Goal: Information Seeking & Learning: Compare options

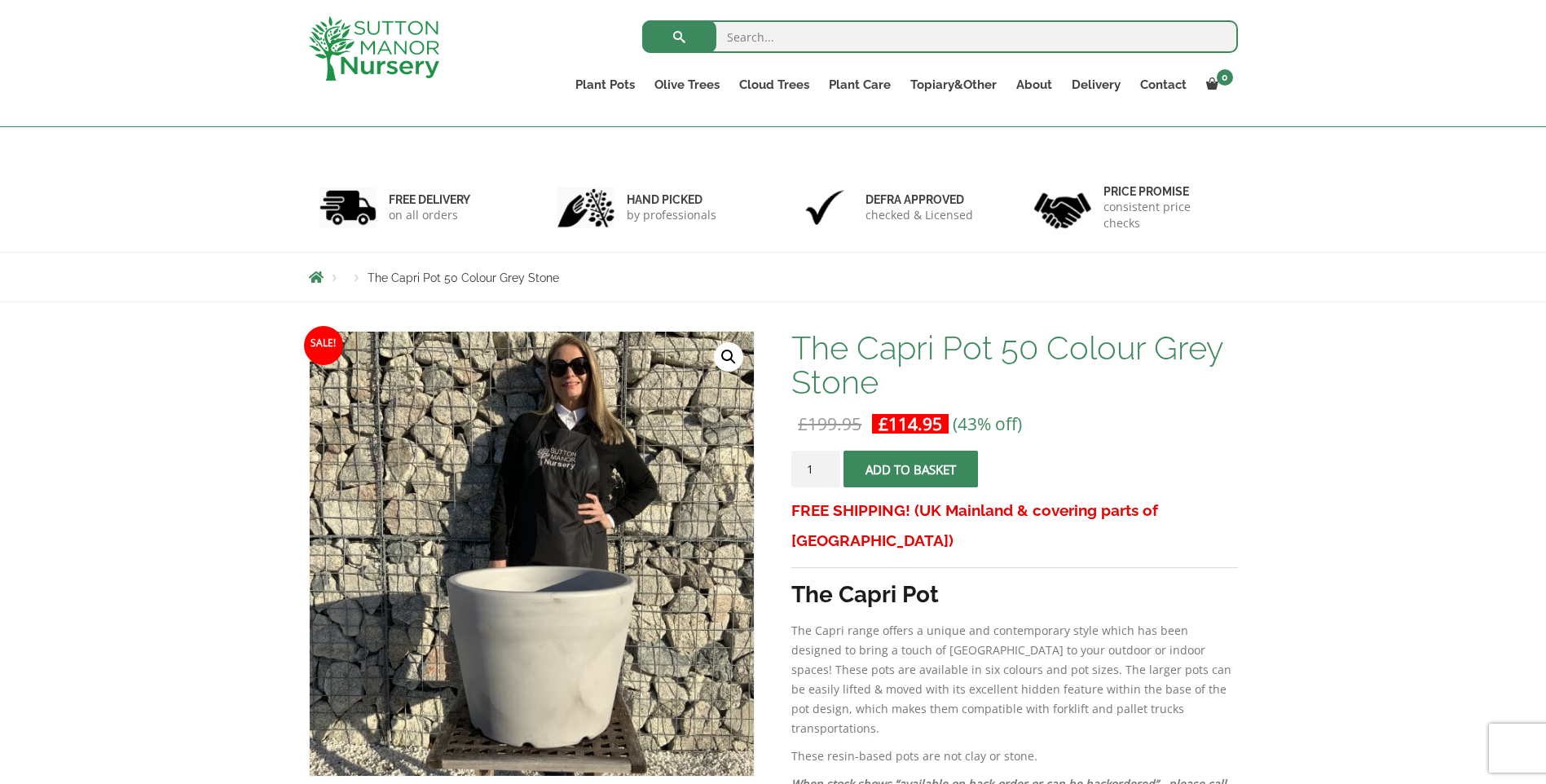
scroll to position [245, 0]
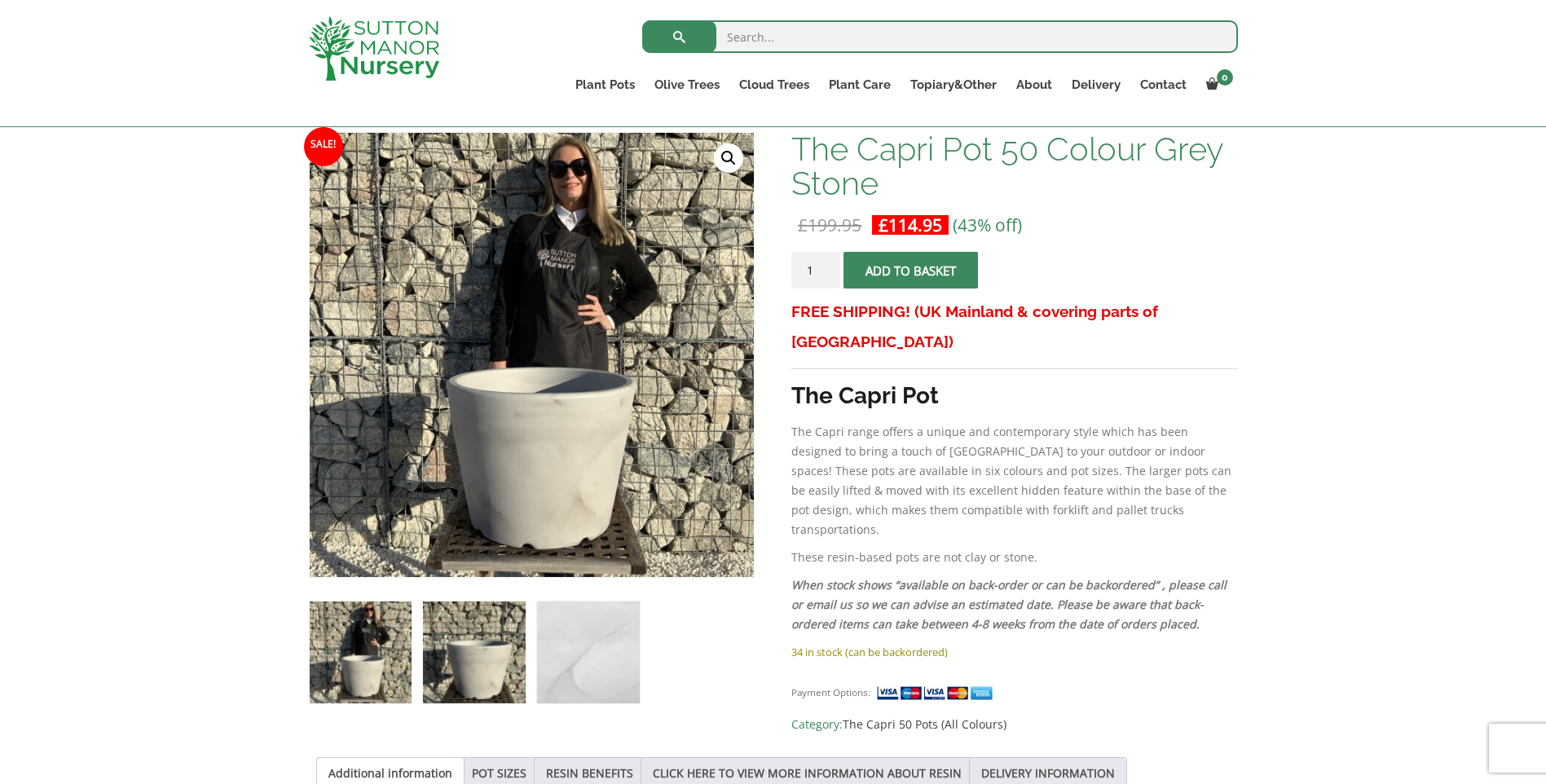
click at [454, 664] on img at bounding box center [474, 652] width 102 height 102
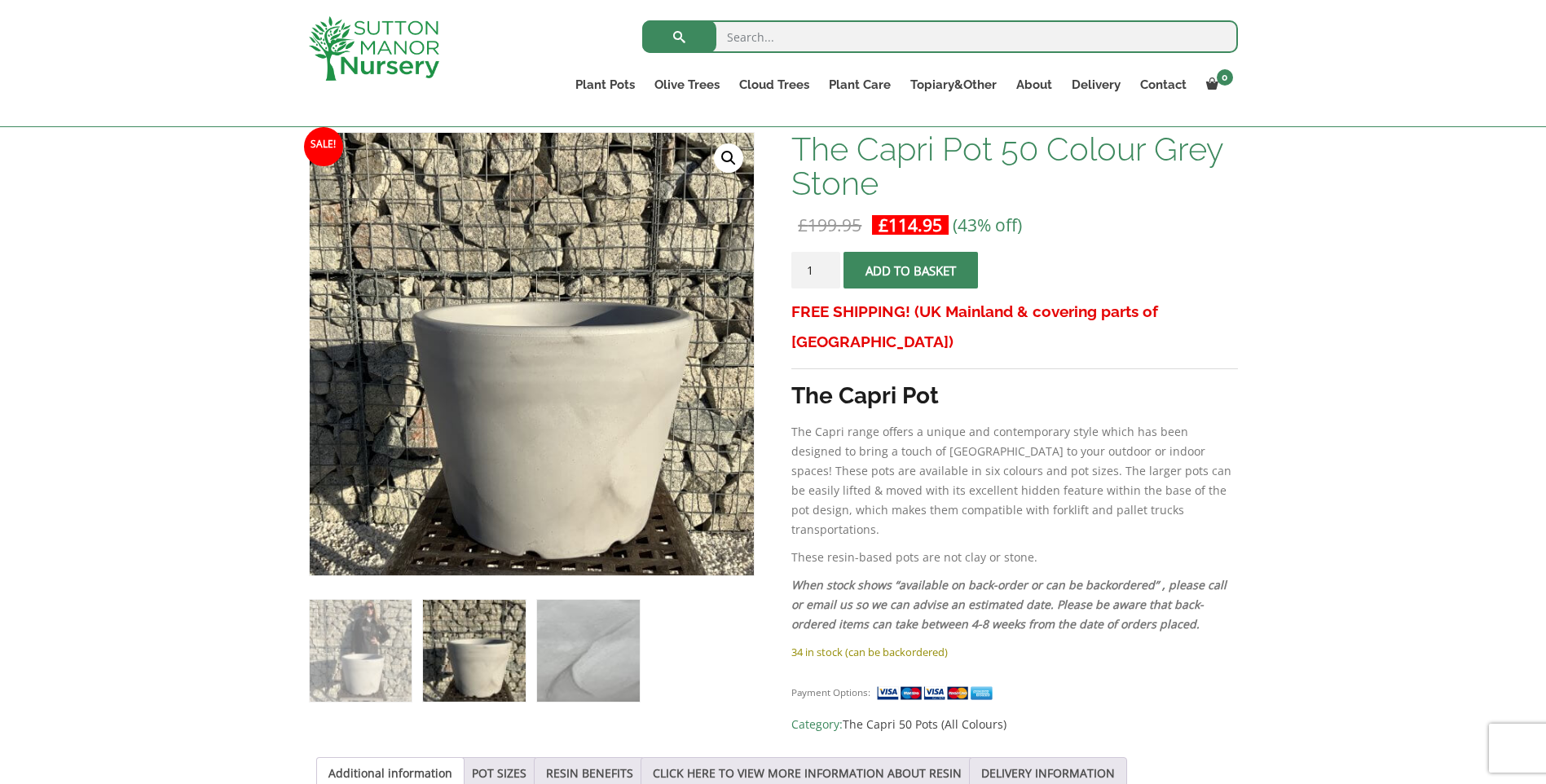
click at [555, 672] on img at bounding box center [587, 650] width 102 height 102
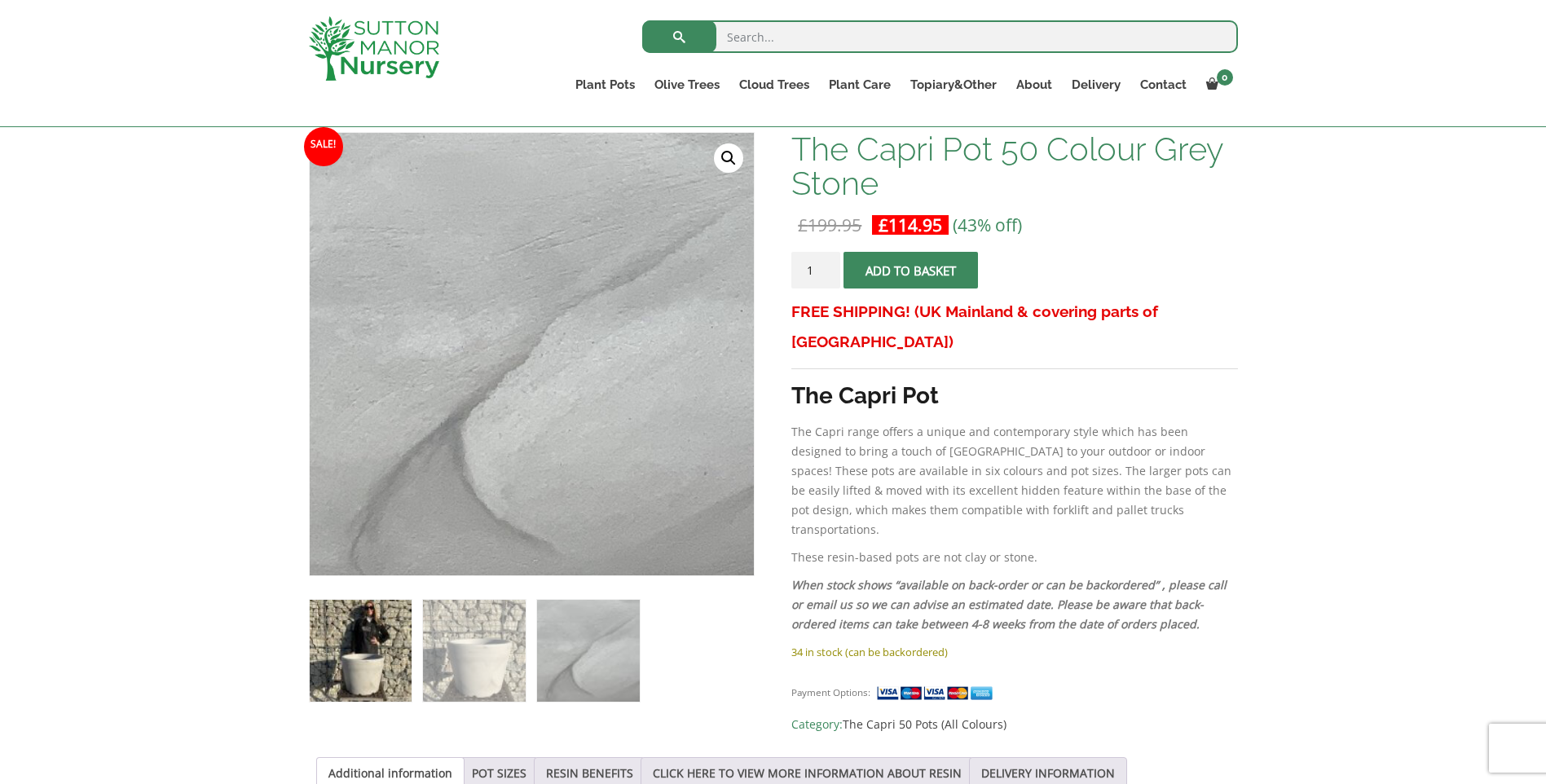
click at [408, 668] on img at bounding box center [361, 650] width 102 height 102
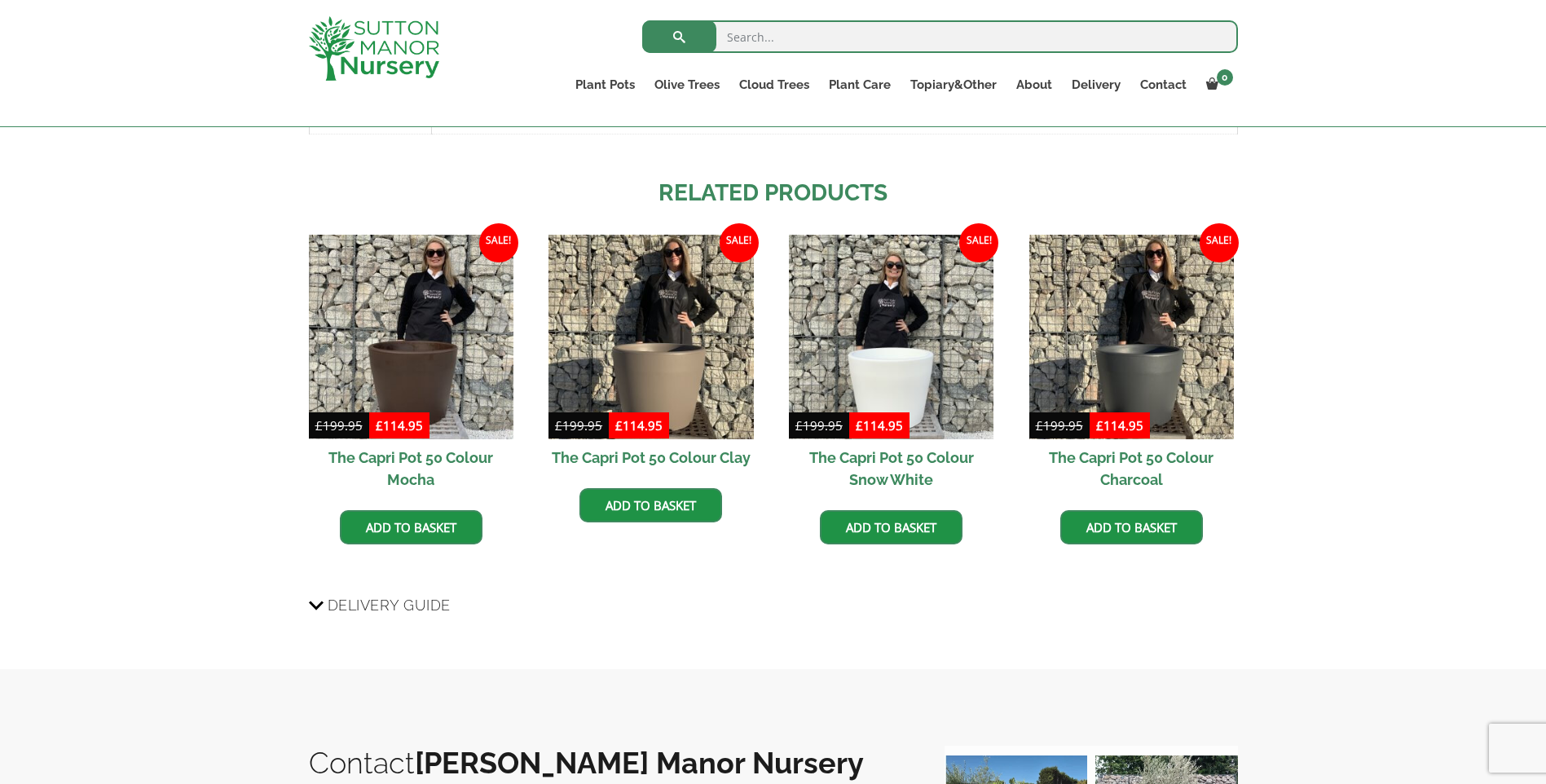
scroll to position [978, 0]
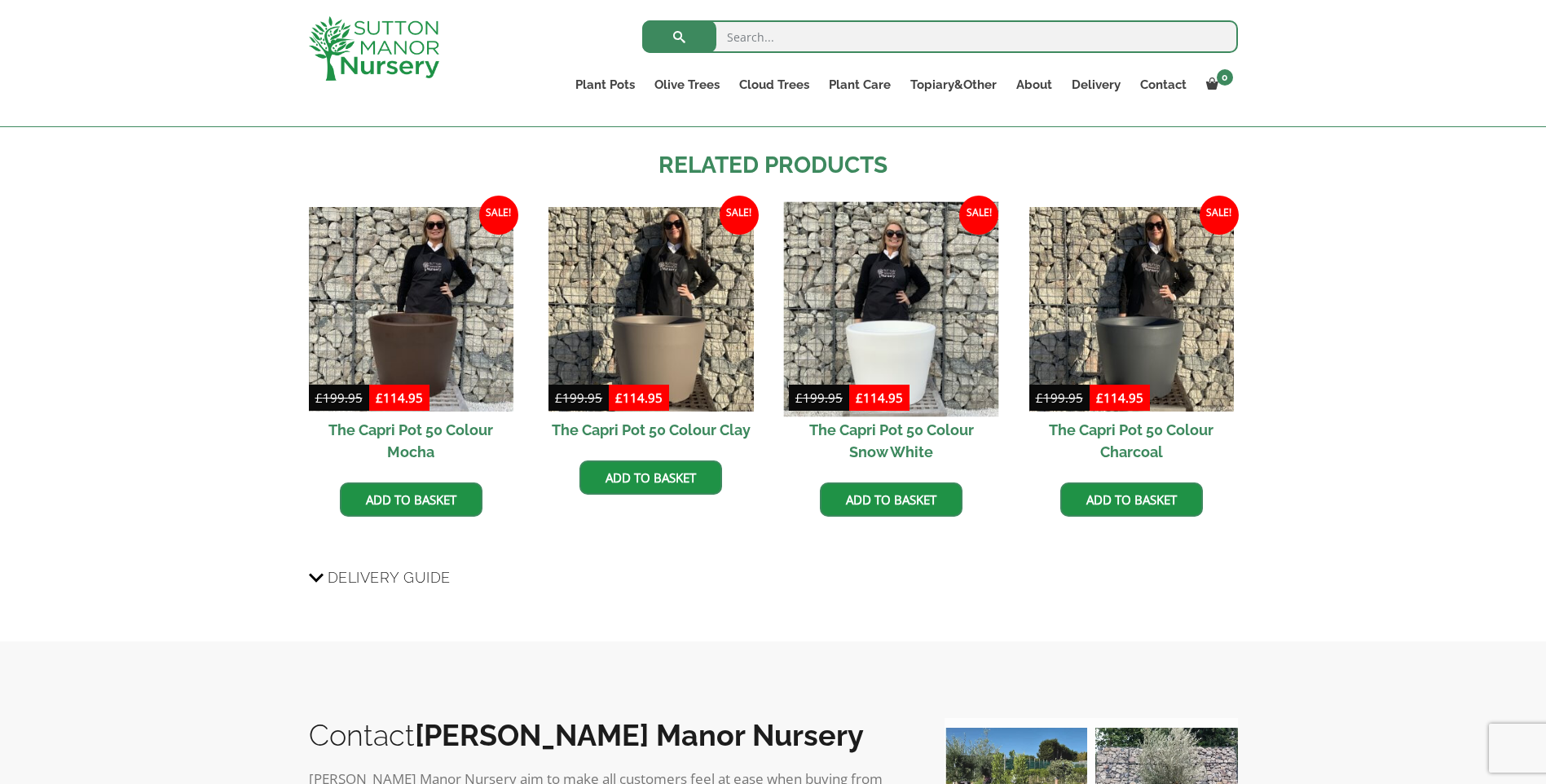
click at [897, 303] on img at bounding box center [891, 308] width 215 height 215
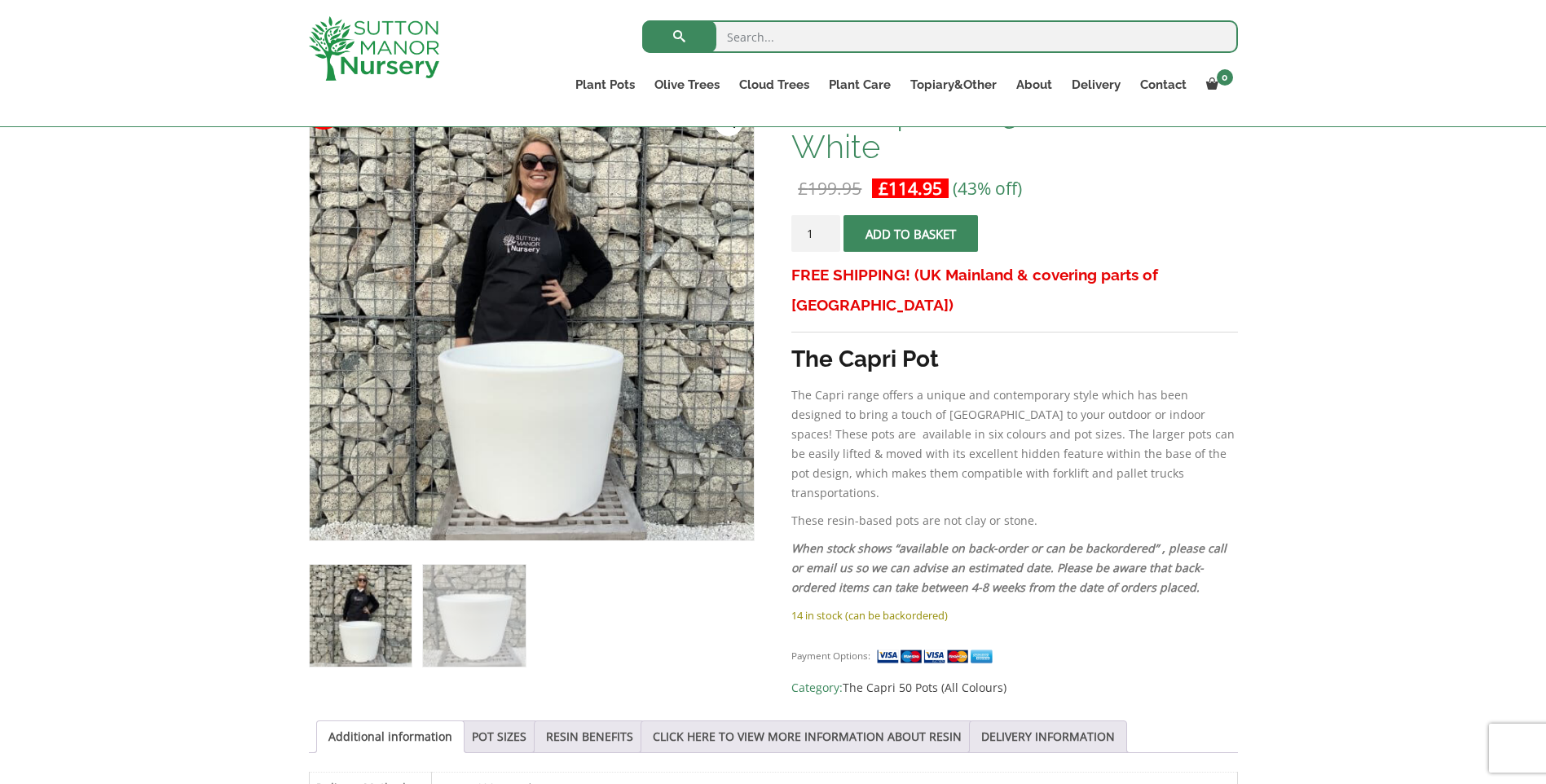
scroll to position [408, 0]
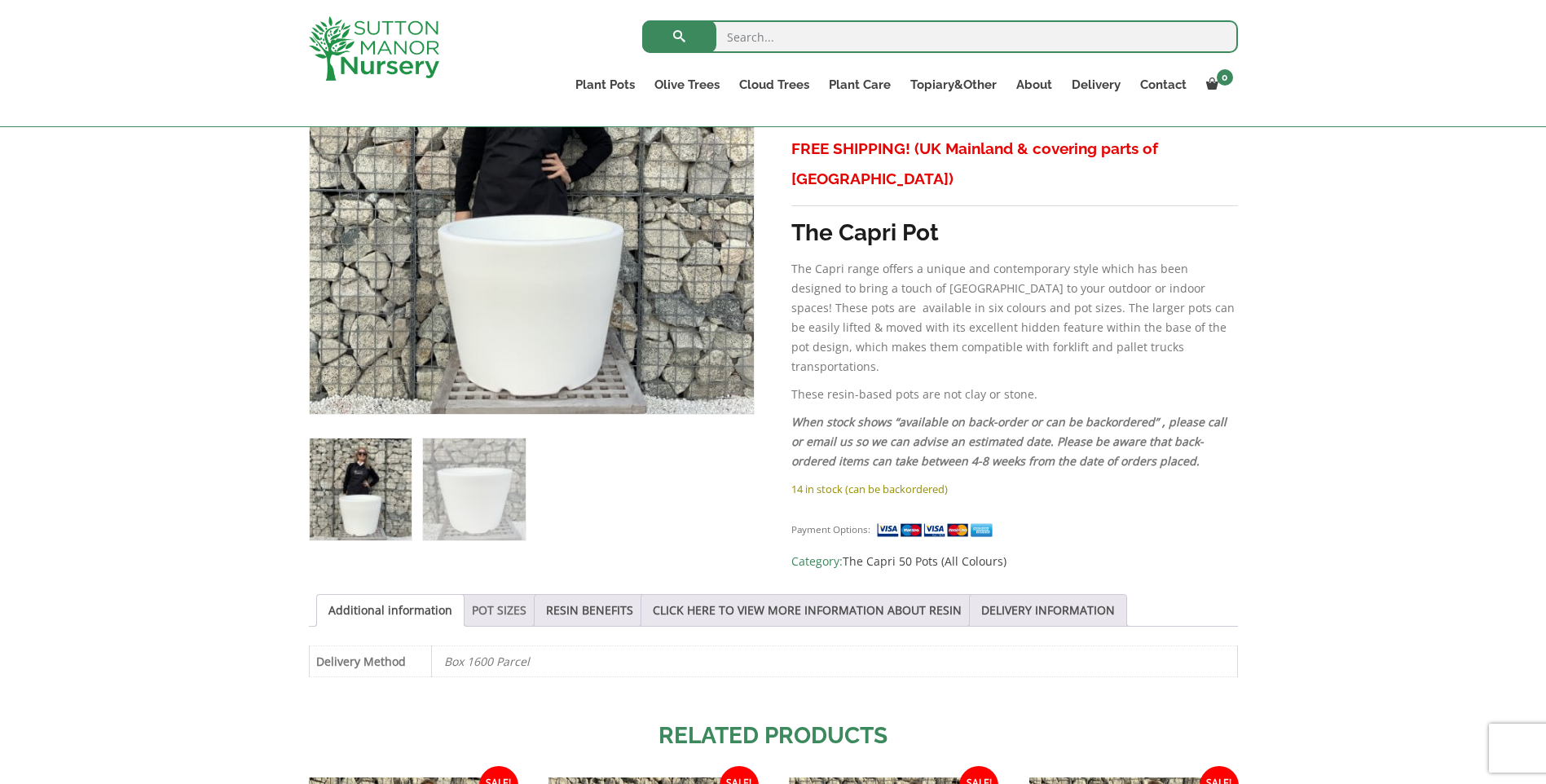
click at [510, 613] on link "POT SIZES" at bounding box center [500, 610] width 55 height 31
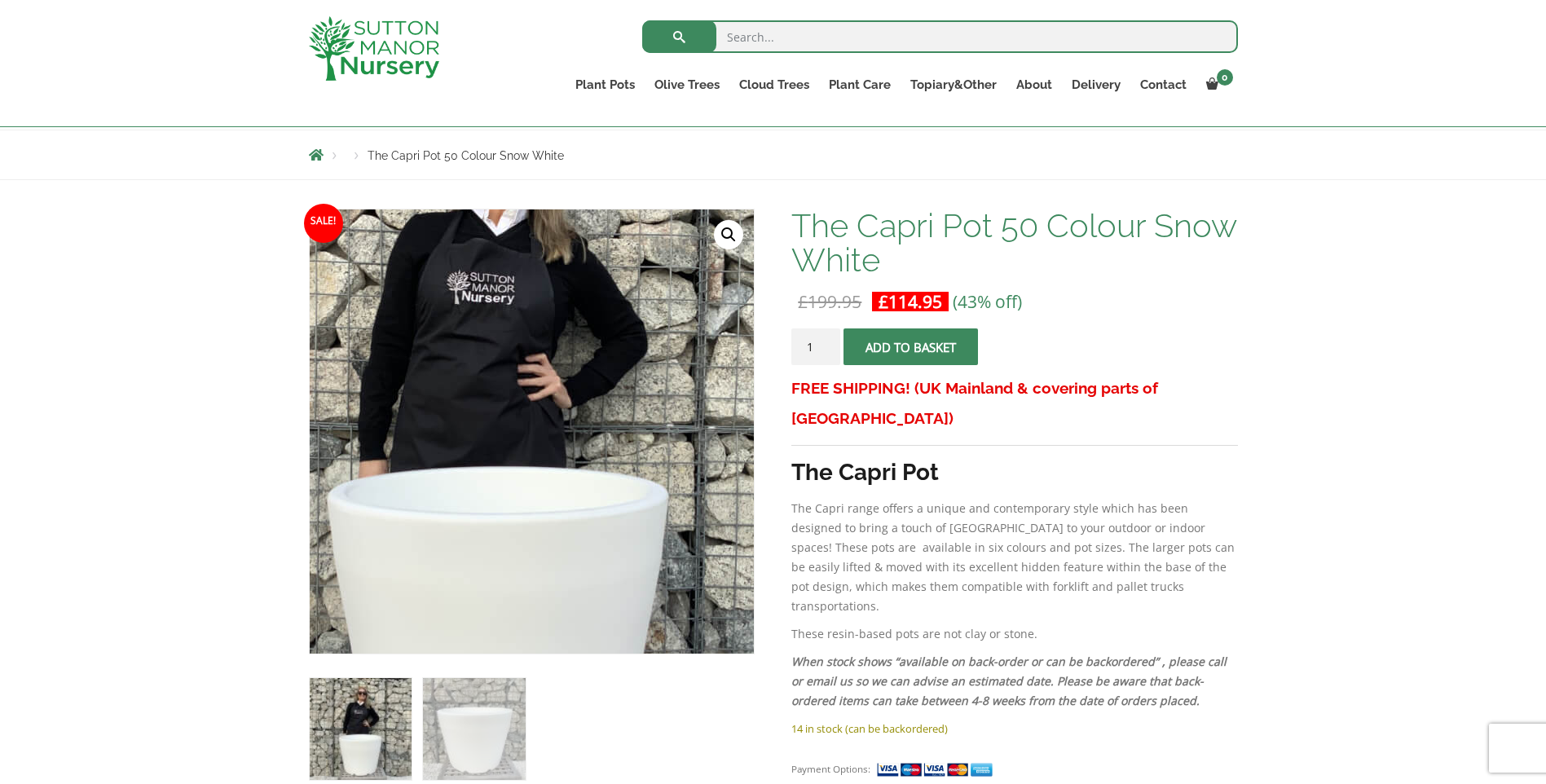
scroll to position [163, 0]
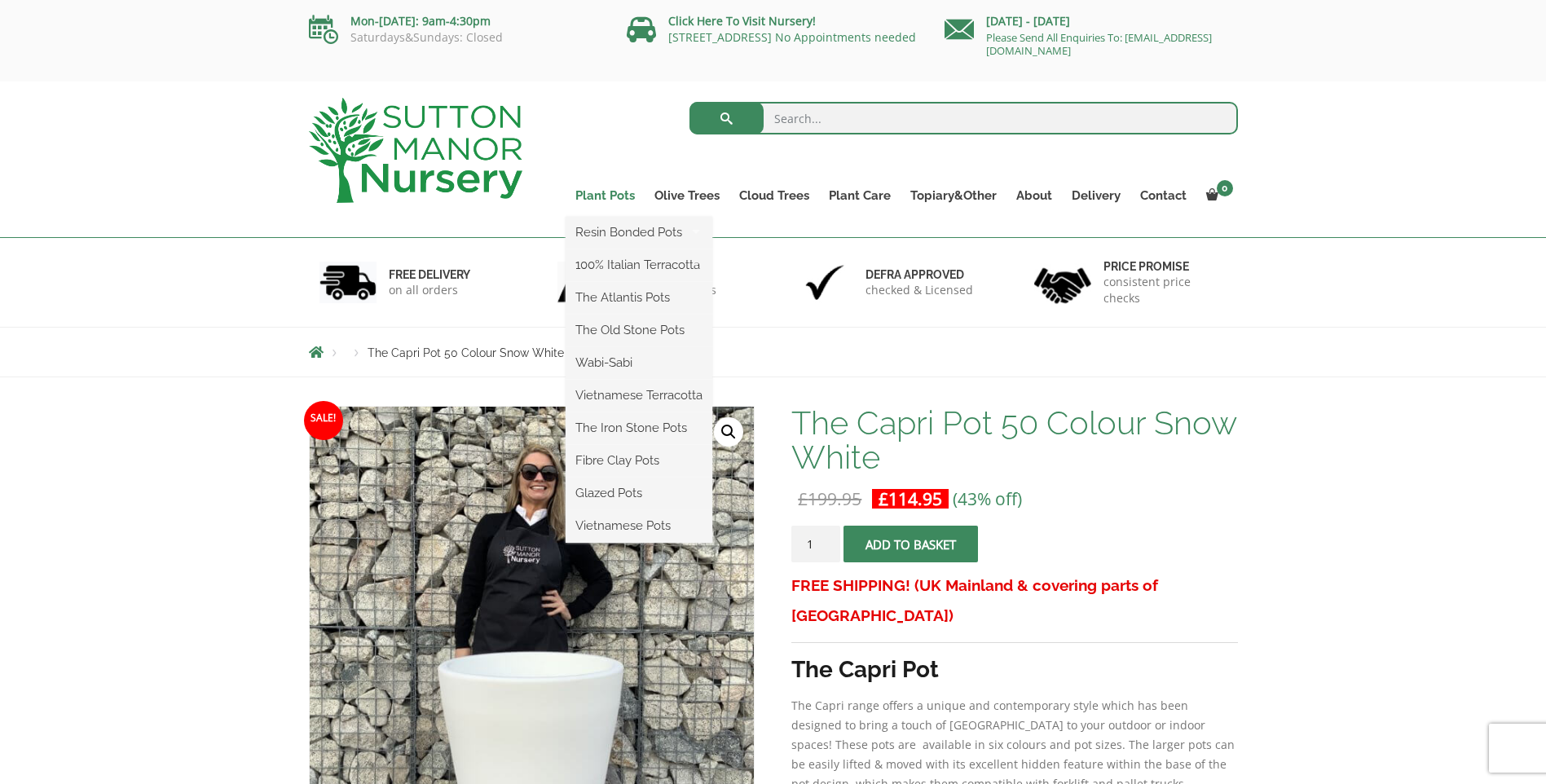
click at [614, 199] on link "Plant Pots" at bounding box center [605, 196] width 79 height 23
click at [609, 190] on link "Plant Pots" at bounding box center [605, 196] width 79 height 23
click at [586, 217] on ul "Resin Bonded Pots The Amalfi Pots The Milan Pots The Capri Pots The Brunello Po…" at bounding box center [640, 380] width 147 height 326
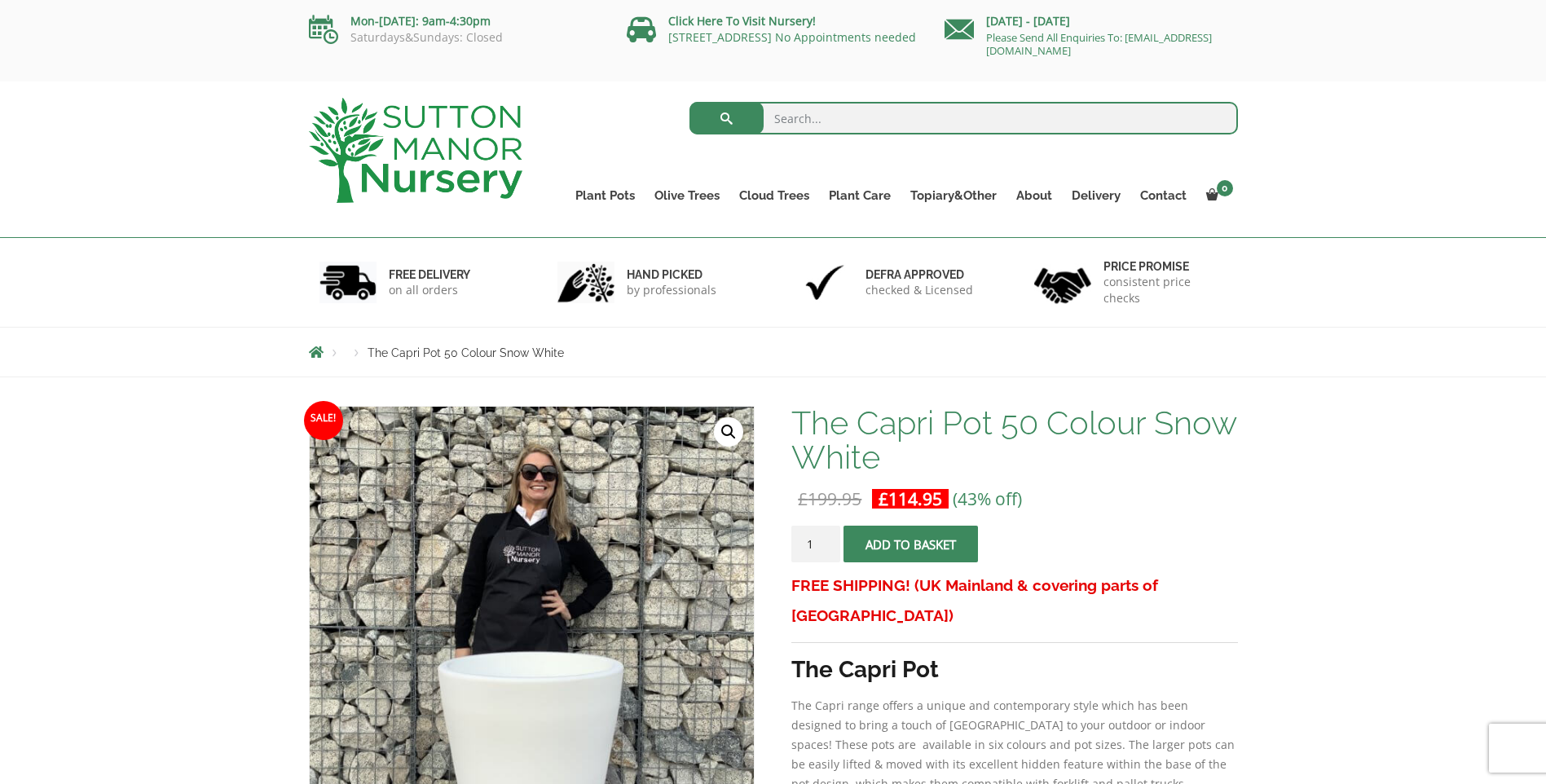
click at [315, 352] on span "Breadcrumbs" at bounding box center [316, 352] width 15 height 13
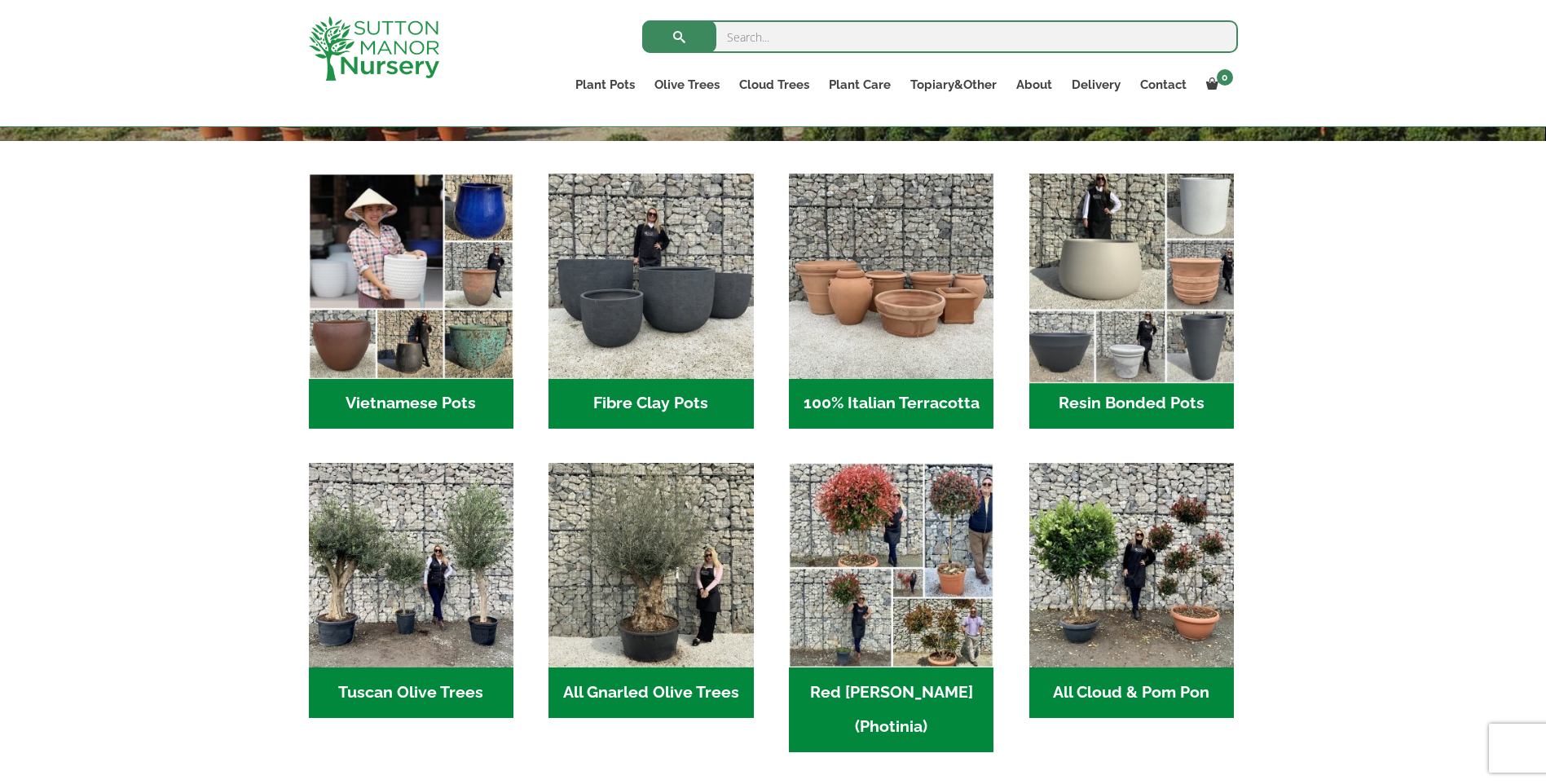
scroll to position [408, 0]
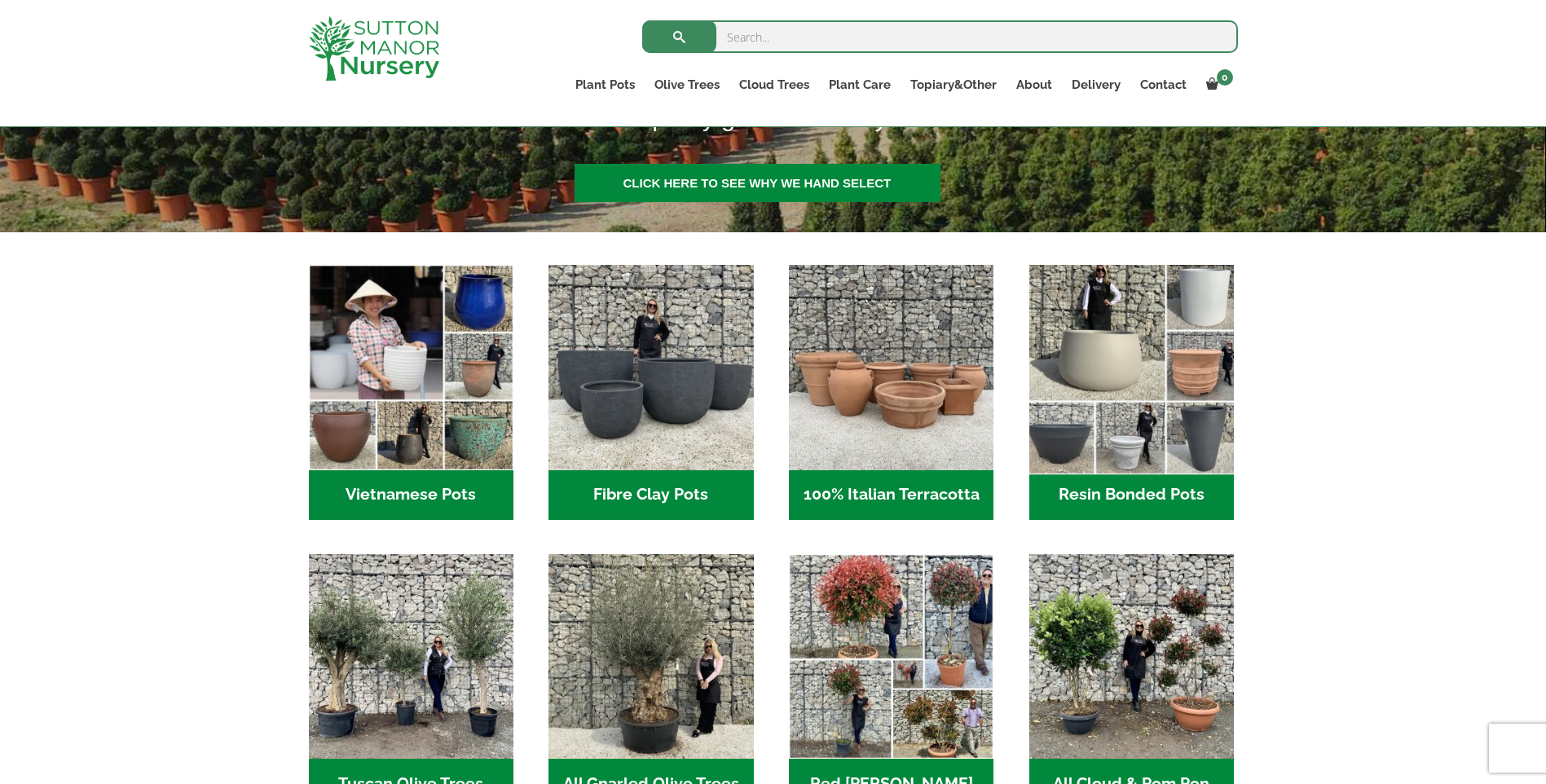
click at [1128, 355] on img "Visit product category Resin Bonded Pots" at bounding box center [1131, 368] width 215 height 215
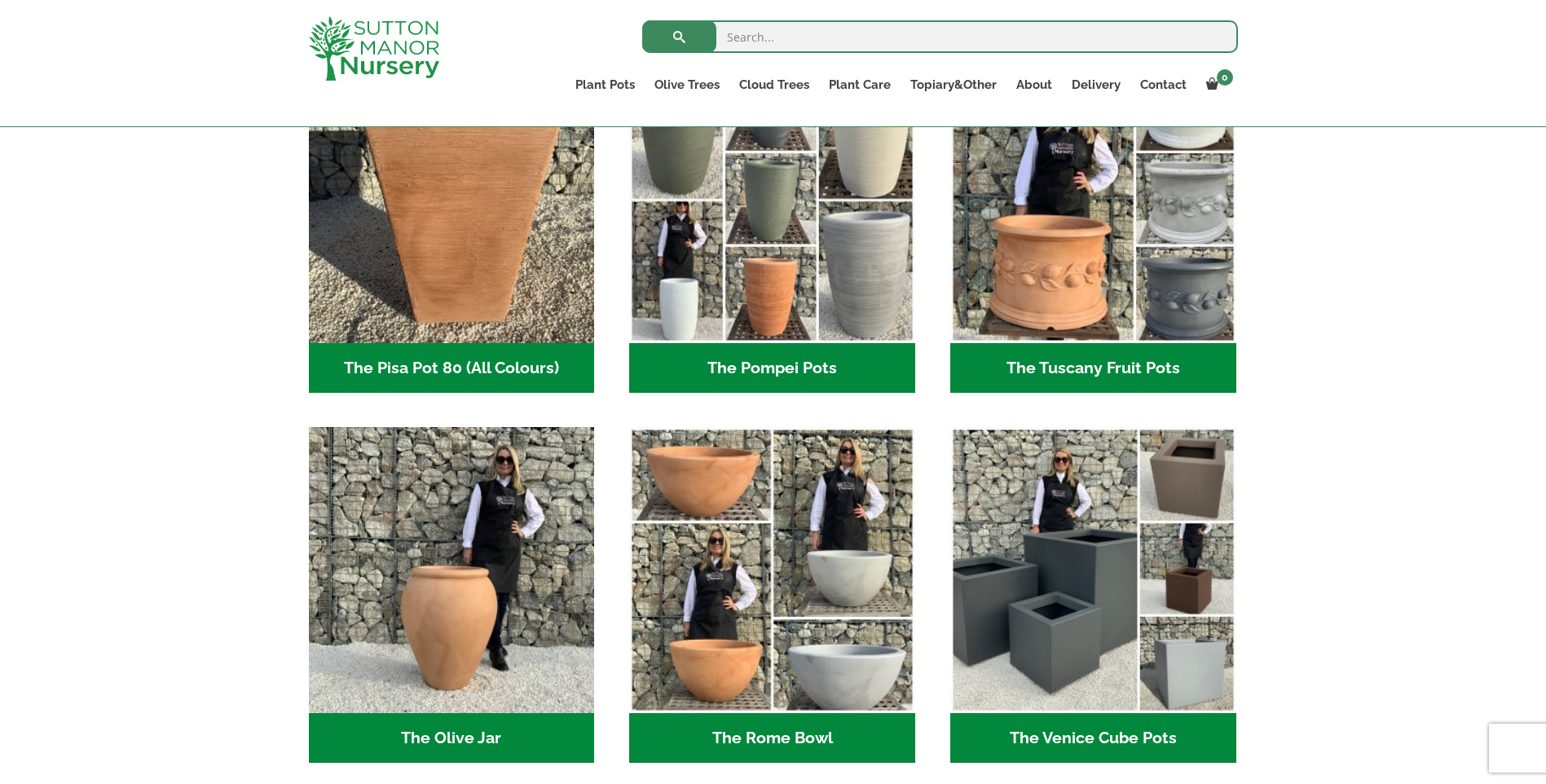
scroll to position [1304, 0]
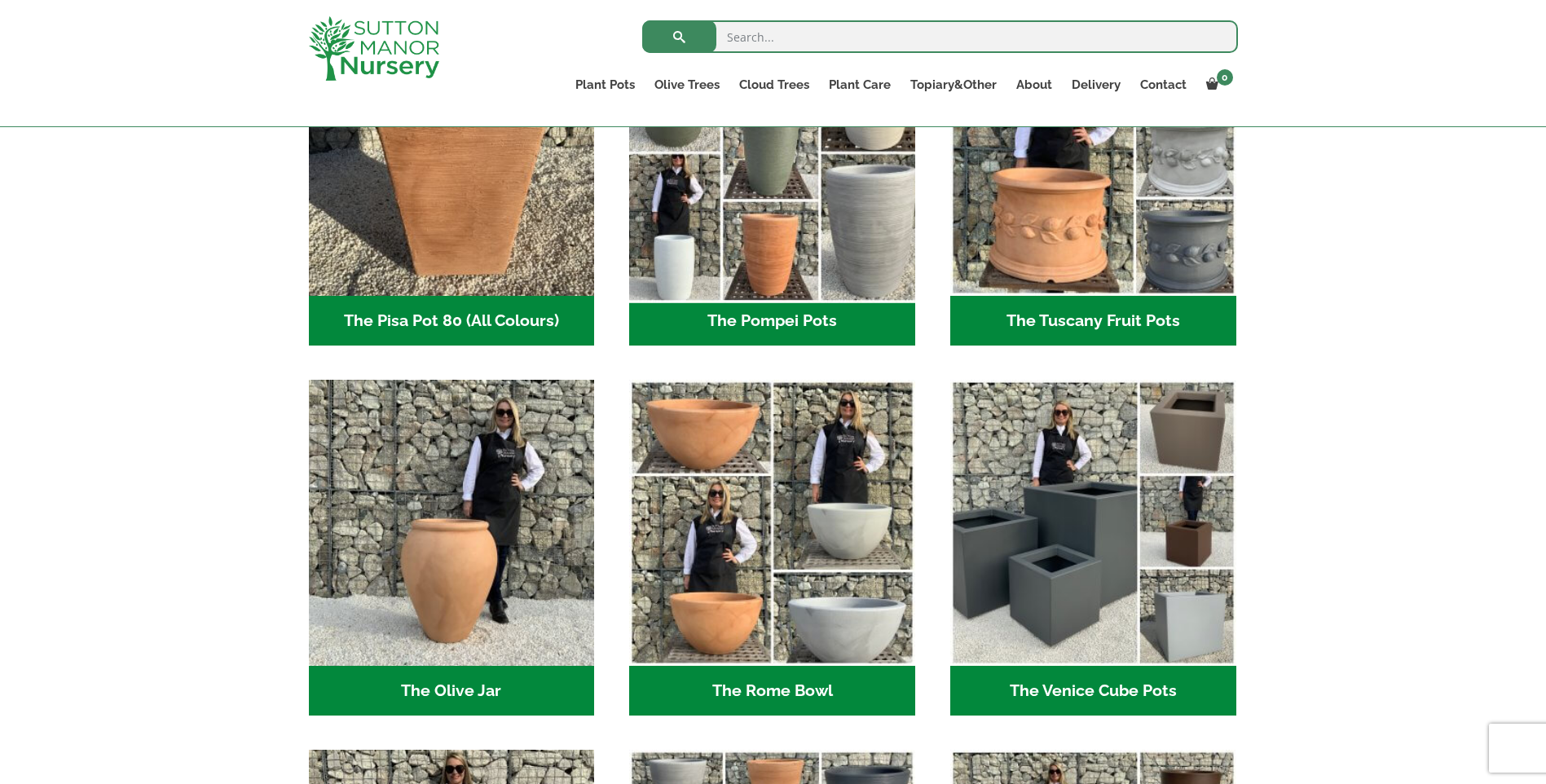
click at [726, 220] on img "Visit product category The Pompei Pots" at bounding box center [773, 153] width 300 height 300
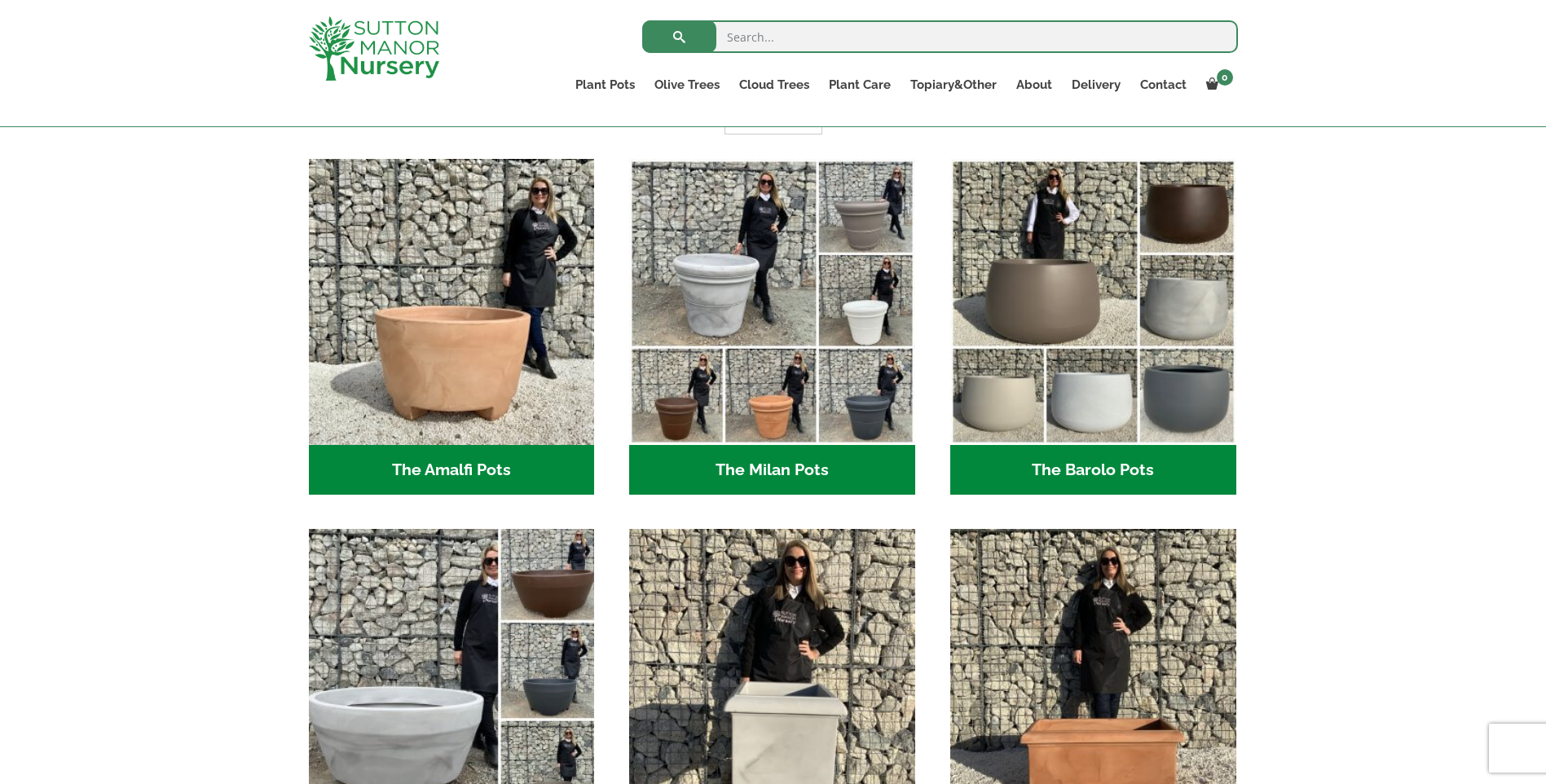
scroll to position [408, 0]
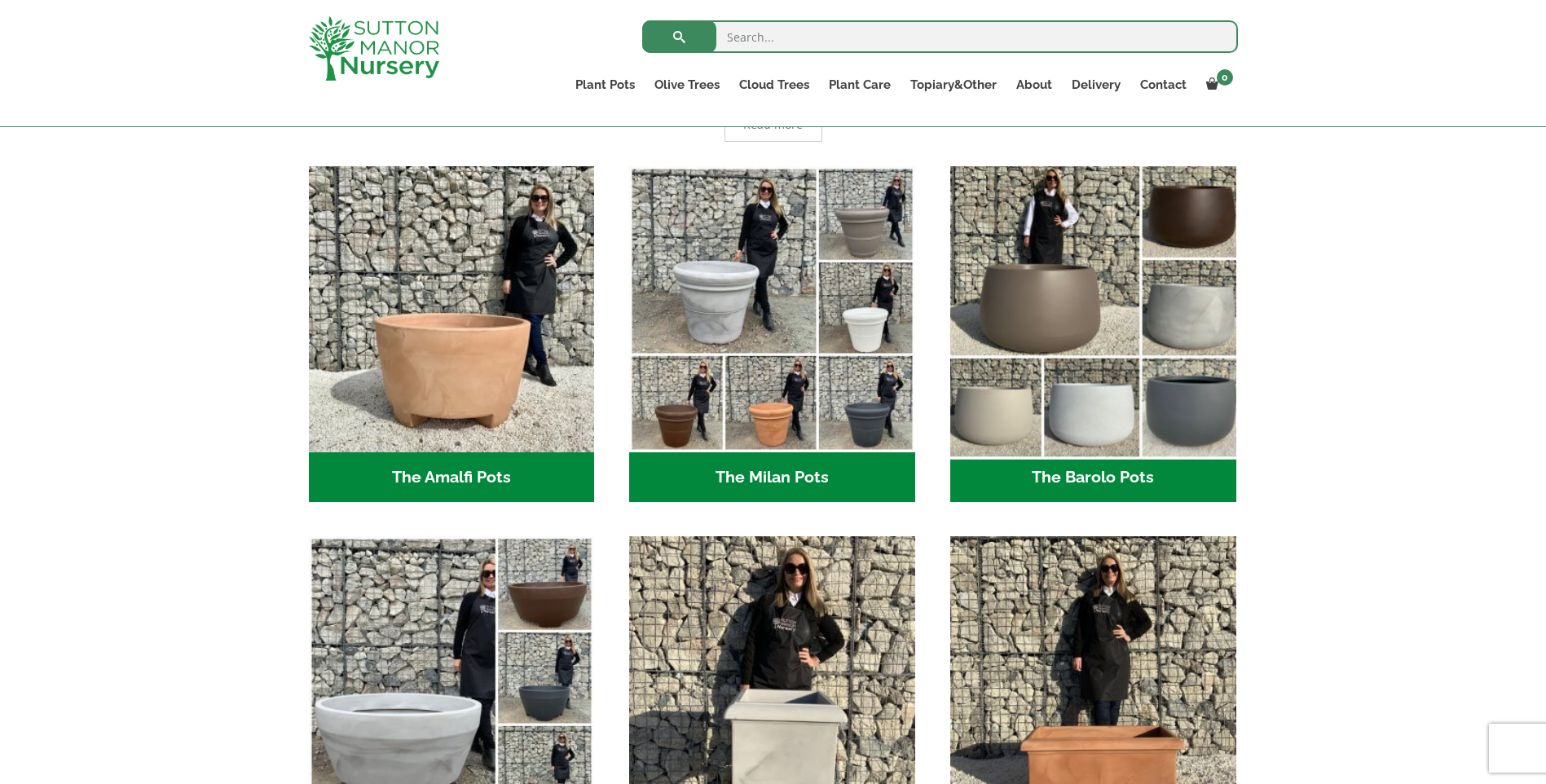
click at [1103, 340] on img "Visit product category The Barolo Pots" at bounding box center [1093, 308] width 300 height 300
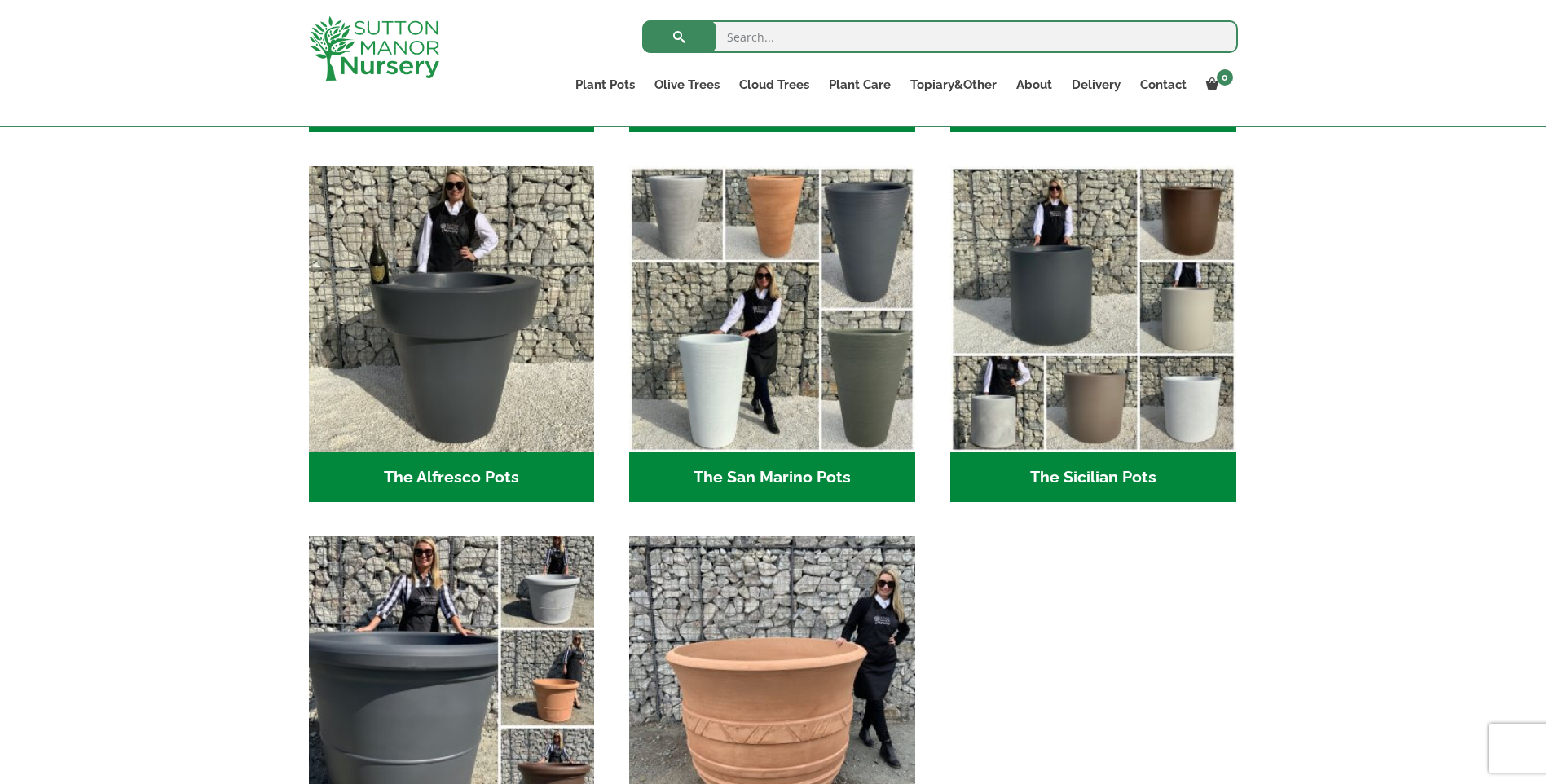
scroll to position [2038, 0]
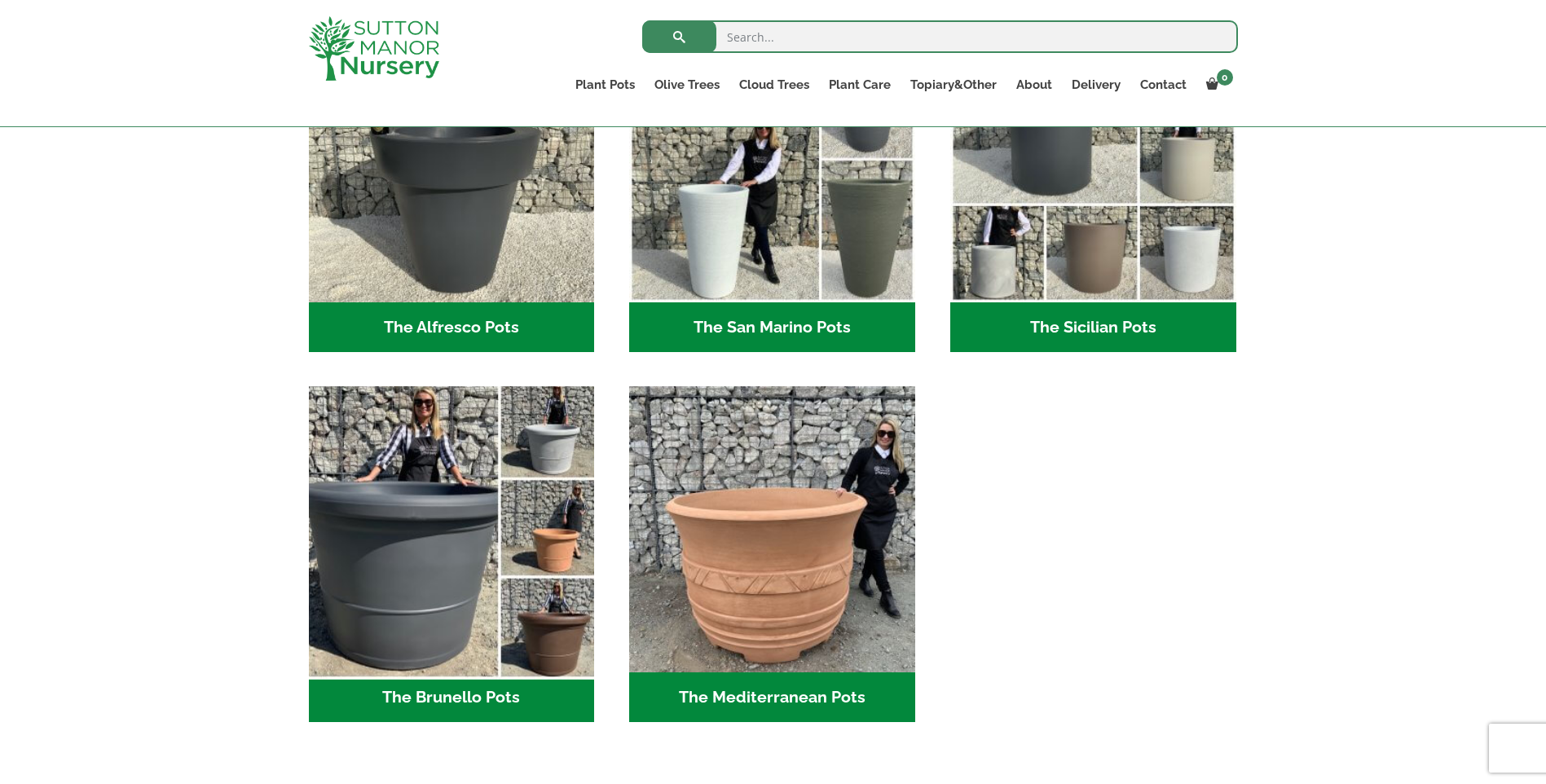
click at [429, 524] on img "Visit product category The Brunello Pots" at bounding box center [451, 530] width 300 height 300
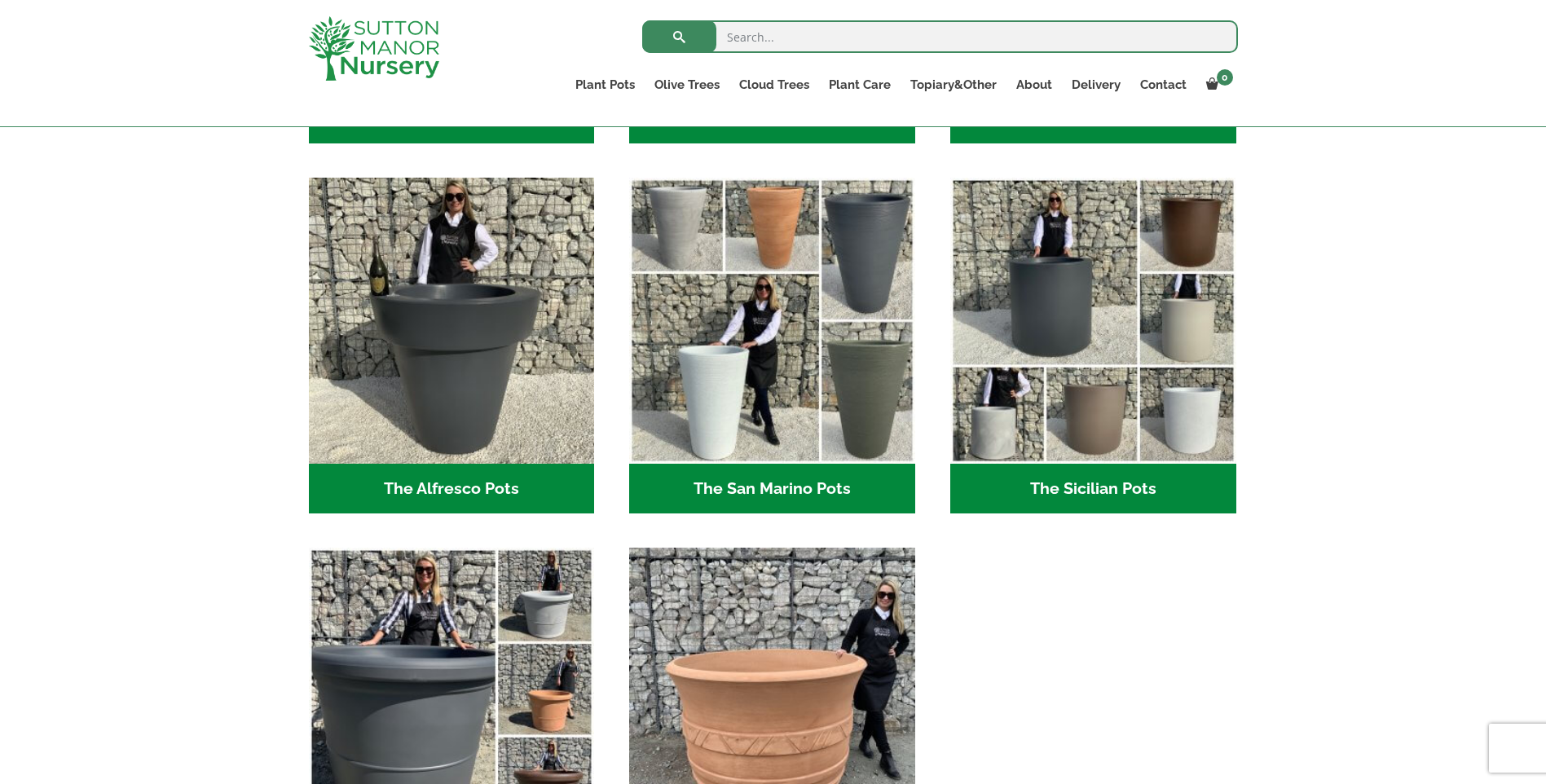
scroll to position [1875, 0]
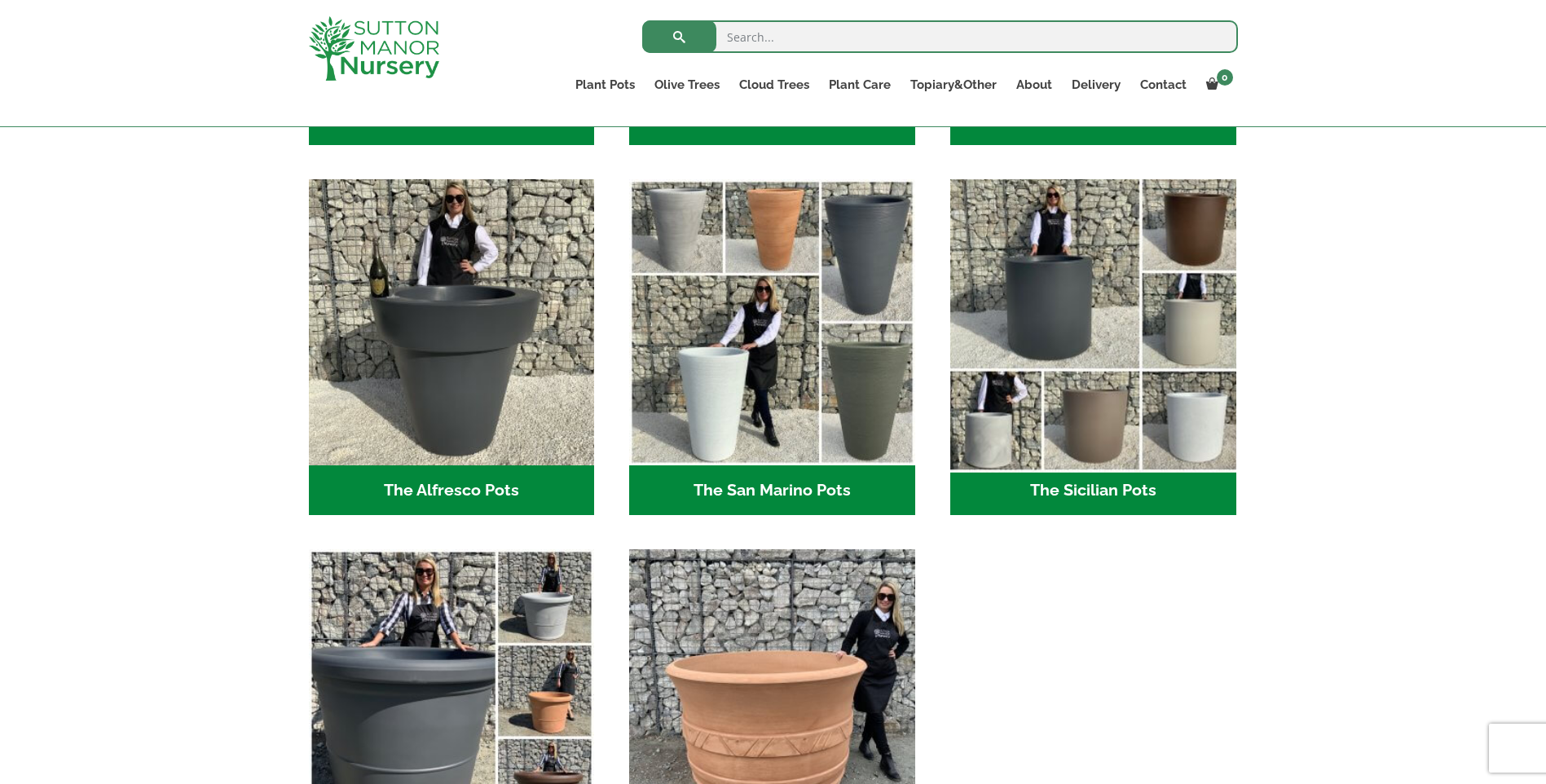
click at [1086, 378] on img "Visit product category The Sicilian Pots" at bounding box center [1093, 322] width 300 height 300
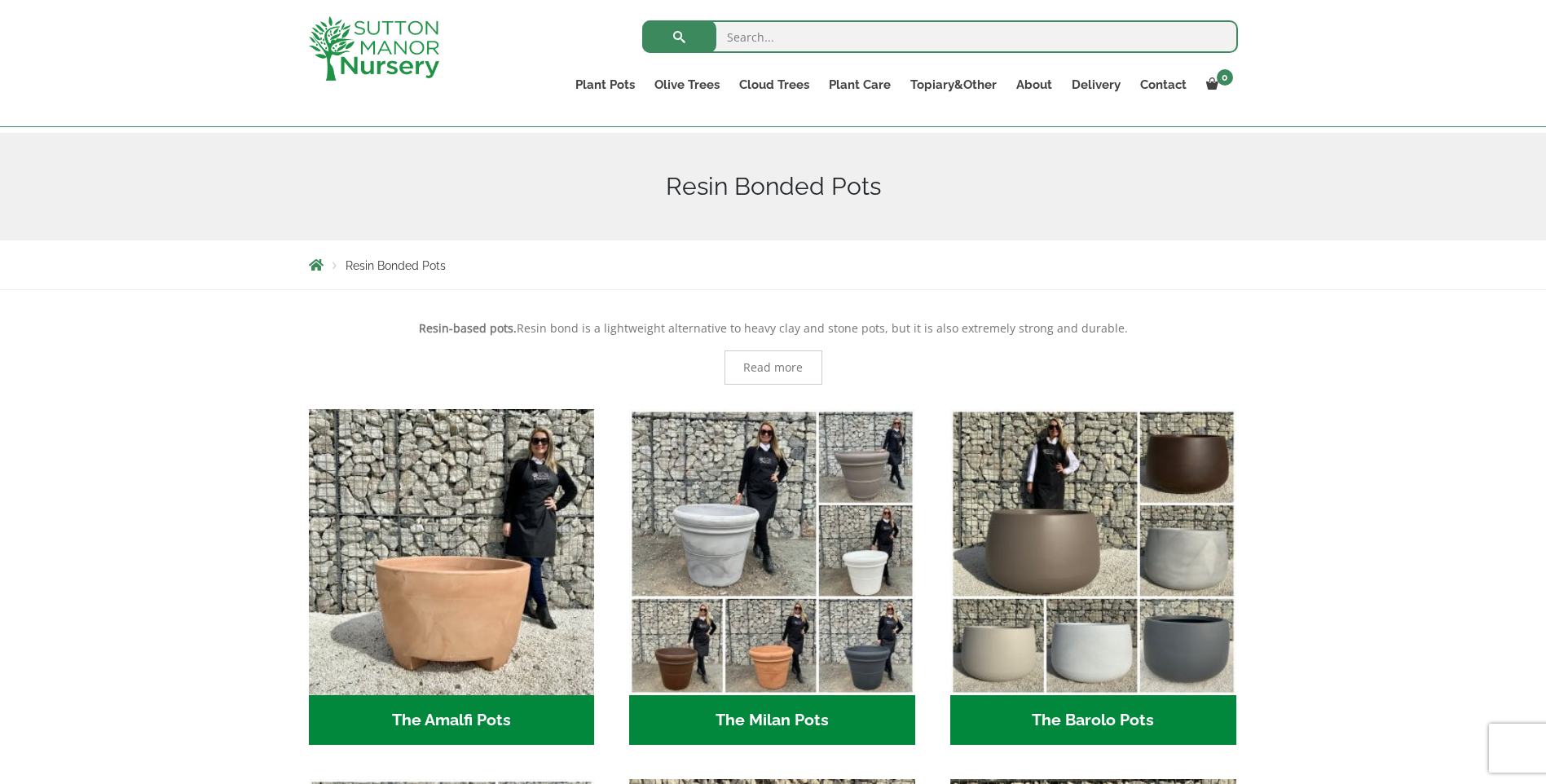
scroll to position [0, 0]
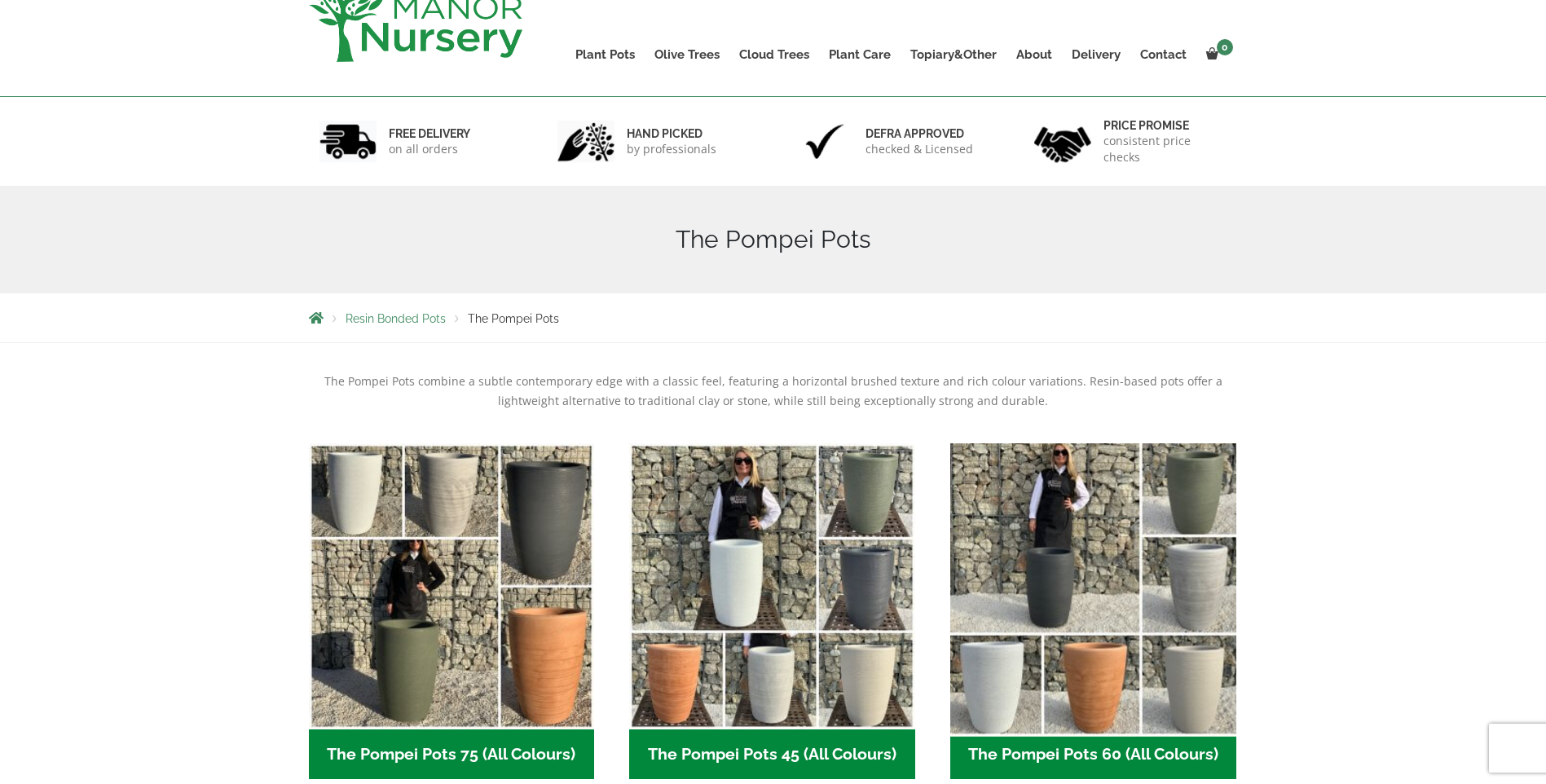
scroll to position [326, 0]
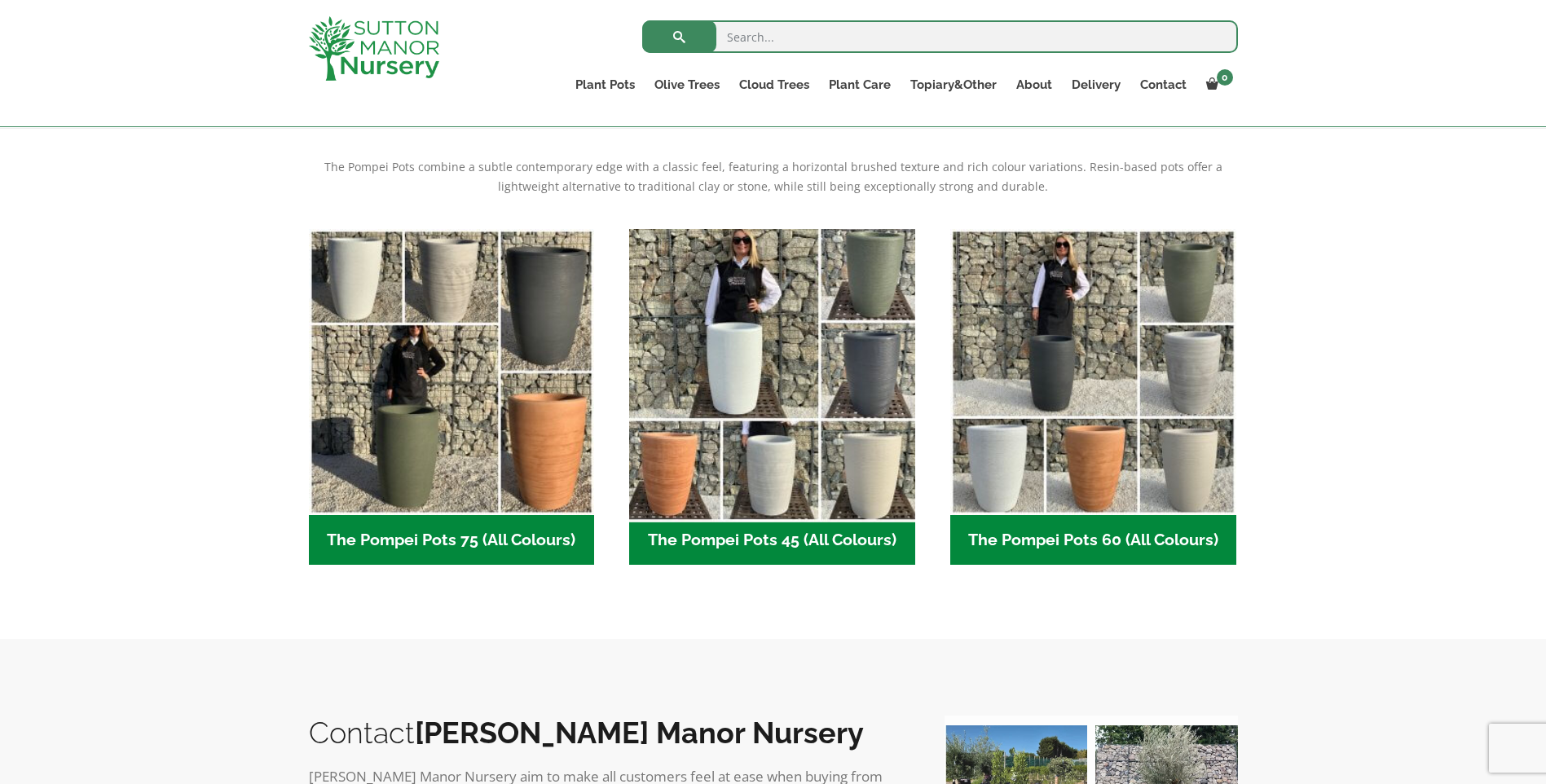
click at [781, 397] on img "Visit product category The Pompei Pots 45 (All Colours)" at bounding box center [773, 371] width 300 height 300
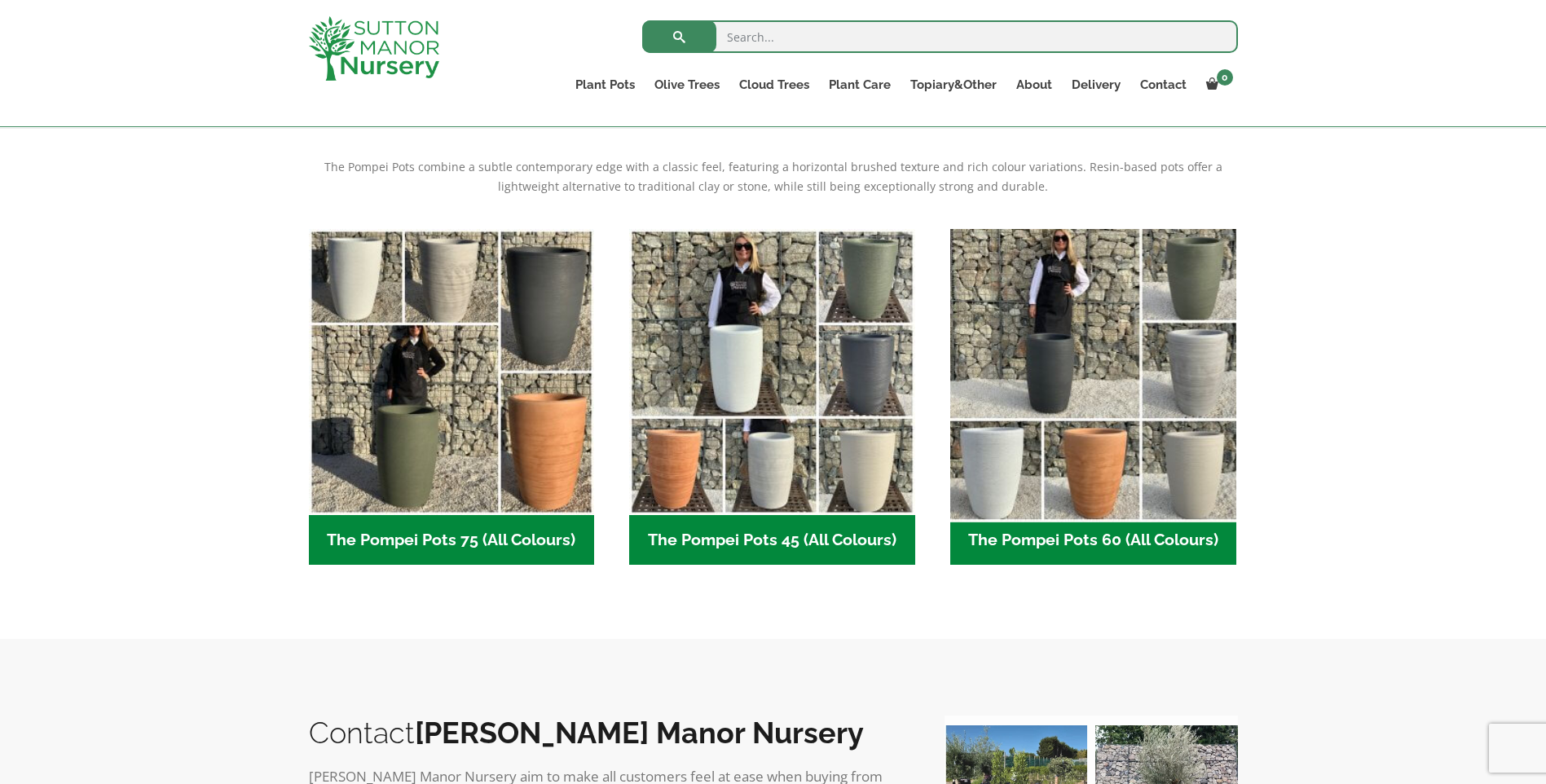
click at [1112, 423] on img "Visit product category The Pompei Pots 60 (All Colours)" at bounding box center [1093, 371] width 300 height 300
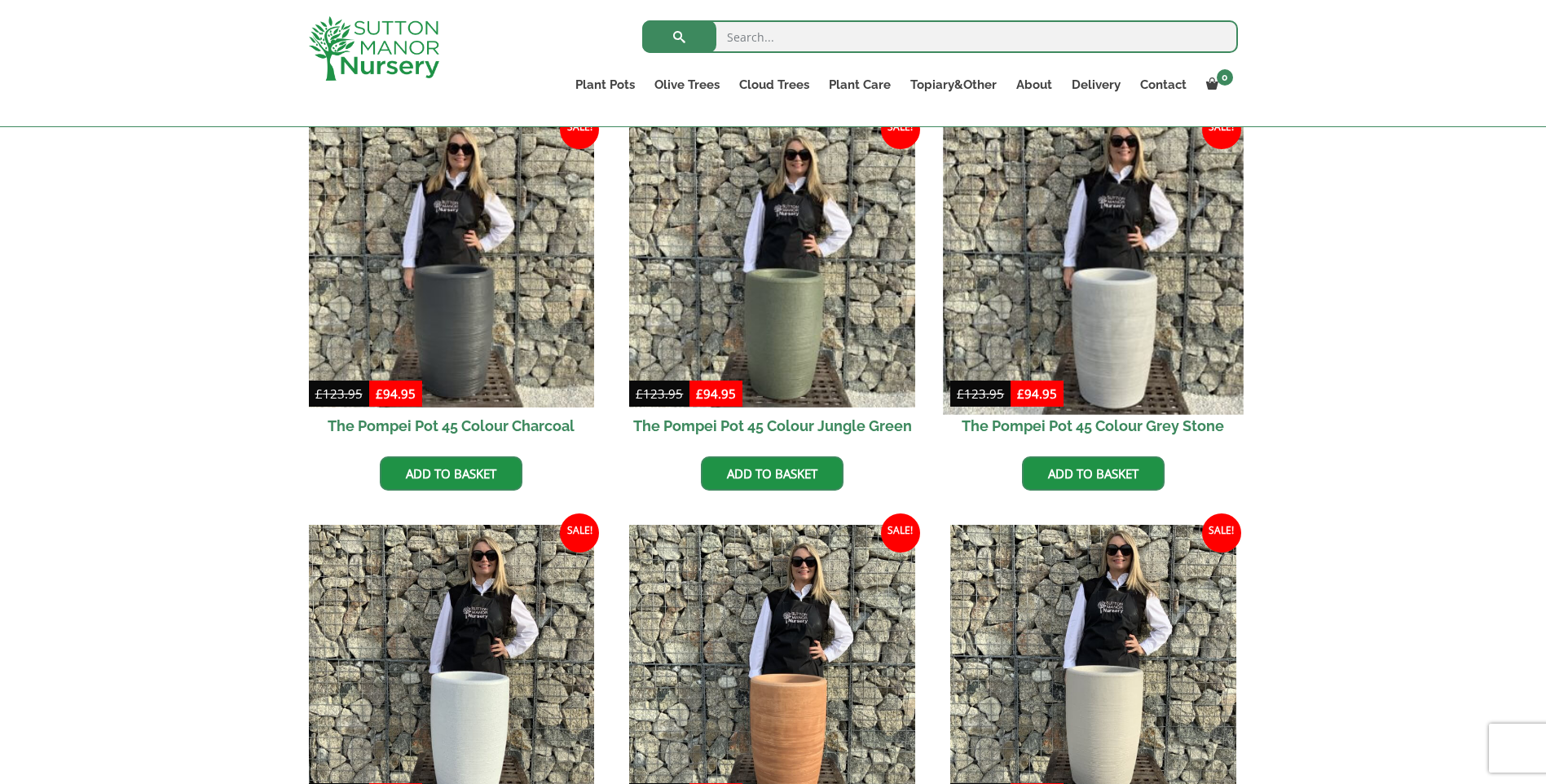
scroll to position [652, 0]
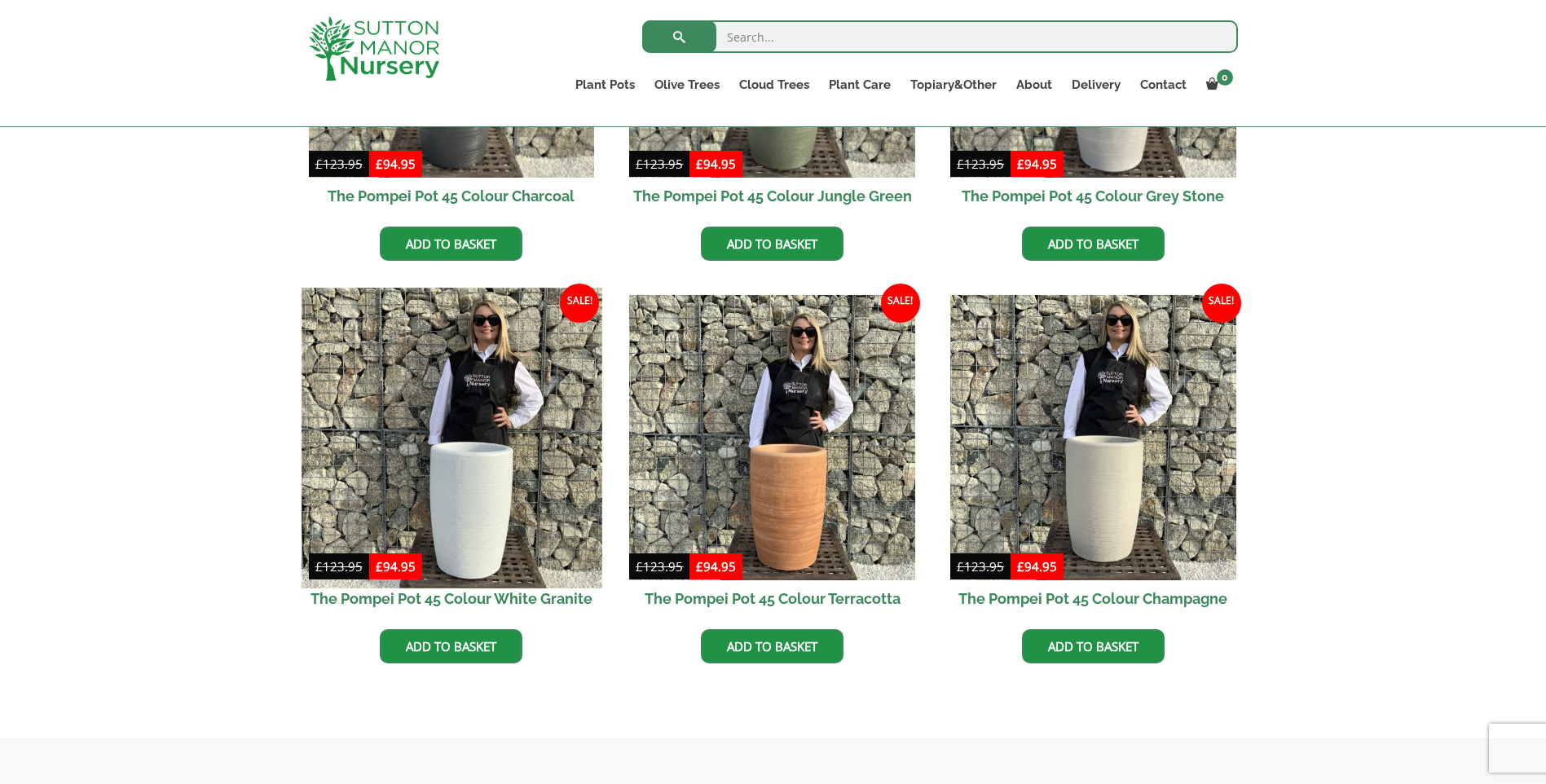
click at [472, 465] on img at bounding box center [451, 438] width 300 height 300
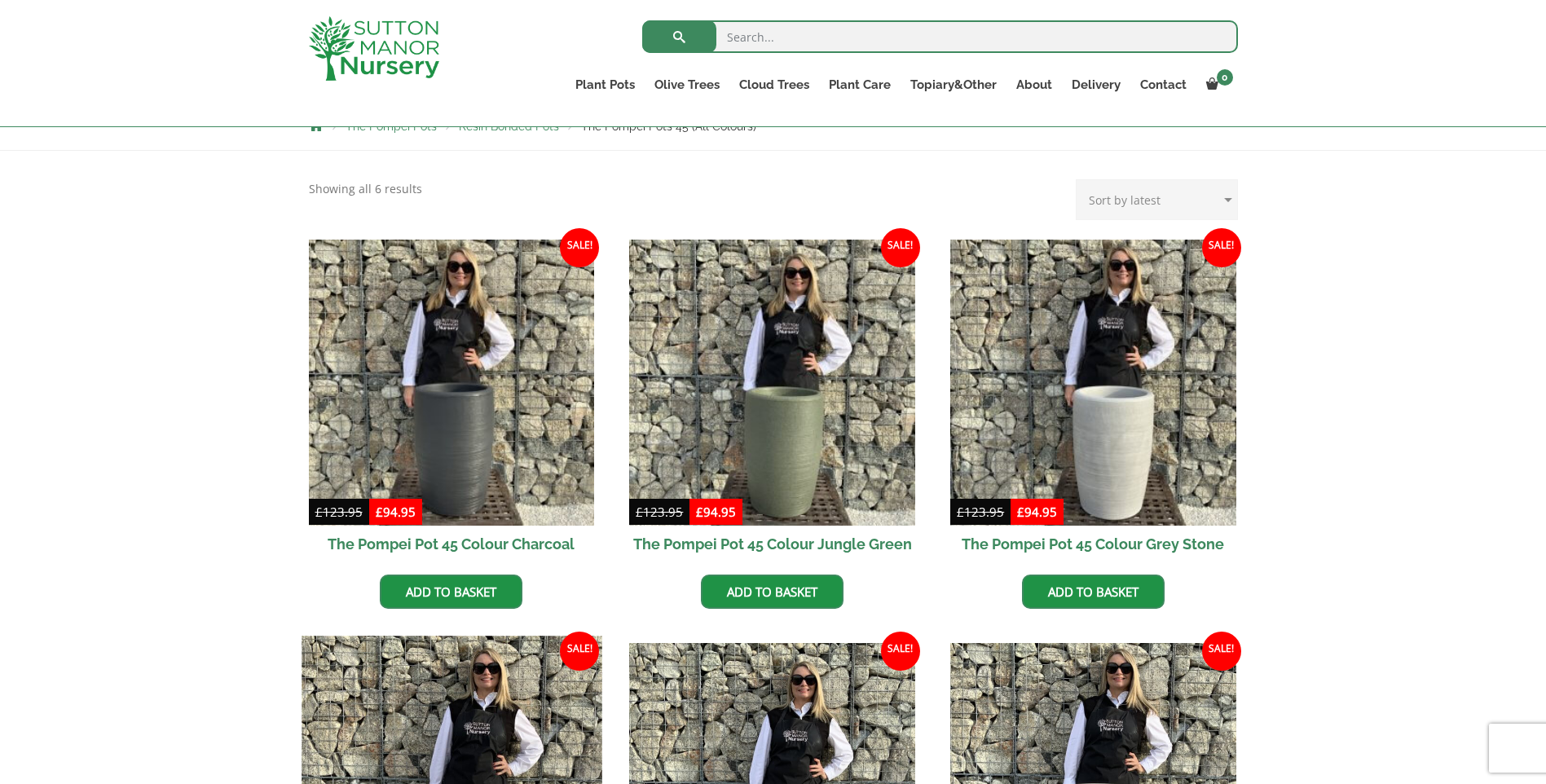
scroll to position [245, 0]
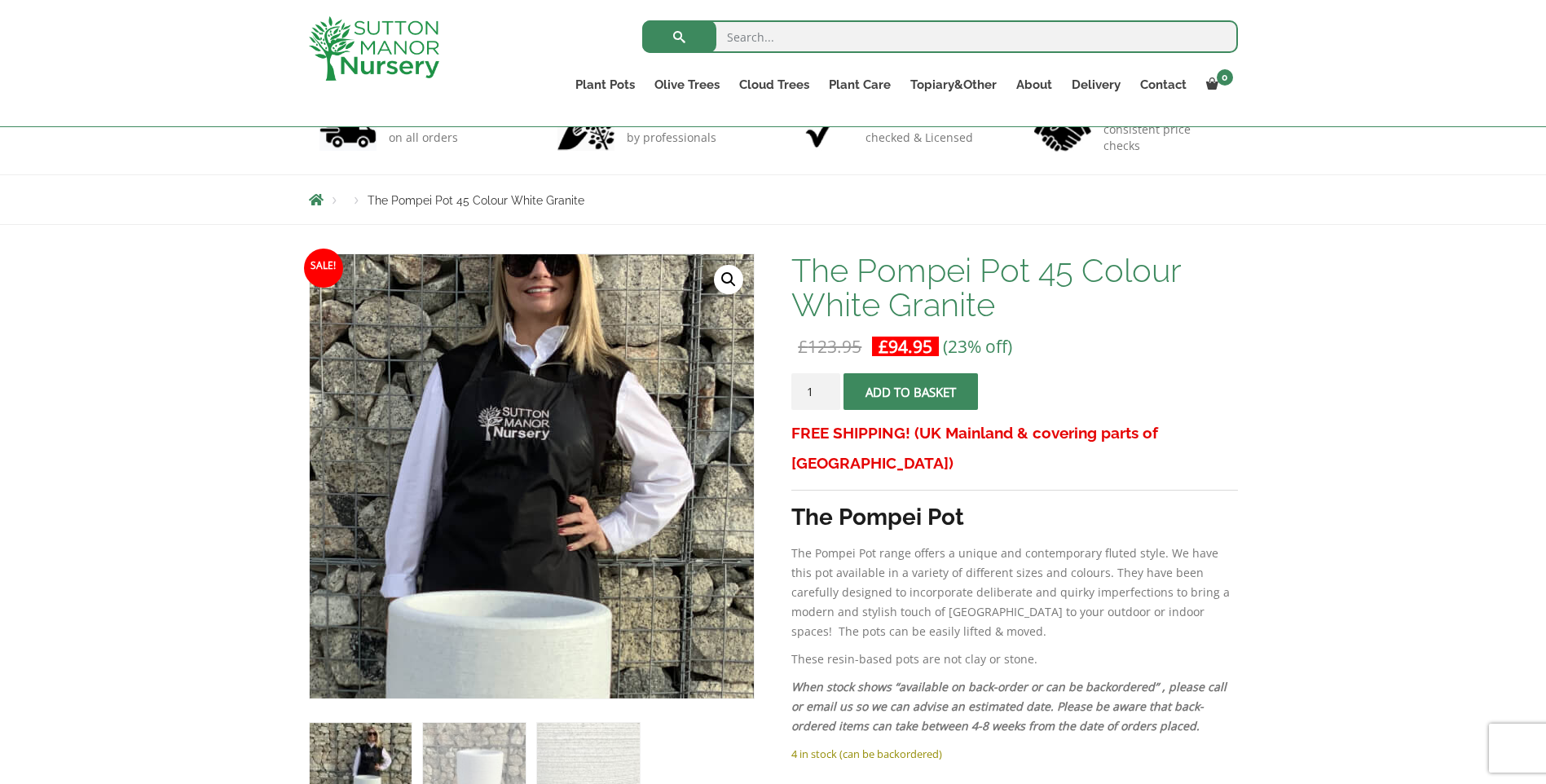
scroll to position [408, 0]
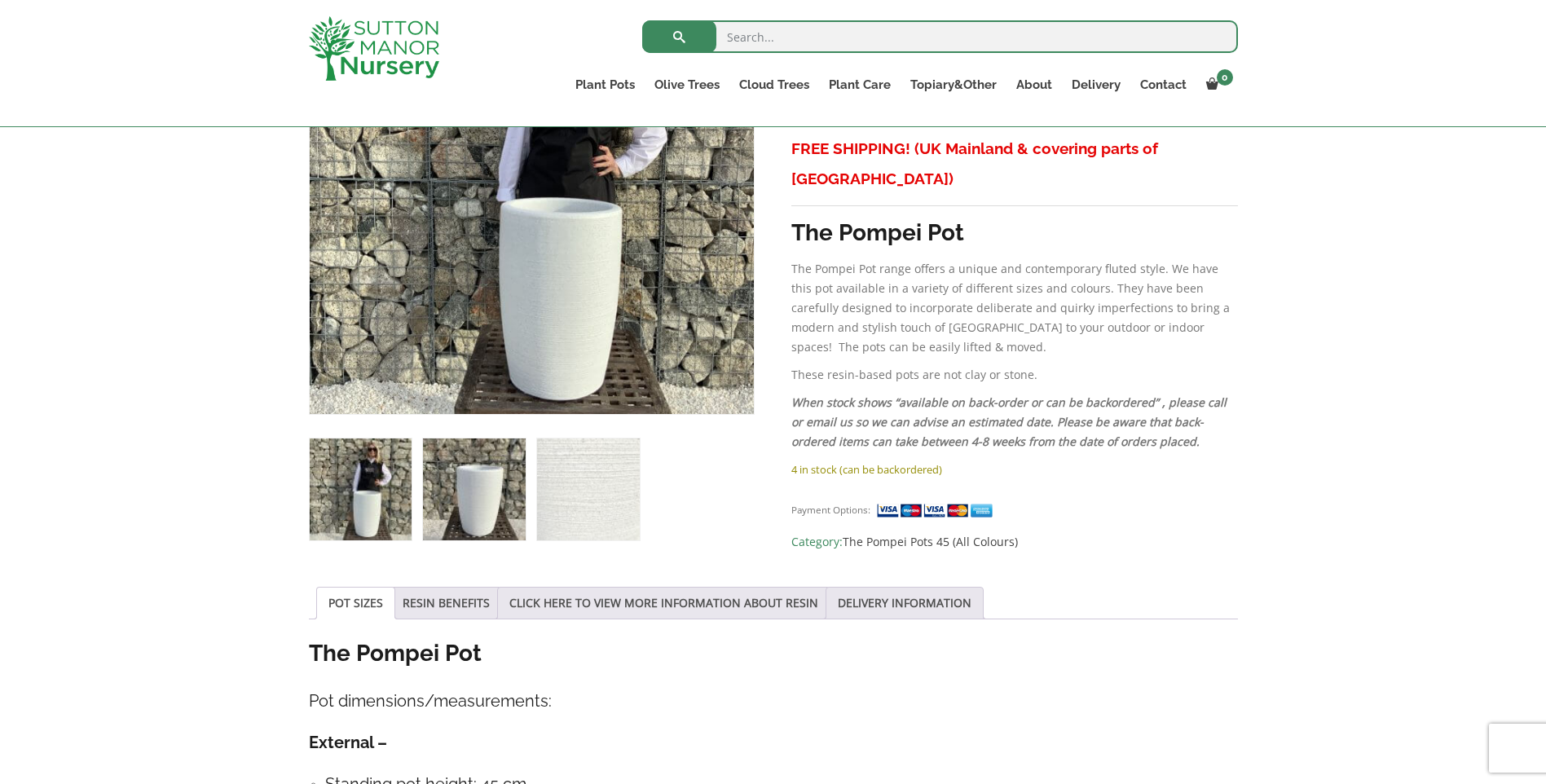
click at [434, 519] on img at bounding box center [474, 489] width 102 height 102
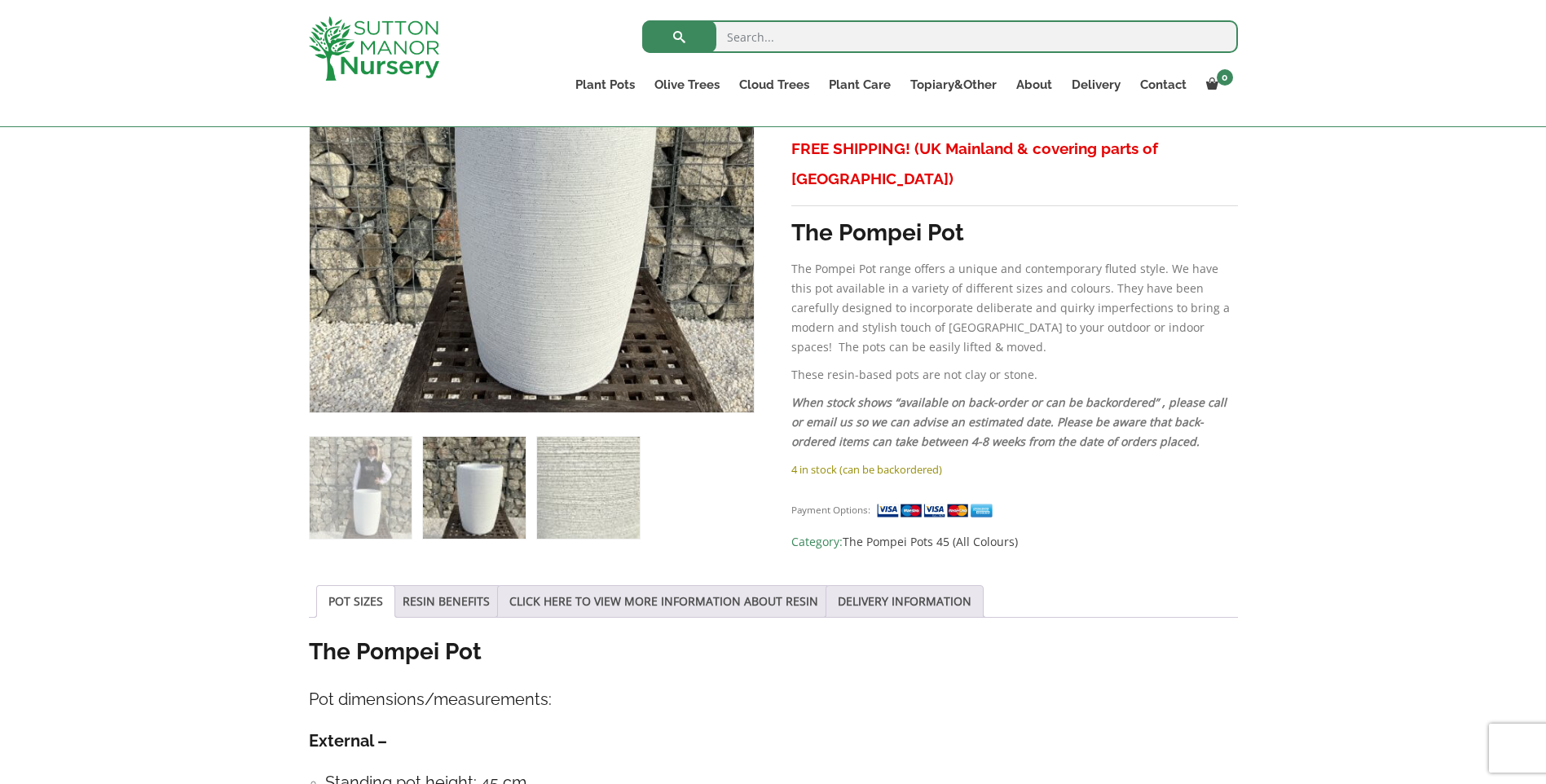
click at [575, 507] on img at bounding box center [587, 487] width 102 height 102
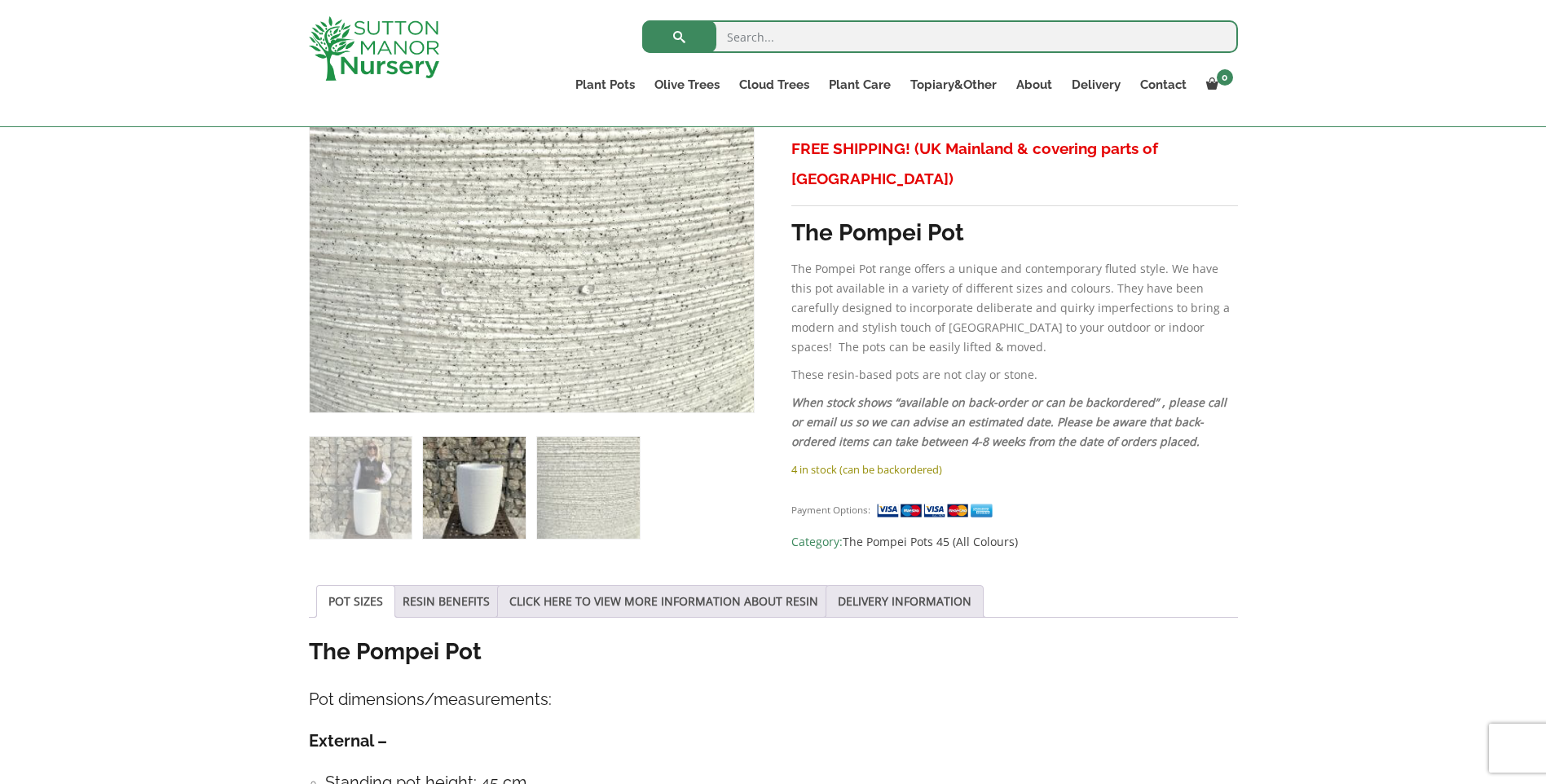
click at [478, 505] on img at bounding box center [474, 487] width 102 height 102
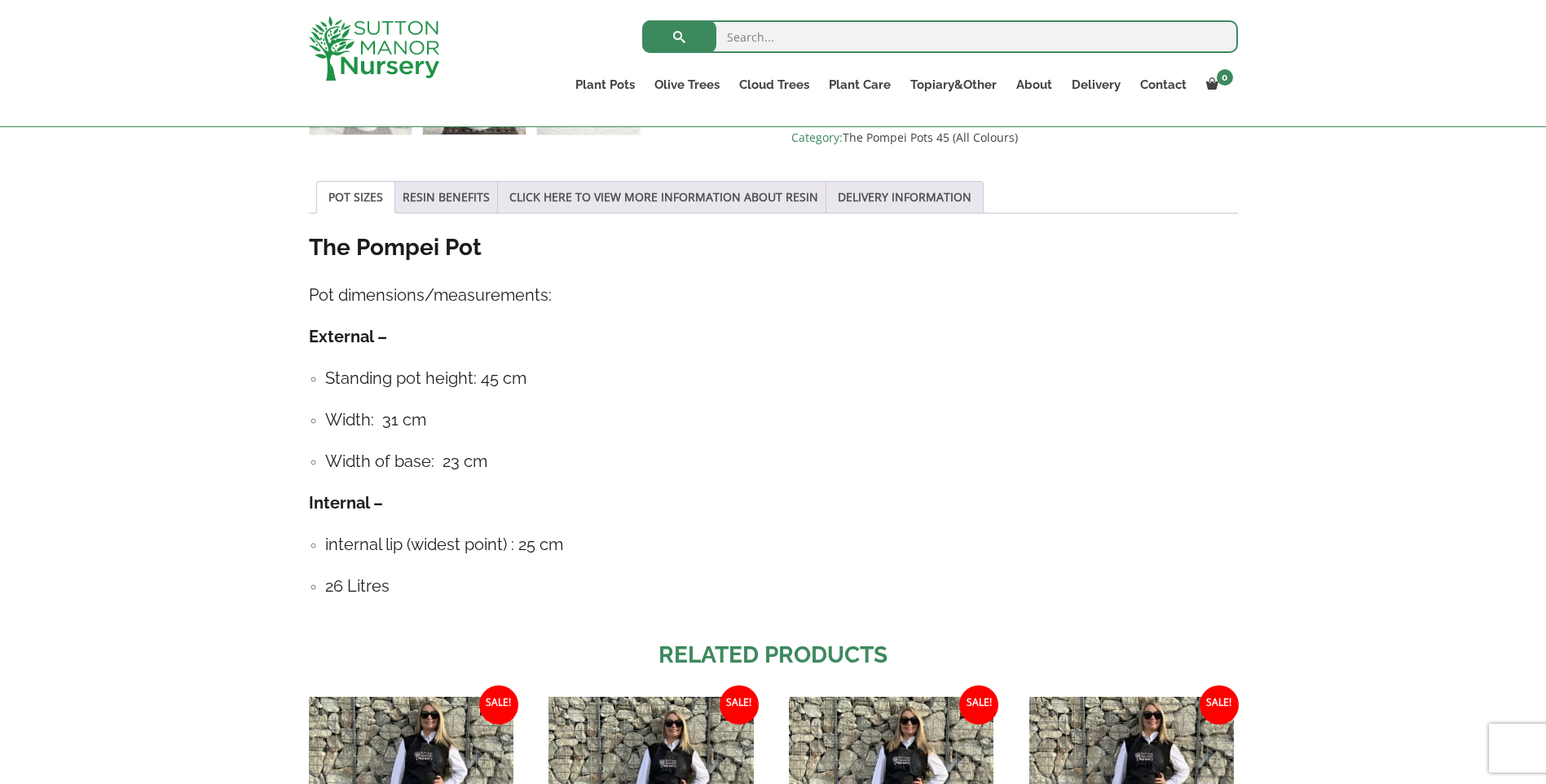
scroll to position [815, 0]
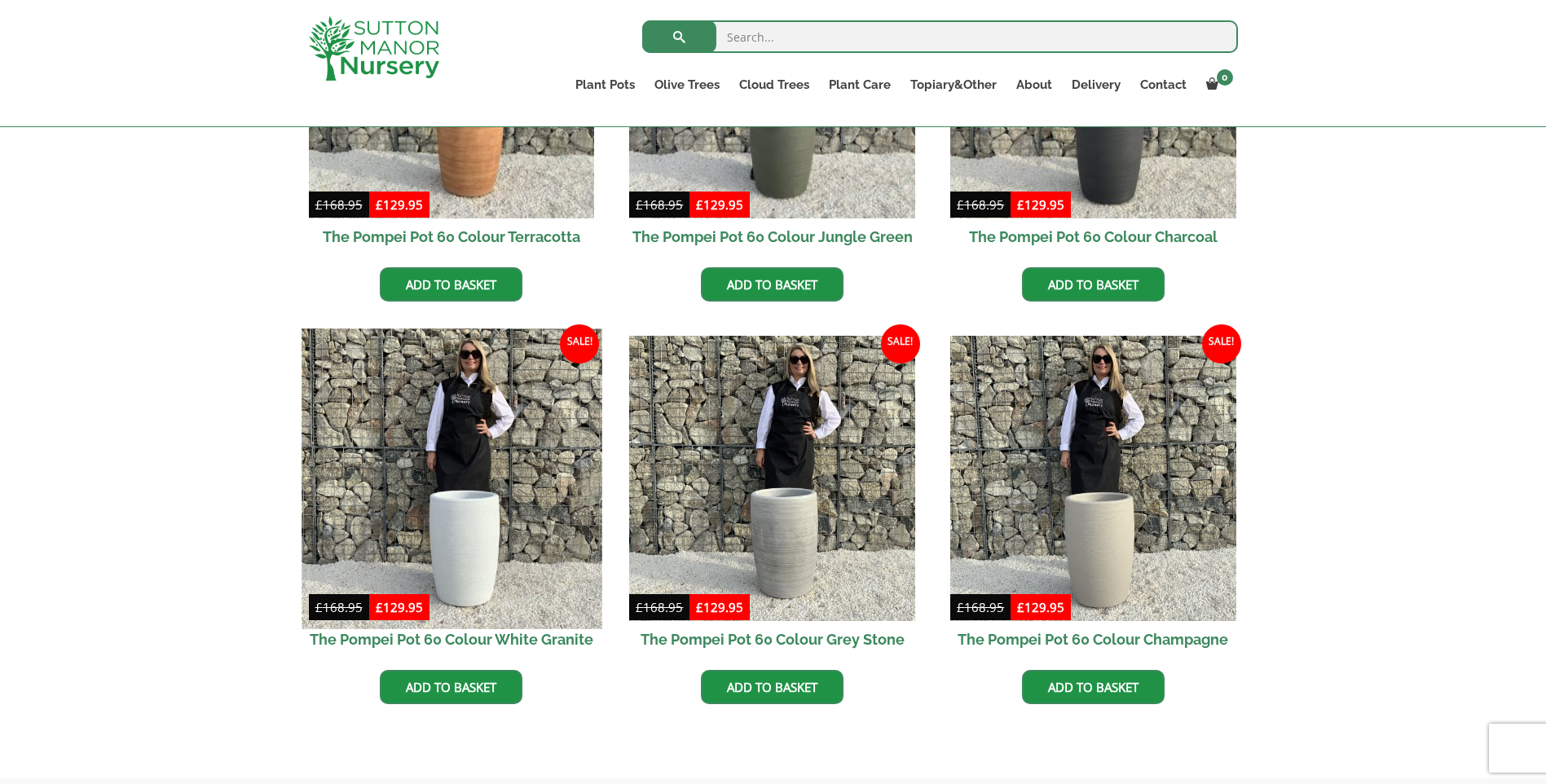
scroll to position [734, 0]
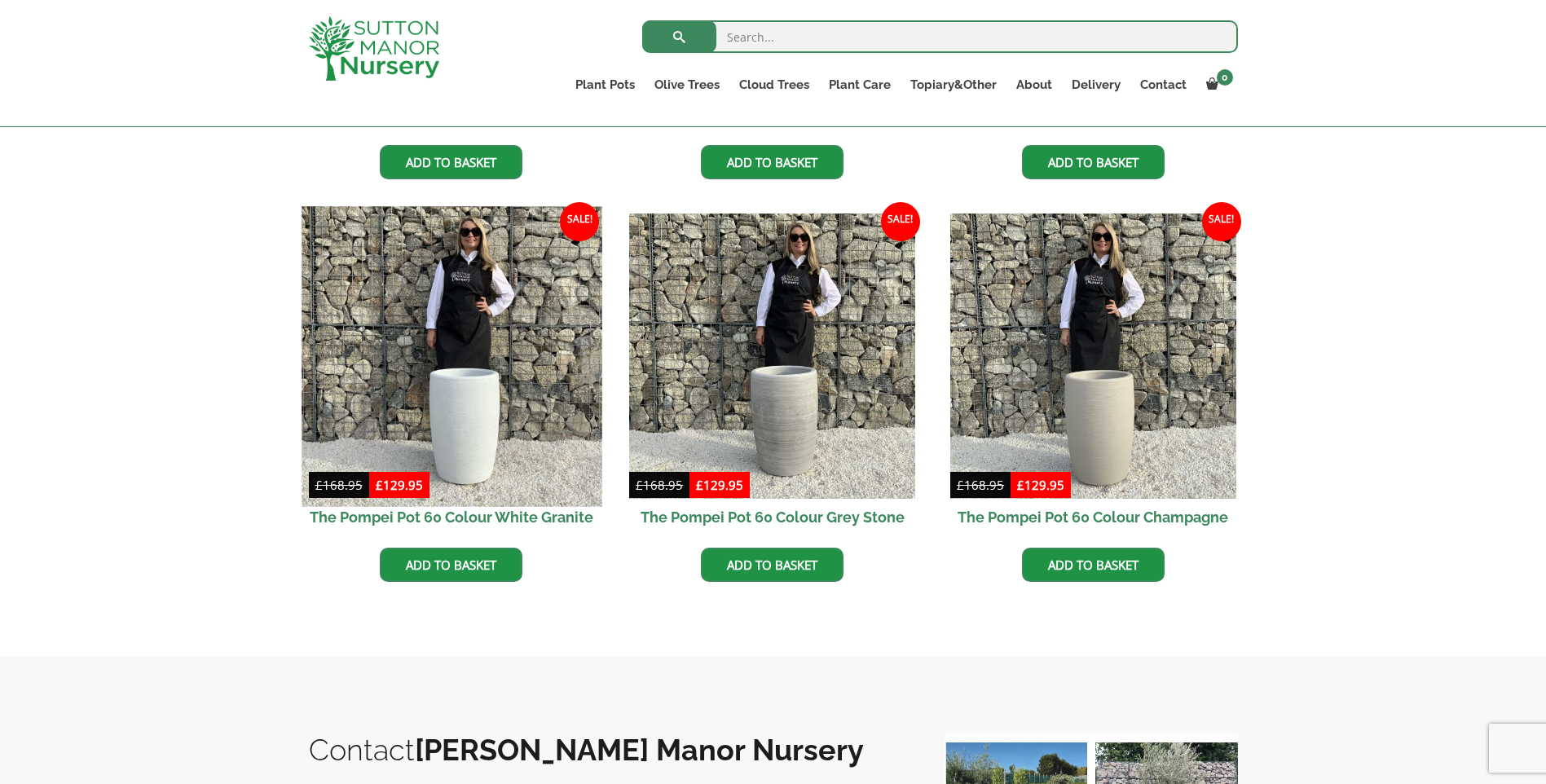
click at [466, 393] on img at bounding box center [451, 356] width 300 height 300
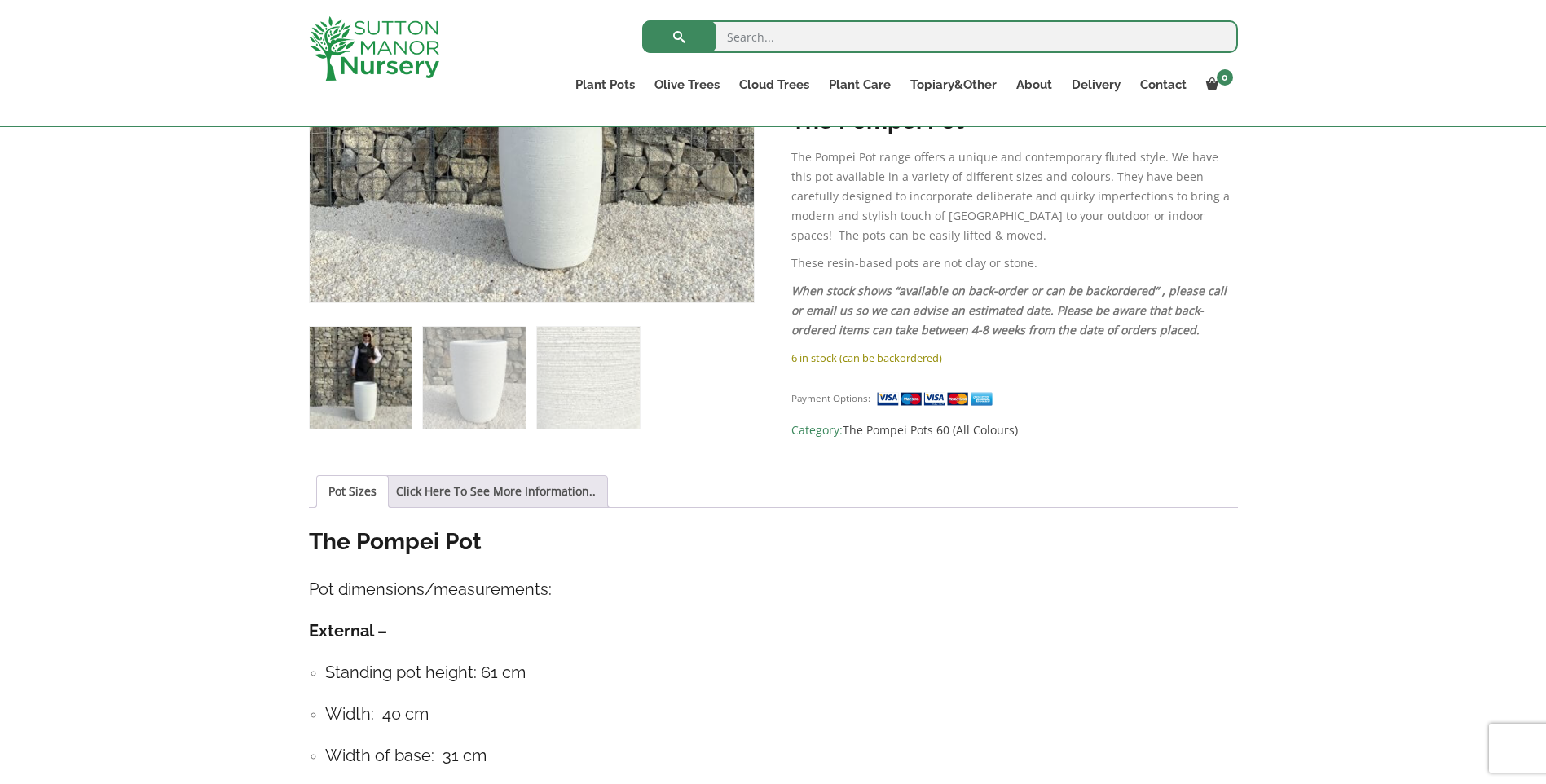
scroll to position [408, 0]
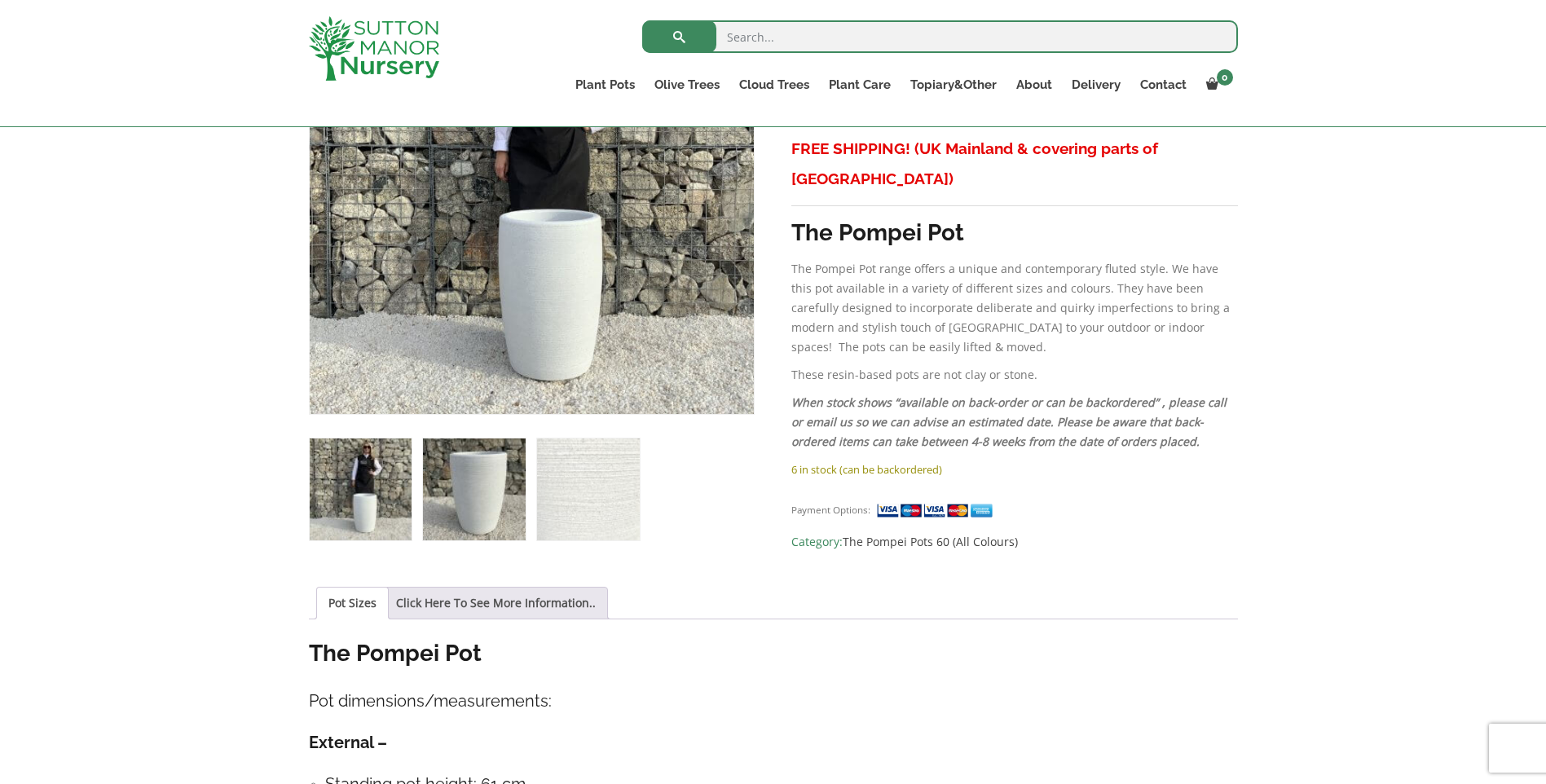
click at [451, 505] on img at bounding box center [474, 489] width 102 height 102
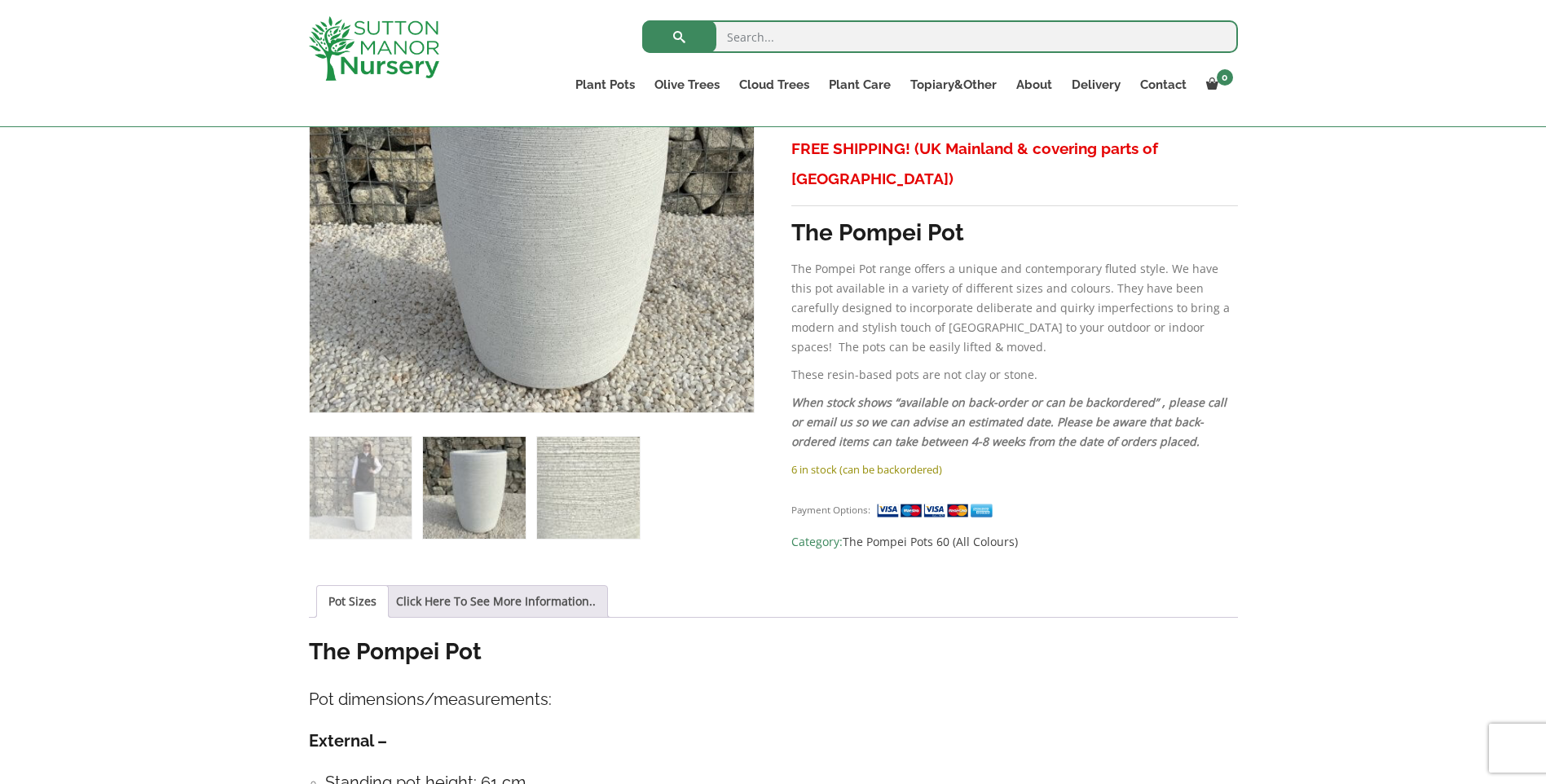
click at [585, 511] on img at bounding box center [587, 487] width 102 height 102
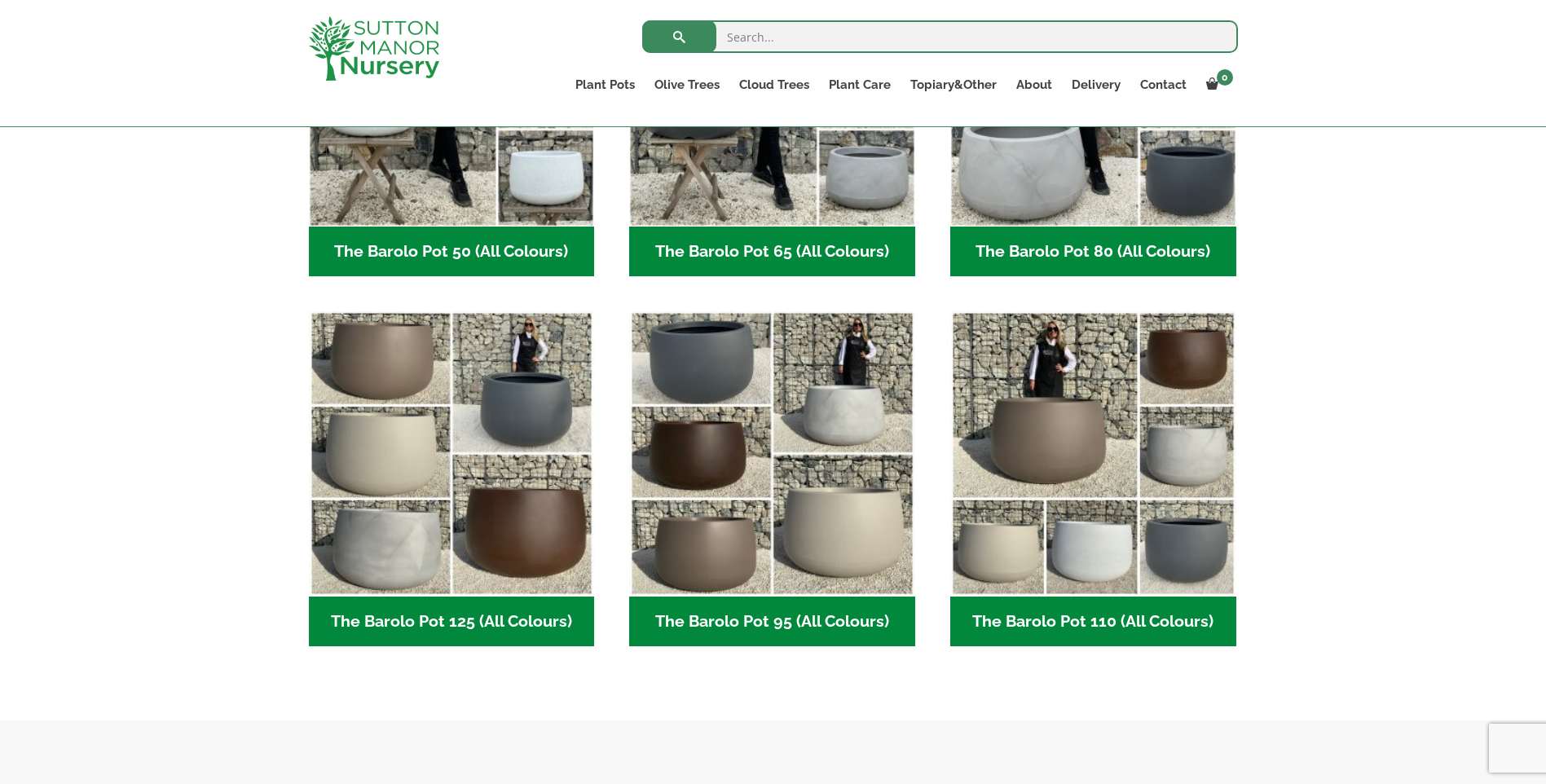
scroll to position [489, 0]
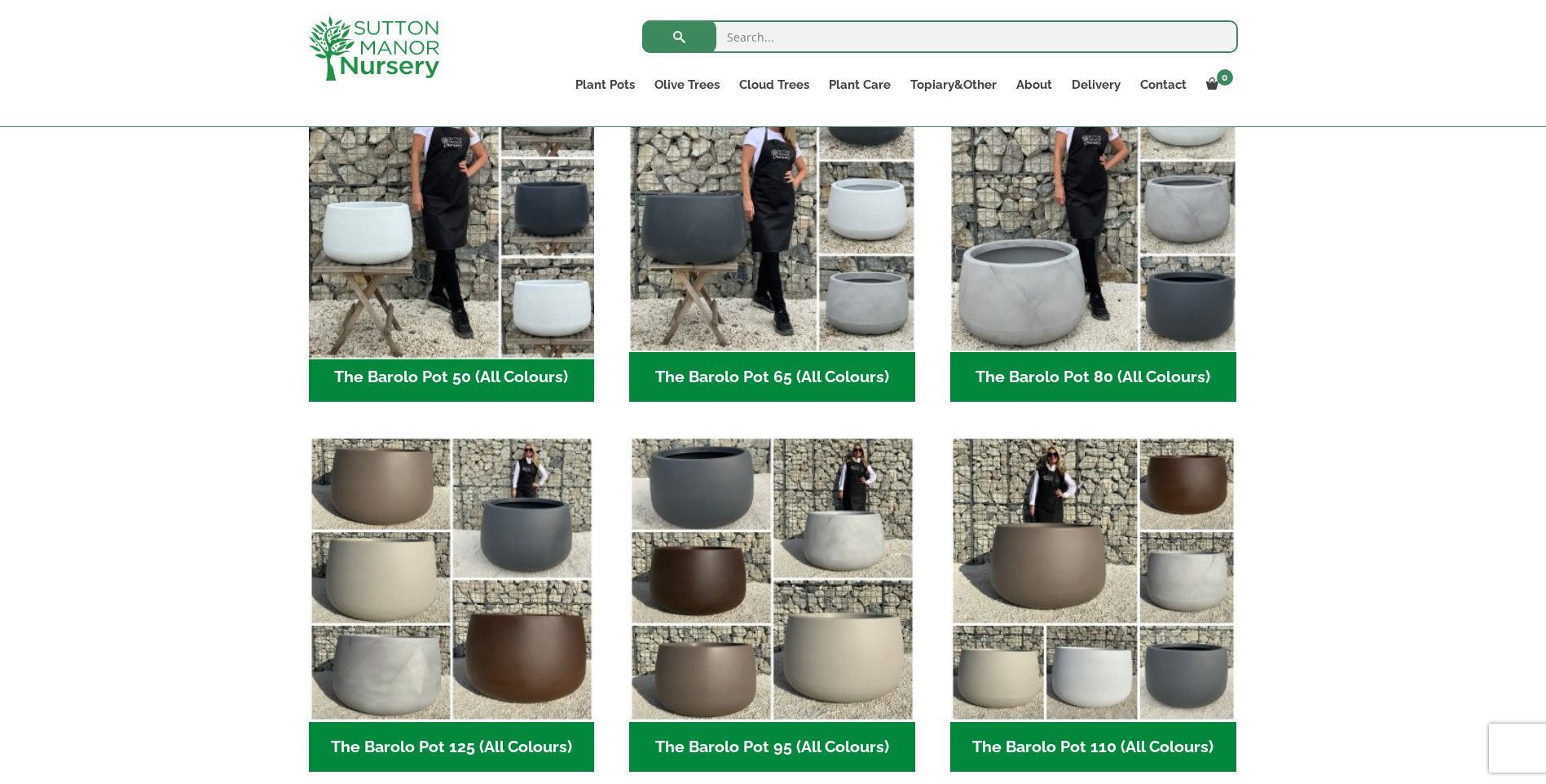
click at [410, 242] on img "Visit product category The Barolo Pot 50 (All Colours)" at bounding box center [451, 208] width 300 height 300
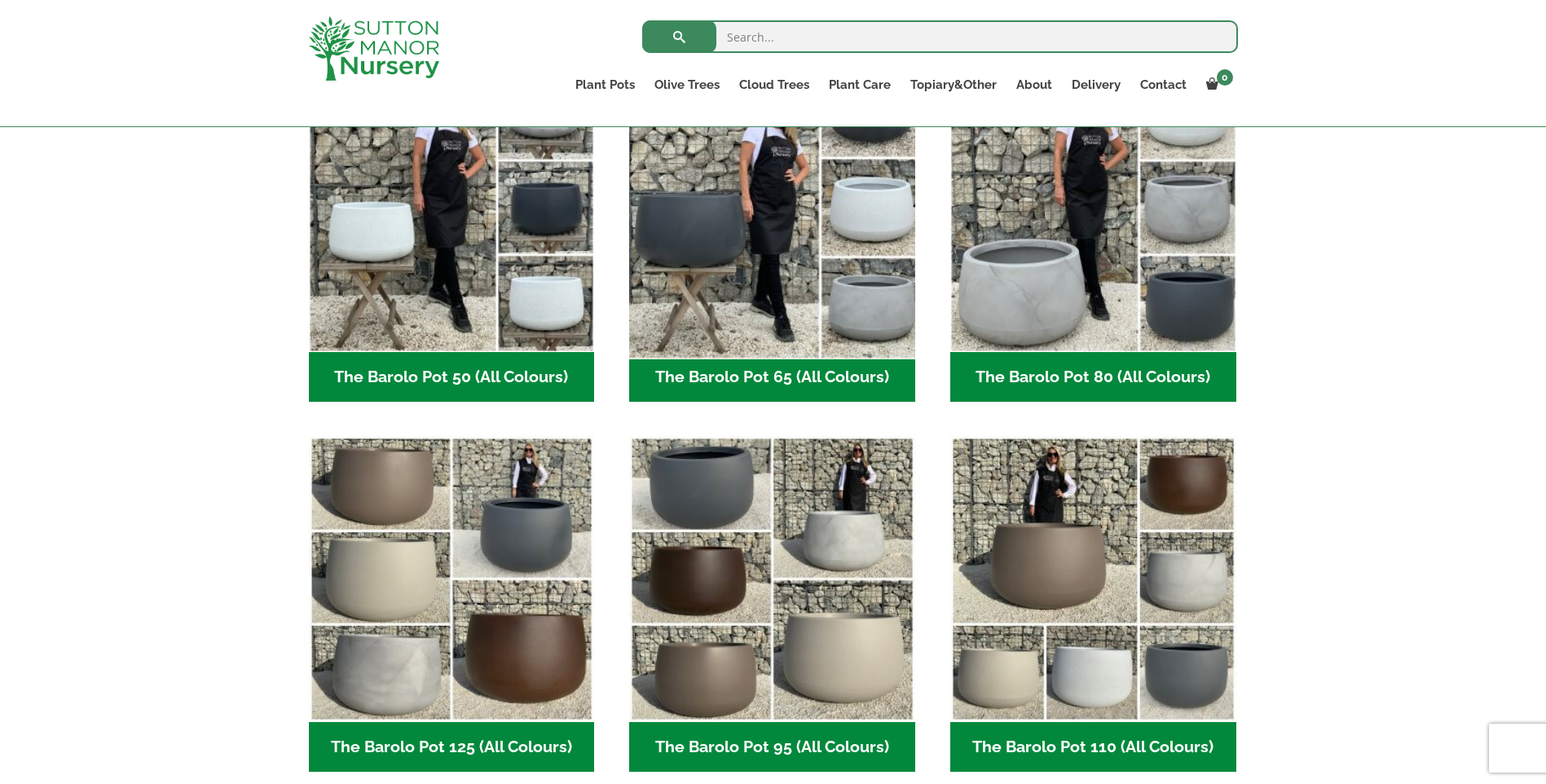
click at [788, 252] on img "Visit product category The Barolo Pot 65 (All Colours)" at bounding box center [773, 208] width 300 height 300
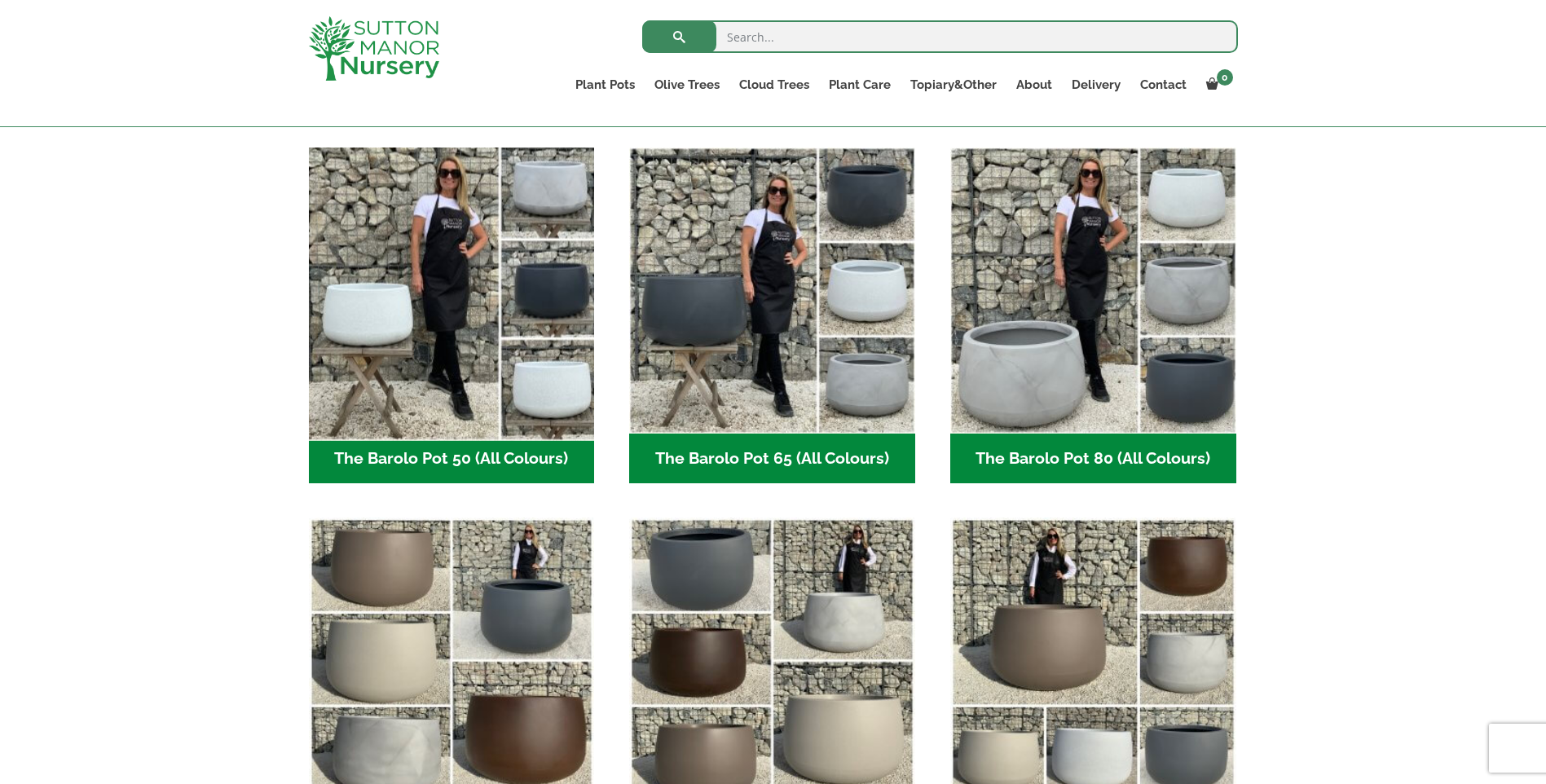
scroll to position [163, 0]
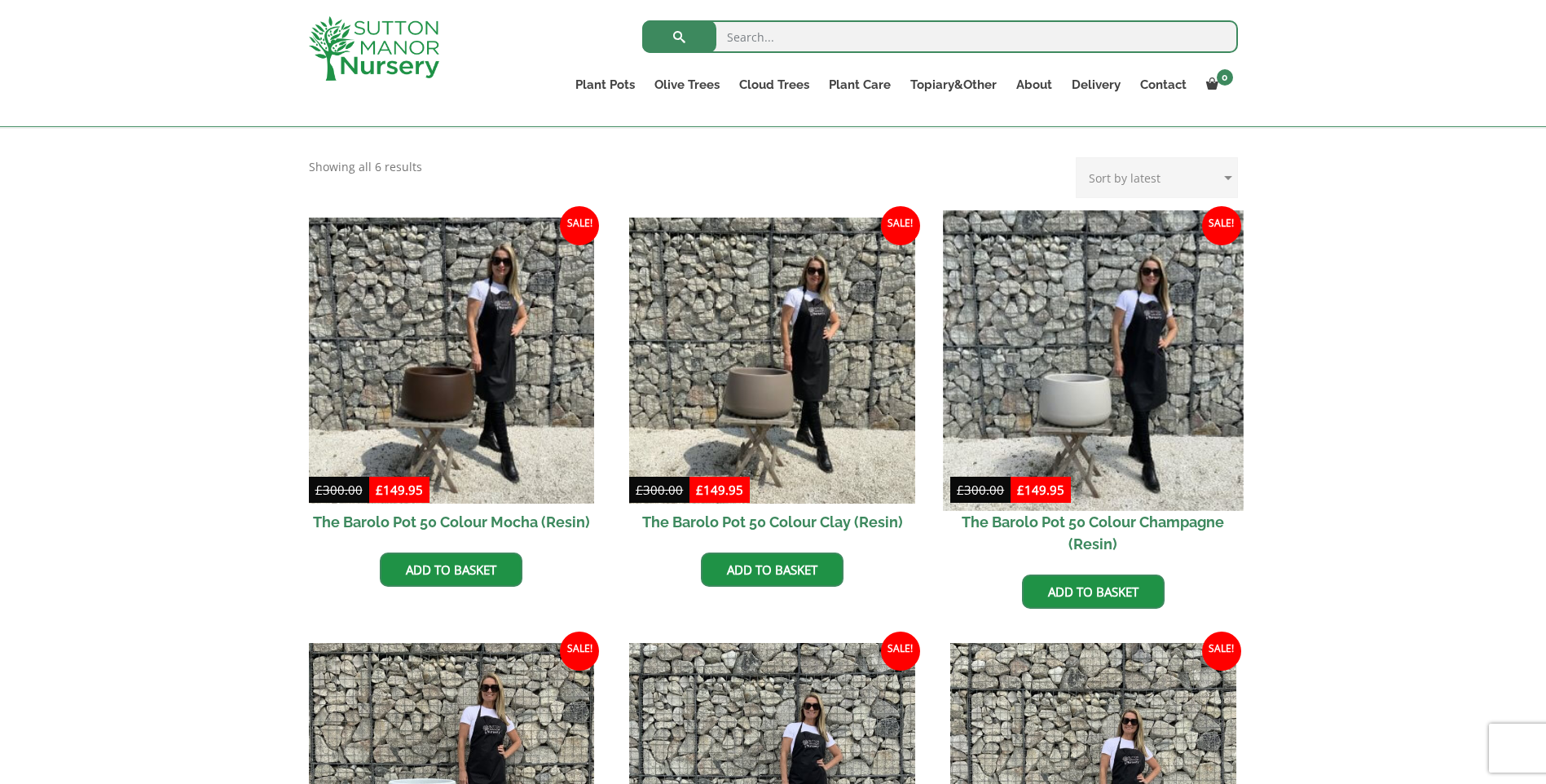
scroll to position [652, 0]
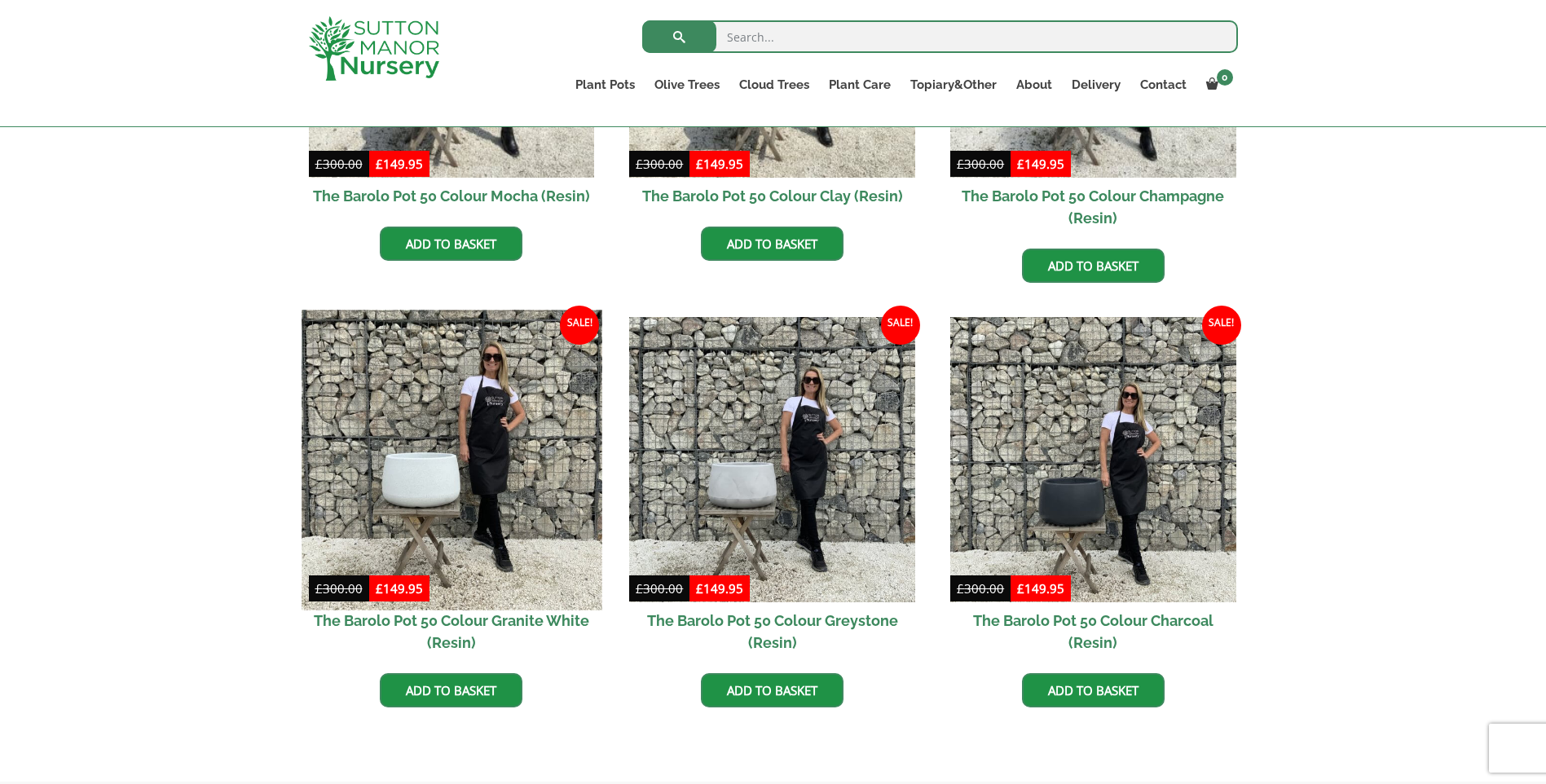
click at [488, 418] on img at bounding box center [451, 460] width 300 height 300
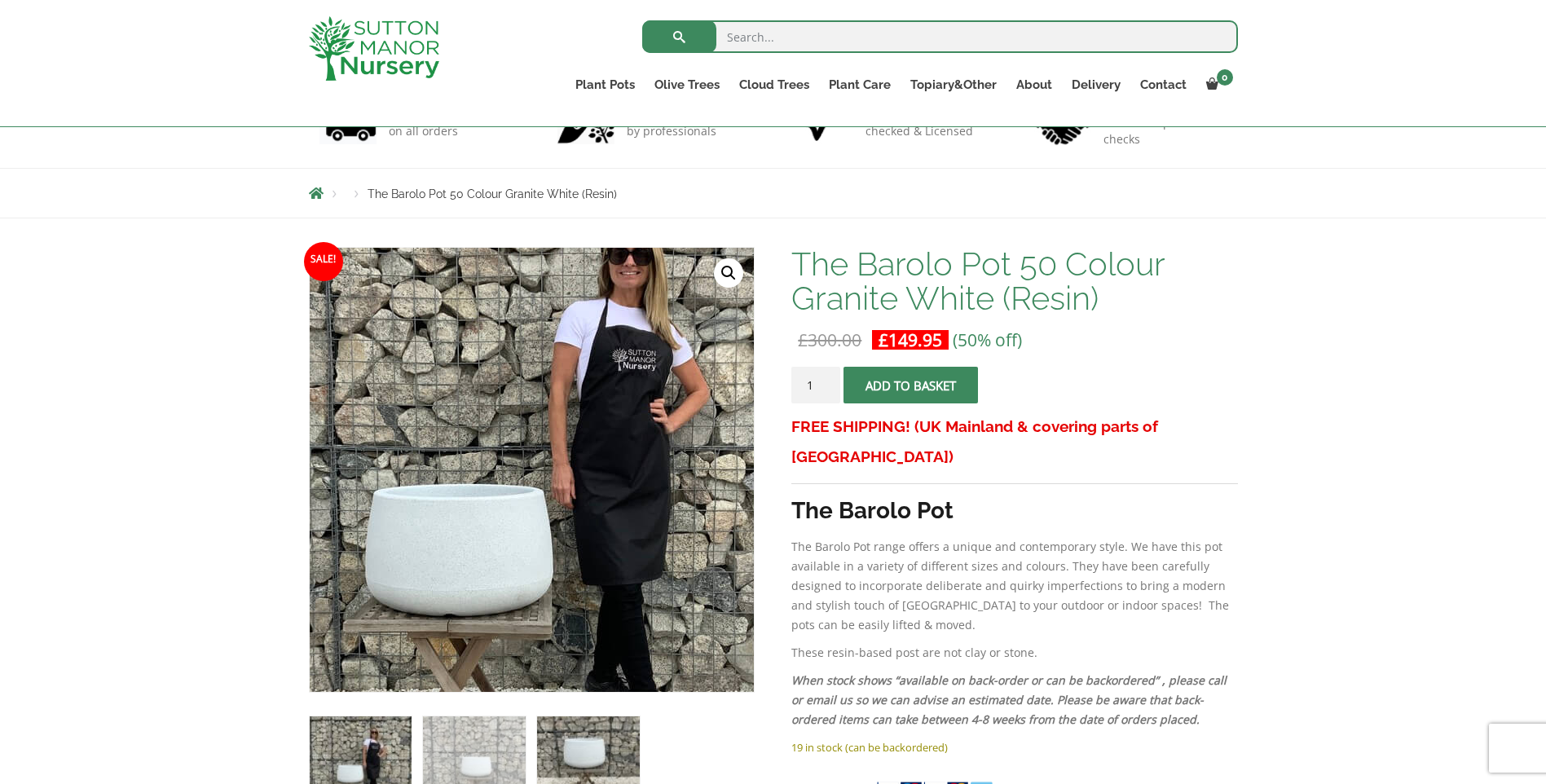
scroll to position [408, 0]
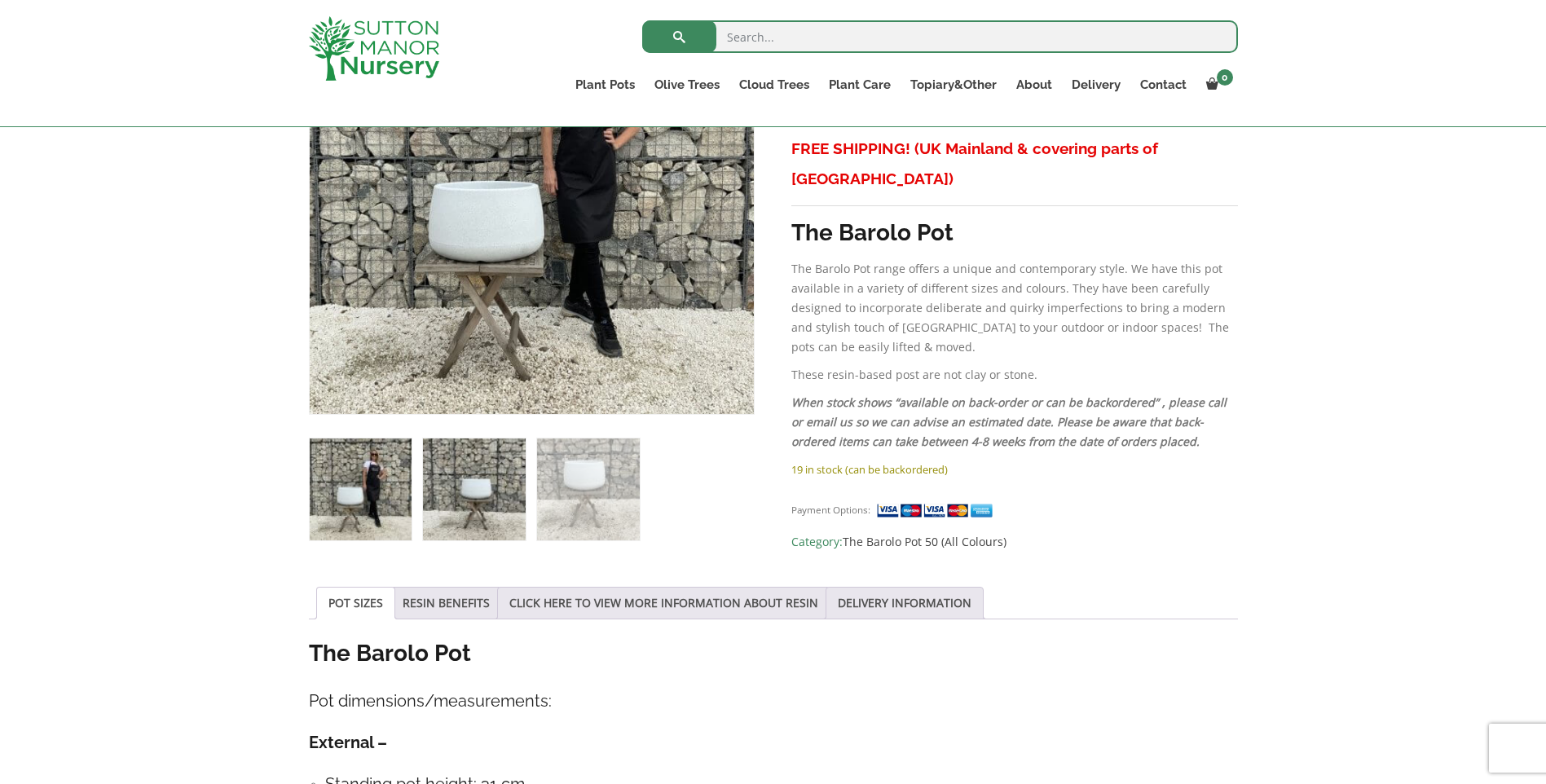
click at [470, 493] on img at bounding box center [474, 489] width 102 height 102
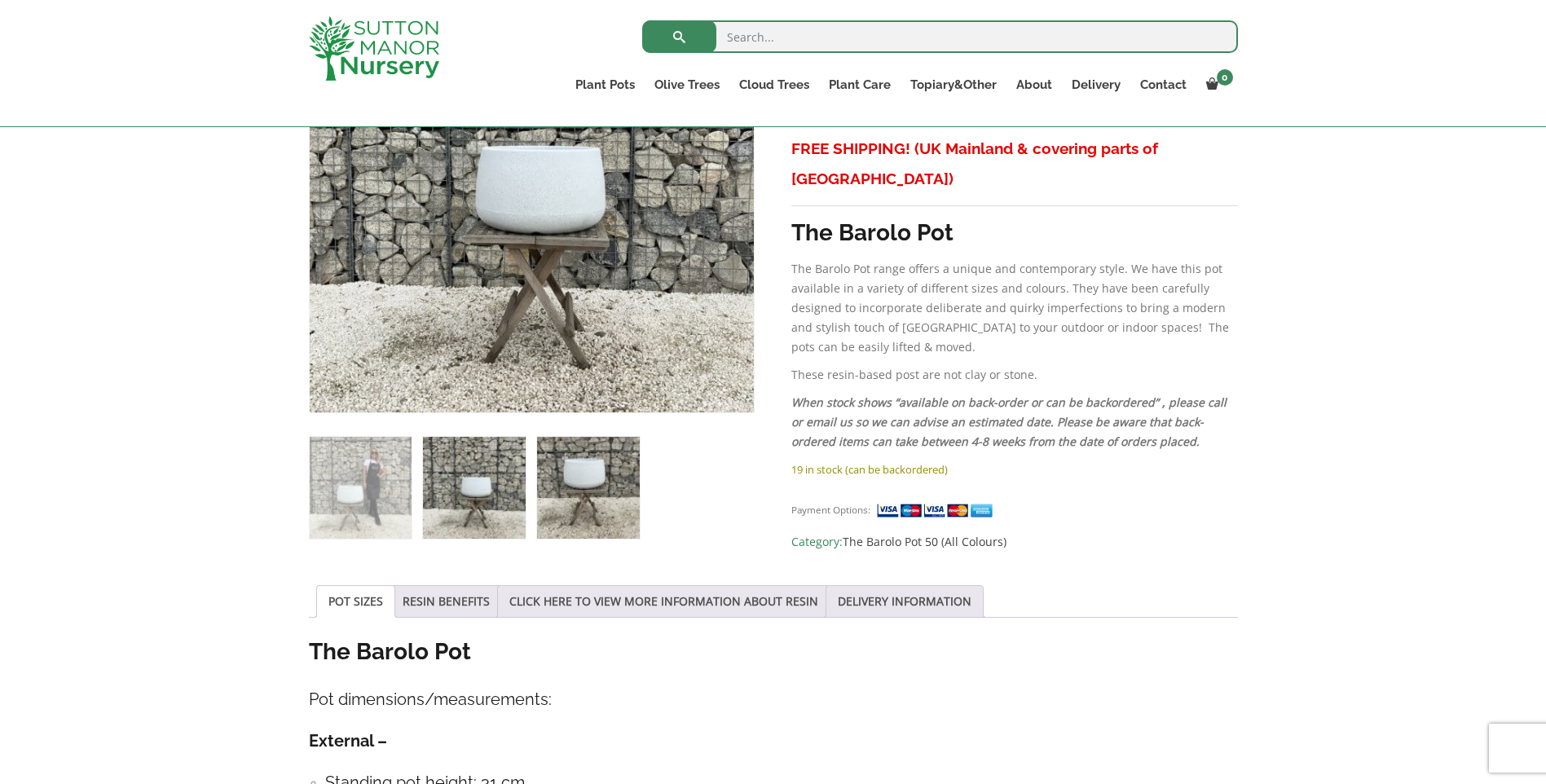
click at [573, 492] on img at bounding box center [587, 487] width 102 height 102
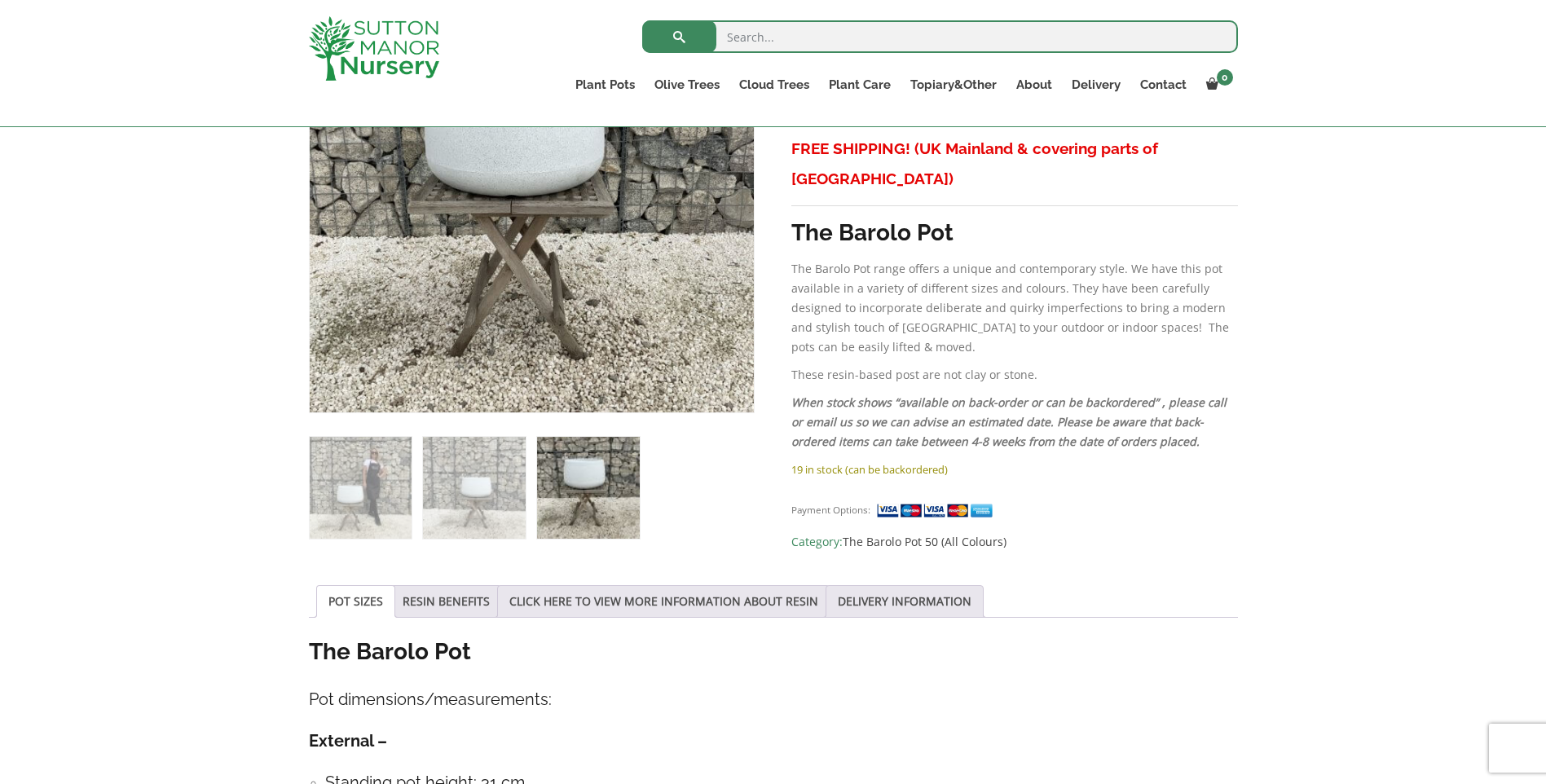
click at [513, 173] on img at bounding box center [543, 203] width 722 height 722
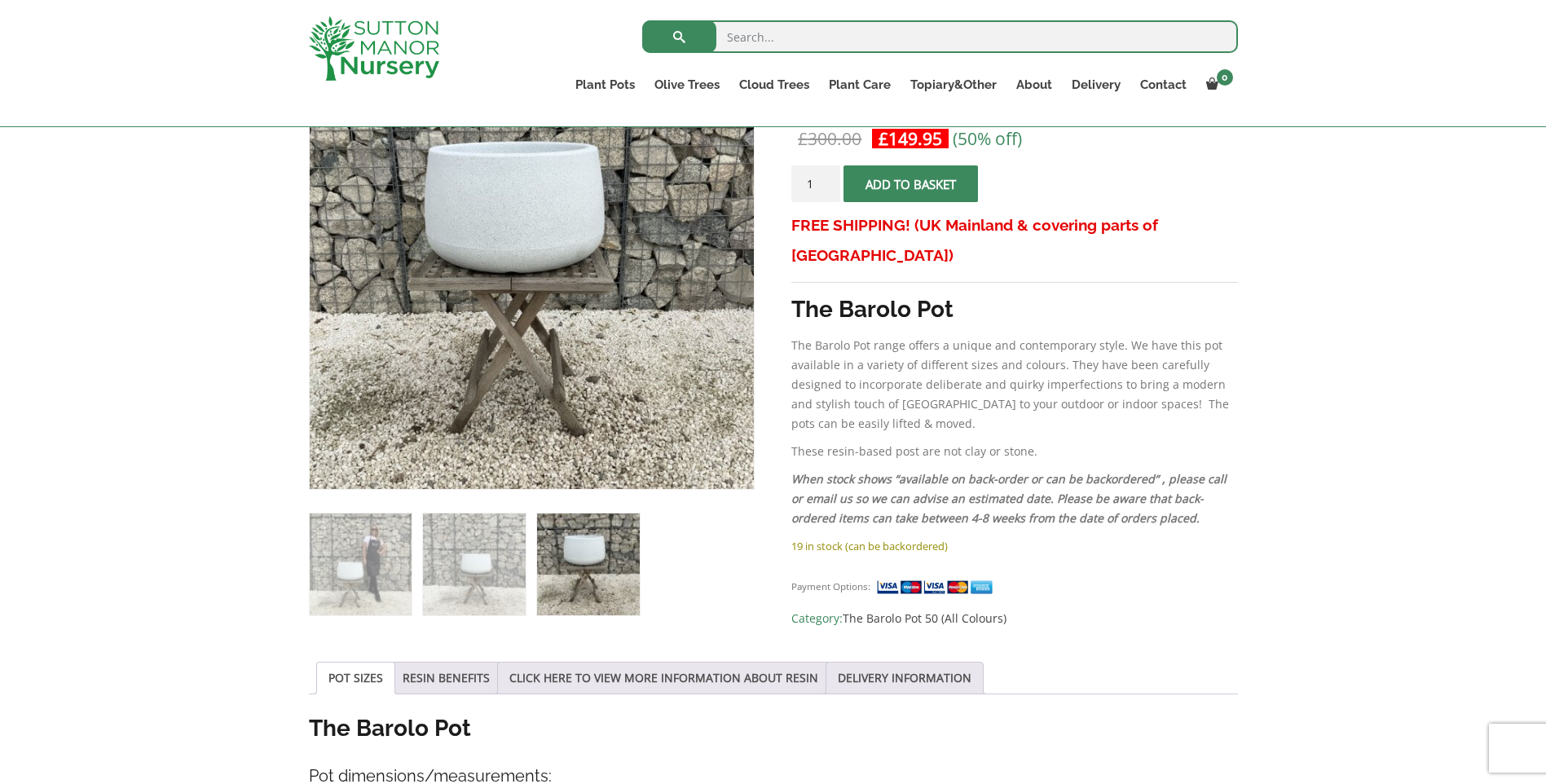
scroll to position [245, 0]
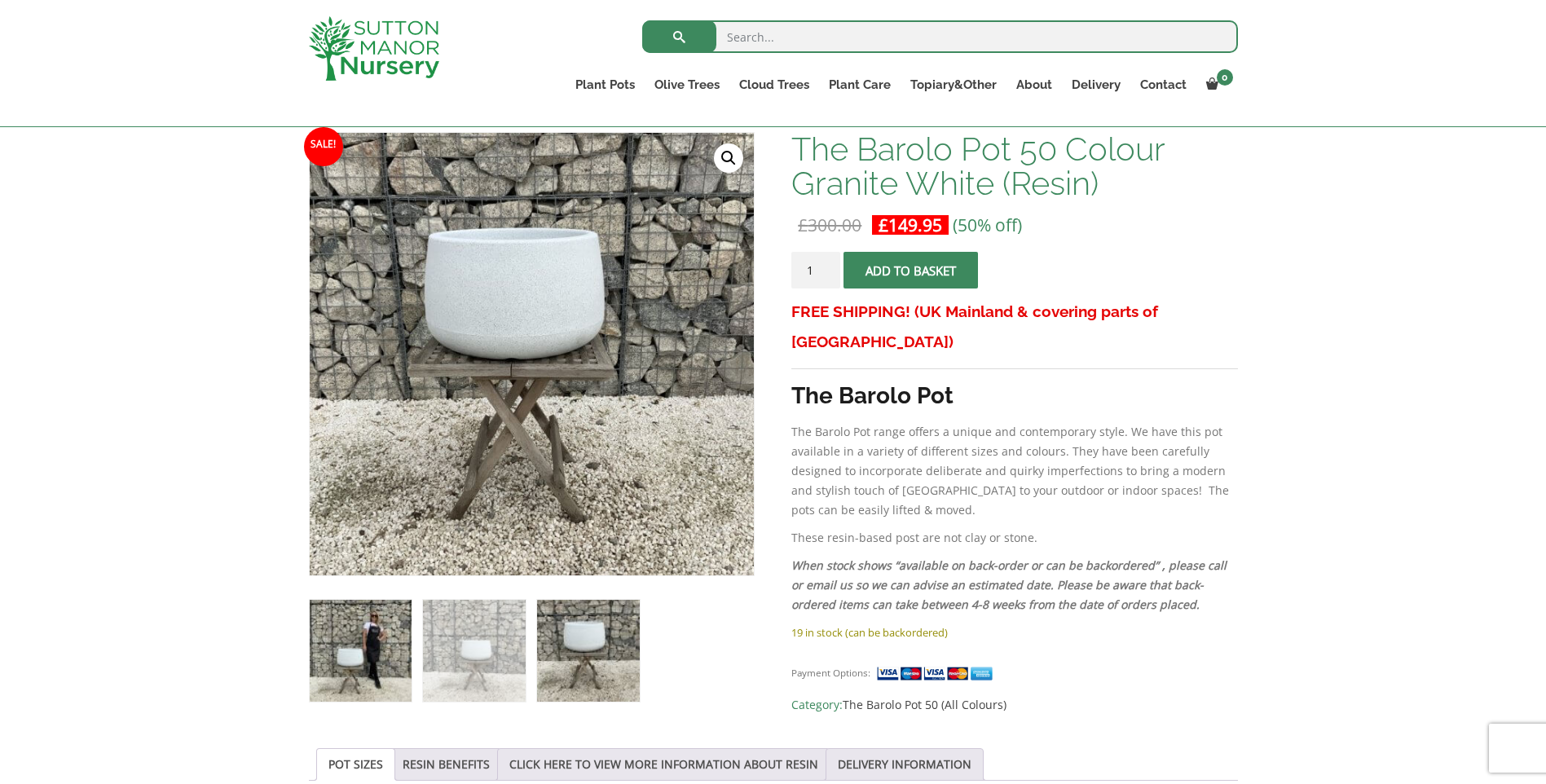
click at [380, 609] on img at bounding box center [361, 650] width 102 height 102
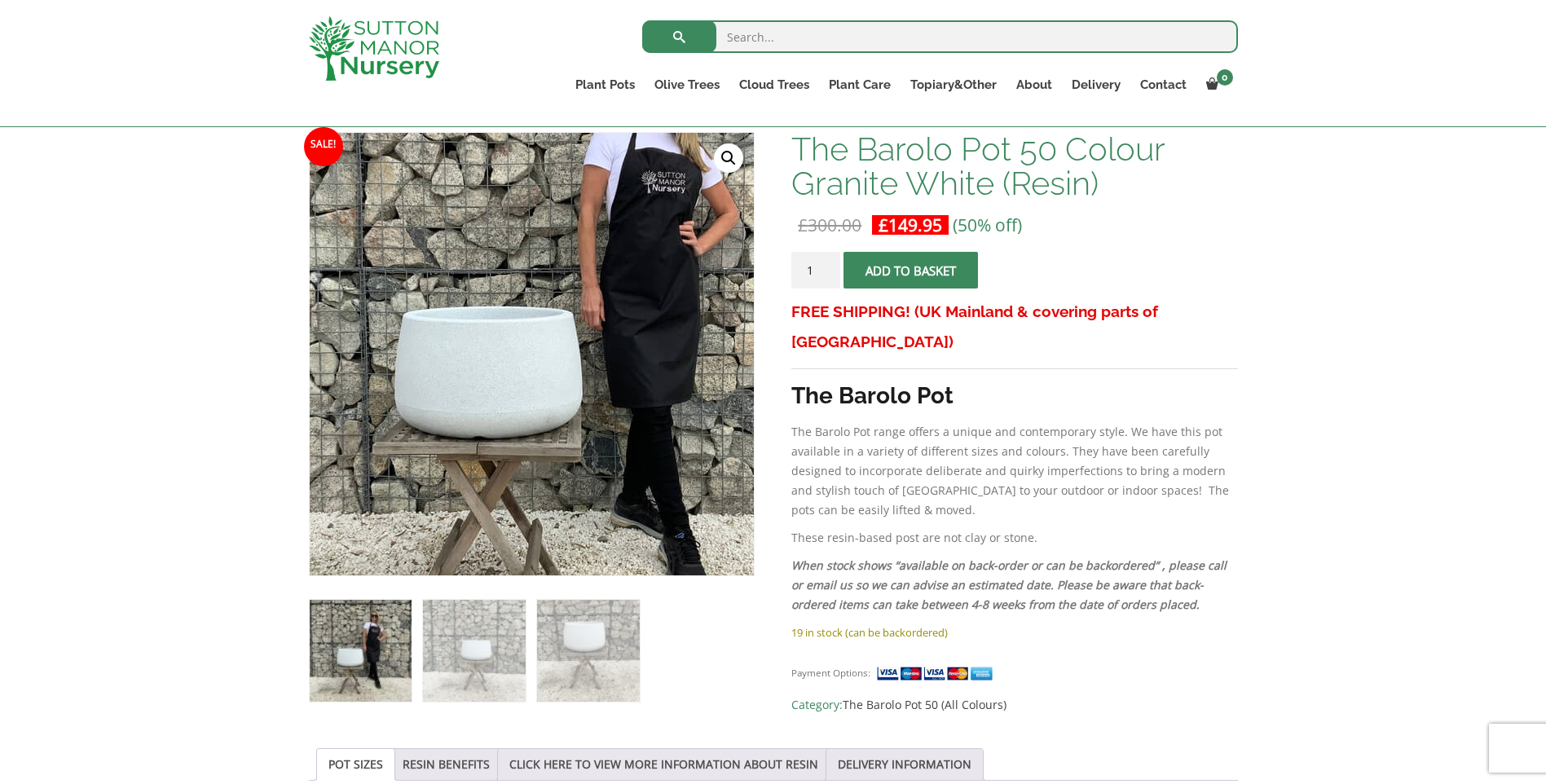
click at [485, 403] on img at bounding box center [562, 324] width 722 height 722
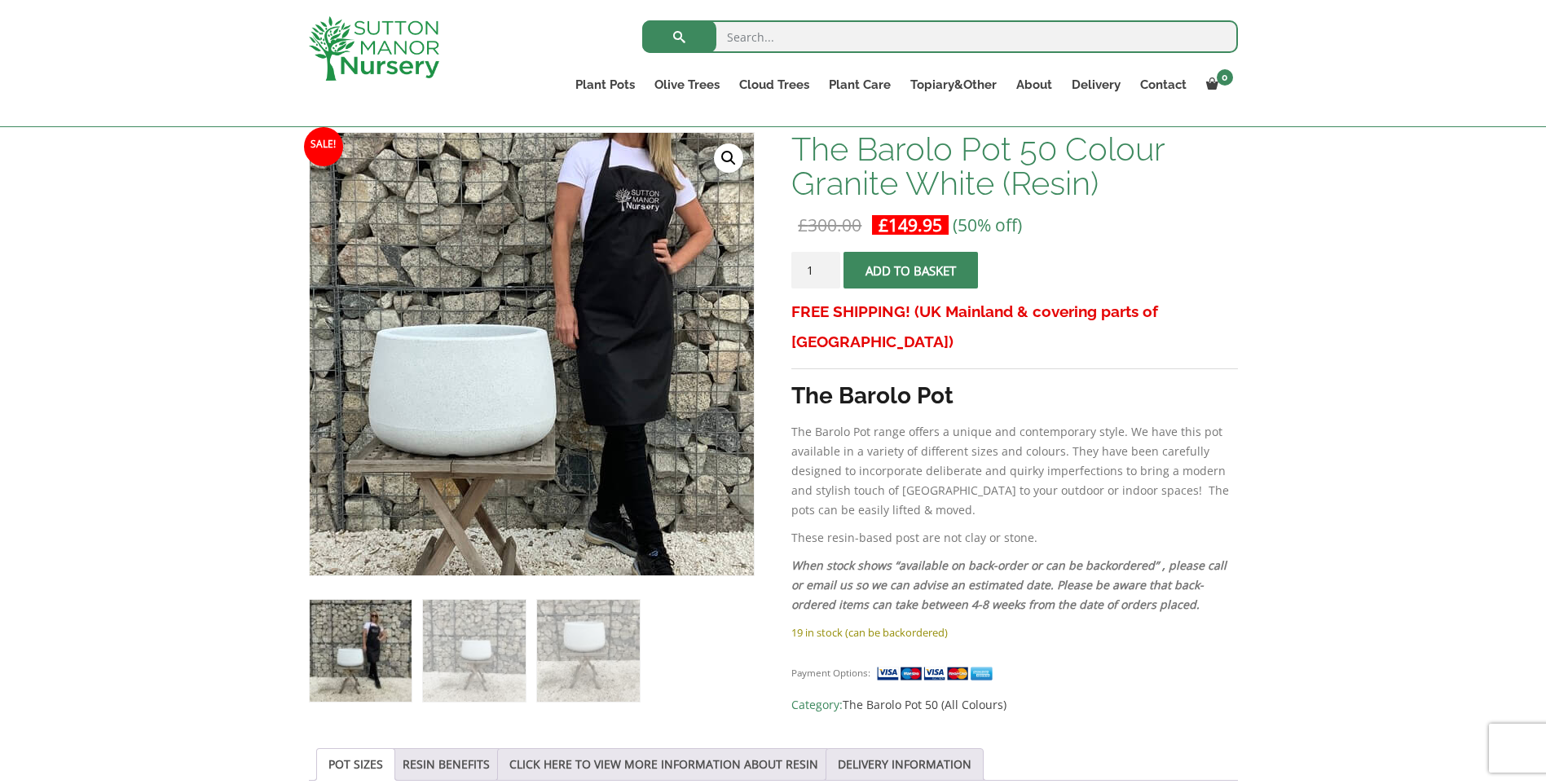
click at [524, 376] on img at bounding box center [536, 342] width 722 height 722
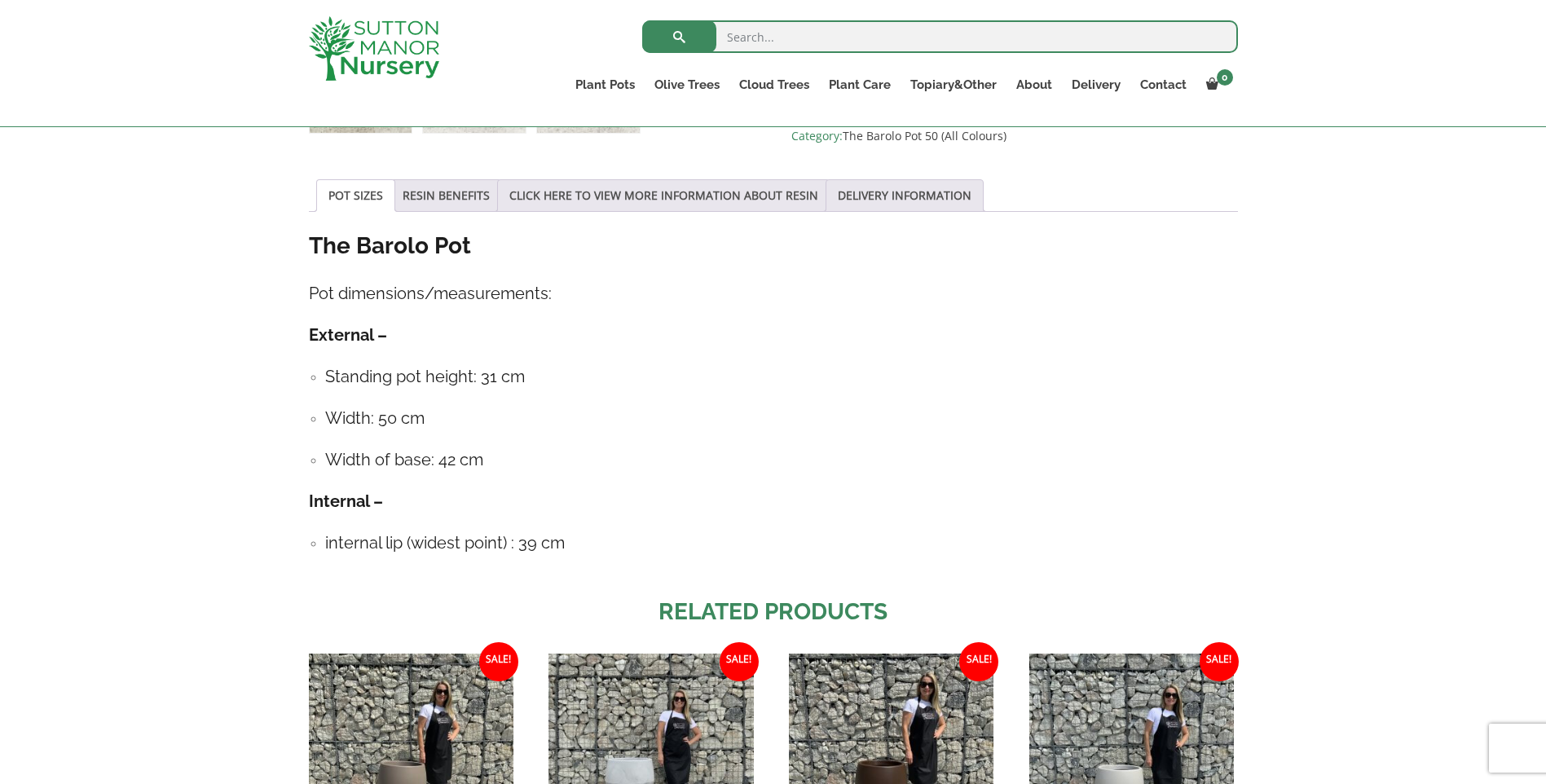
scroll to position [815, 0]
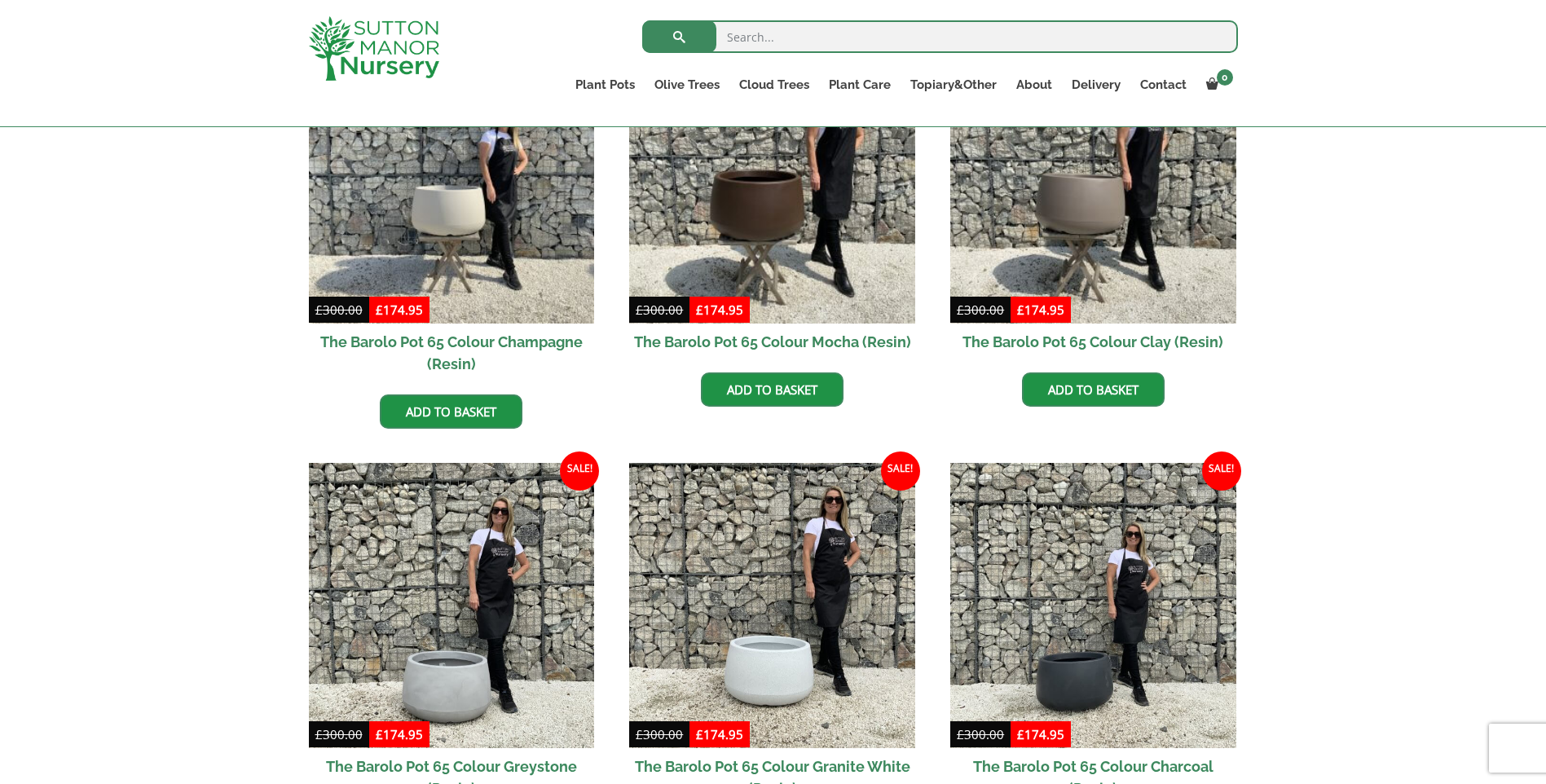
scroll to position [815, 0]
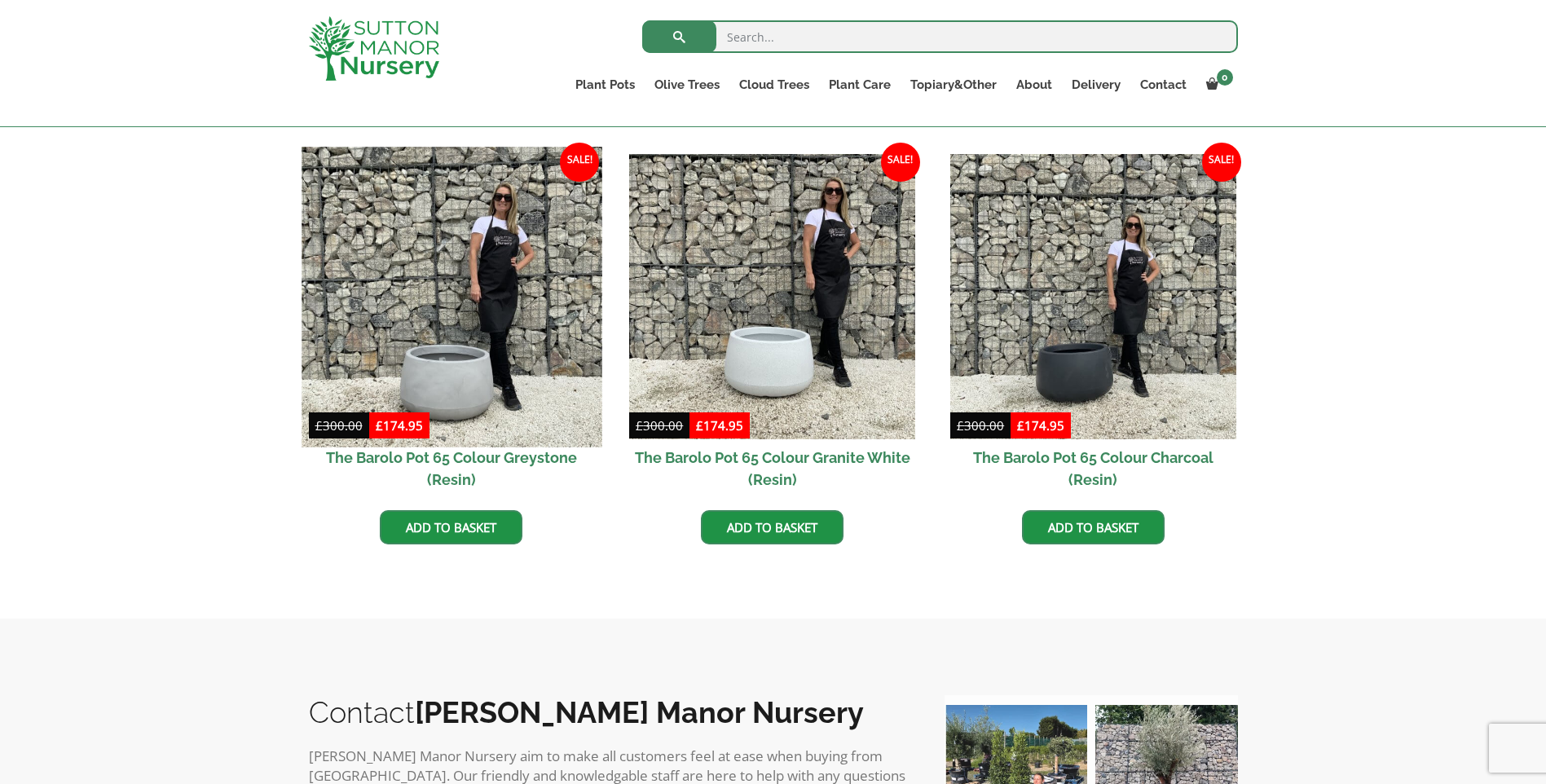
click at [480, 338] on img at bounding box center [451, 297] width 300 height 300
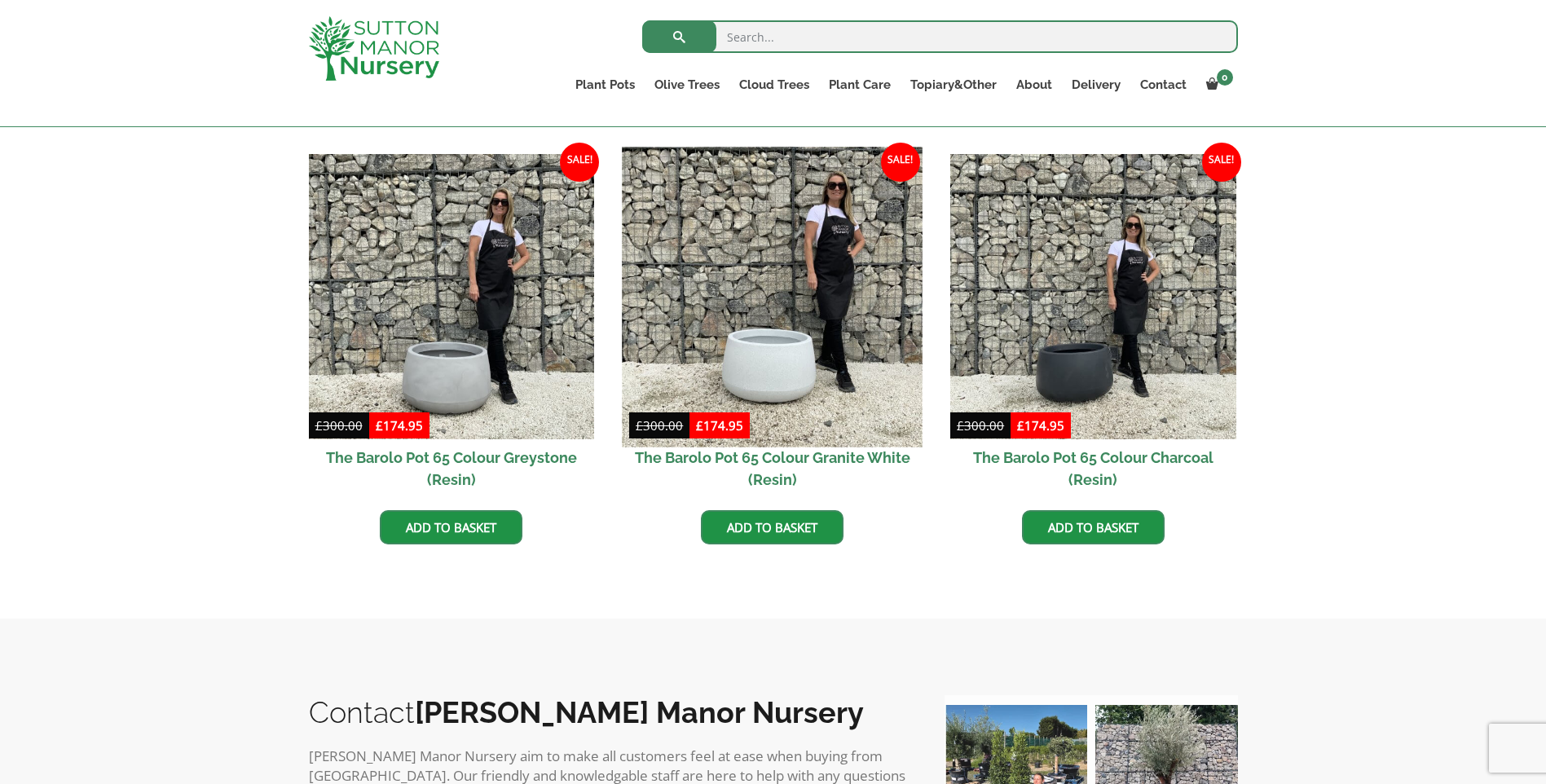
click at [804, 325] on img at bounding box center [773, 297] width 300 height 300
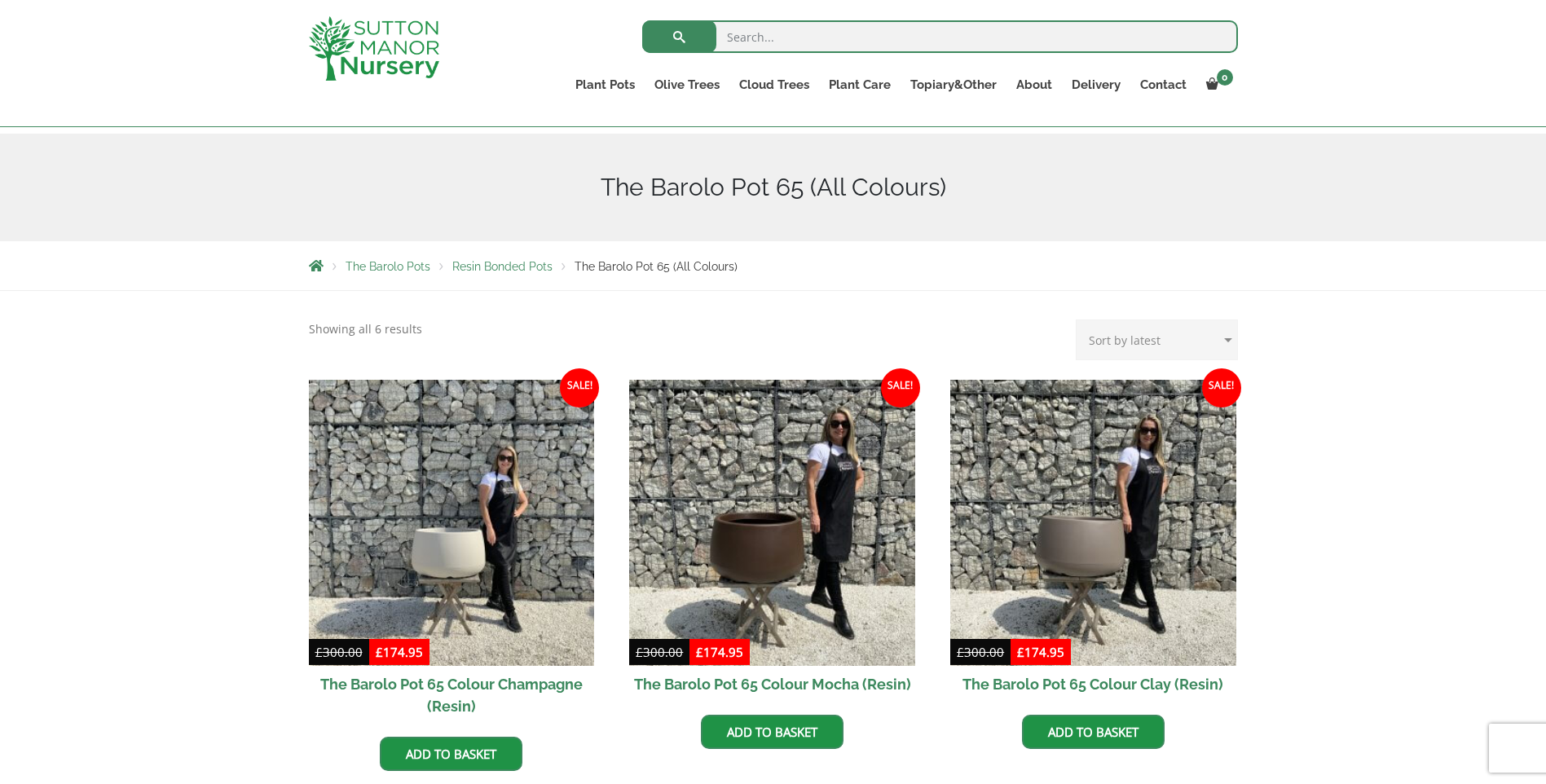
scroll to position [0, 0]
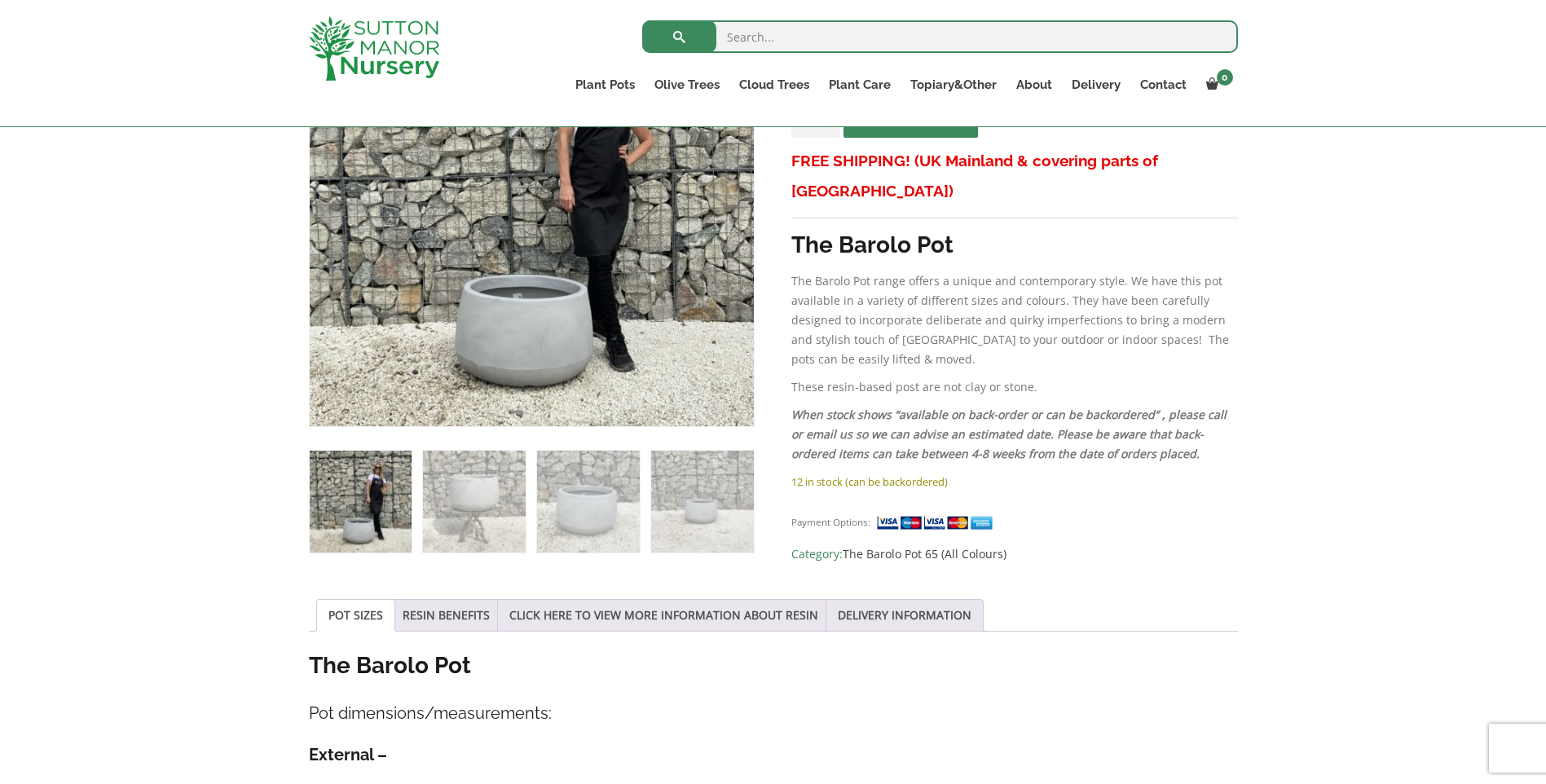
scroll to position [326, 0]
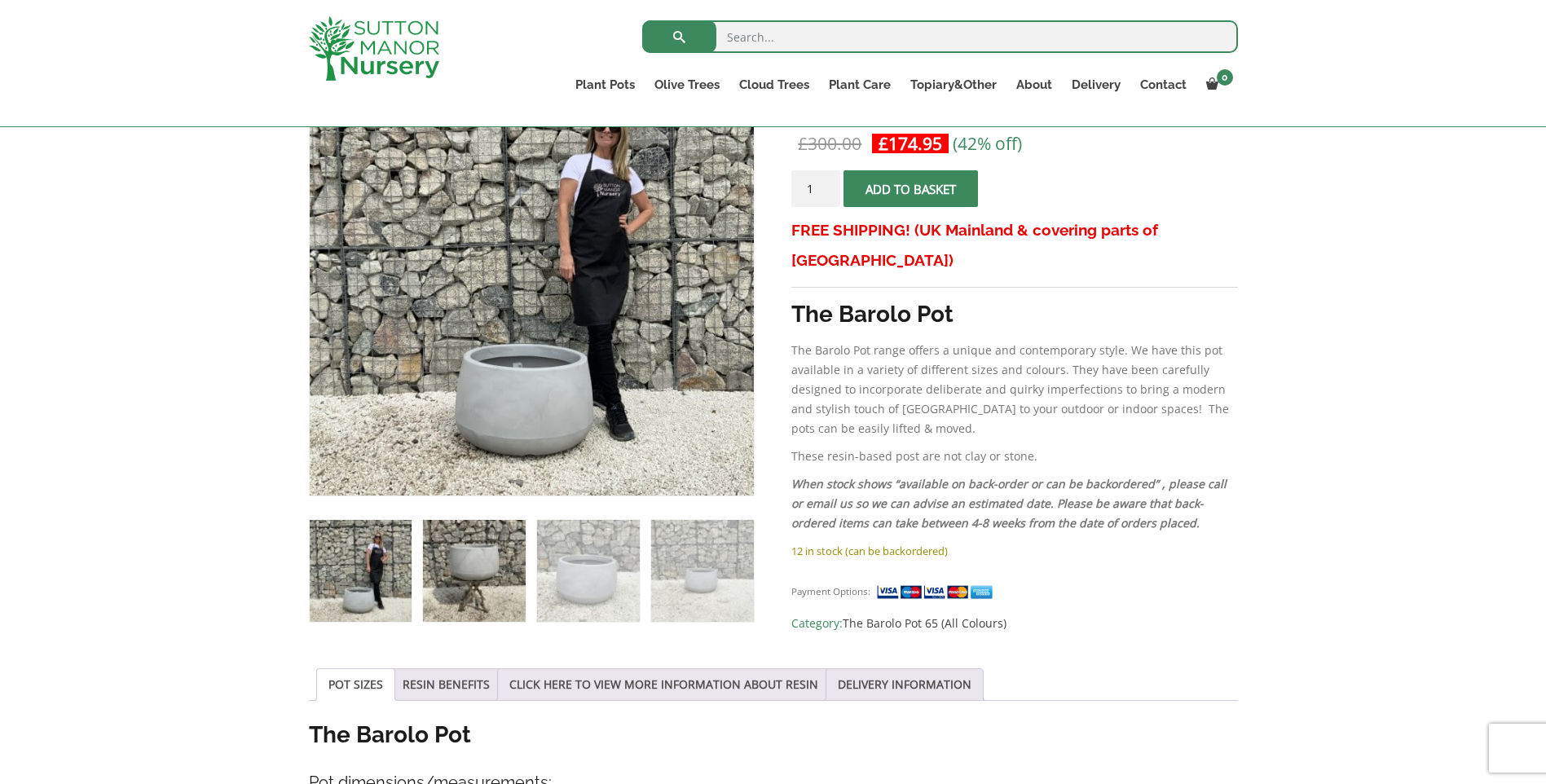
click at [495, 557] on img at bounding box center [474, 571] width 102 height 102
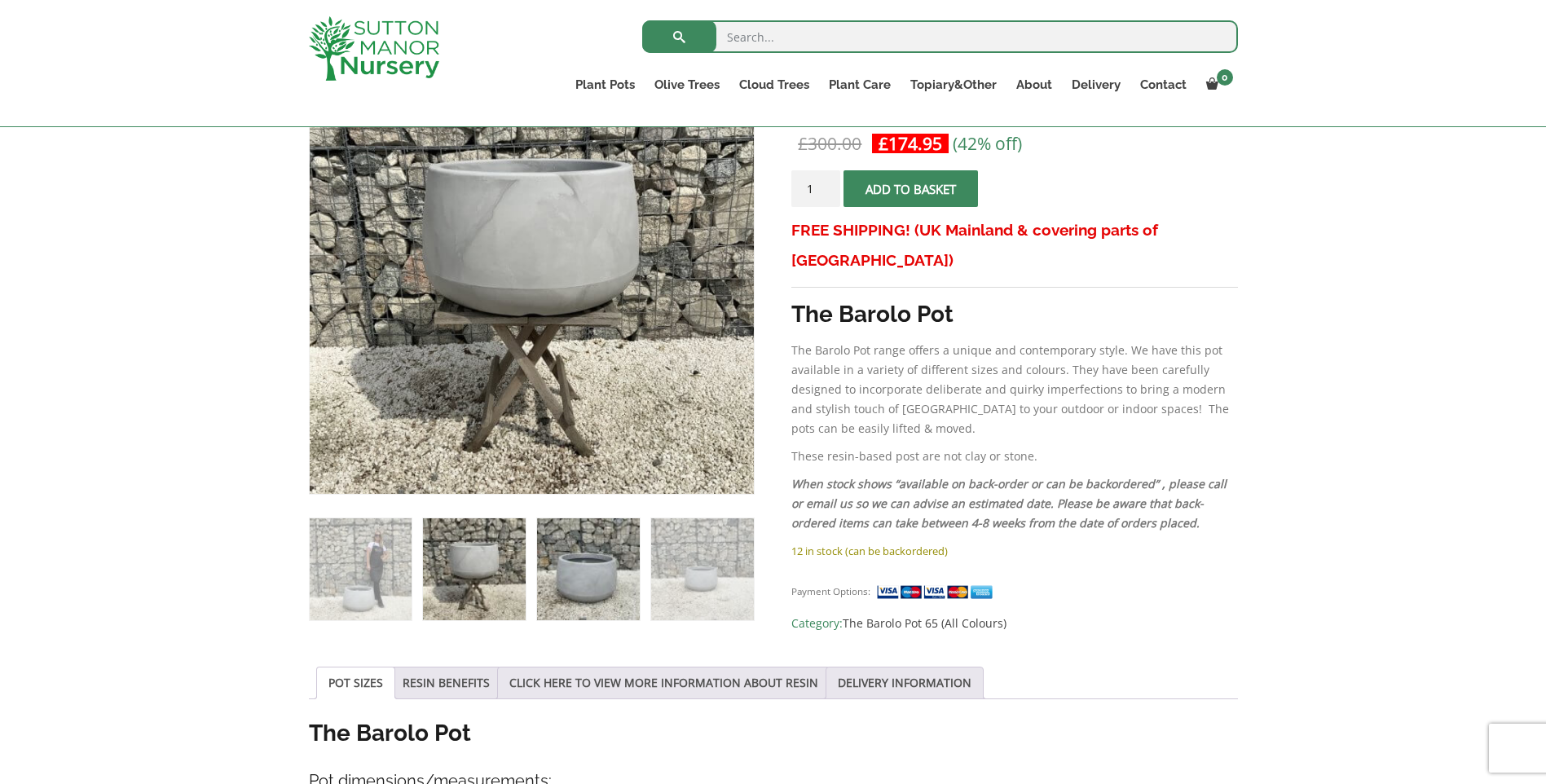
click at [600, 566] on img at bounding box center [587, 569] width 102 height 102
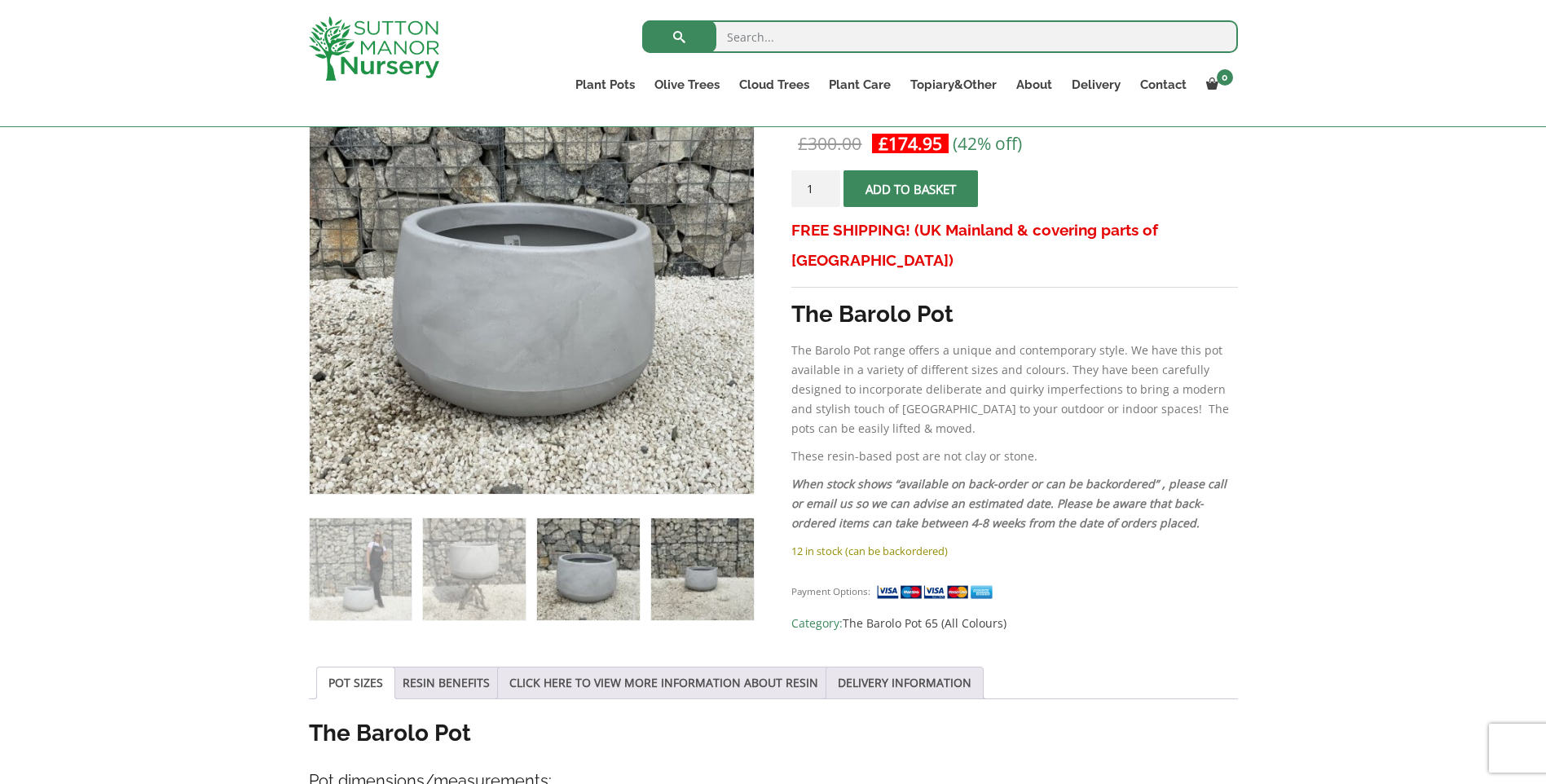
click at [720, 564] on img at bounding box center [702, 569] width 102 height 102
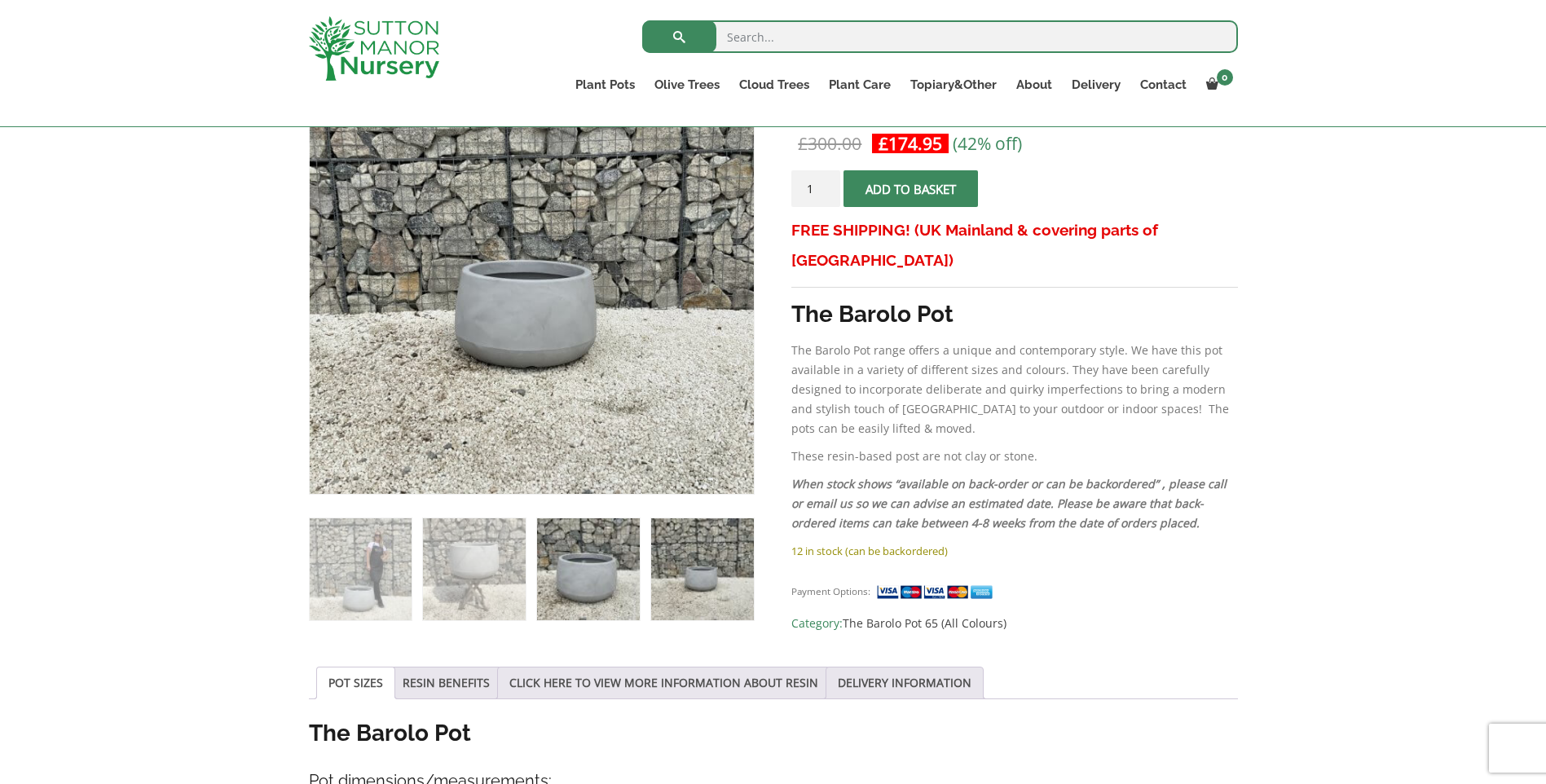
click at [618, 554] on img at bounding box center [587, 569] width 102 height 102
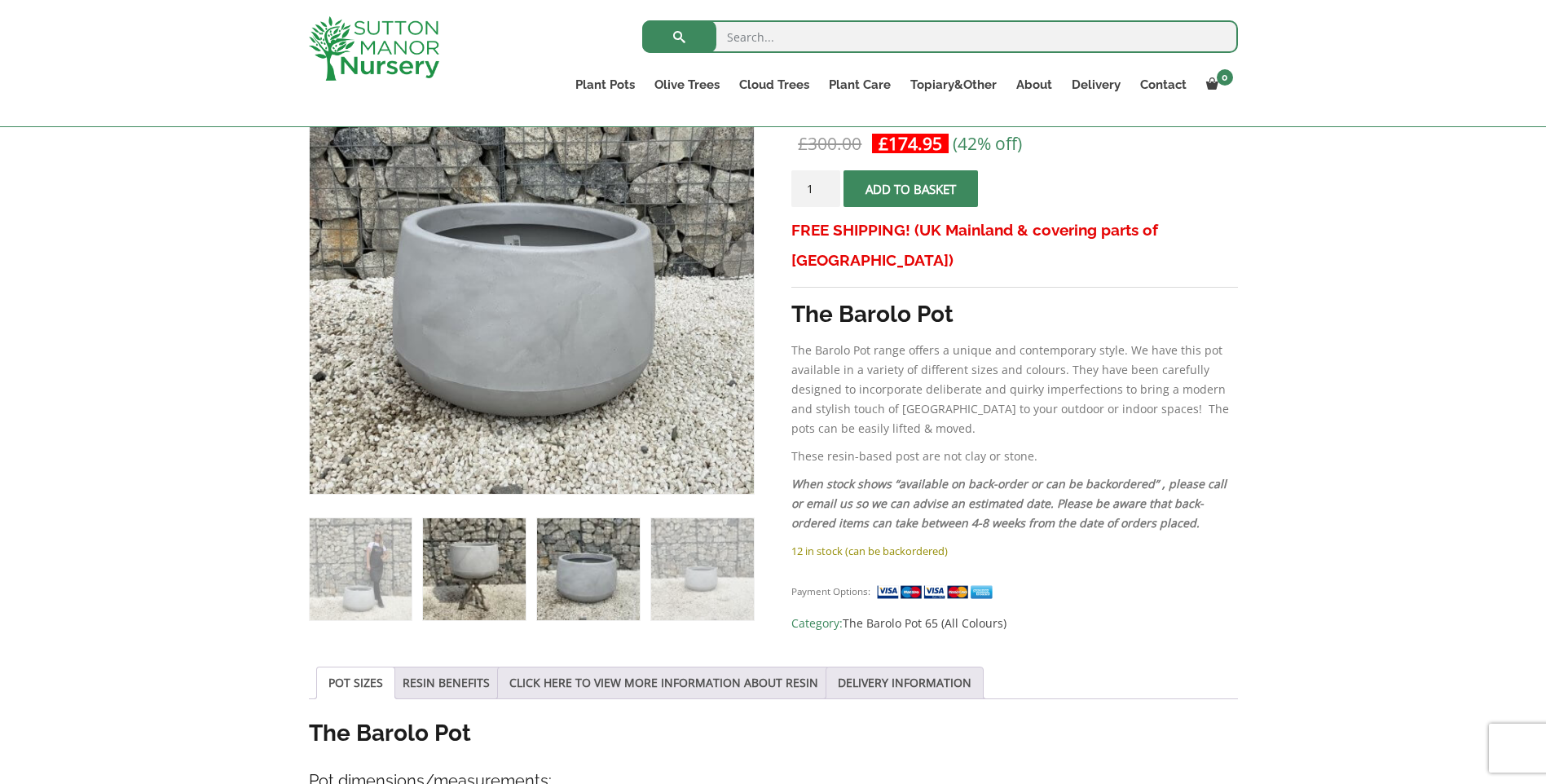
click at [470, 557] on img at bounding box center [474, 569] width 102 height 102
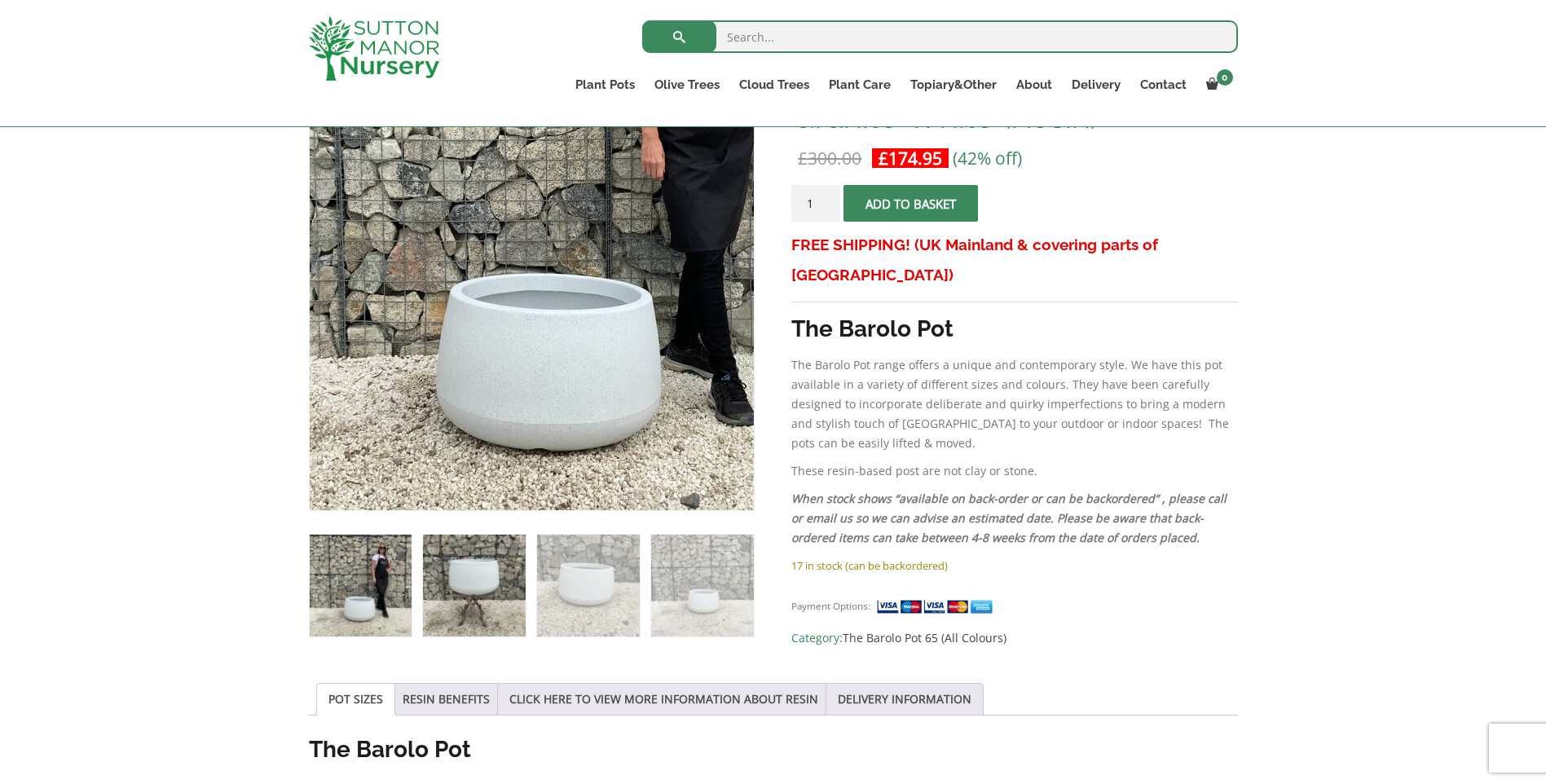
scroll to position [326, 0]
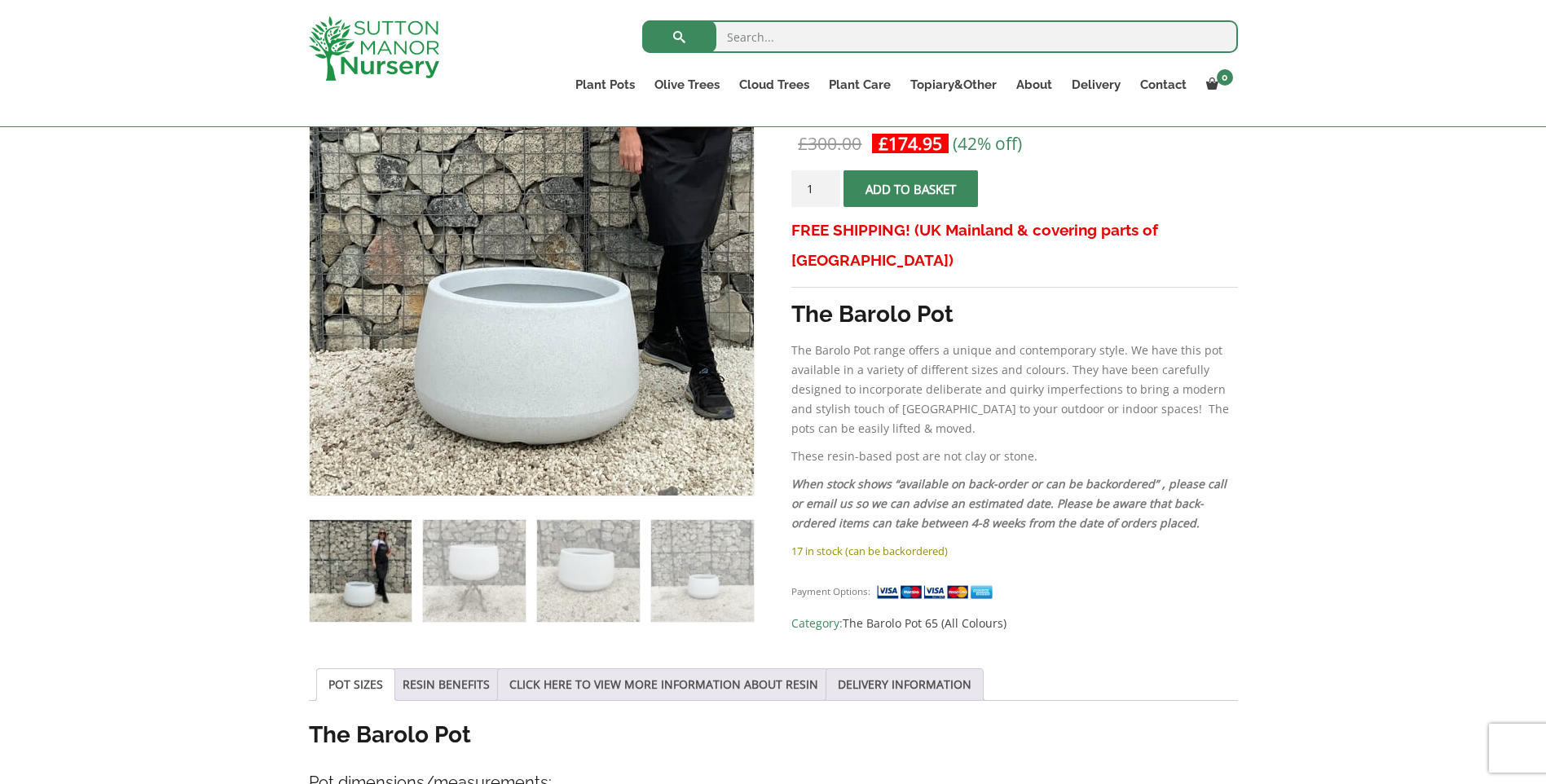
click at [526, 407] on img at bounding box center [534, 190] width 722 height 722
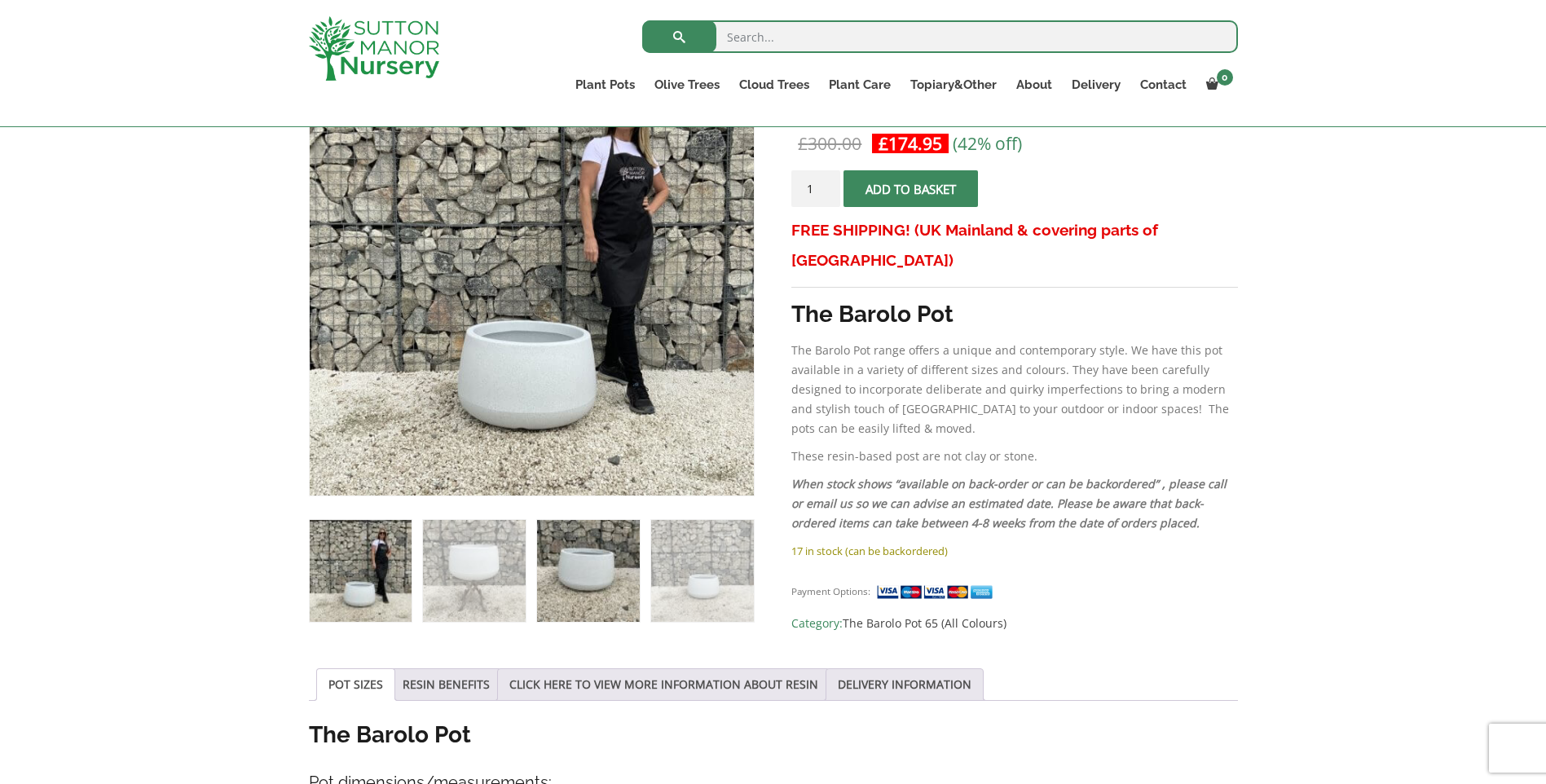
click at [594, 594] on img at bounding box center [587, 571] width 102 height 102
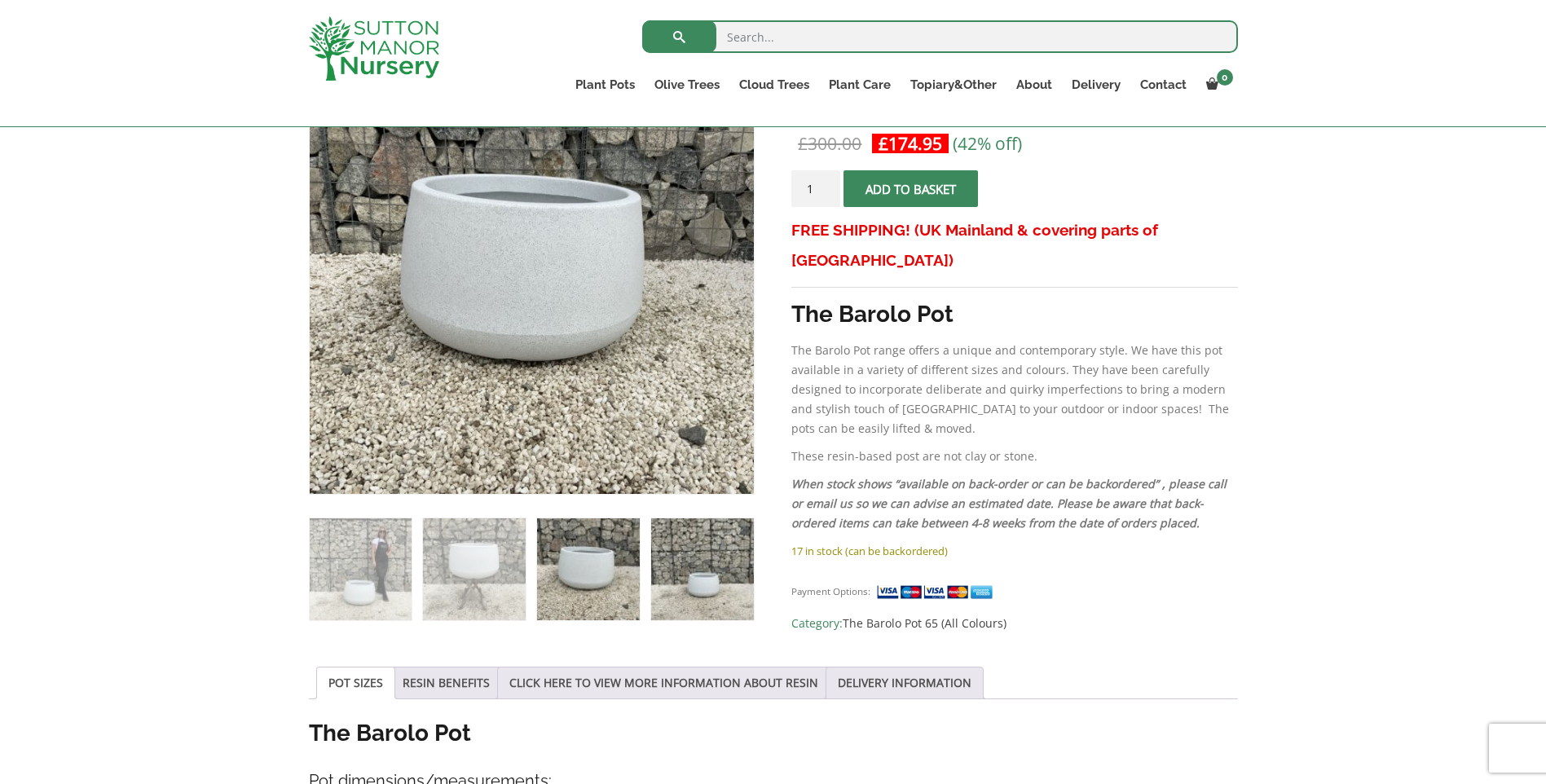
click at [726, 581] on img at bounding box center [702, 569] width 102 height 102
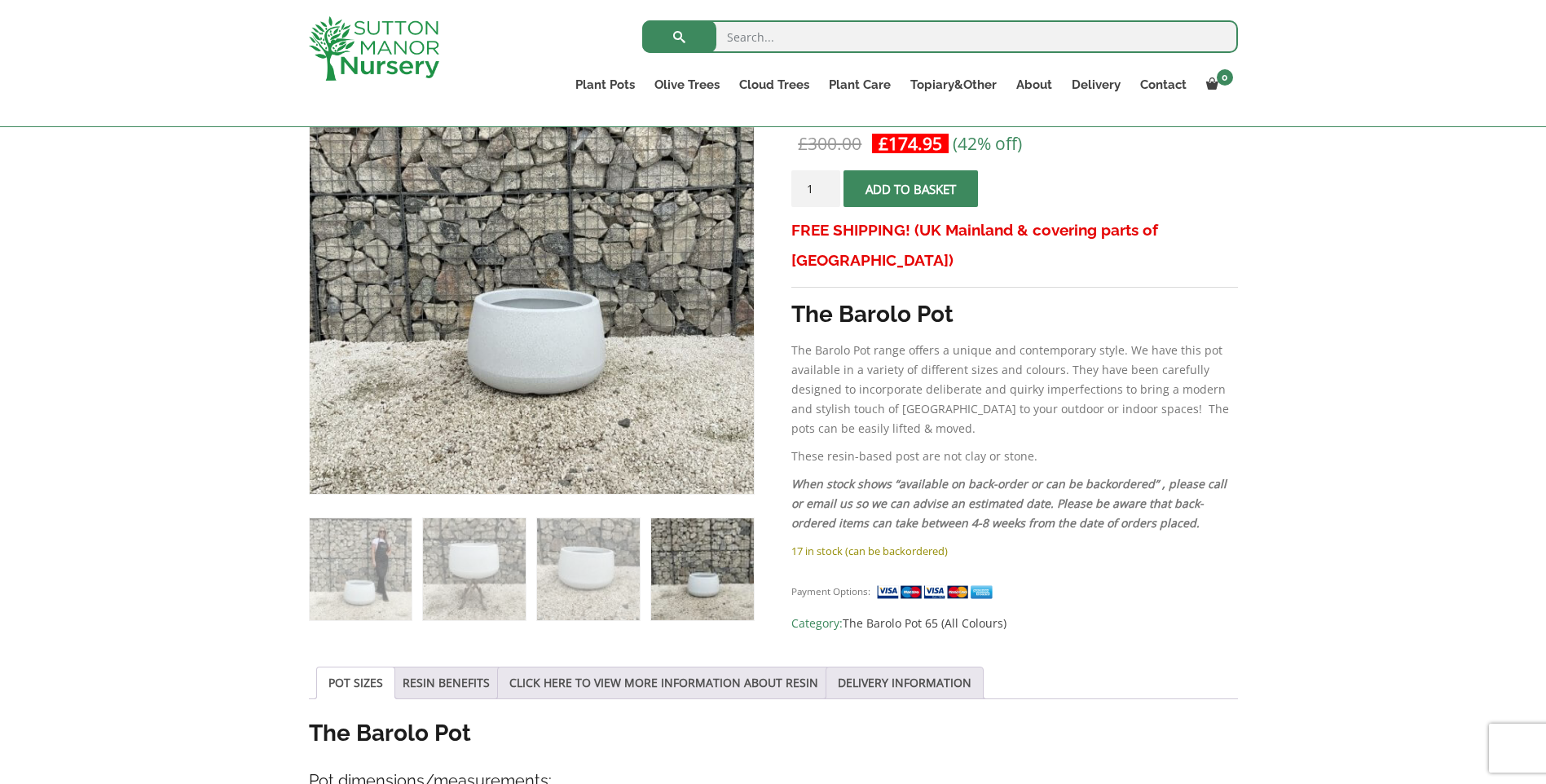
click at [453, 304] on img at bounding box center [580, 254] width 722 height 722
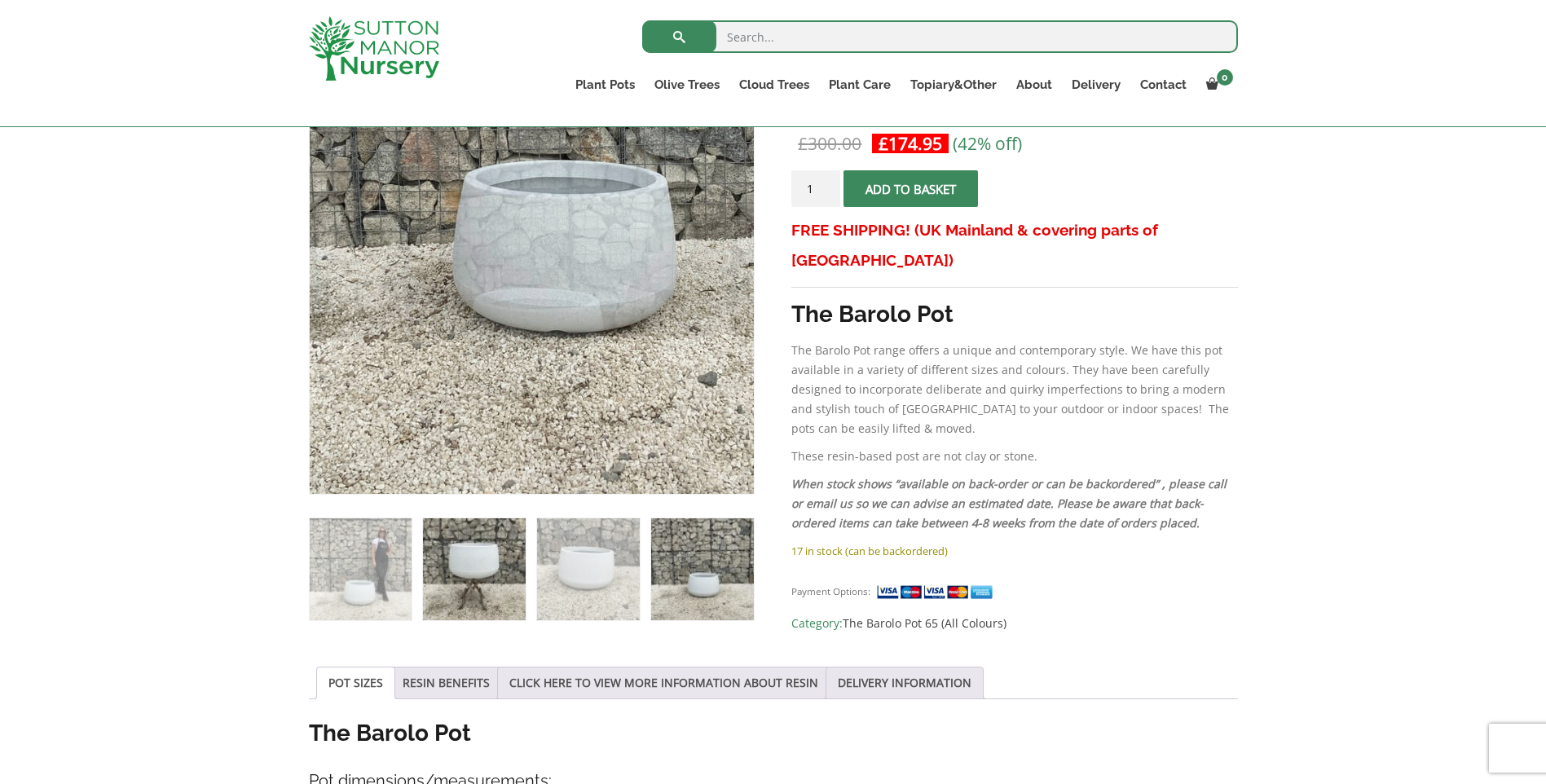
click at [476, 536] on img at bounding box center [474, 569] width 102 height 102
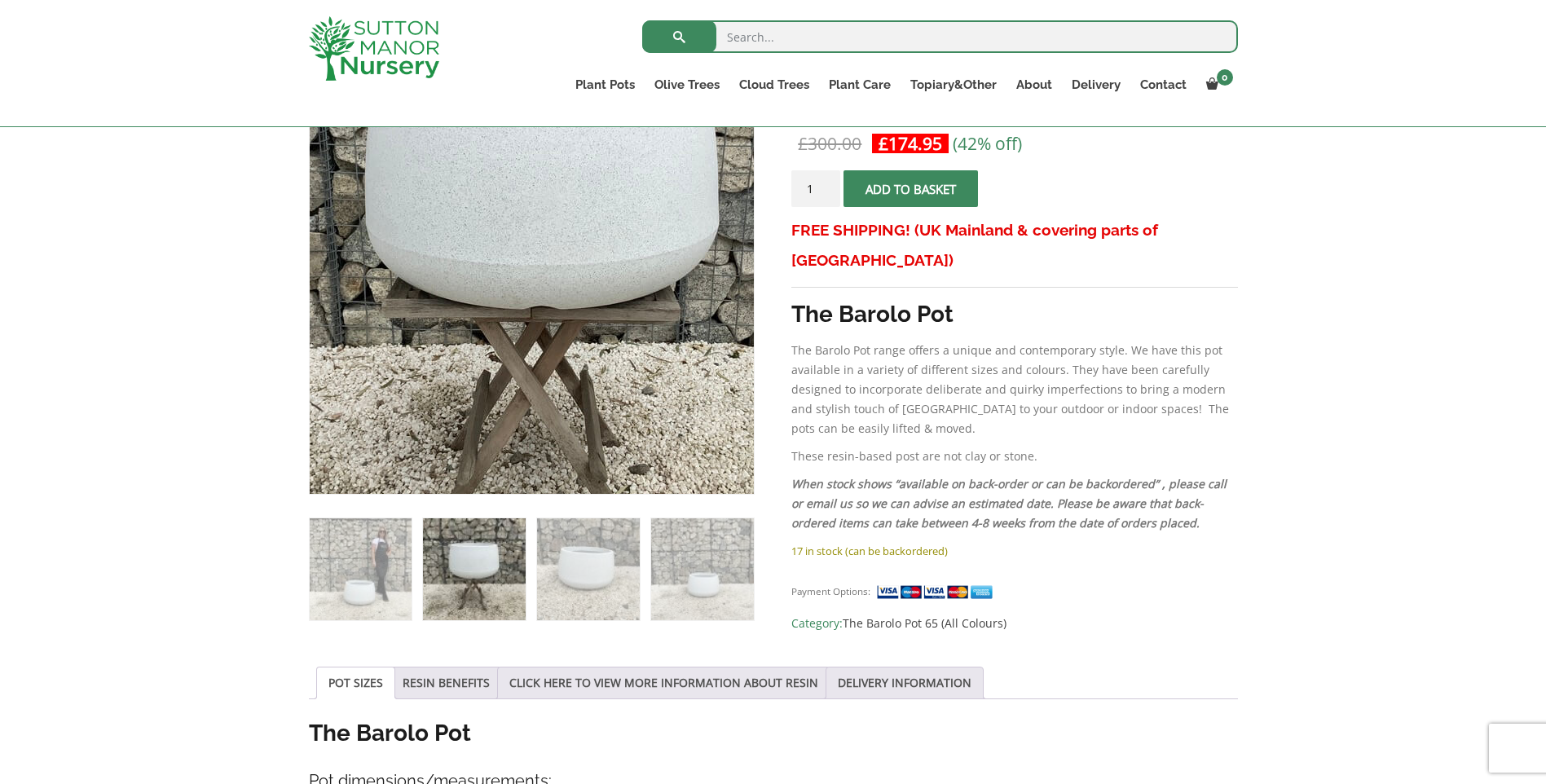
click at [511, 325] on img at bounding box center [544, 241] width 722 height 722
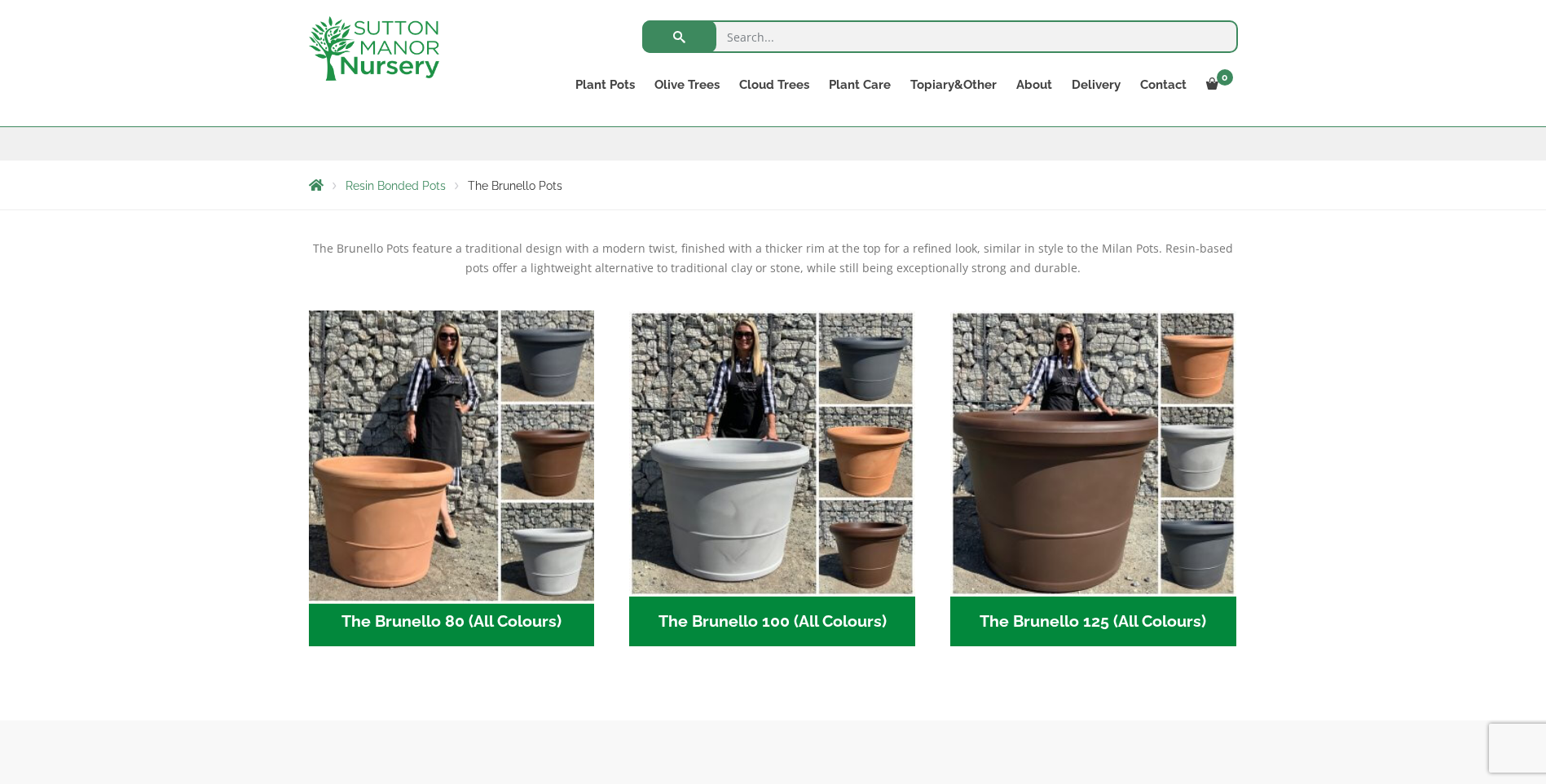
click at [421, 478] on img "Visit product category The Brunello 80 (All Colours)" at bounding box center [451, 453] width 300 height 300
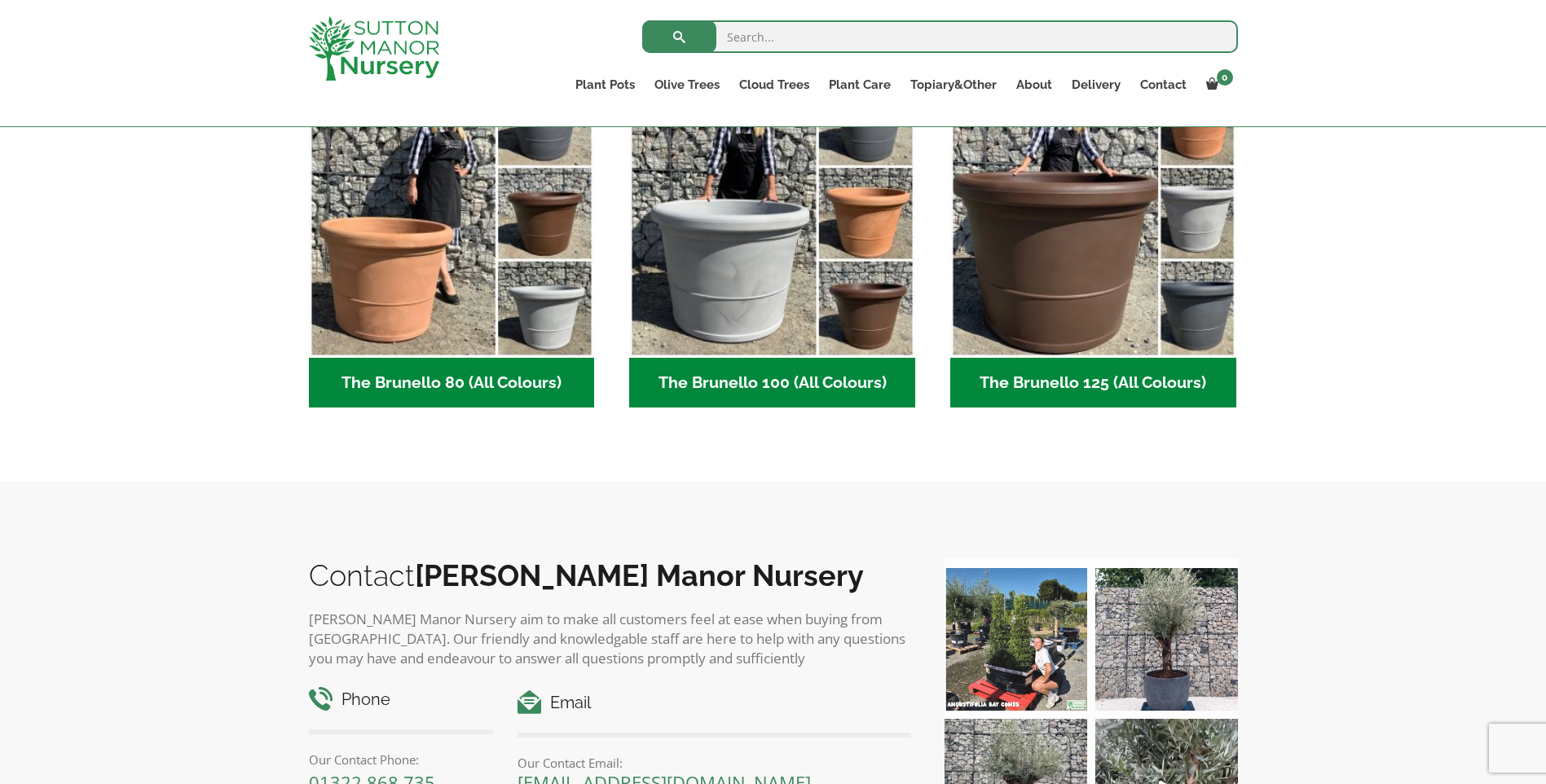
scroll to position [489, 0]
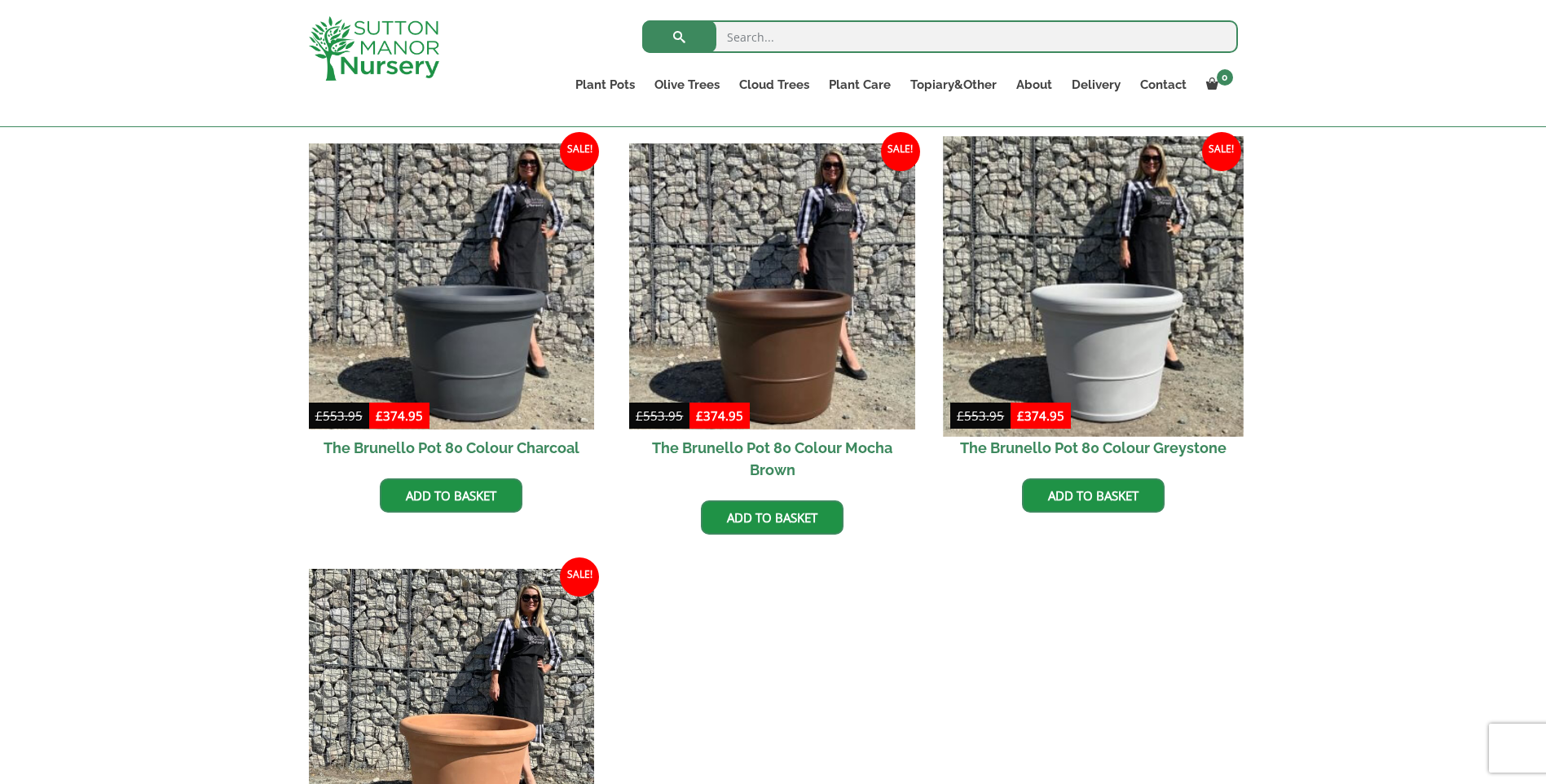
scroll to position [571, 0]
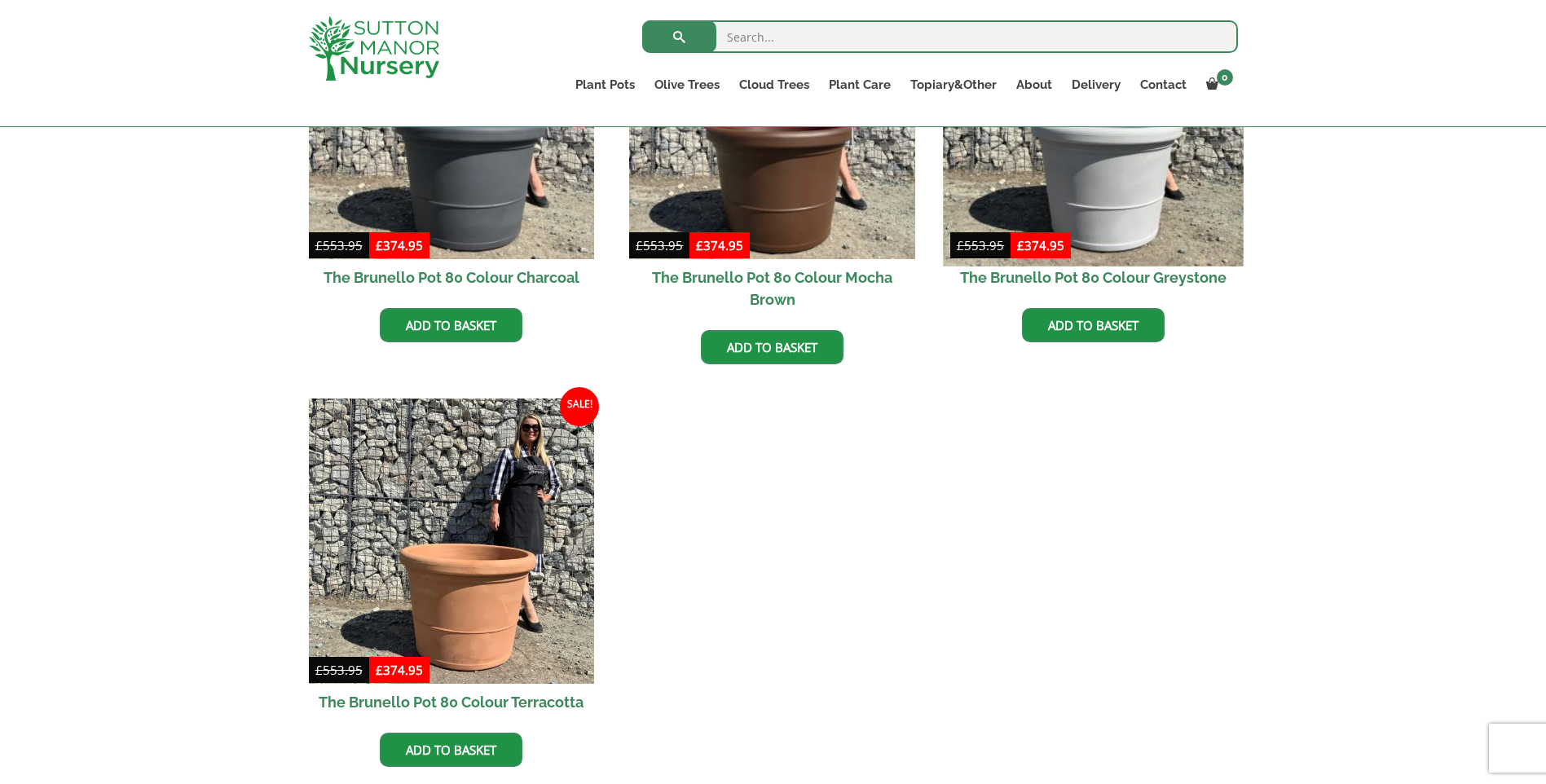
click at [1076, 177] on img at bounding box center [1093, 115] width 300 height 300
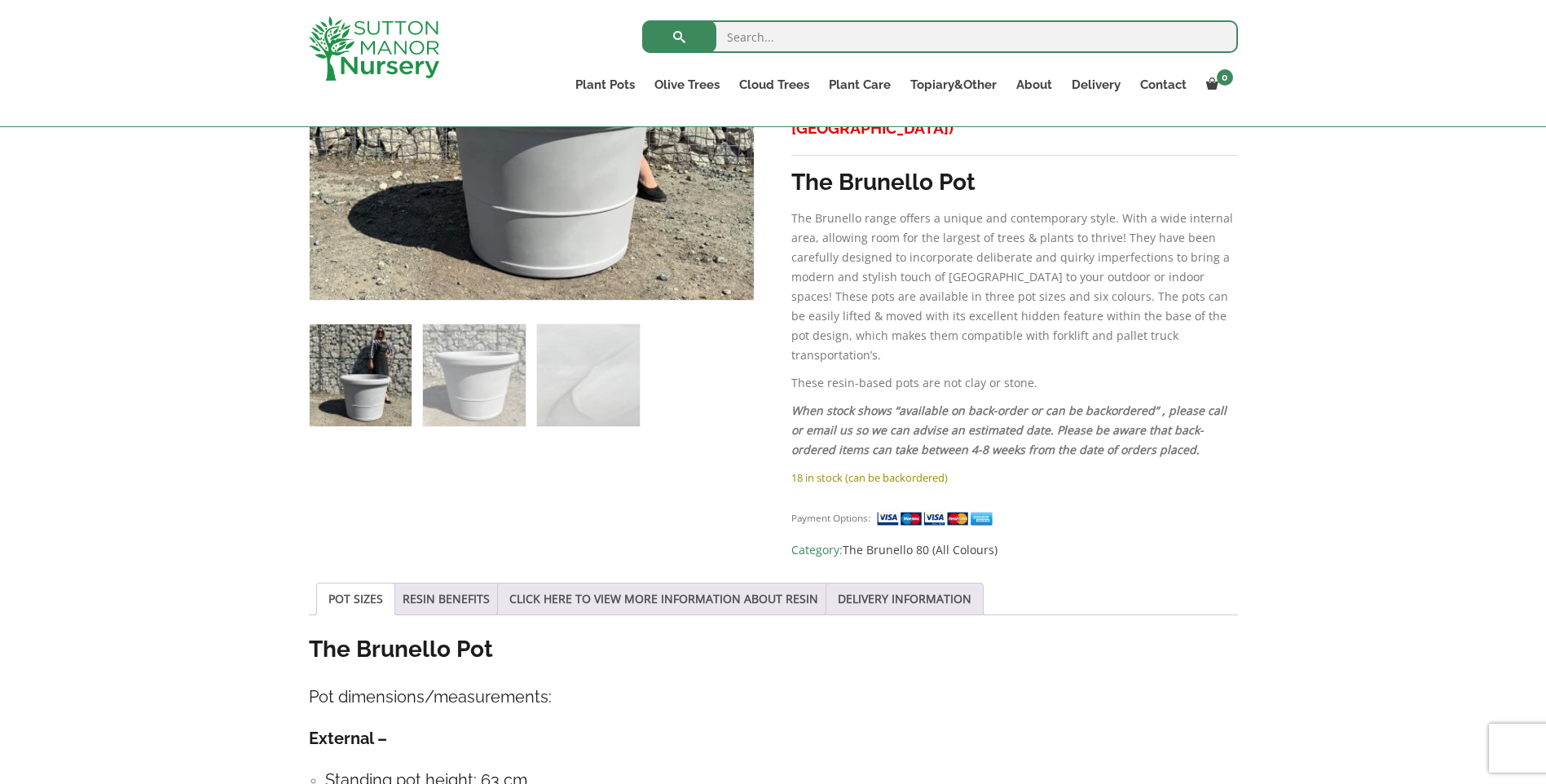
scroll to position [978, 0]
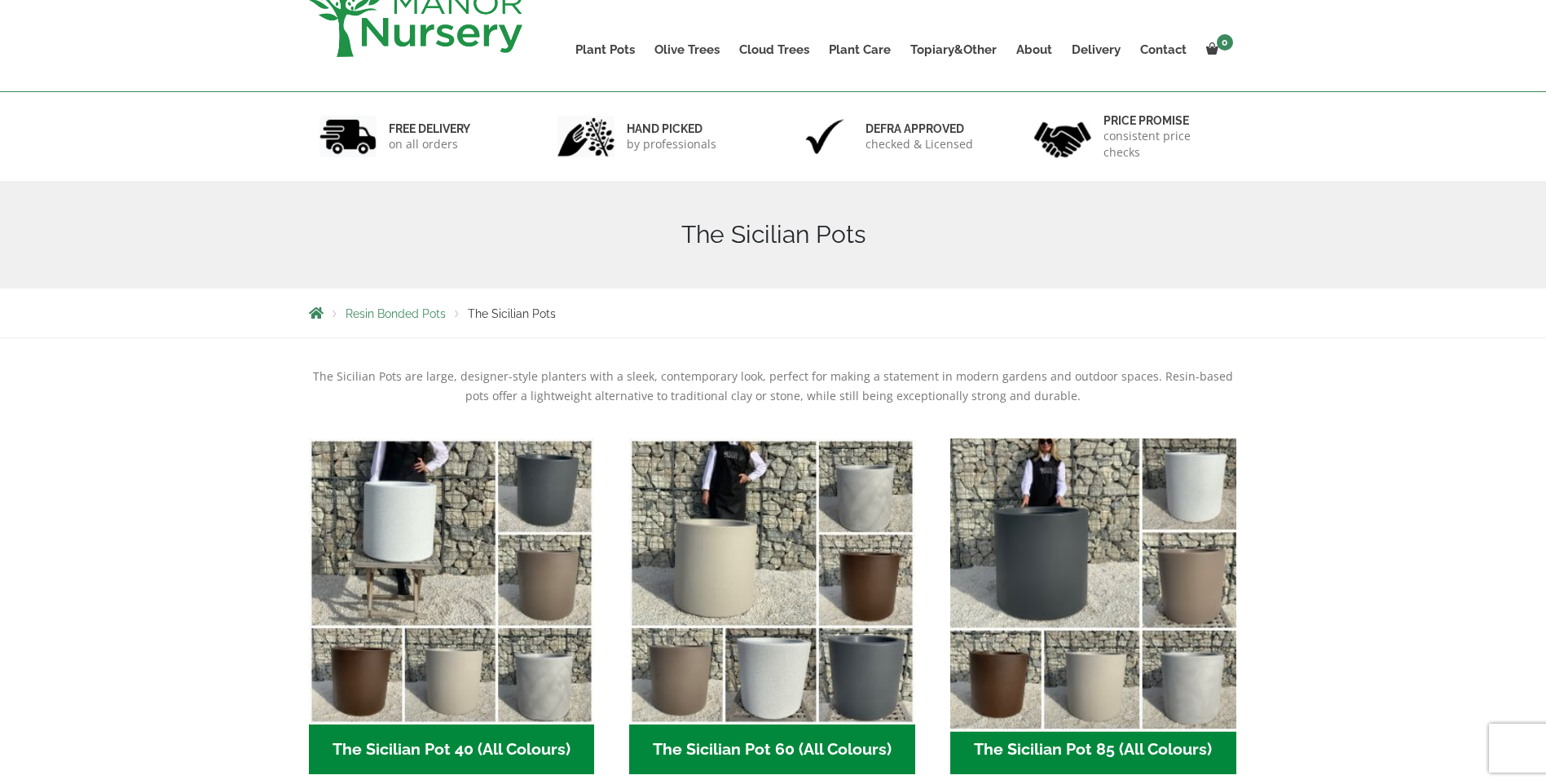
scroll to position [326, 0]
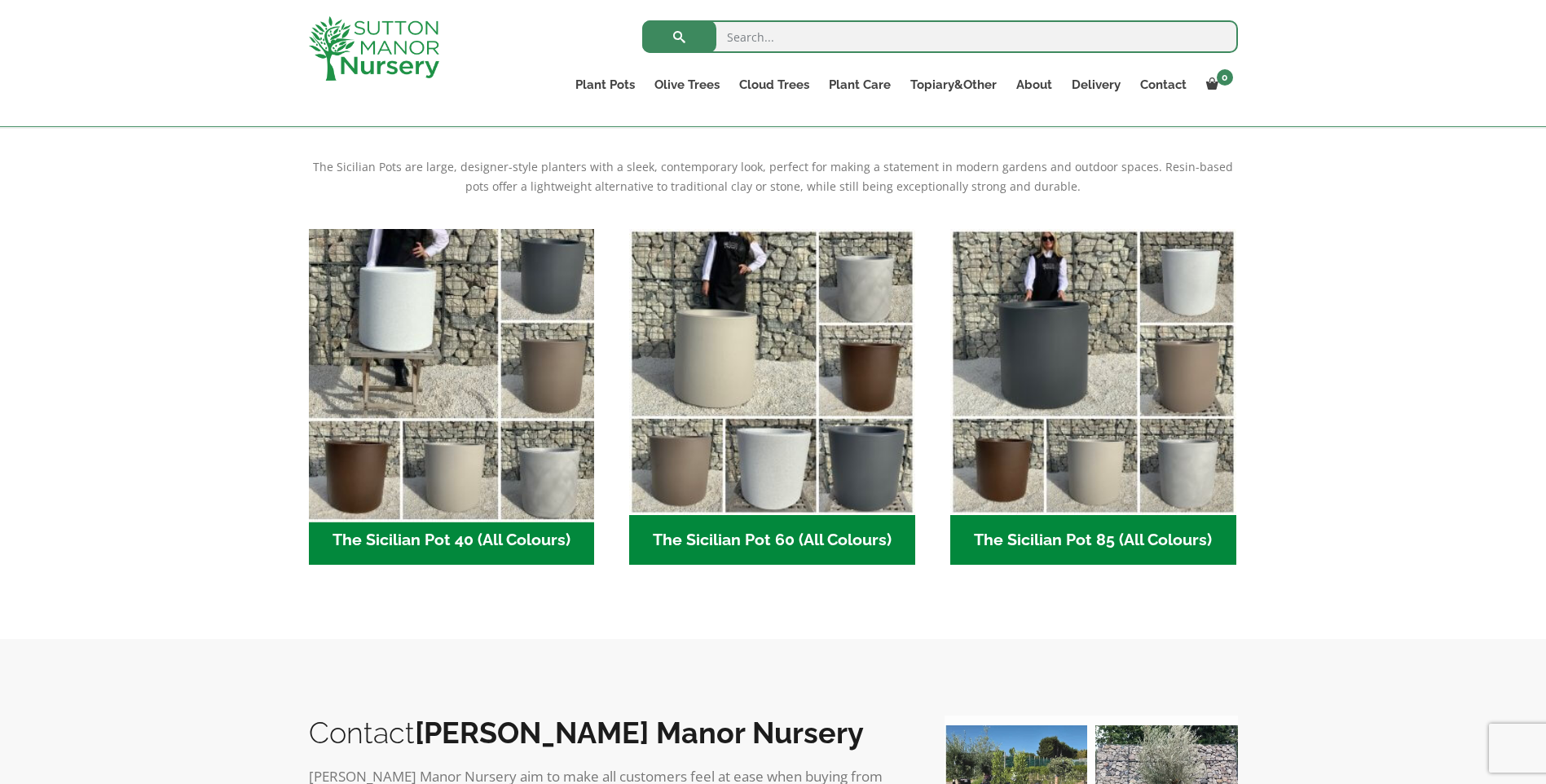
click at [413, 349] on img "Visit product category The Sicilian Pot 40 (All Colours)" at bounding box center [451, 371] width 300 height 300
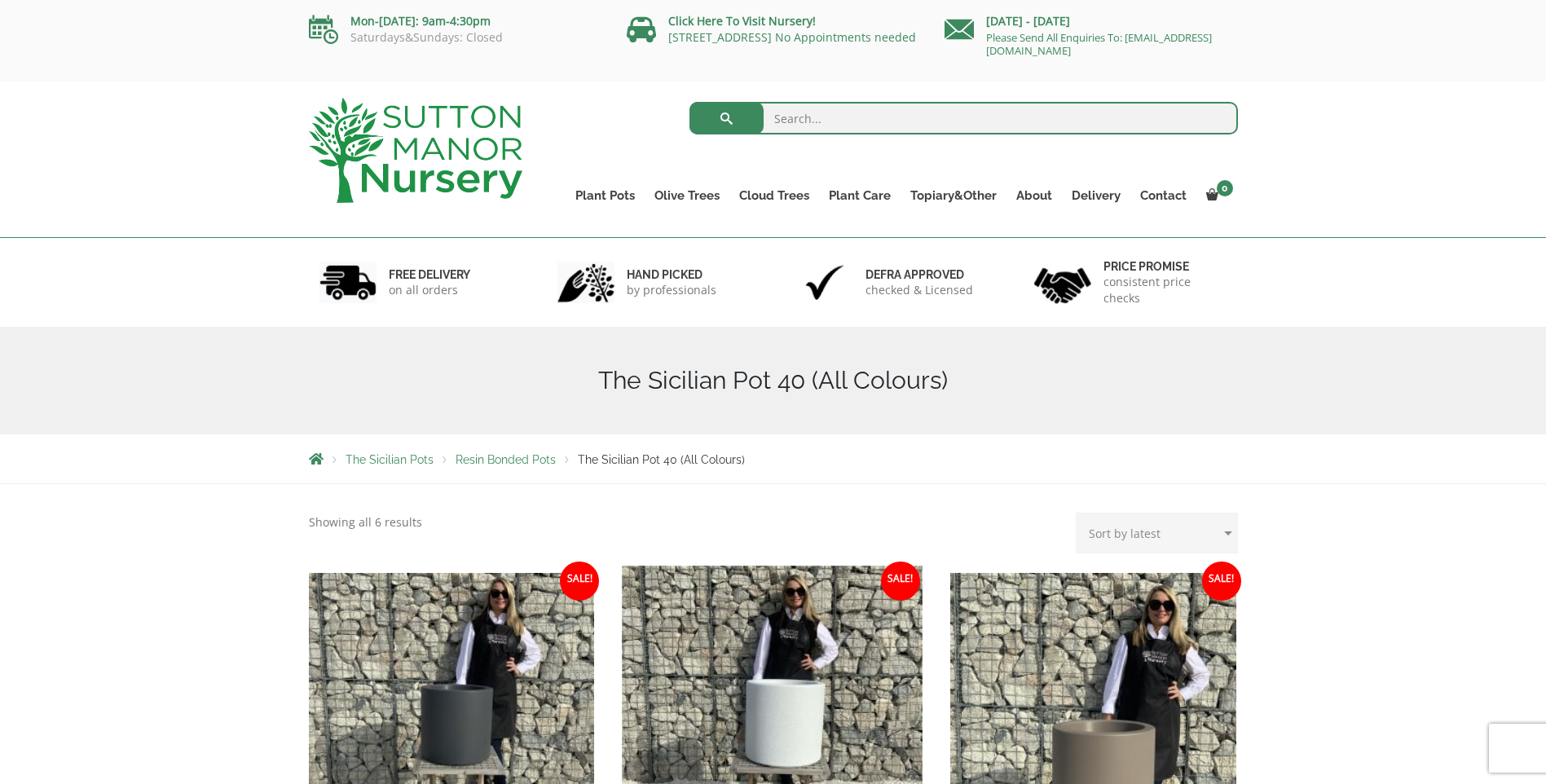
scroll to position [326, 0]
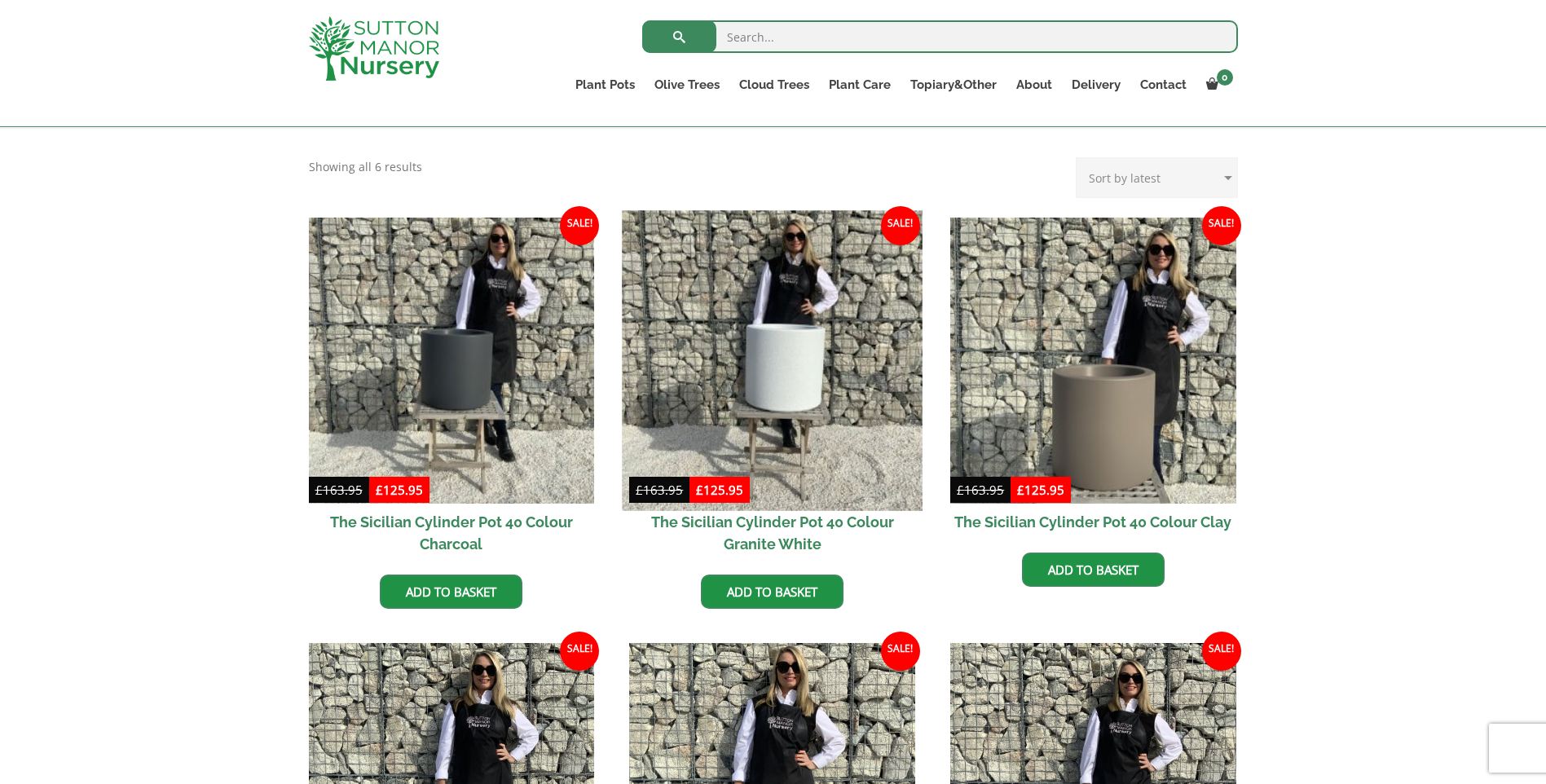
click at [775, 326] on img at bounding box center [773, 360] width 300 height 300
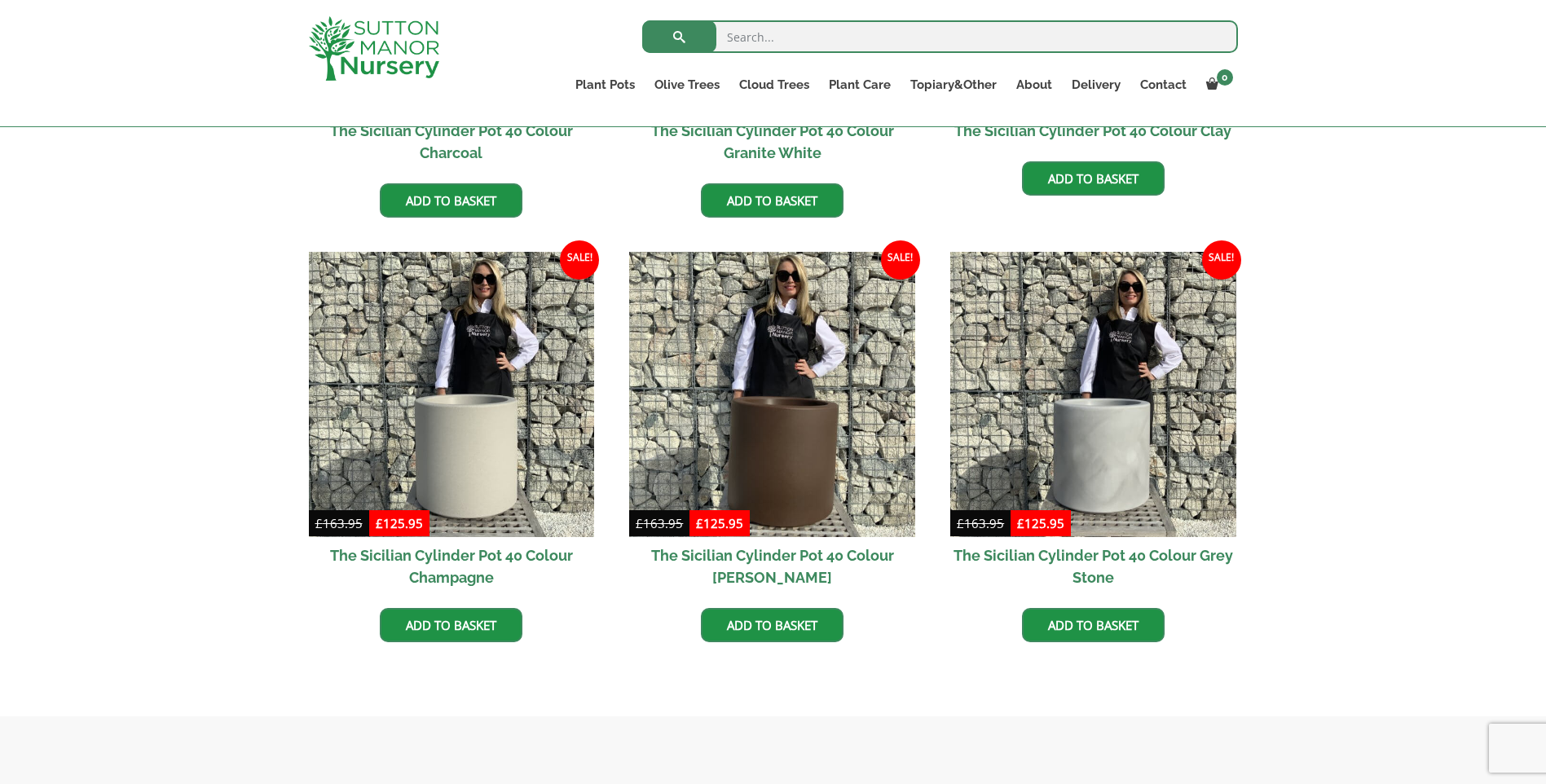
scroll to position [734, 0]
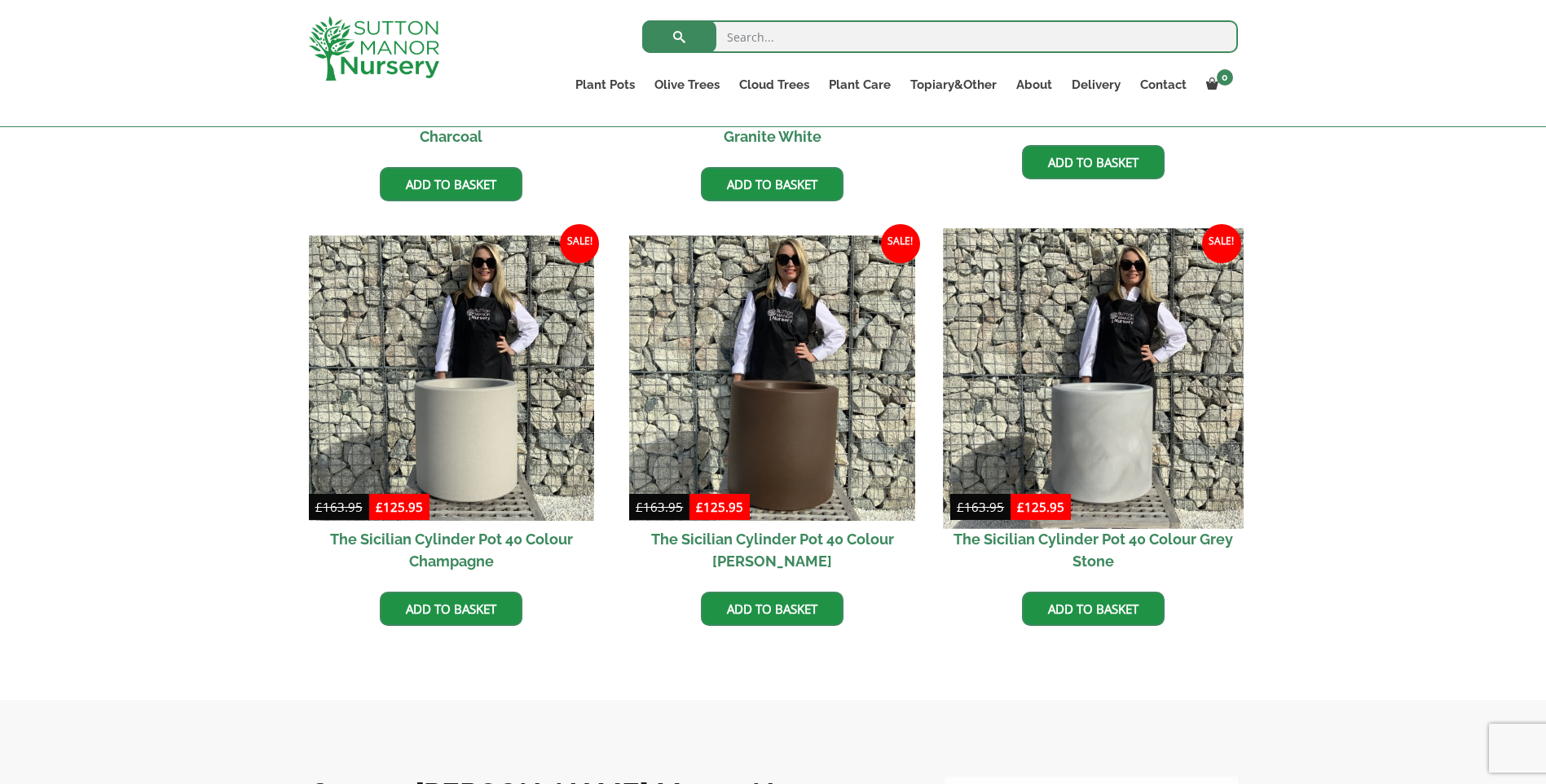
click at [1124, 389] on img at bounding box center [1093, 378] width 300 height 300
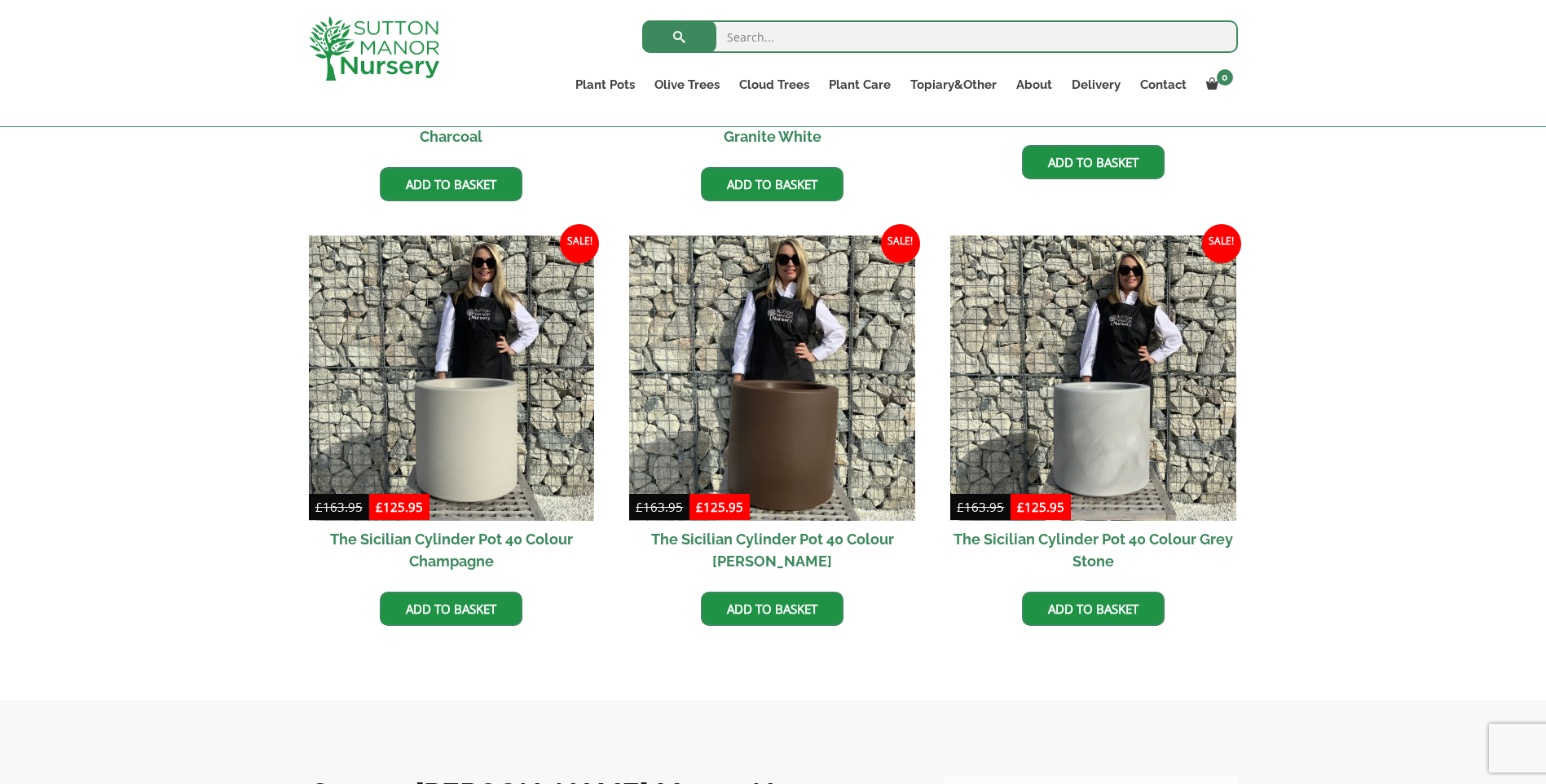
scroll to position [408, 0]
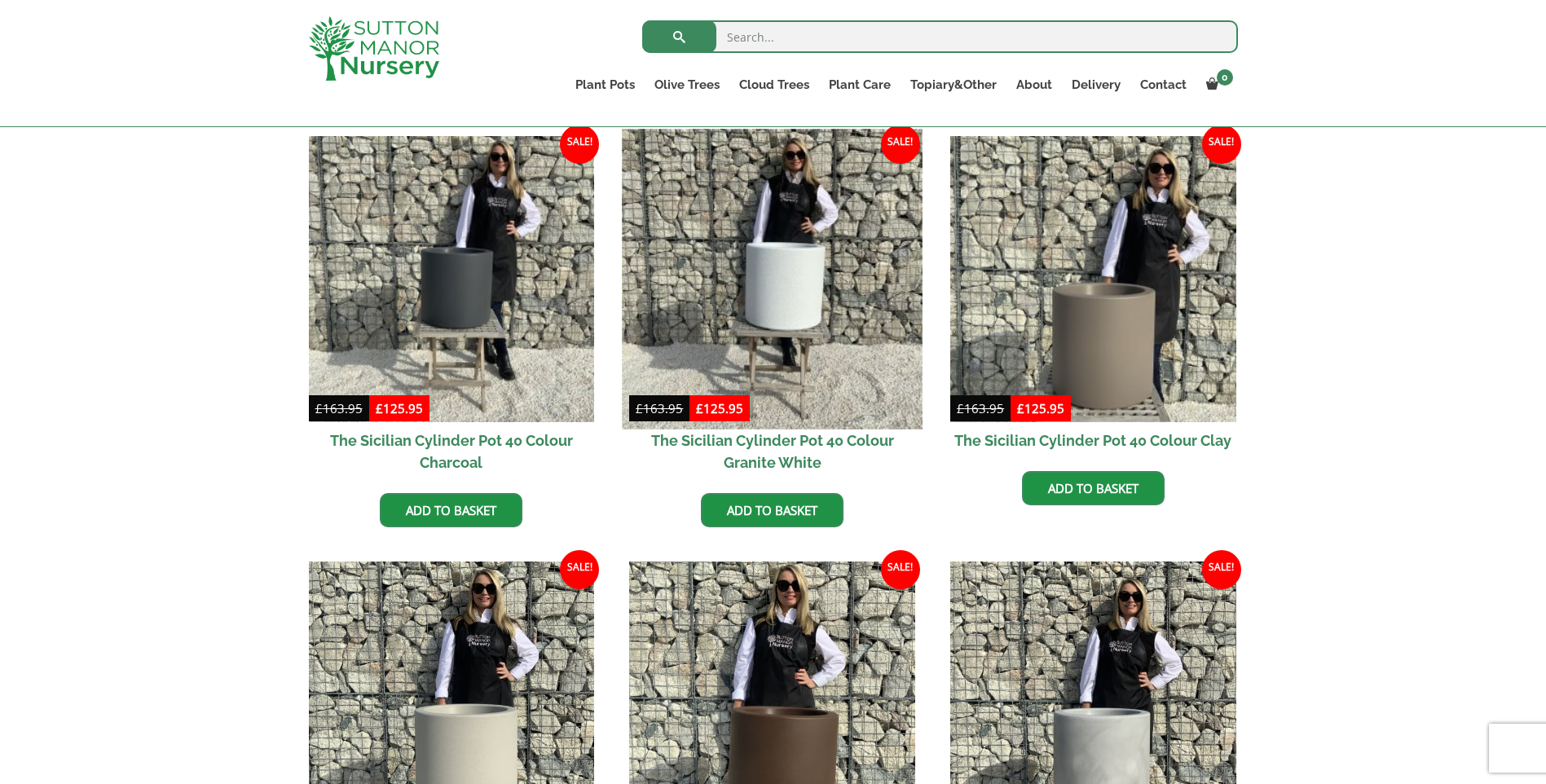
click at [810, 284] on img at bounding box center [773, 278] width 300 height 300
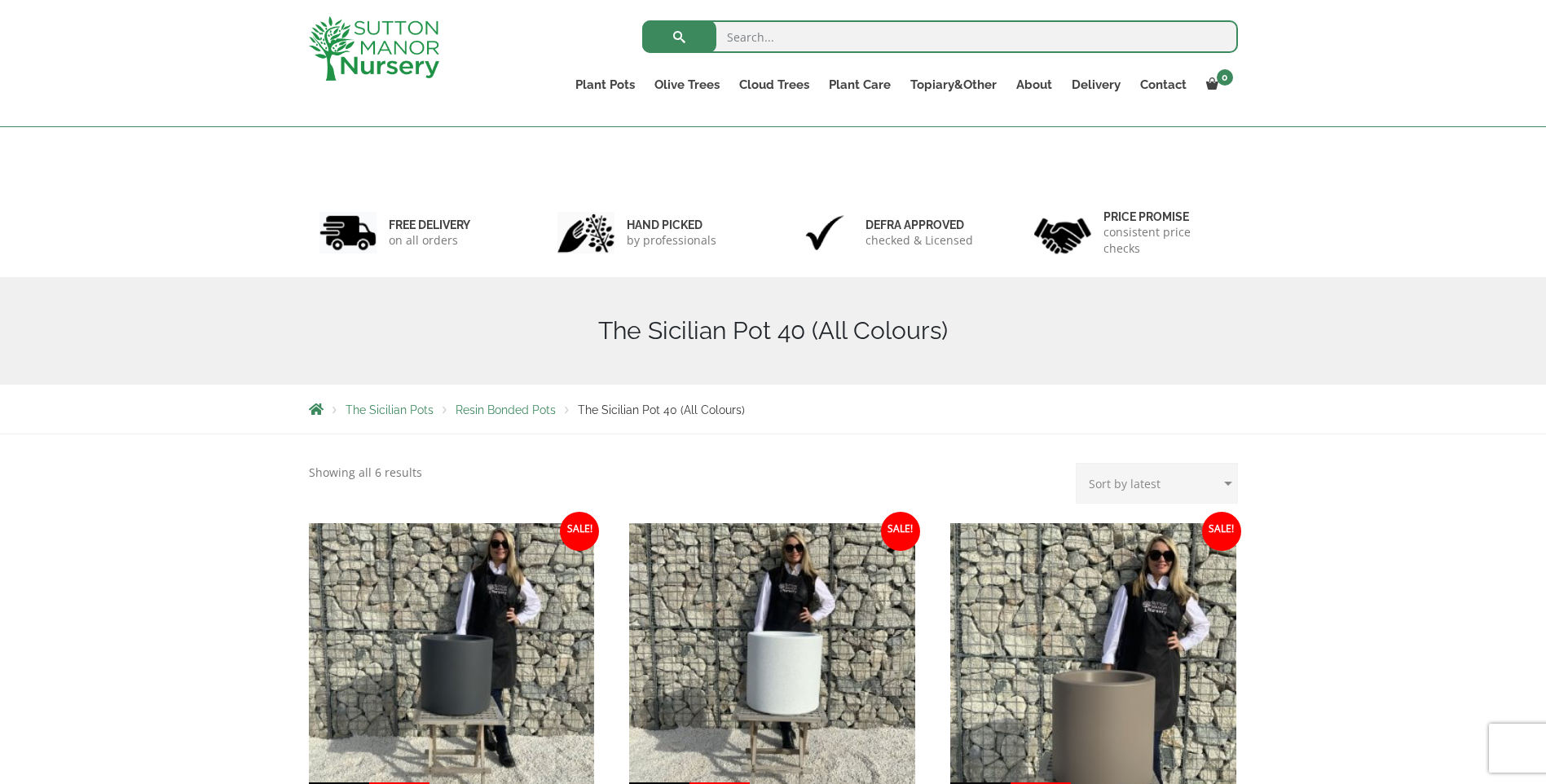
scroll to position [0, 0]
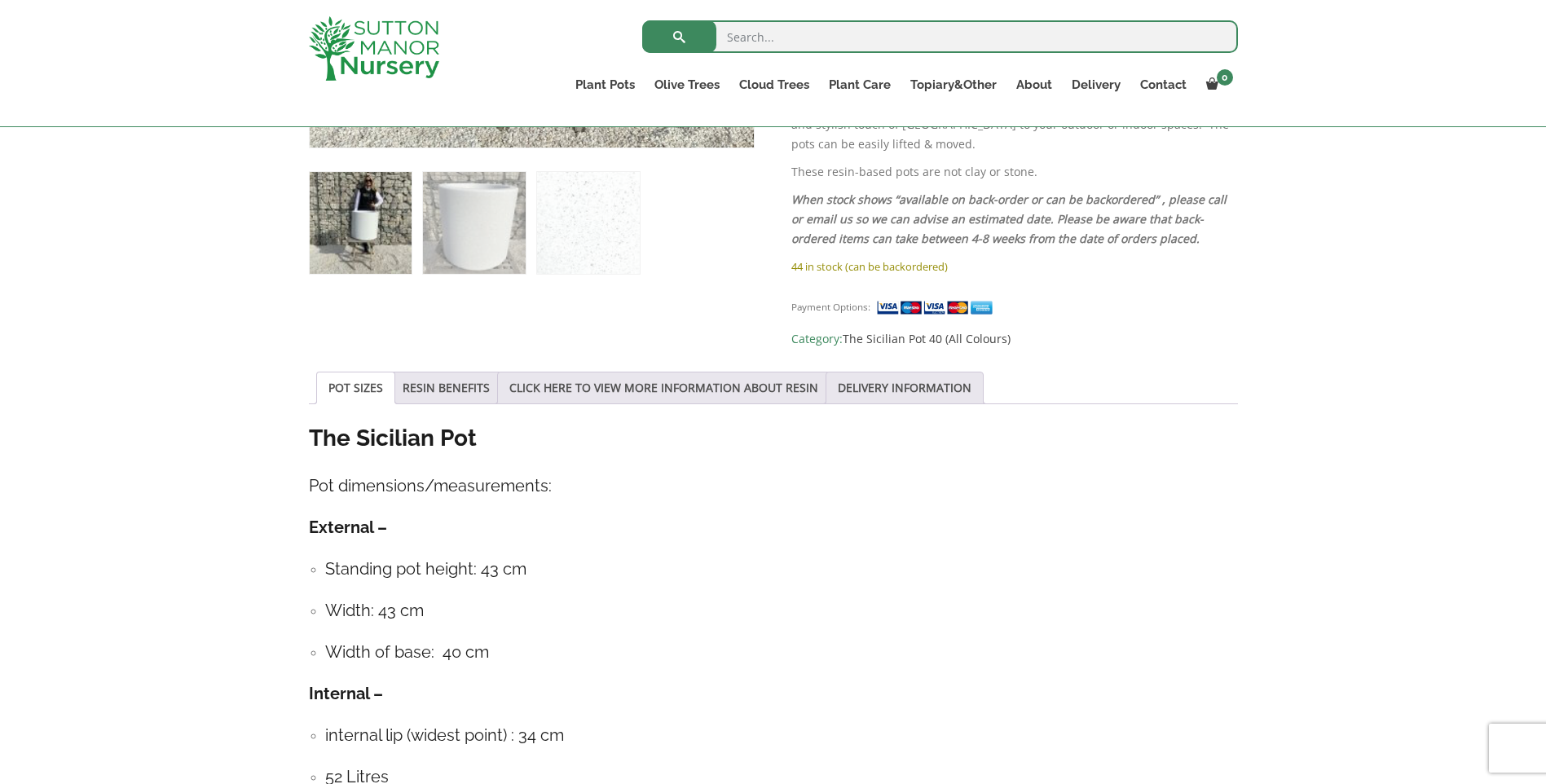
scroll to position [1060, 0]
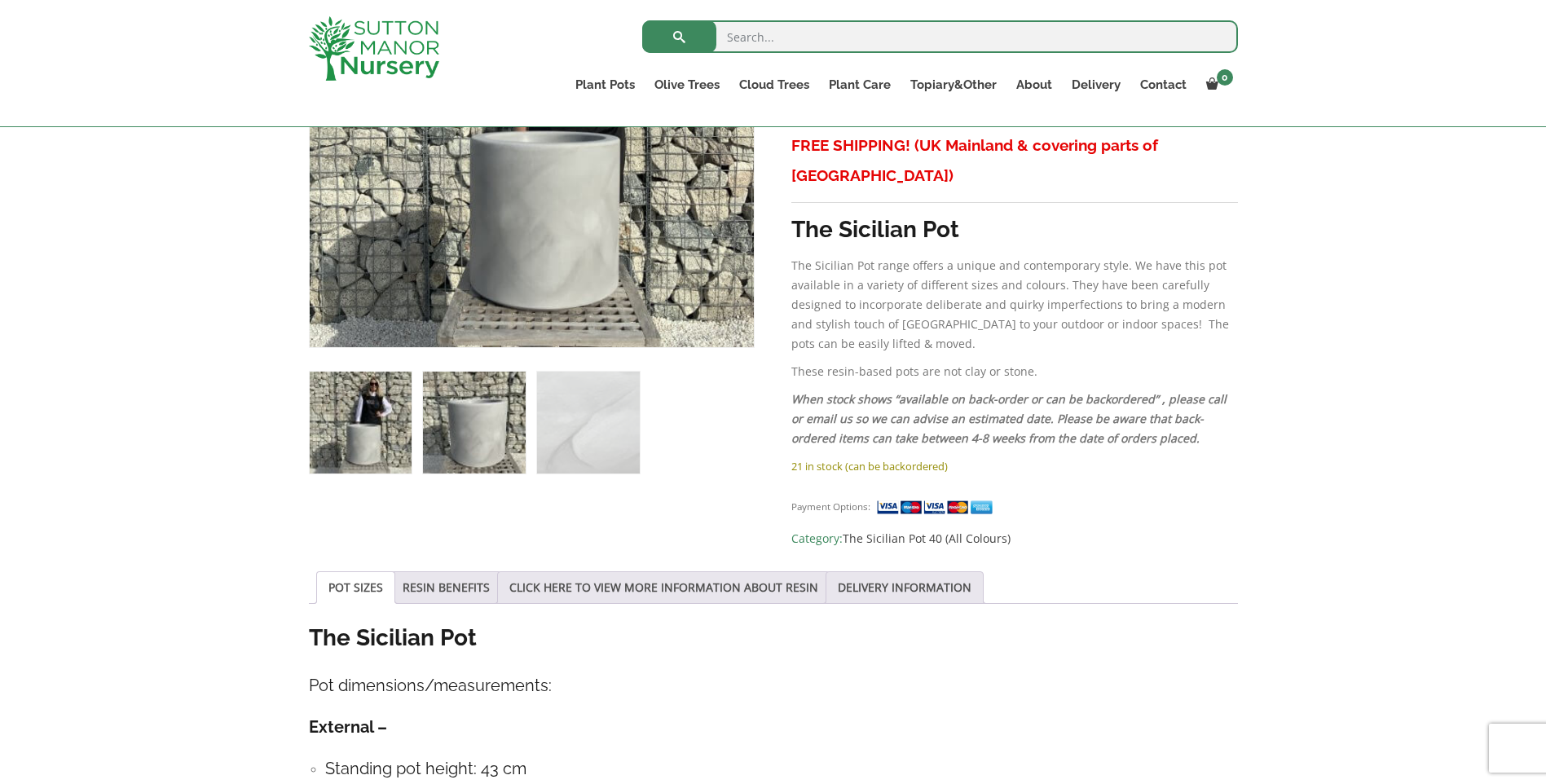
click at [484, 437] on img at bounding box center [474, 423] width 102 height 102
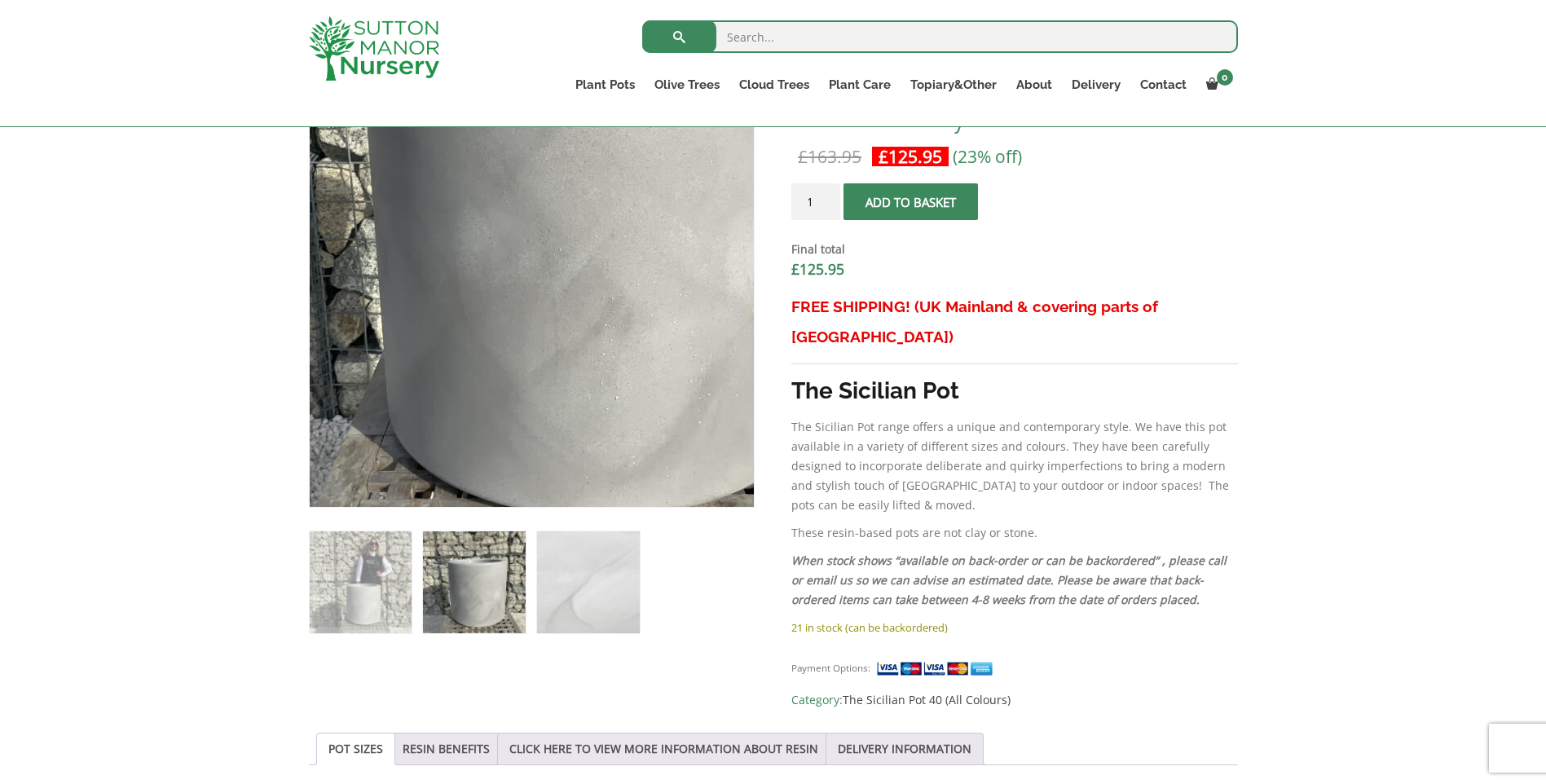
scroll to position [571, 0]
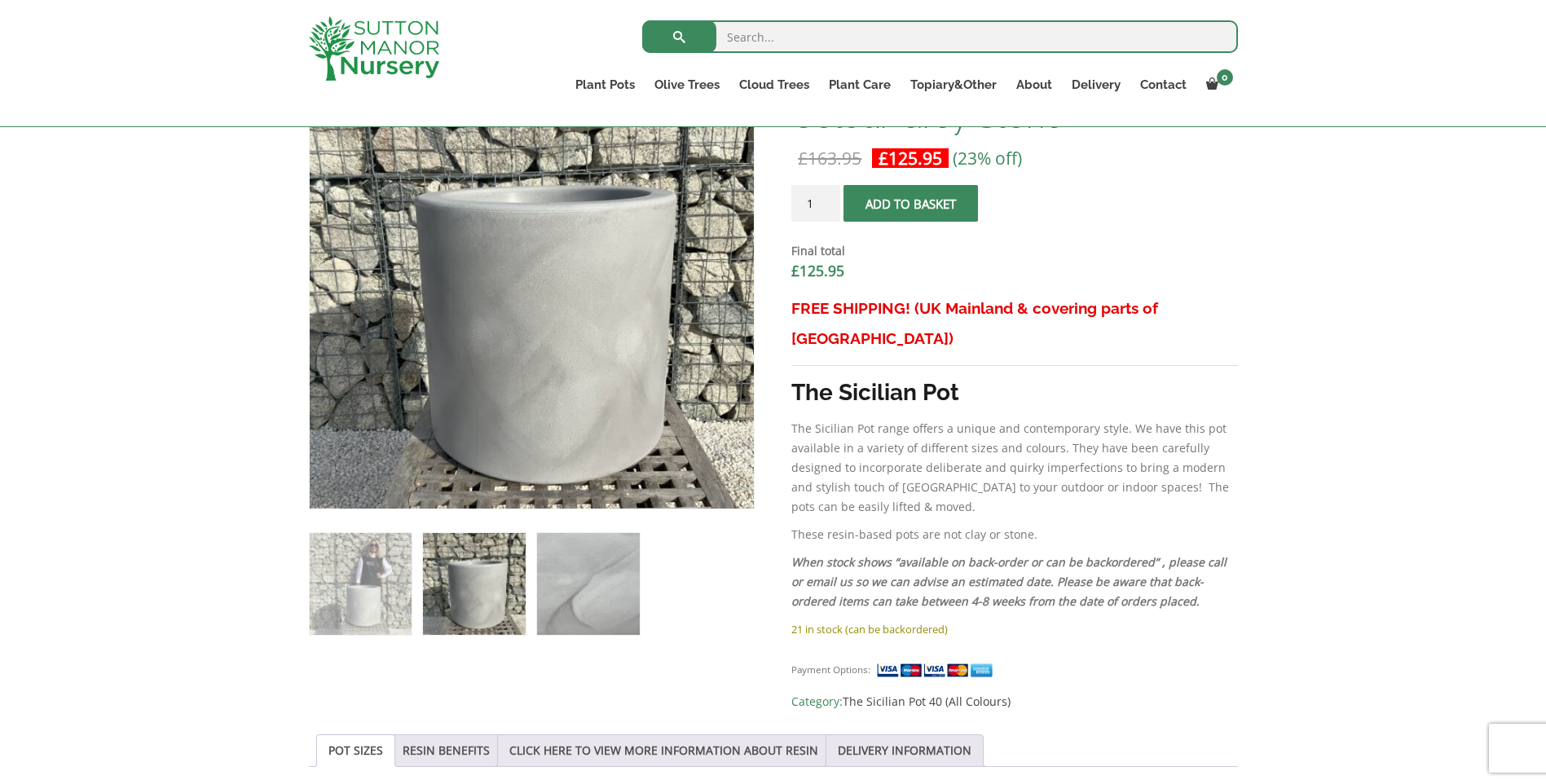
click at [577, 579] on img at bounding box center [587, 584] width 102 height 102
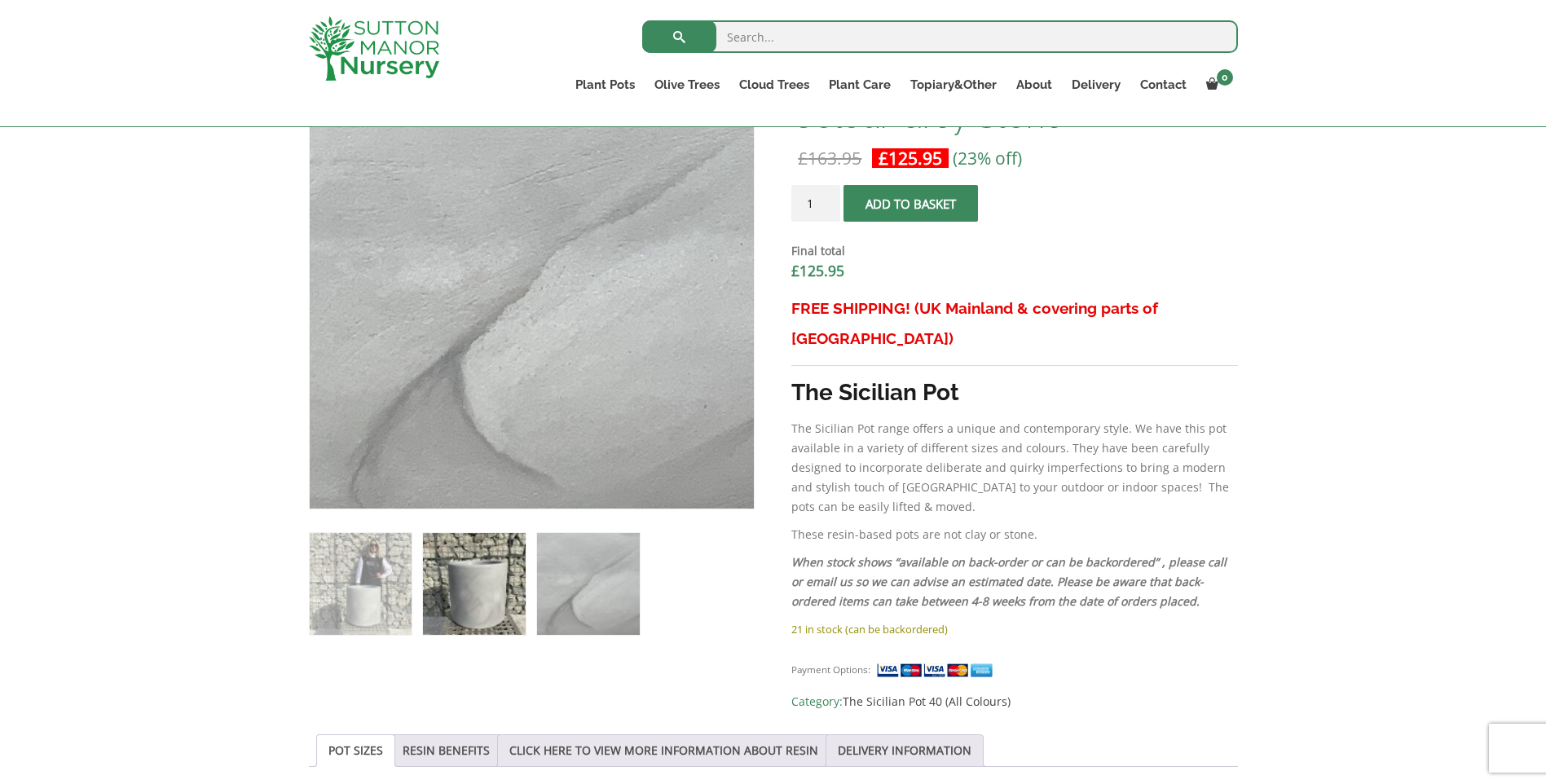
click at [458, 586] on img at bounding box center [474, 584] width 102 height 102
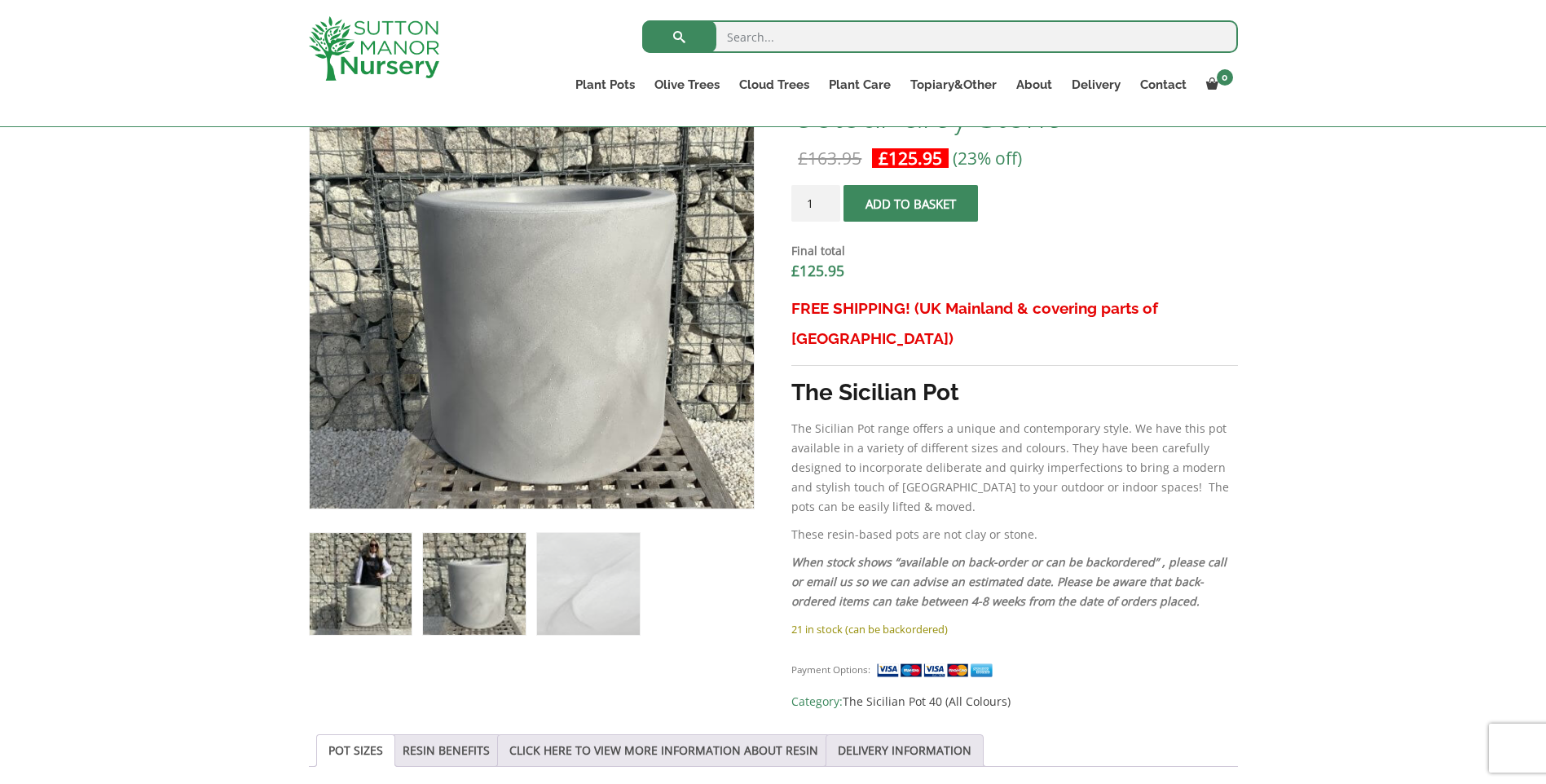
click at [335, 566] on img at bounding box center [361, 584] width 102 height 102
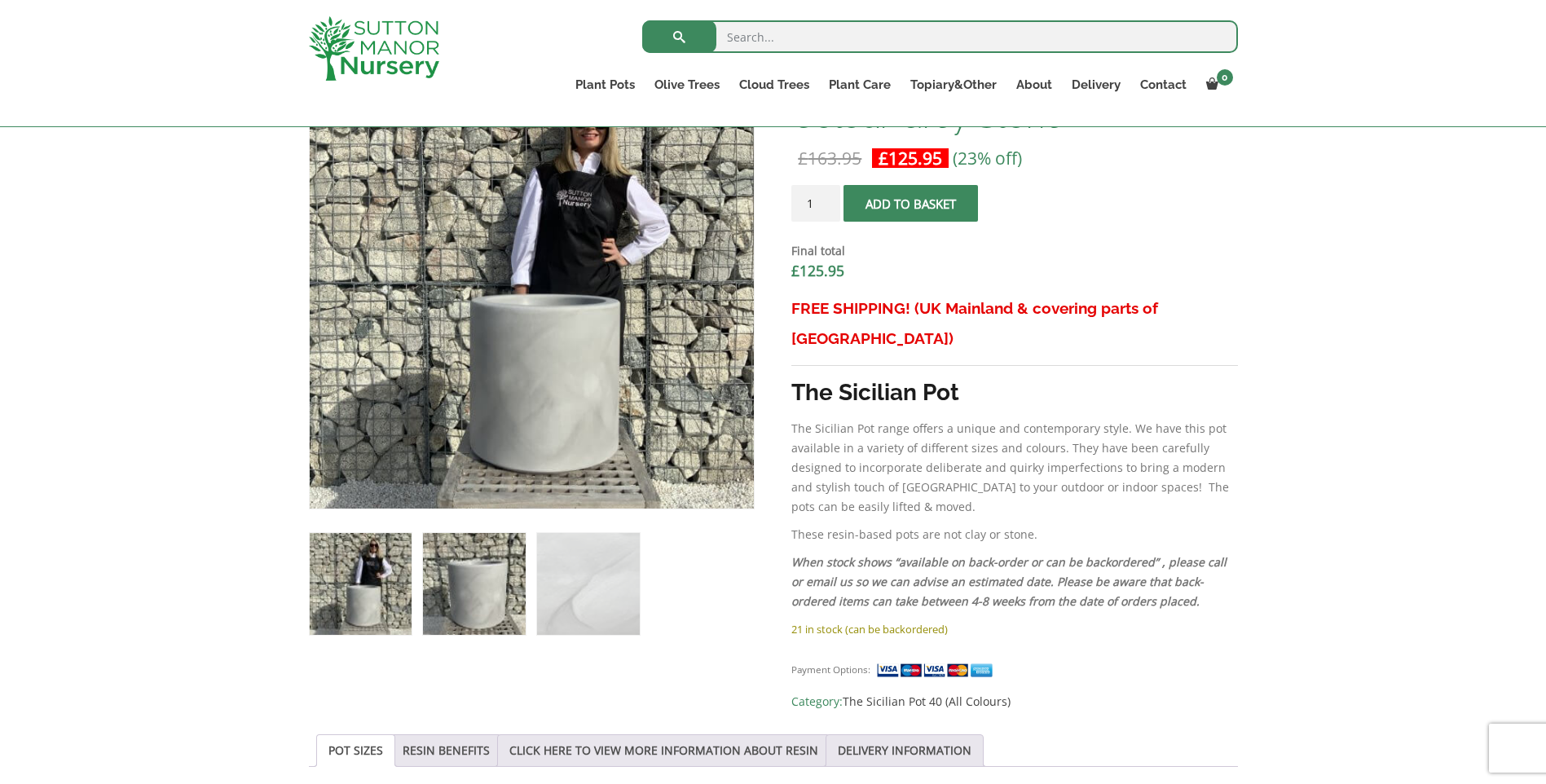
click at [491, 572] on img at bounding box center [474, 584] width 102 height 102
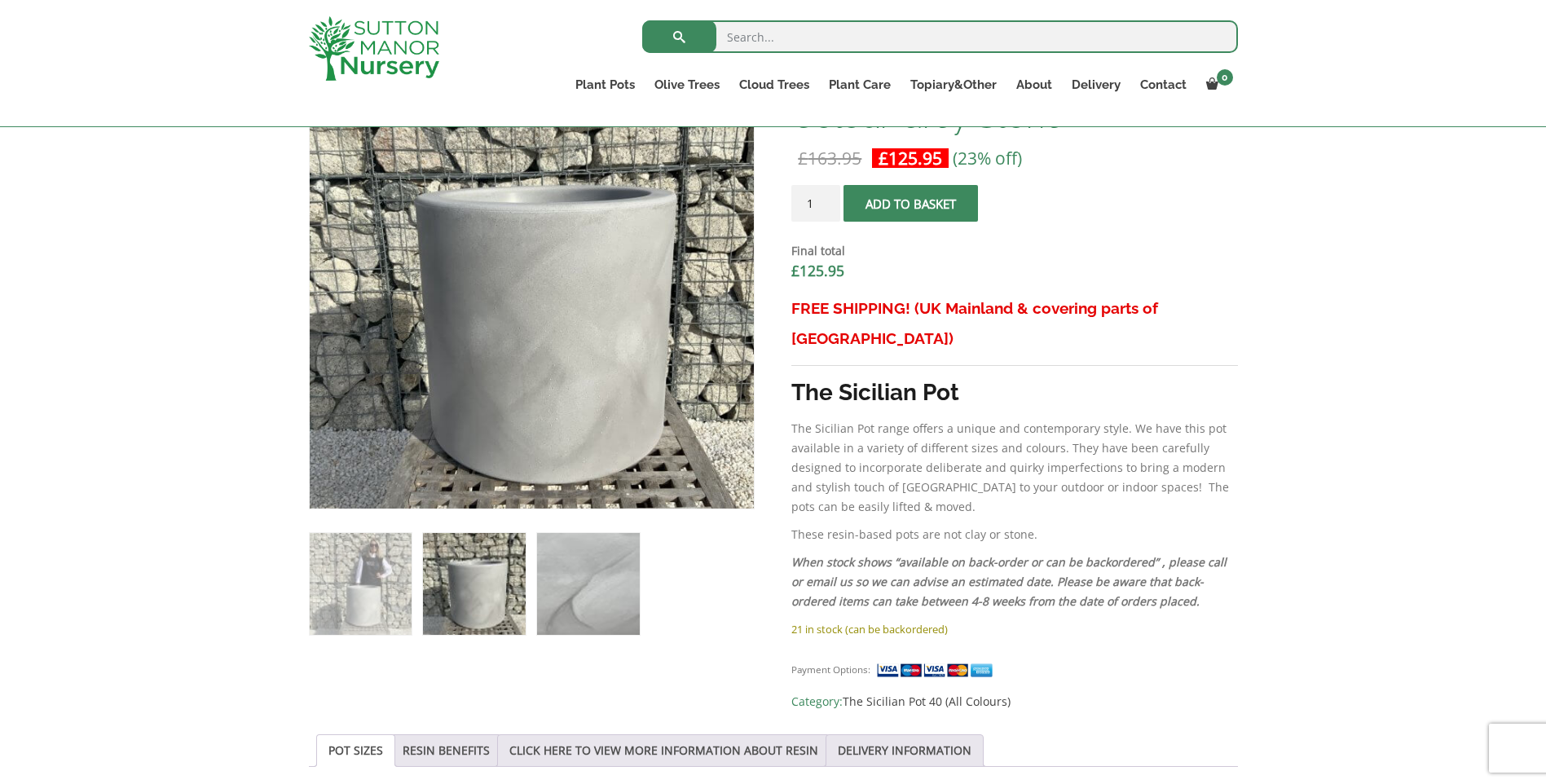
click at [619, 563] on img at bounding box center [587, 584] width 102 height 102
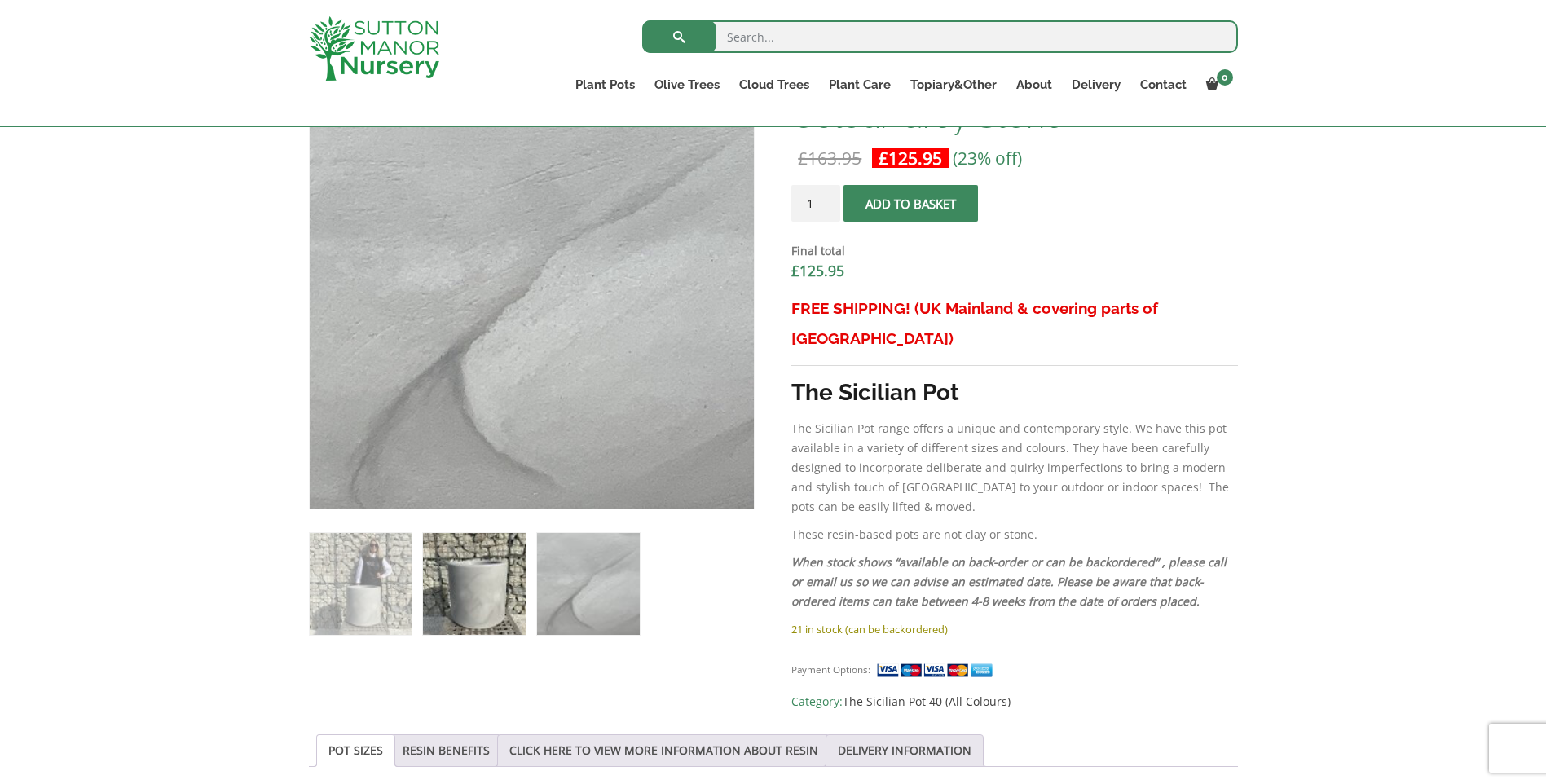
click at [469, 579] on img at bounding box center [474, 584] width 102 height 102
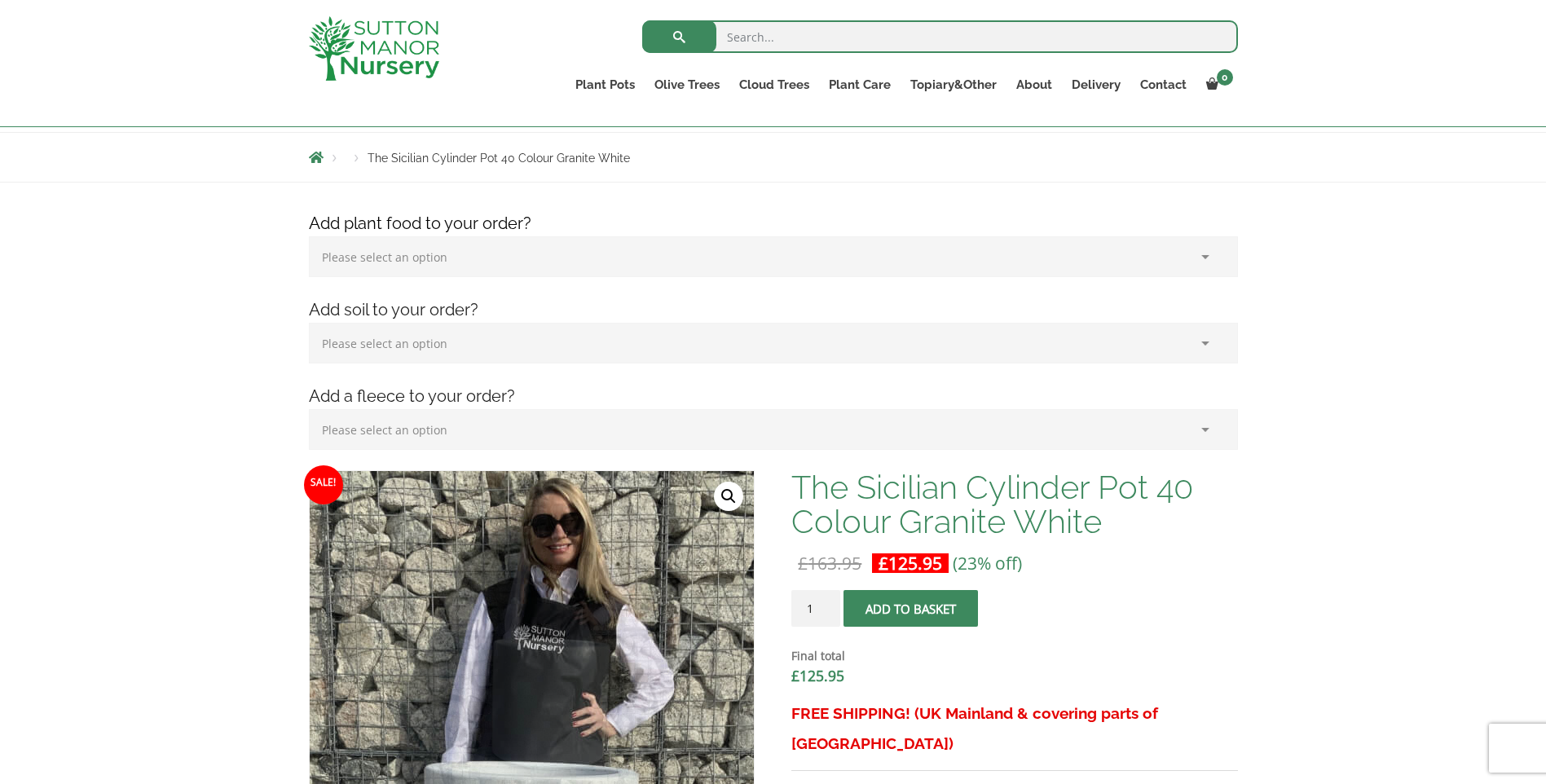
scroll to position [163, 0]
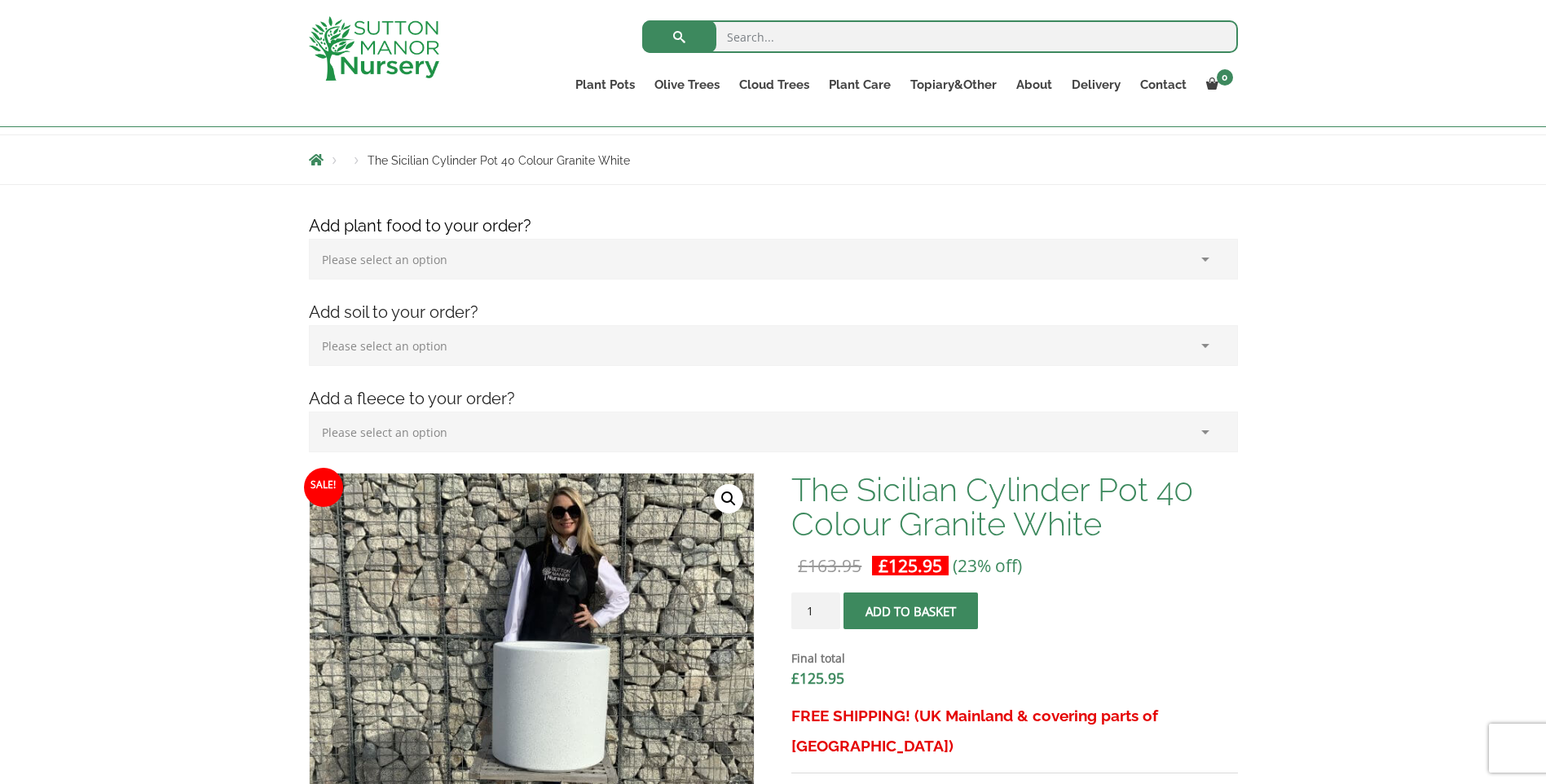
click at [494, 261] on select "Please select an option (x1) 1k Bag (£15.00) (x2) 1k Bag (£30.00) (x3) 1k Bag (…" at bounding box center [773, 260] width 929 height 41
click at [309, 239] on select "Please select an option (x1) 1k Bag (£15.00) (x2) 1k Bag (£30.00) (x3) 1k Bag (…" at bounding box center [773, 260] width 929 height 41
click at [489, 349] on select "Please select an option (x1) 75L Bag (£34.99) (x2) 75L Bag (£69.98) (x3) 75L Ba…" at bounding box center [773, 345] width 929 height 41
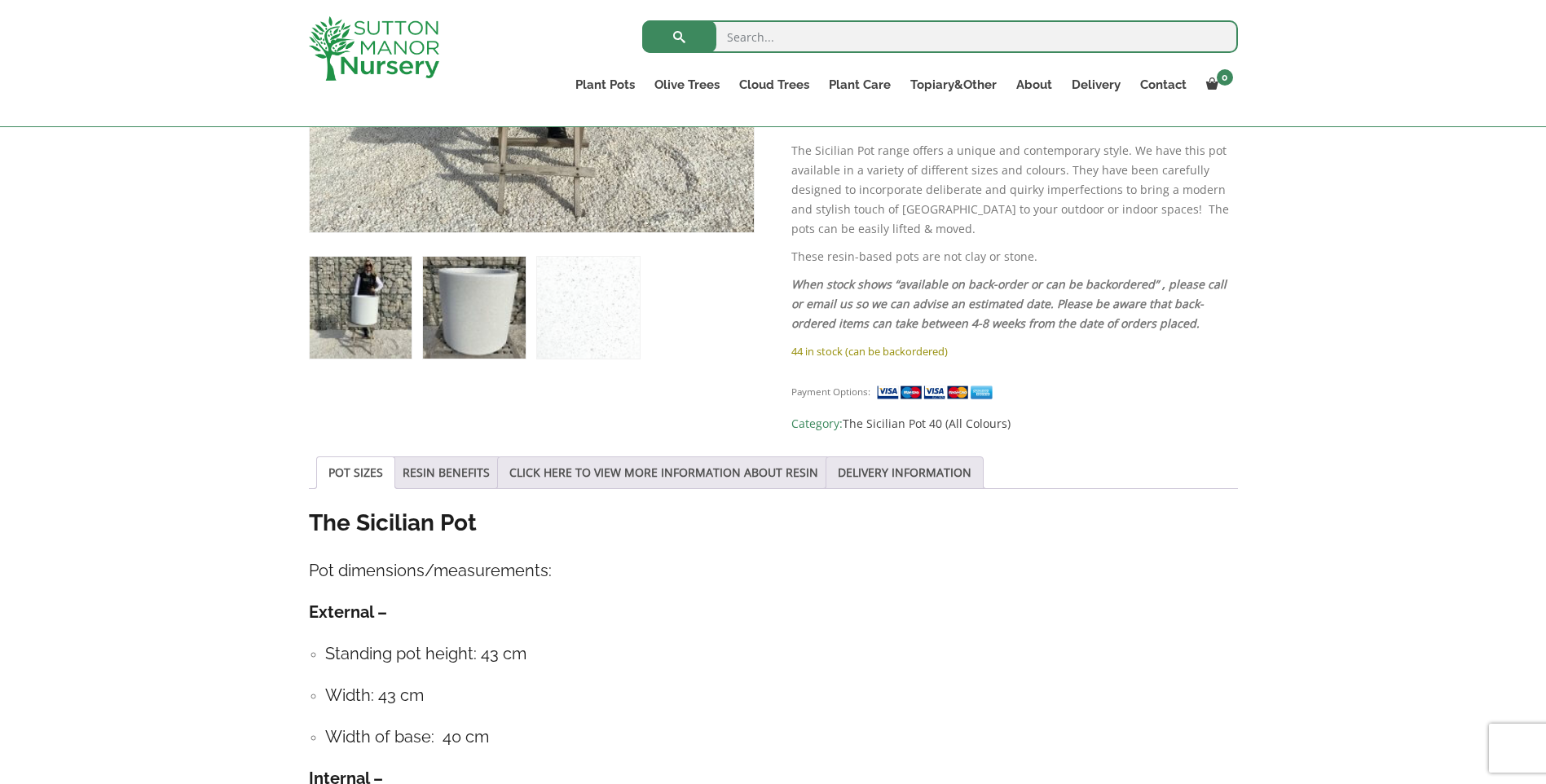
click at [491, 306] on img at bounding box center [474, 307] width 102 height 102
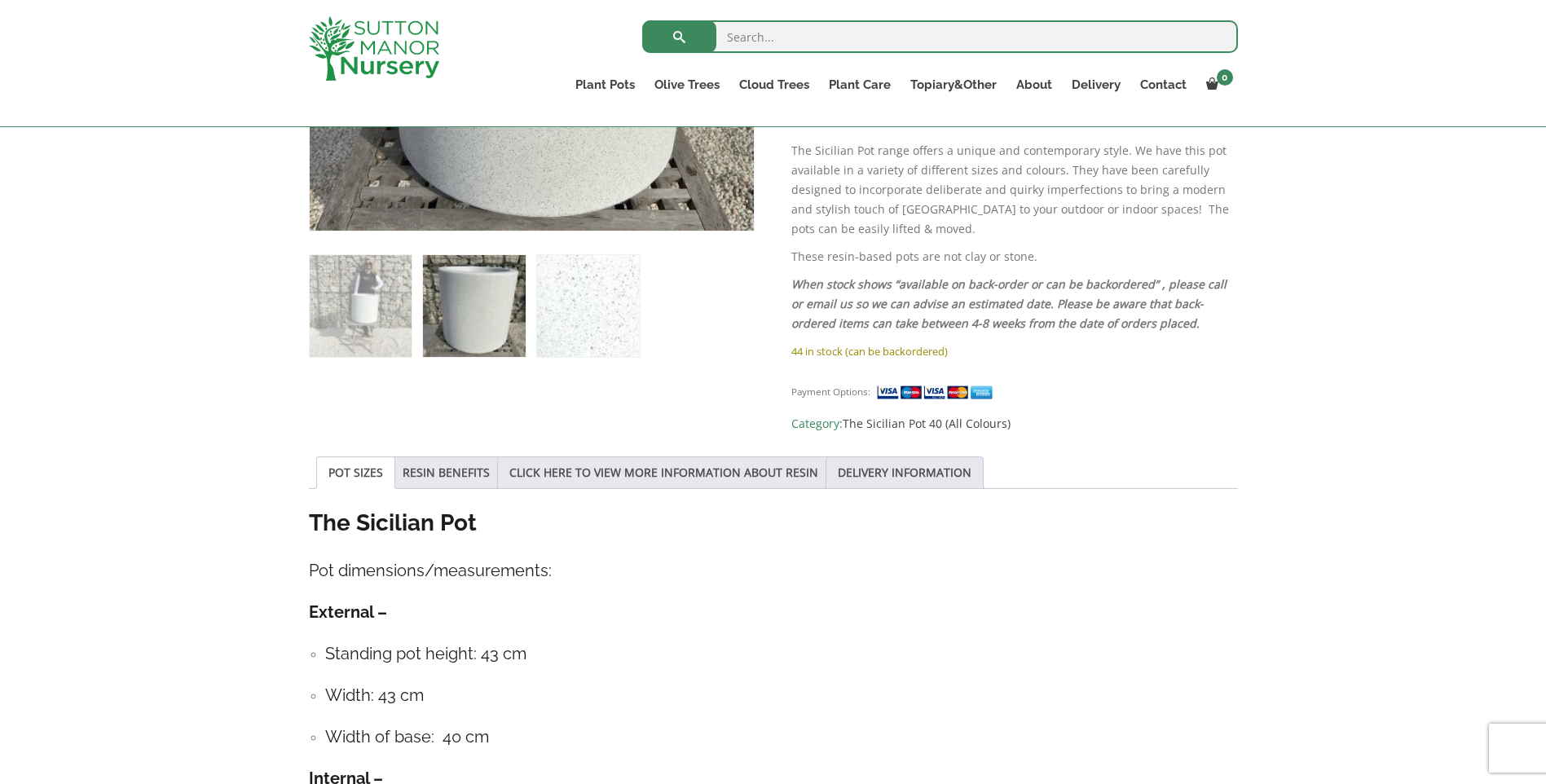
click at [596, 319] on img at bounding box center [587, 306] width 102 height 102
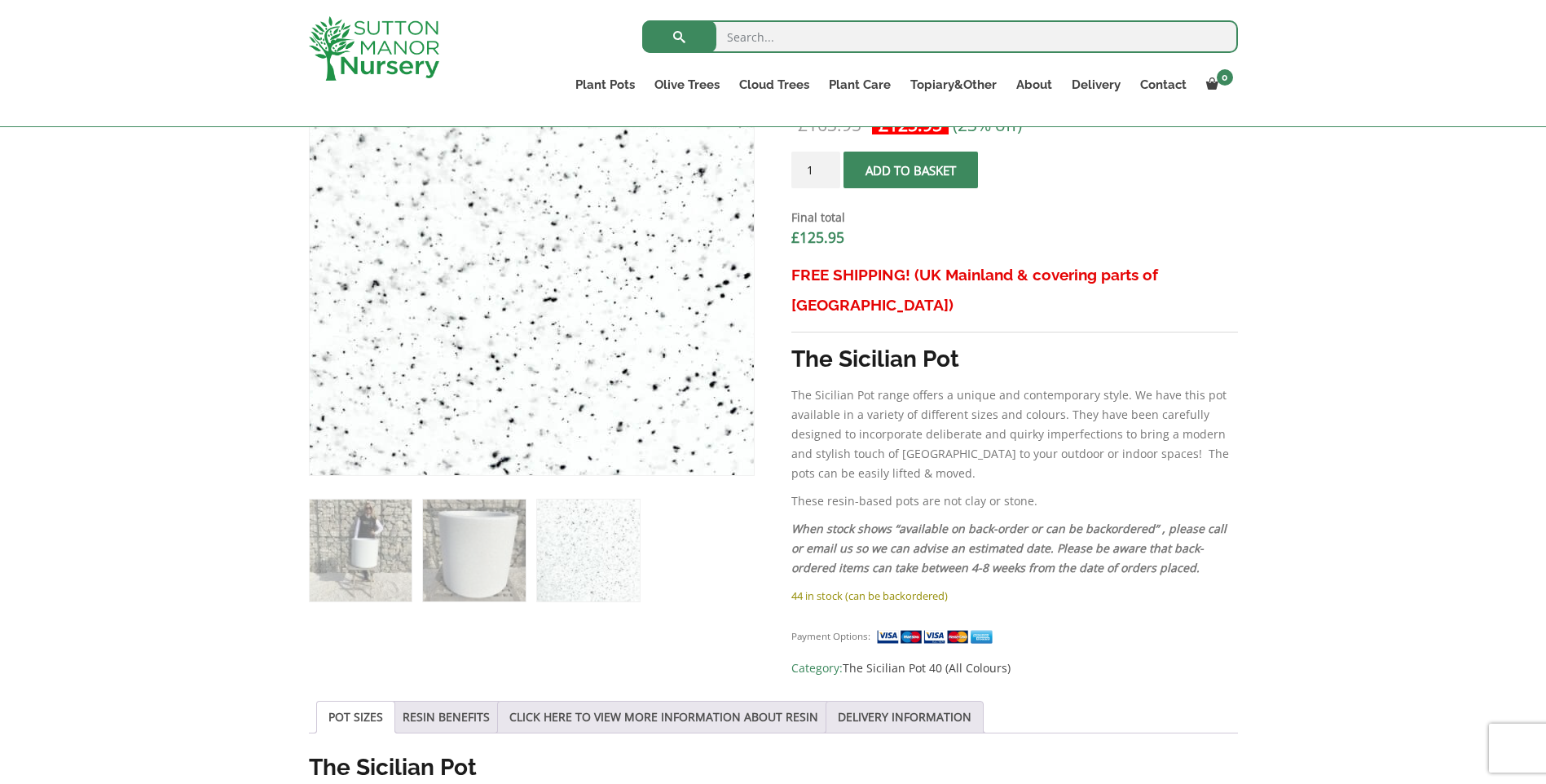
scroll to position [441, 0]
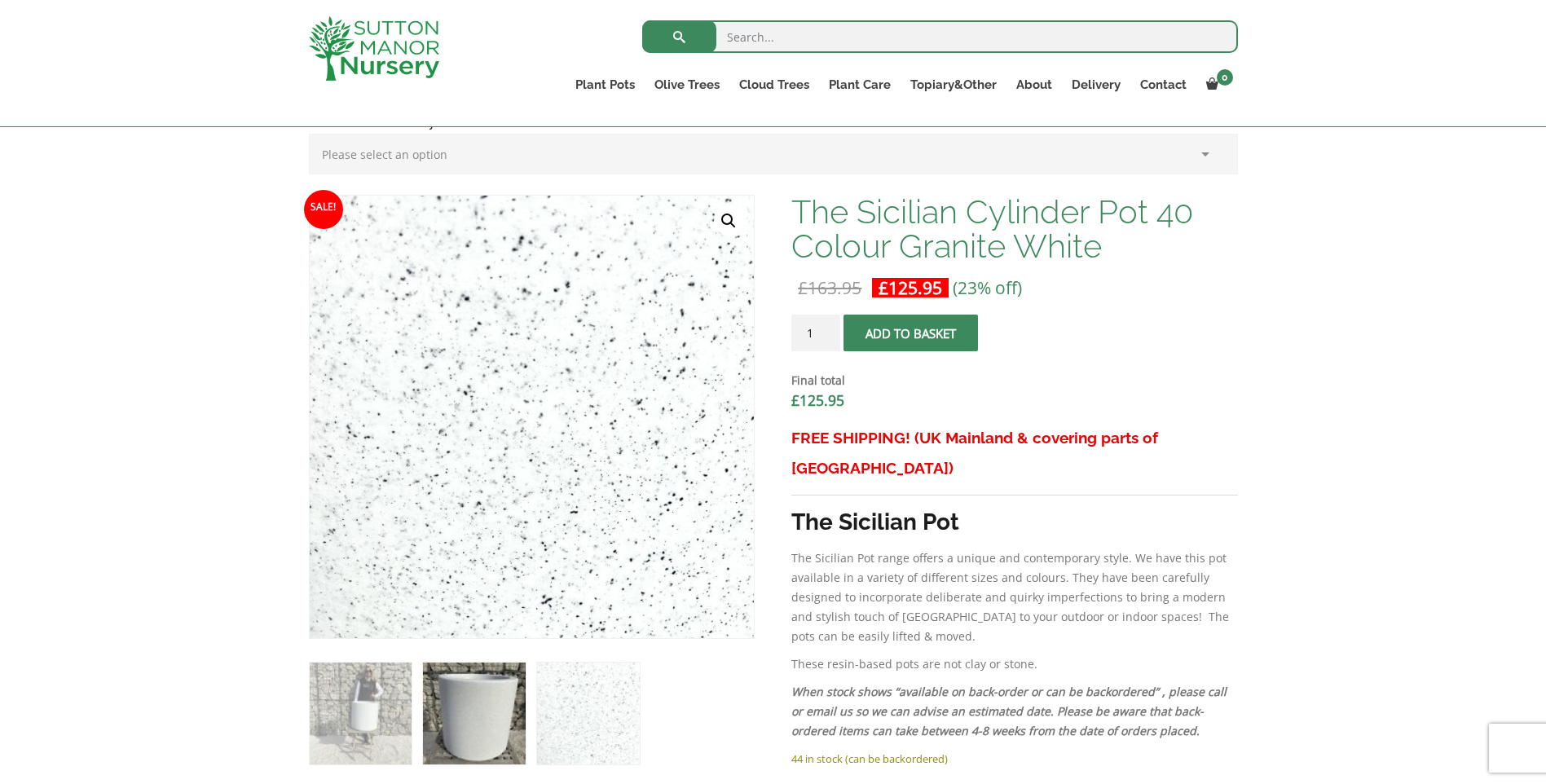
click at [495, 719] on img at bounding box center [474, 713] width 102 height 102
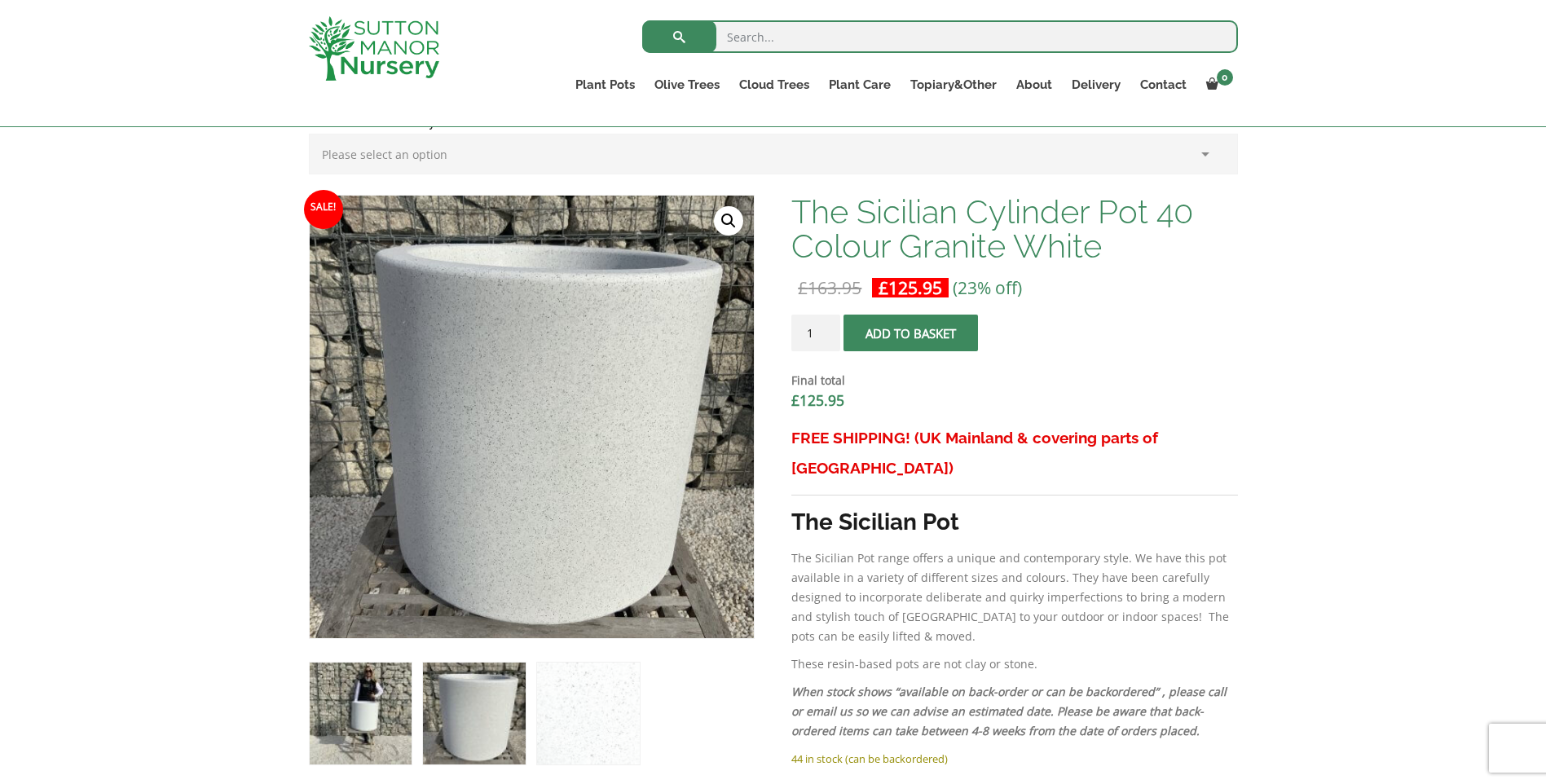
click at [378, 710] on img at bounding box center [361, 713] width 102 height 102
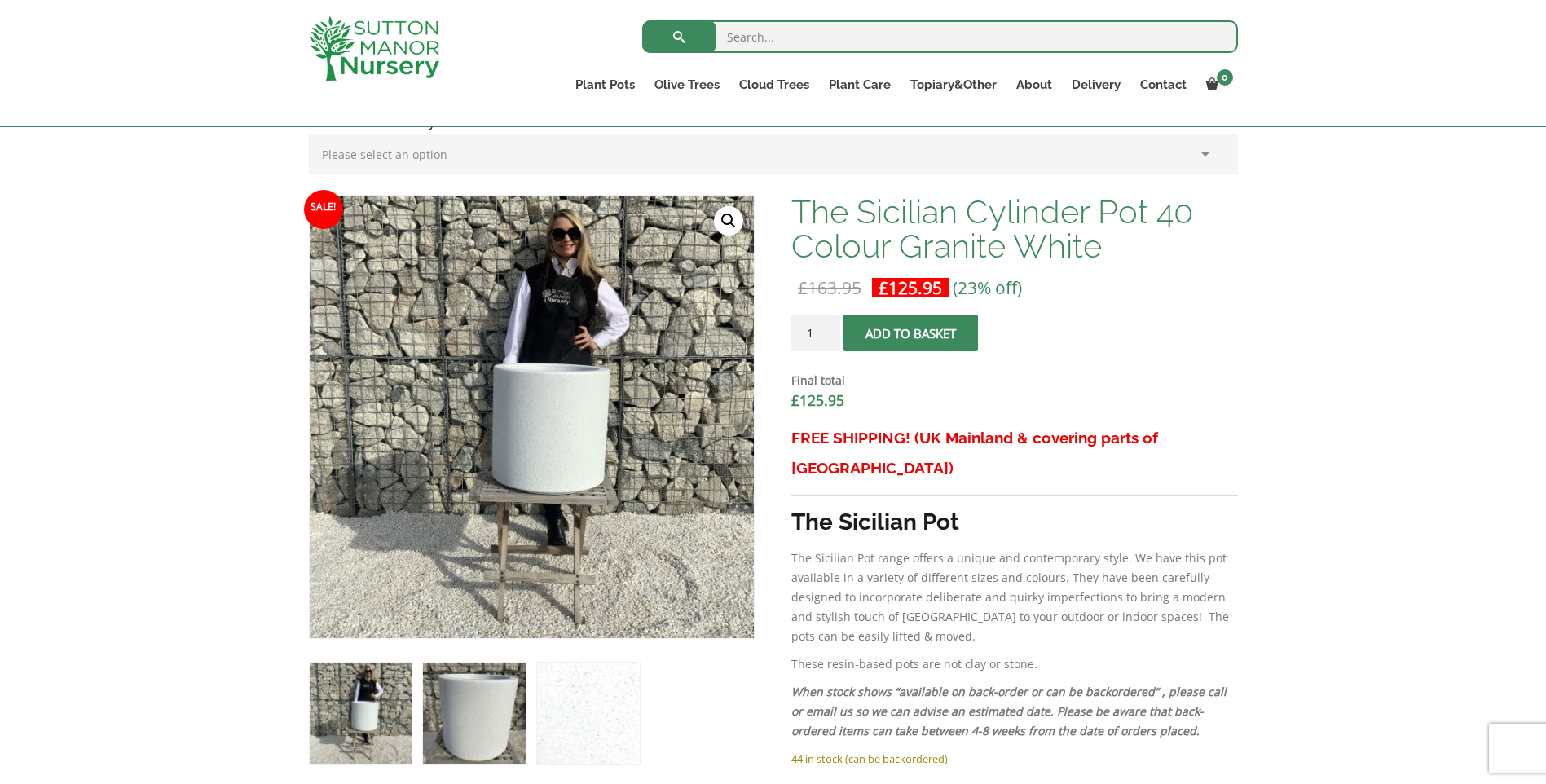
click at [484, 716] on img at bounding box center [474, 713] width 102 height 102
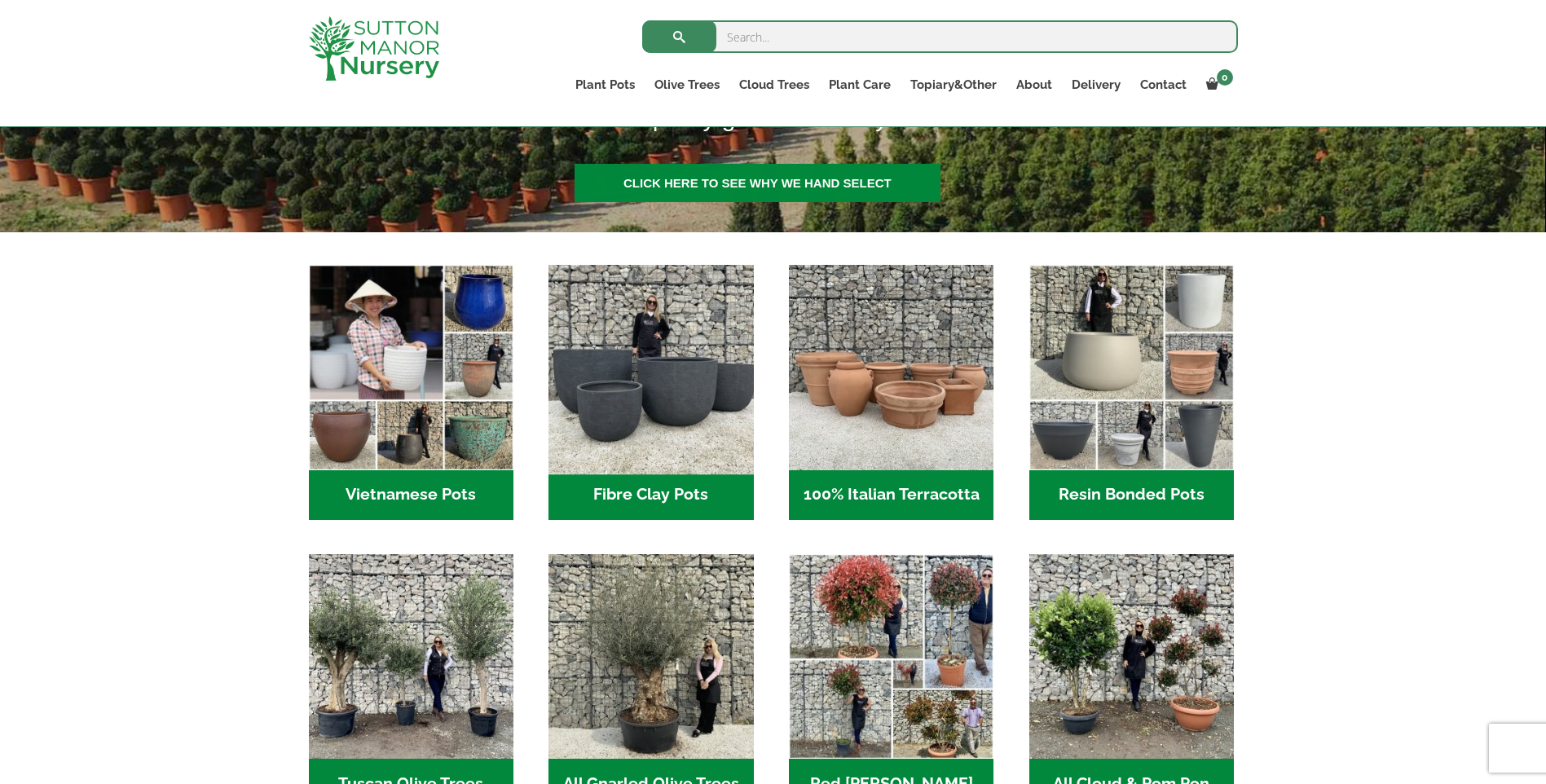
click at [656, 400] on img "Visit product category Fibre Clay Pots" at bounding box center [651, 368] width 215 height 215
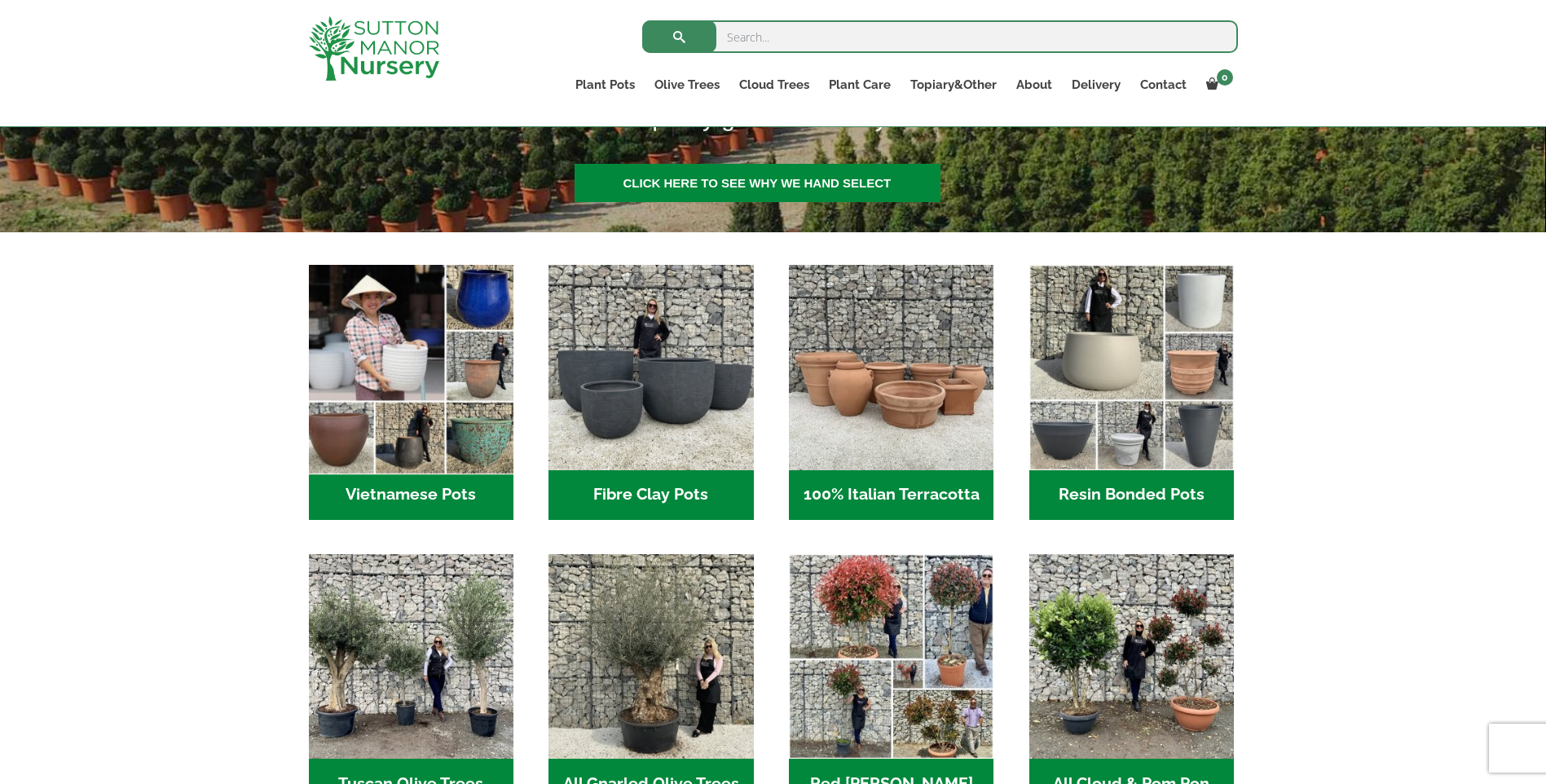
click at [396, 303] on img "Visit product category Vietnamese Pots" at bounding box center [410, 368] width 215 height 215
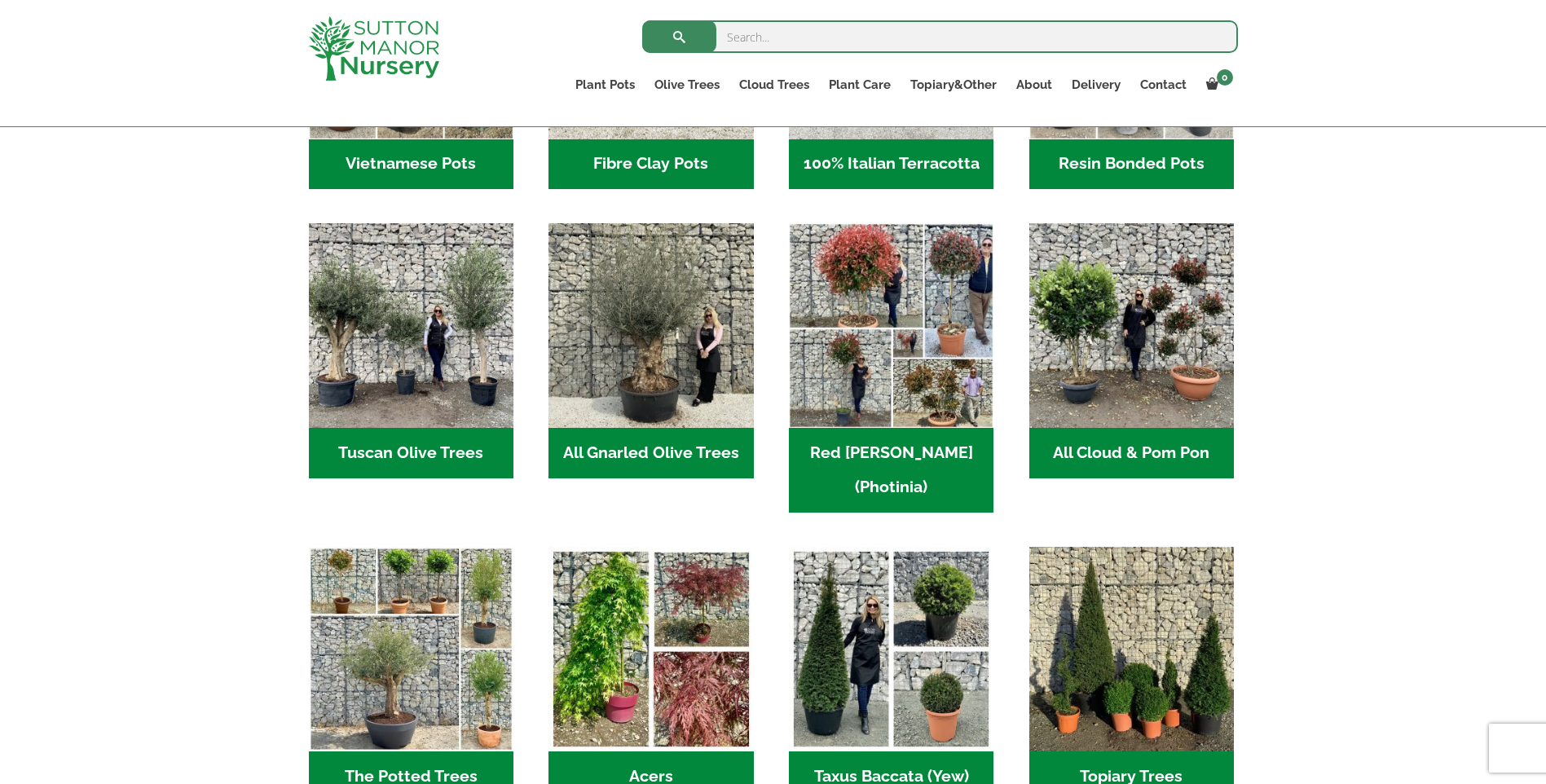
scroll to position [489, 0]
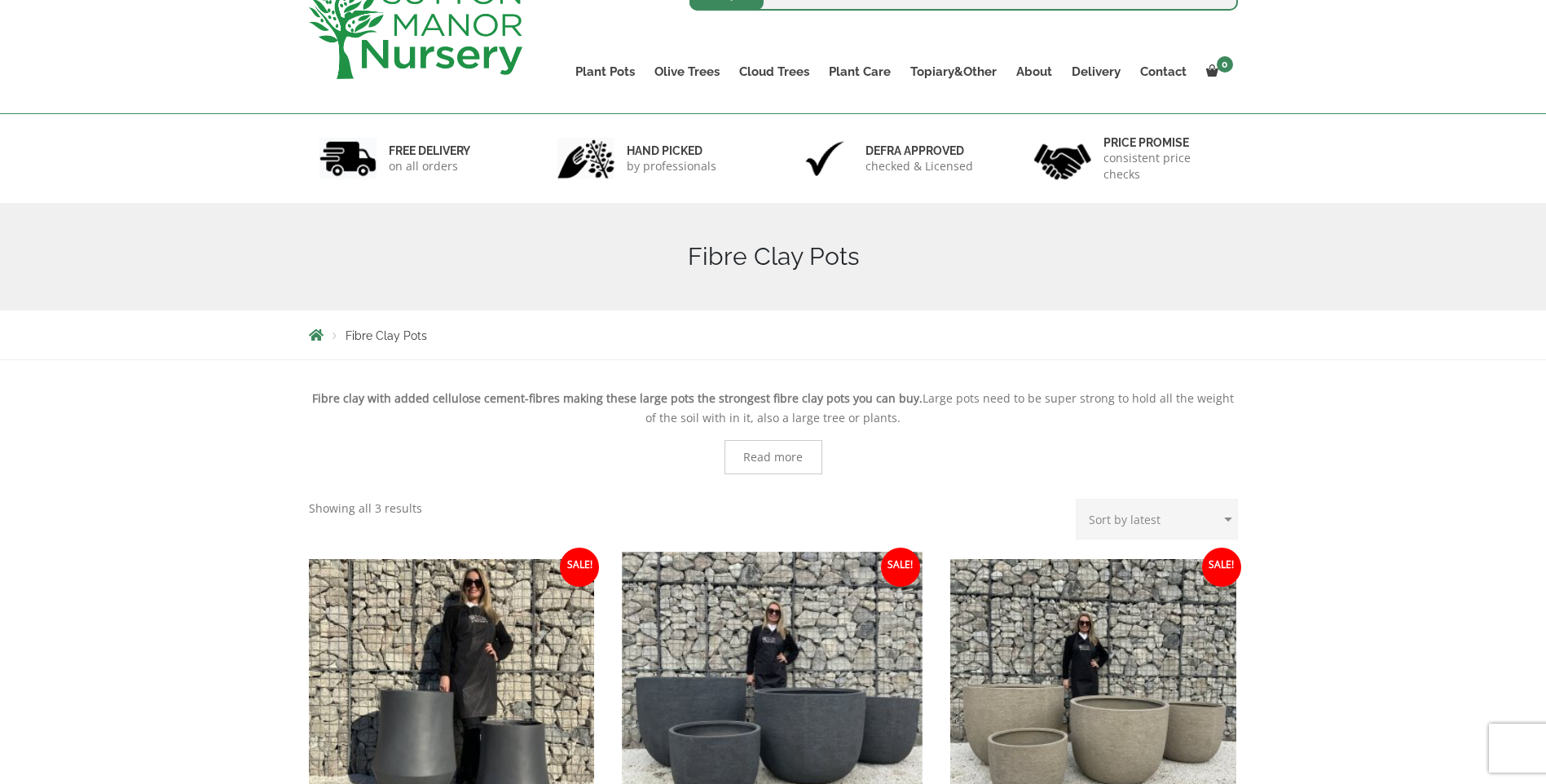
scroll to position [408, 0]
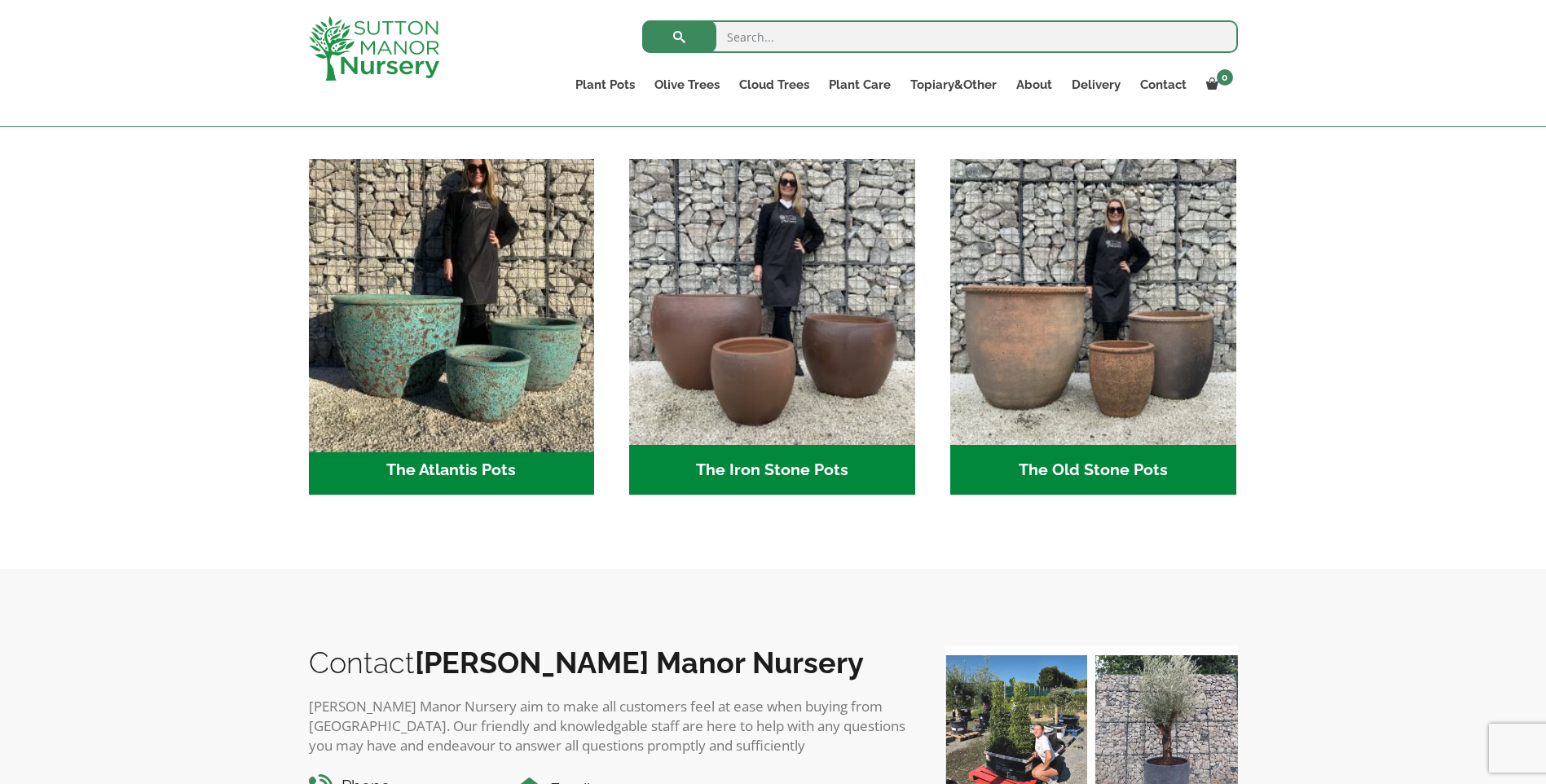
scroll to position [571, 0]
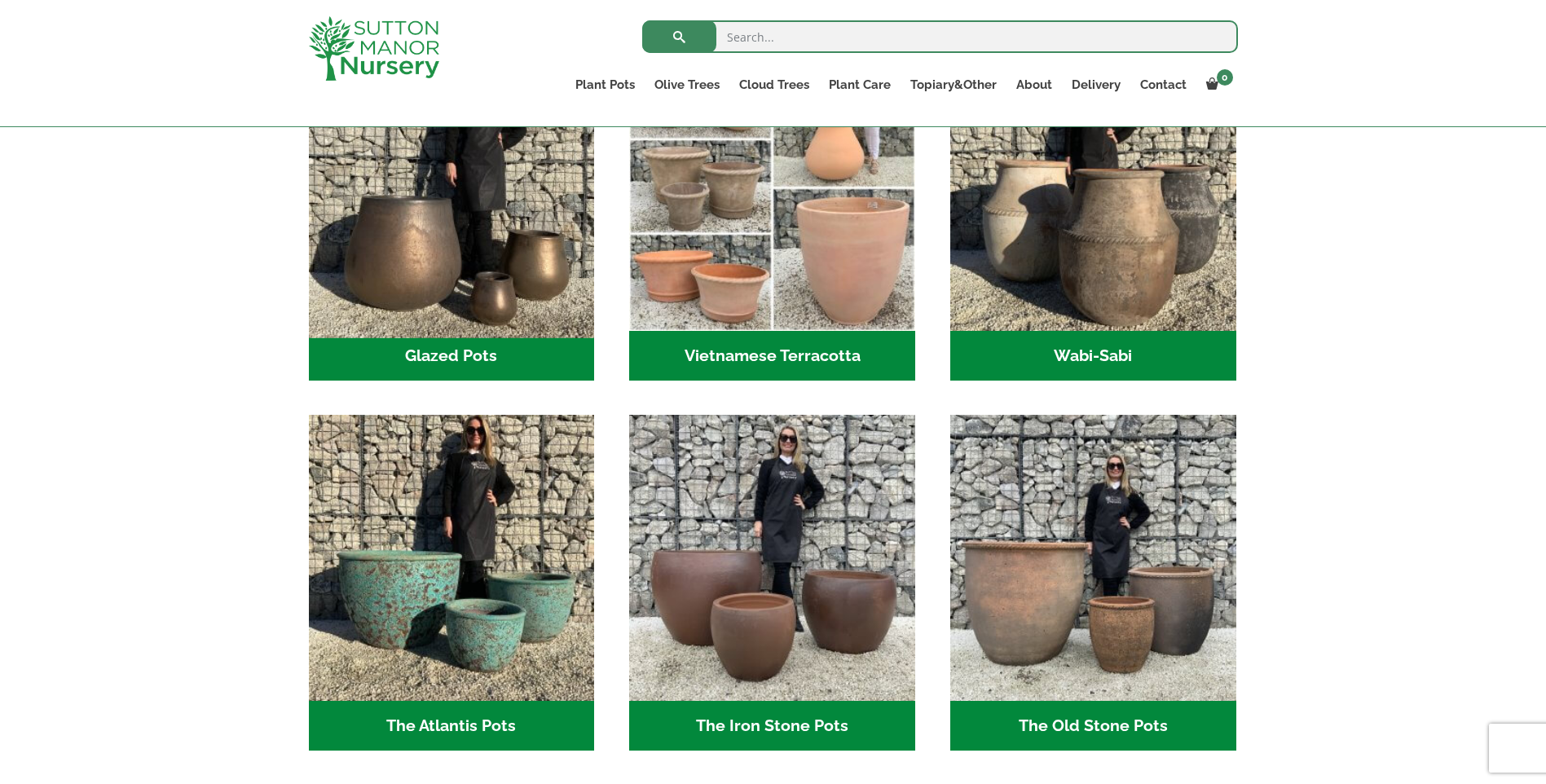
click at [414, 276] on img "Visit product category Glazed Pots" at bounding box center [451, 187] width 300 height 300
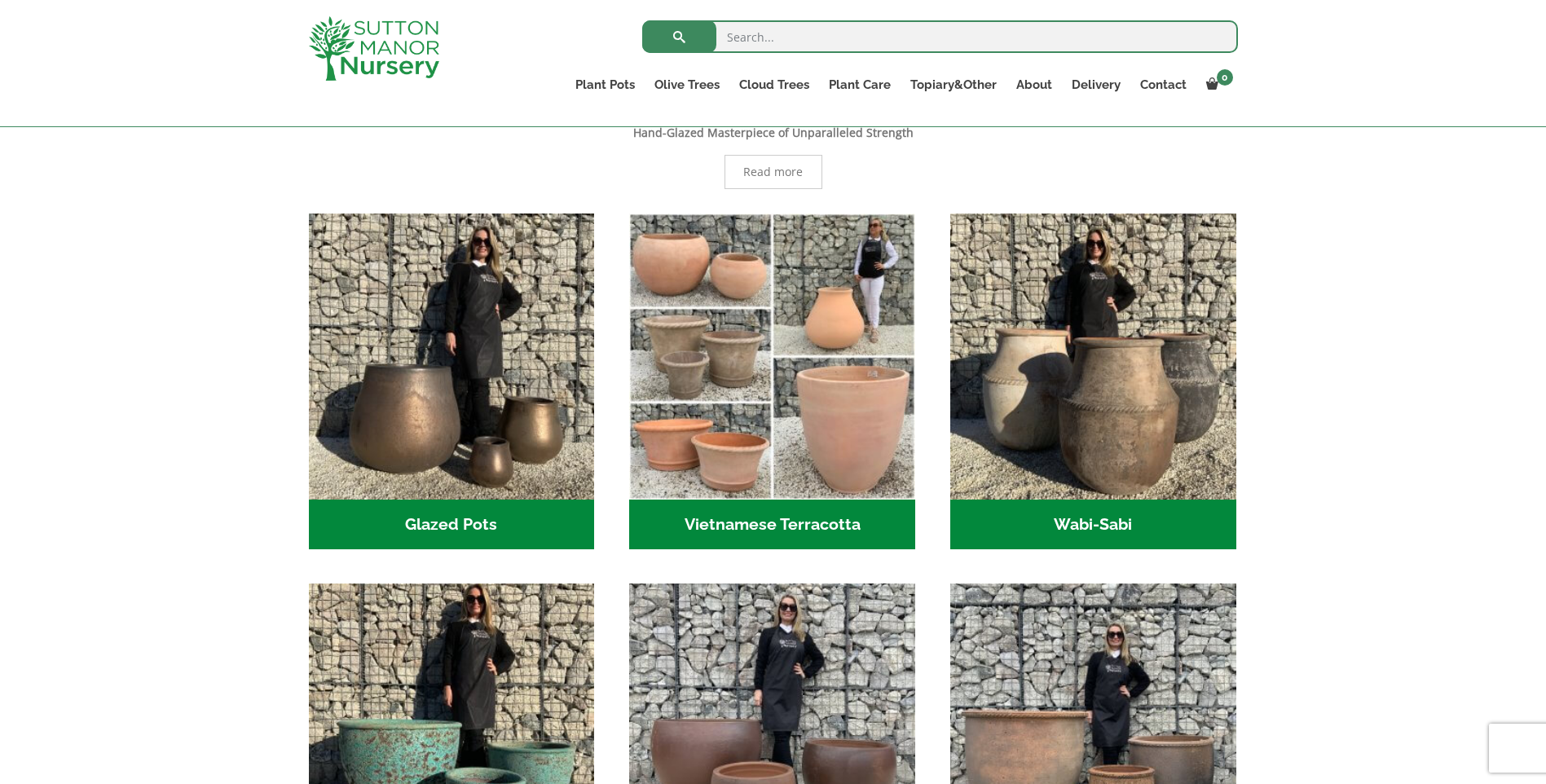
scroll to position [245, 0]
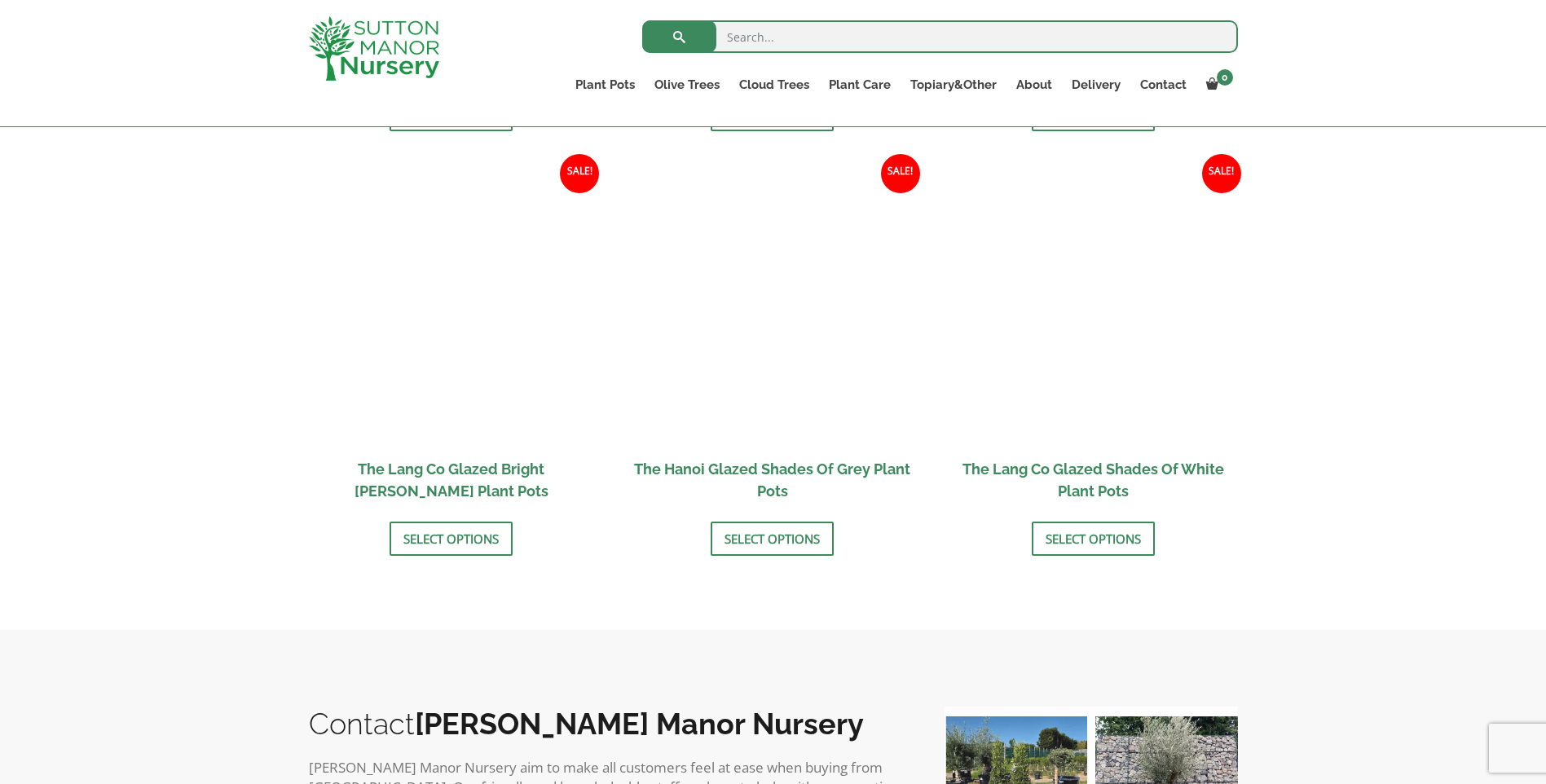
scroll to position [1682, 0]
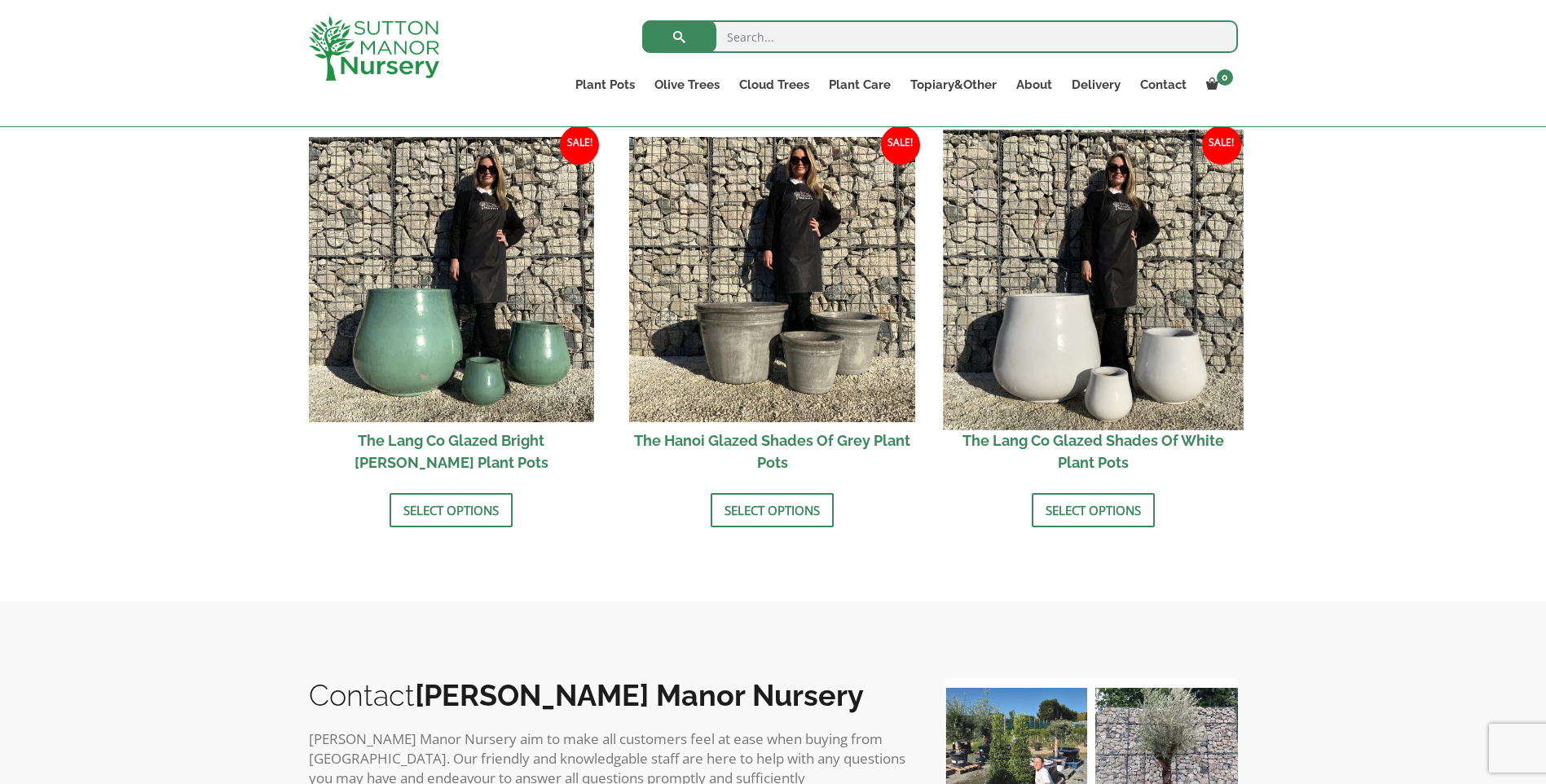
click at [1120, 321] on img at bounding box center [1093, 279] width 300 height 300
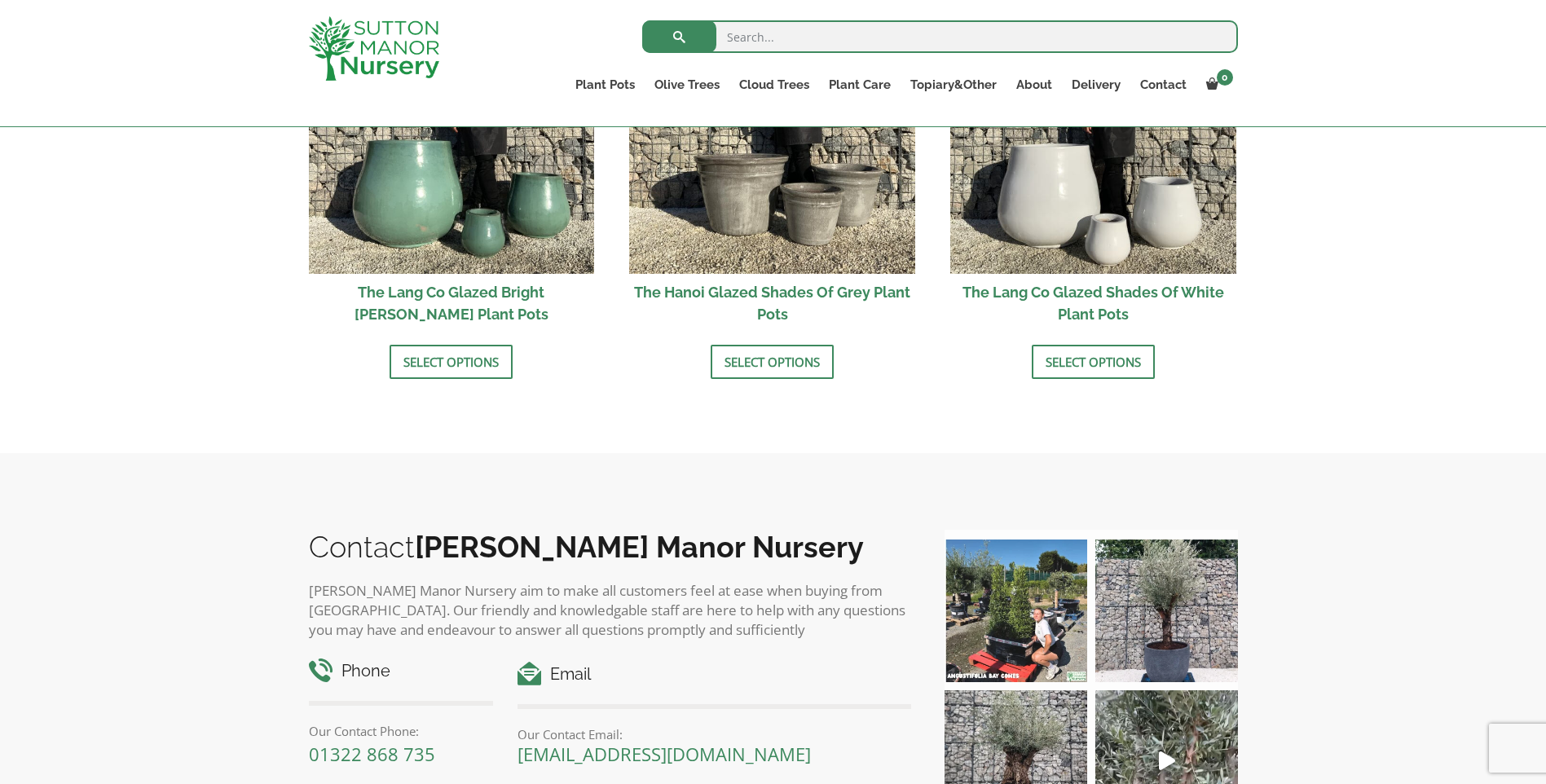
scroll to position [2008, 0]
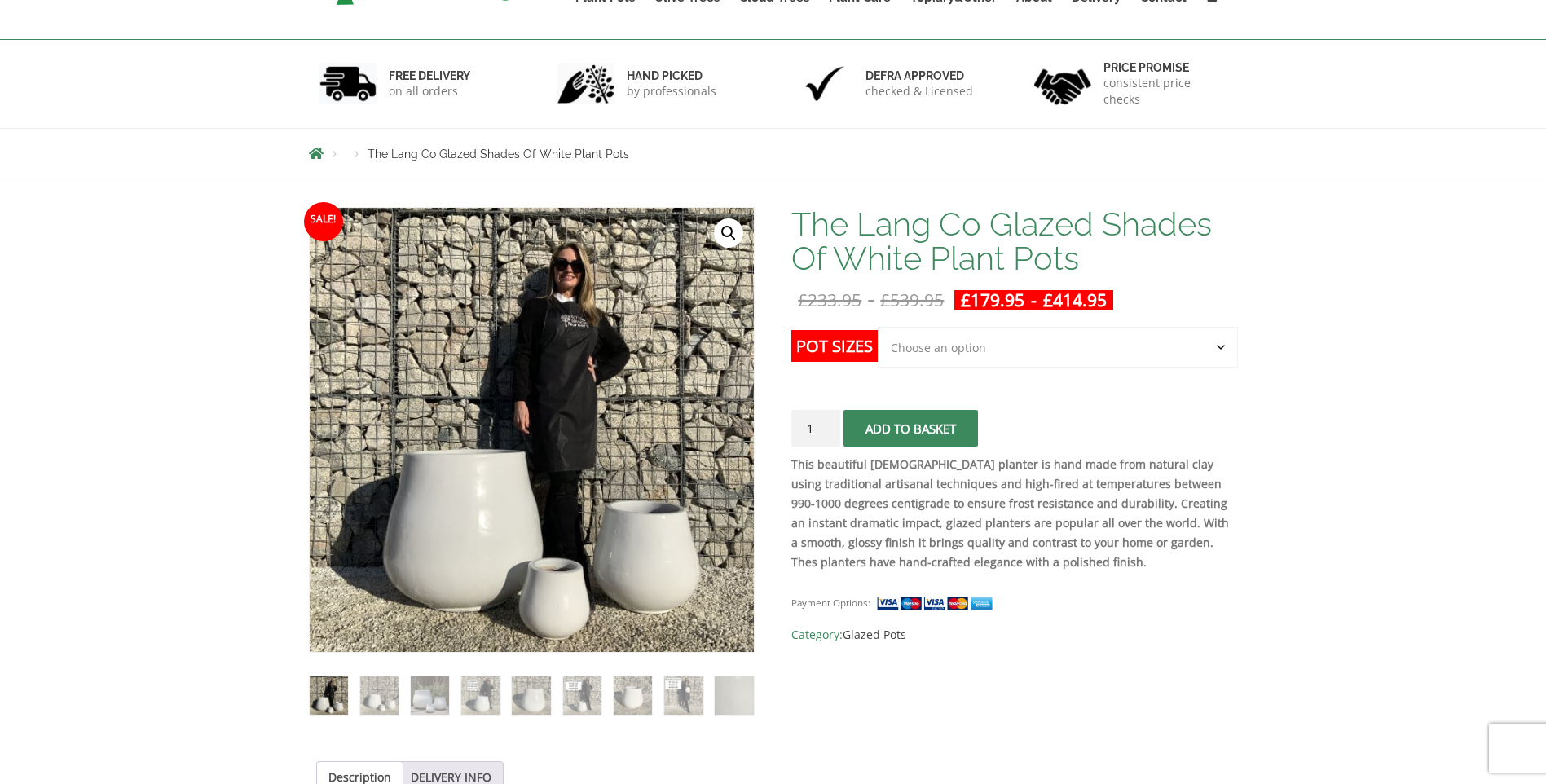
scroll to position [82, 0]
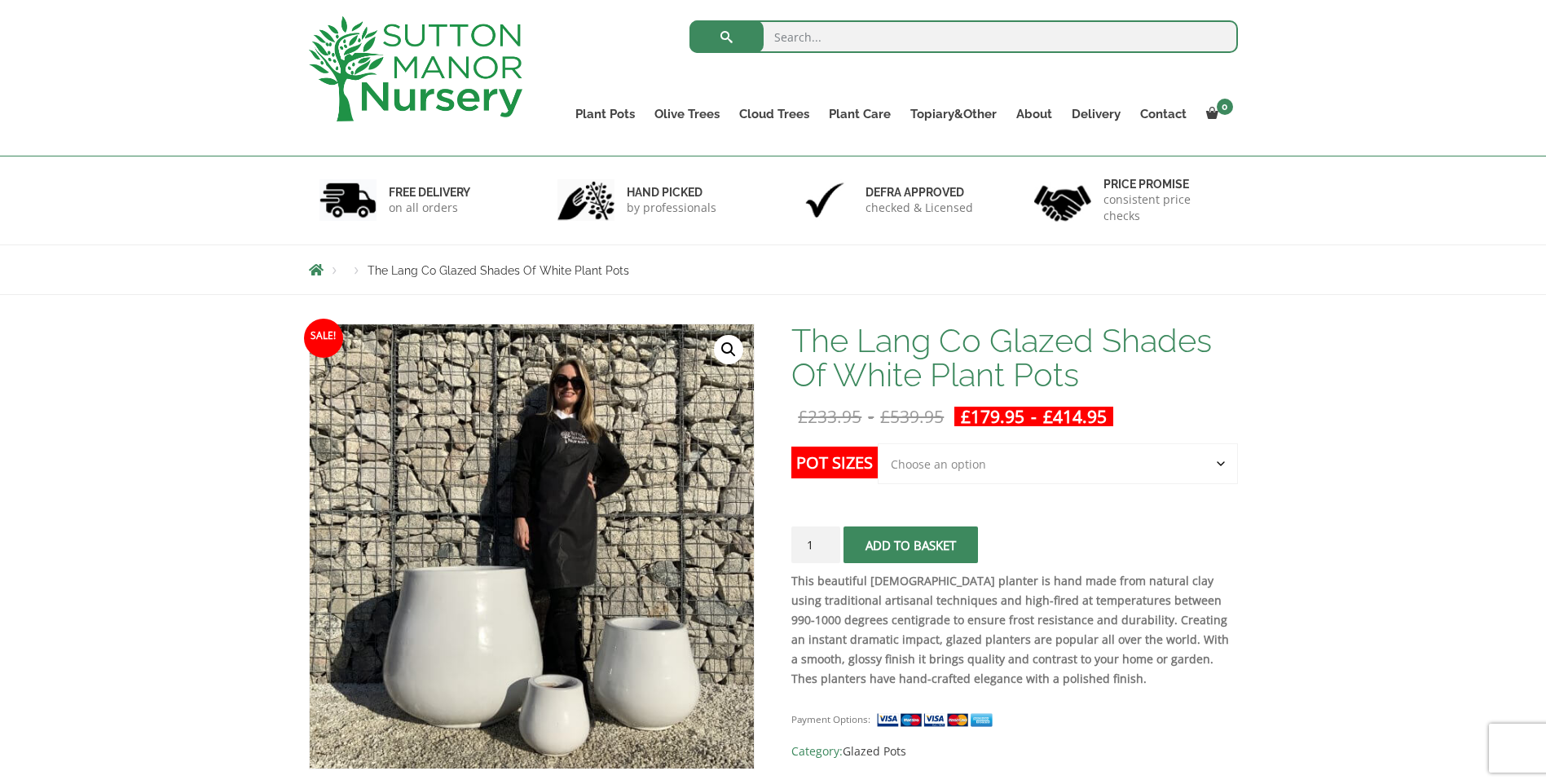
click at [1029, 475] on select "Choose an option Click here to buy the 3rd to Largest Pot In The Picture Click …" at bounding box center [1058, 464] width 360 height 41
click at [878, 444] on select "Choose an option Click here to buy the 3rd to Largest Pot In The Picture Click …" at bounding box center [1058, 464] width 360 height 41
select select "Click here to buy the 2nd to Largest Pot In The Picture"
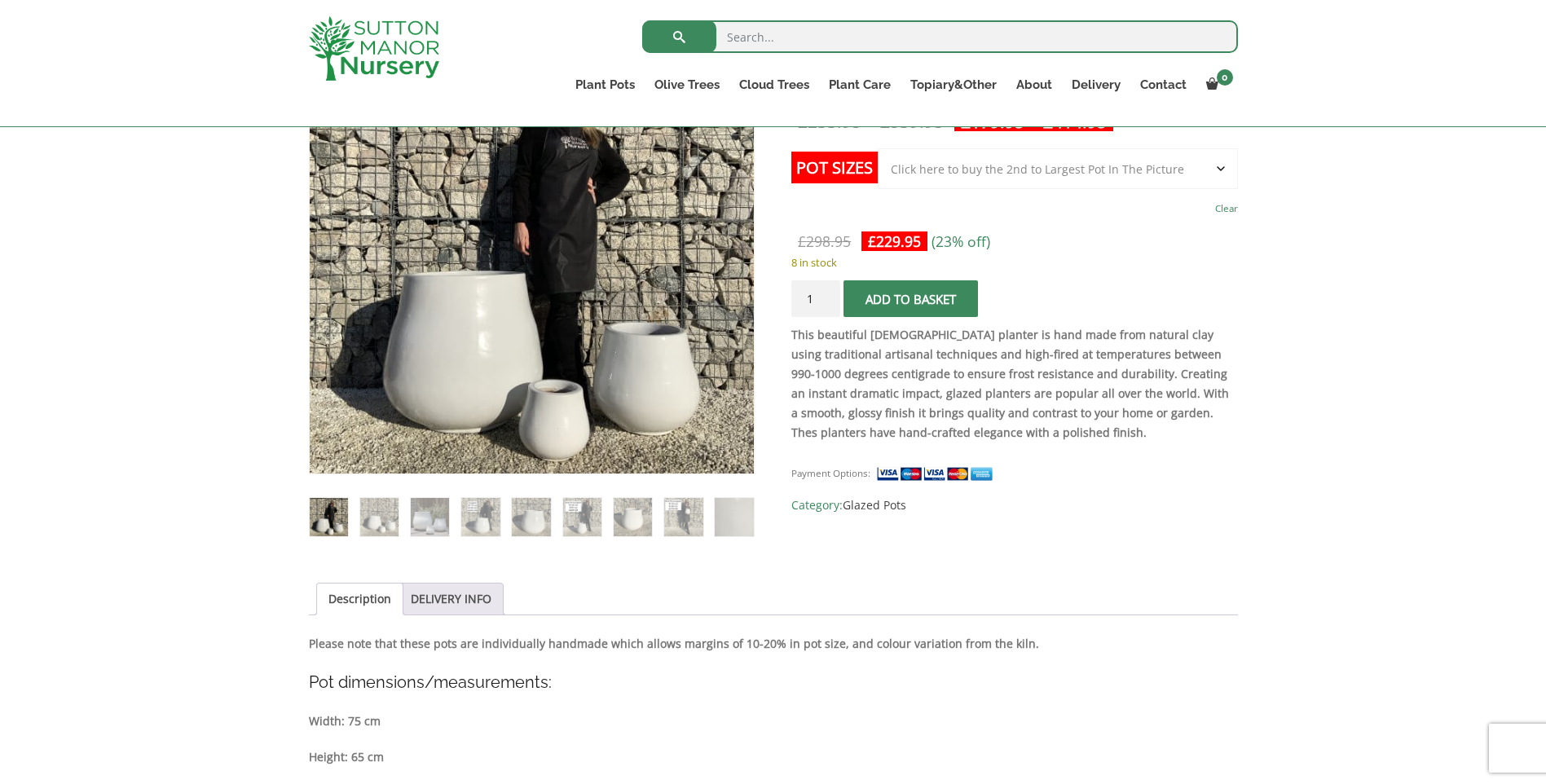
scroll to position [163, 0]
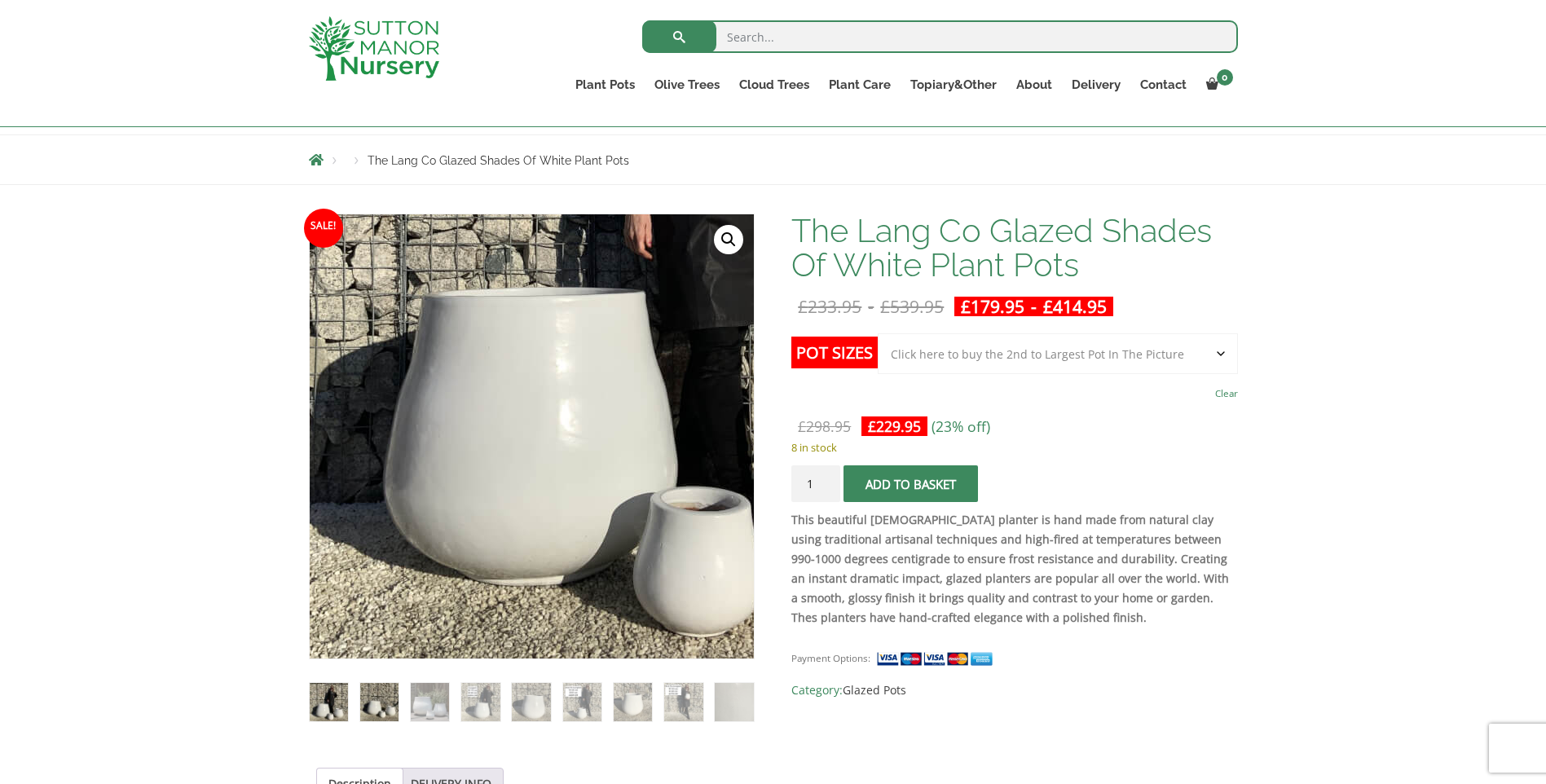
drag, startPoint x: 380, startPoint y: 671, endPoint x: 380, endPoint y: 683, distance: 12.0
click at [380, 679] on ol at bounding box center [532, 690] width 446 height 63
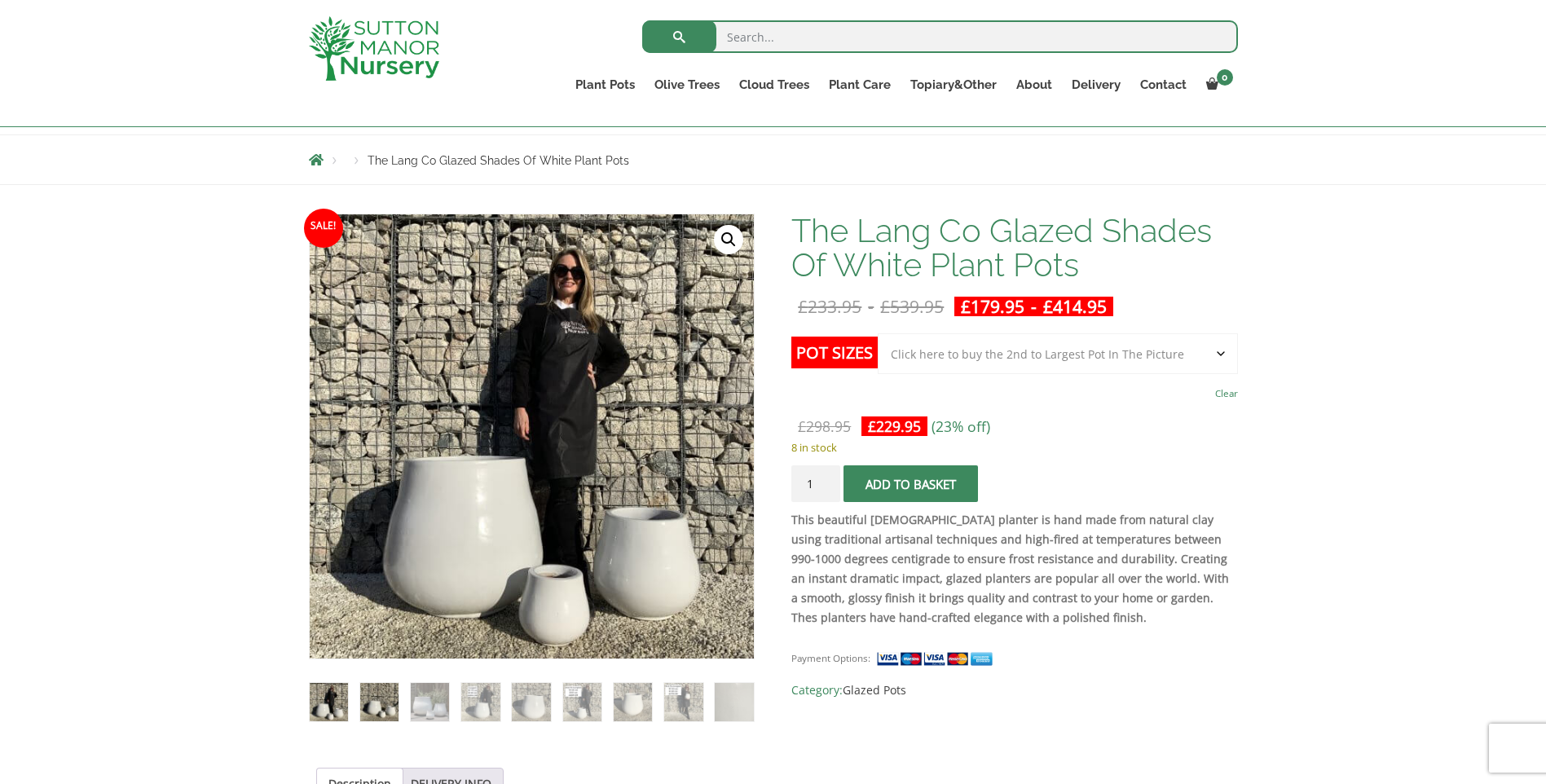
click at [382, 696] on img at bounding box center [379, 702] width 38 height 38
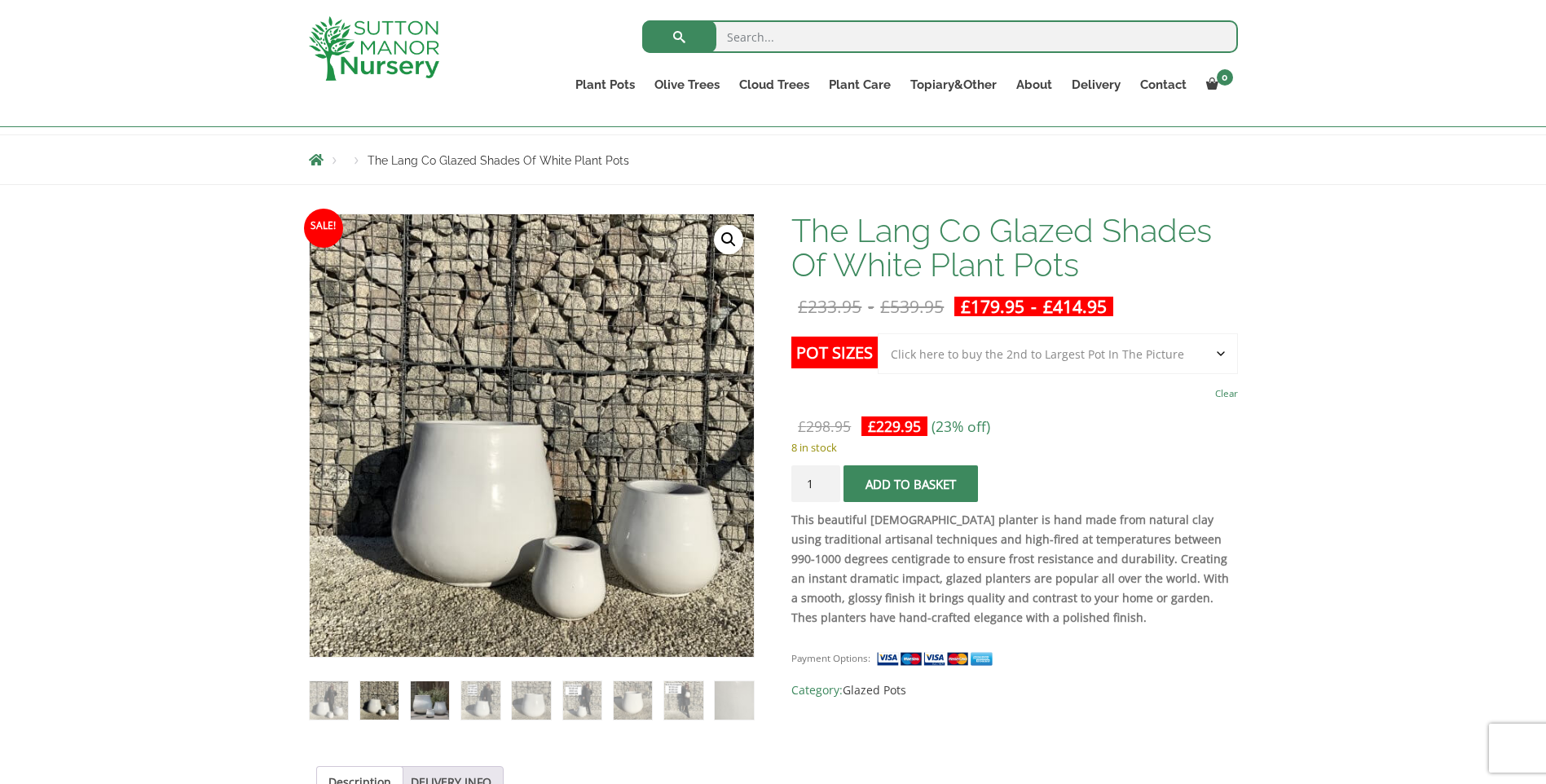
click at [425, 707] on img at bounding box center [430, 700] width 38 height 38
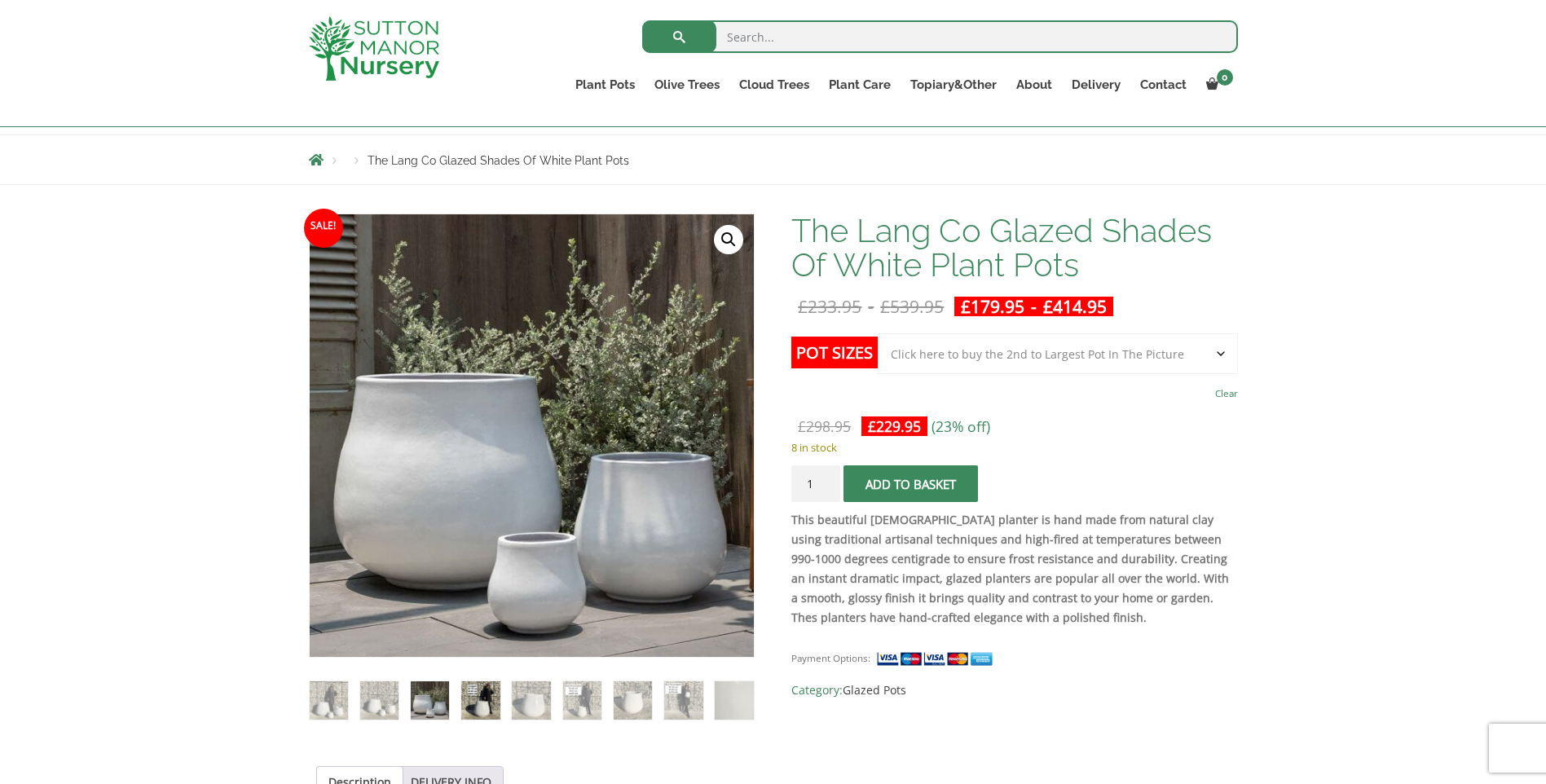
click at [487, 702] on img at bounding box center [480, 700] width 38 height 38
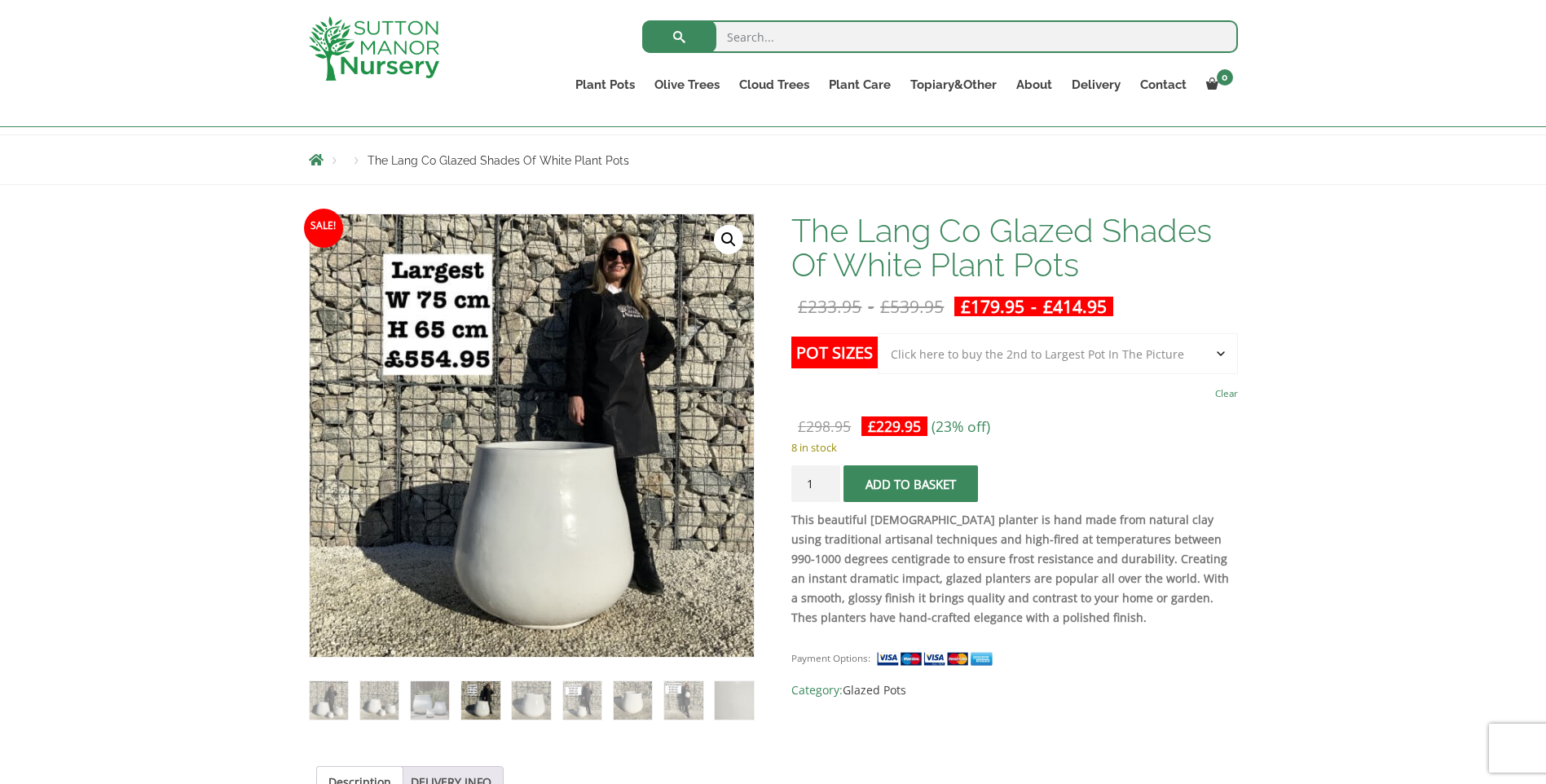
click at [563, 702] on li at bounding box center [582, 700] width 40 height 40
click at [593, 706] on img at bounding box center [582, 700] width 38 height 38
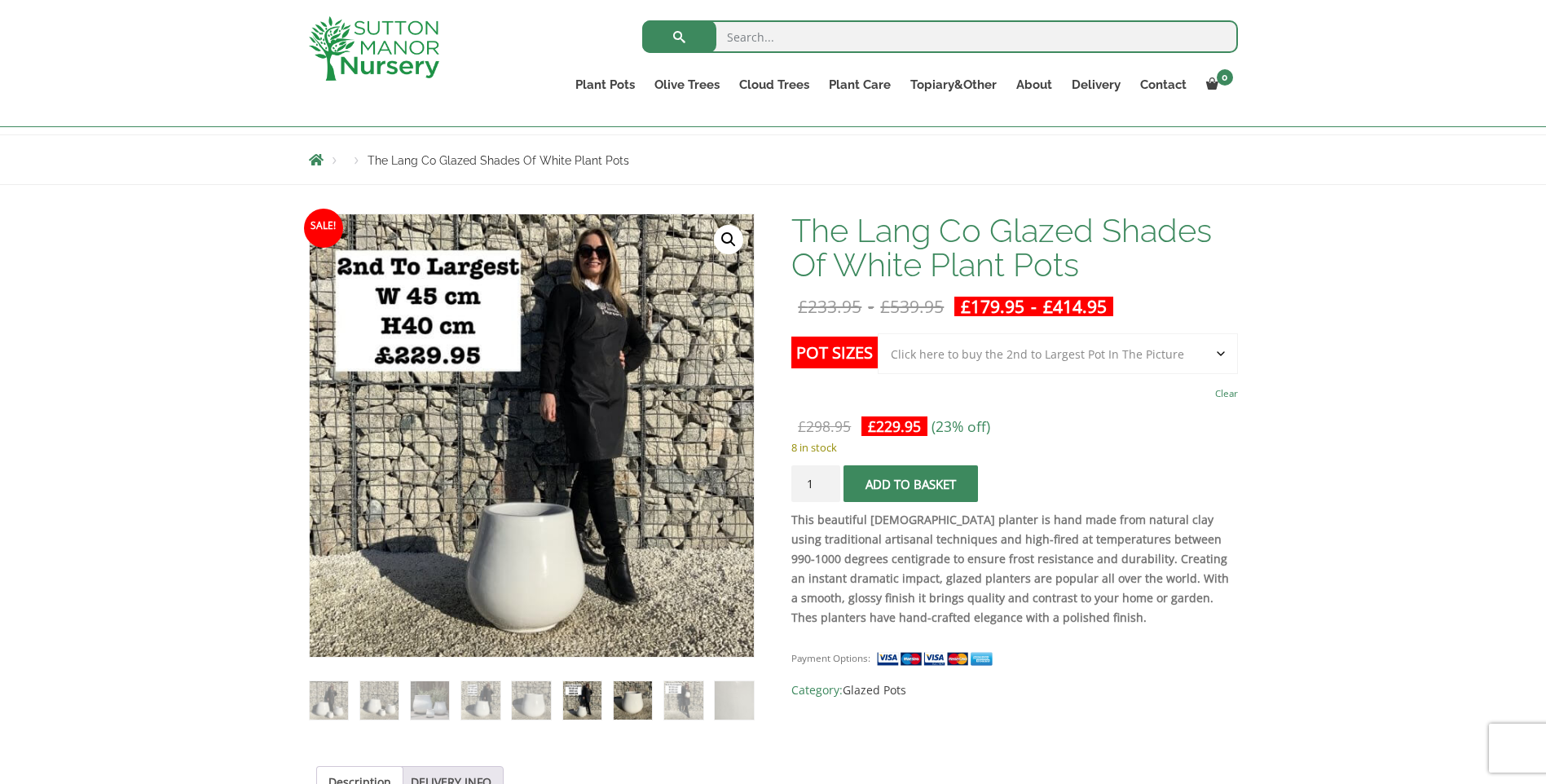
click at [630, 705] on img at bounding box center [633, 700] width 38 height 38
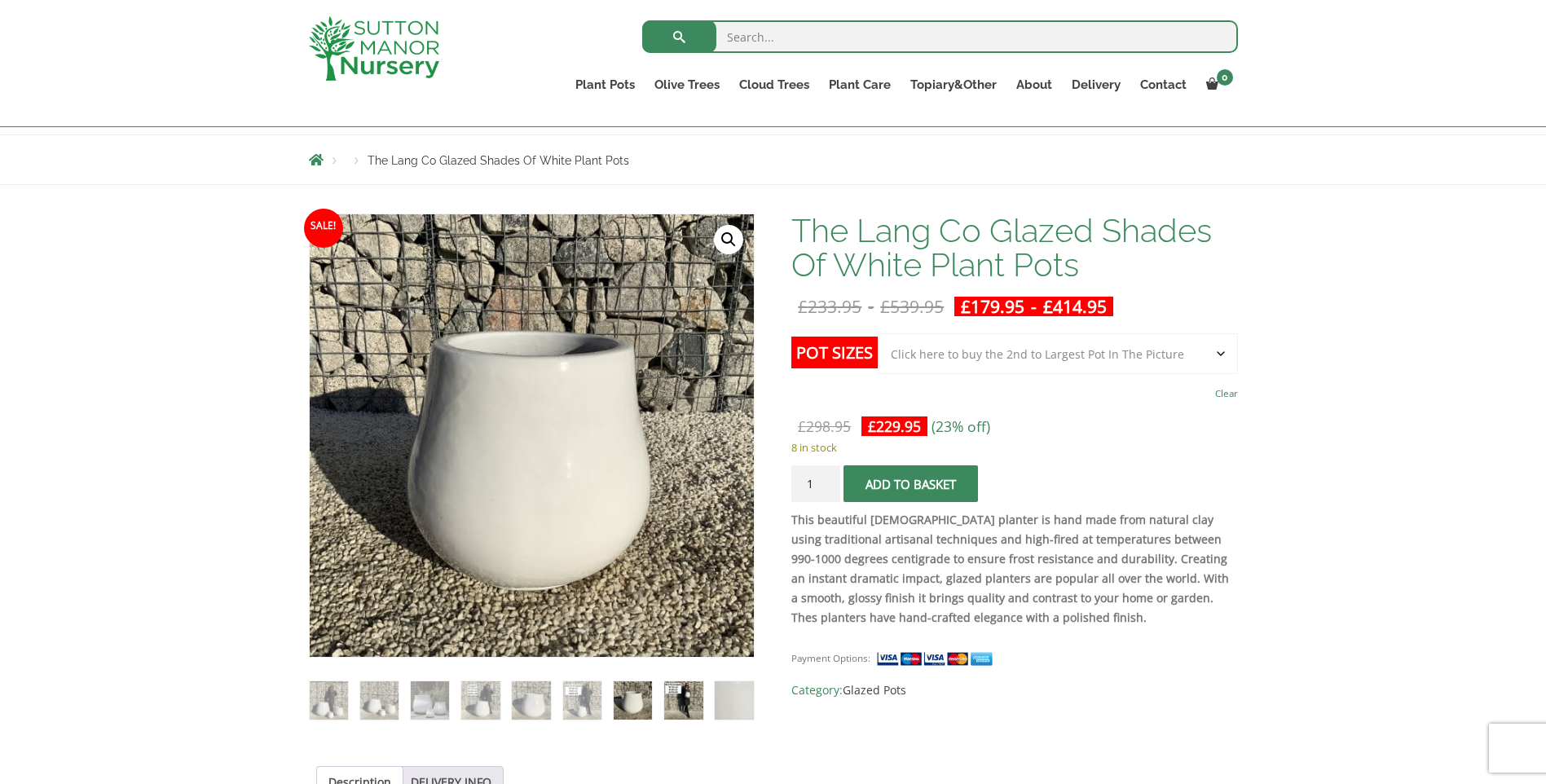
click at [690, 699] on img at bounding box center [683, 700] width 38 height 38
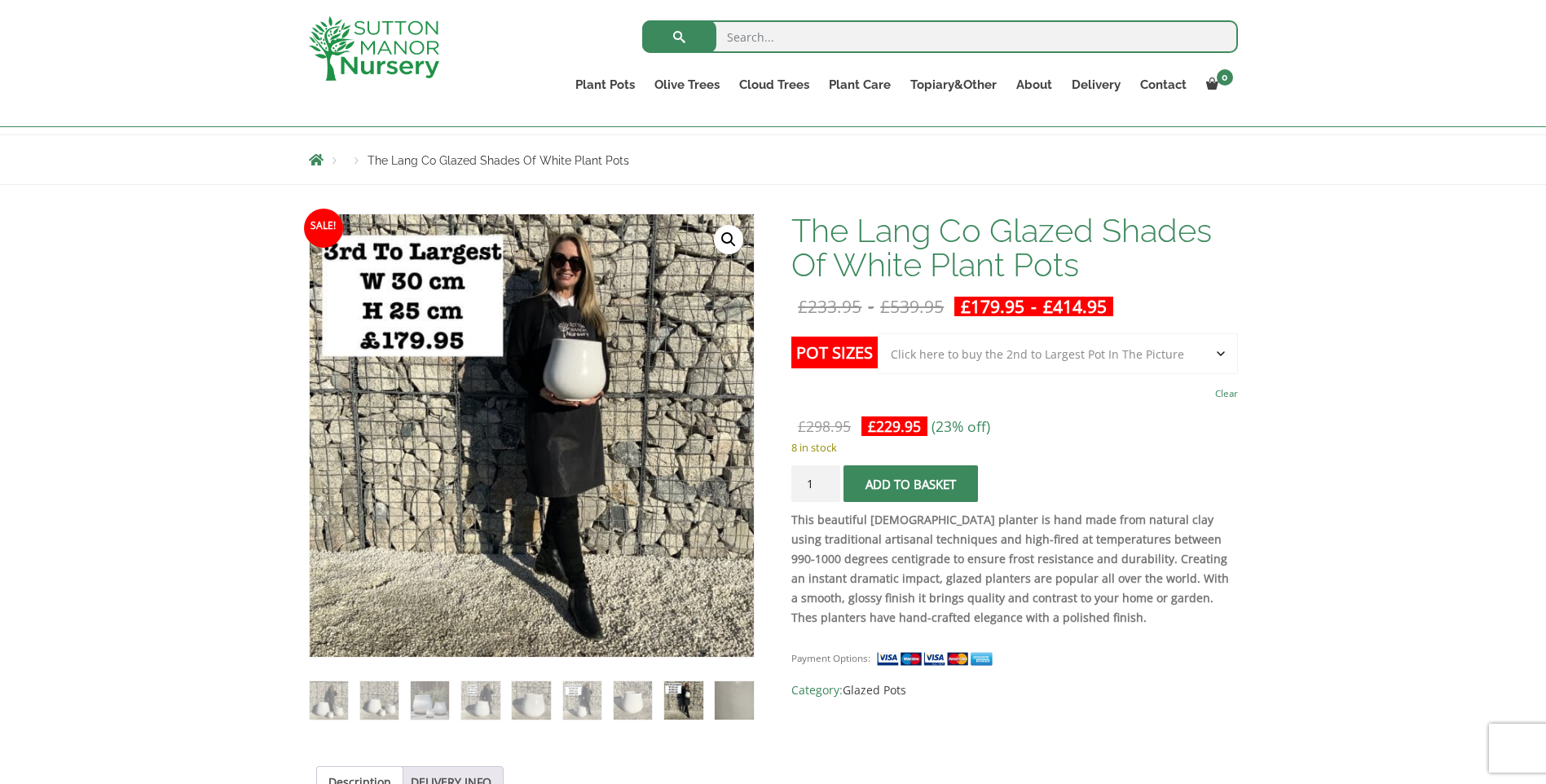
click at [729, 702] on img at bounding box center [734, 700] width 38 height 38
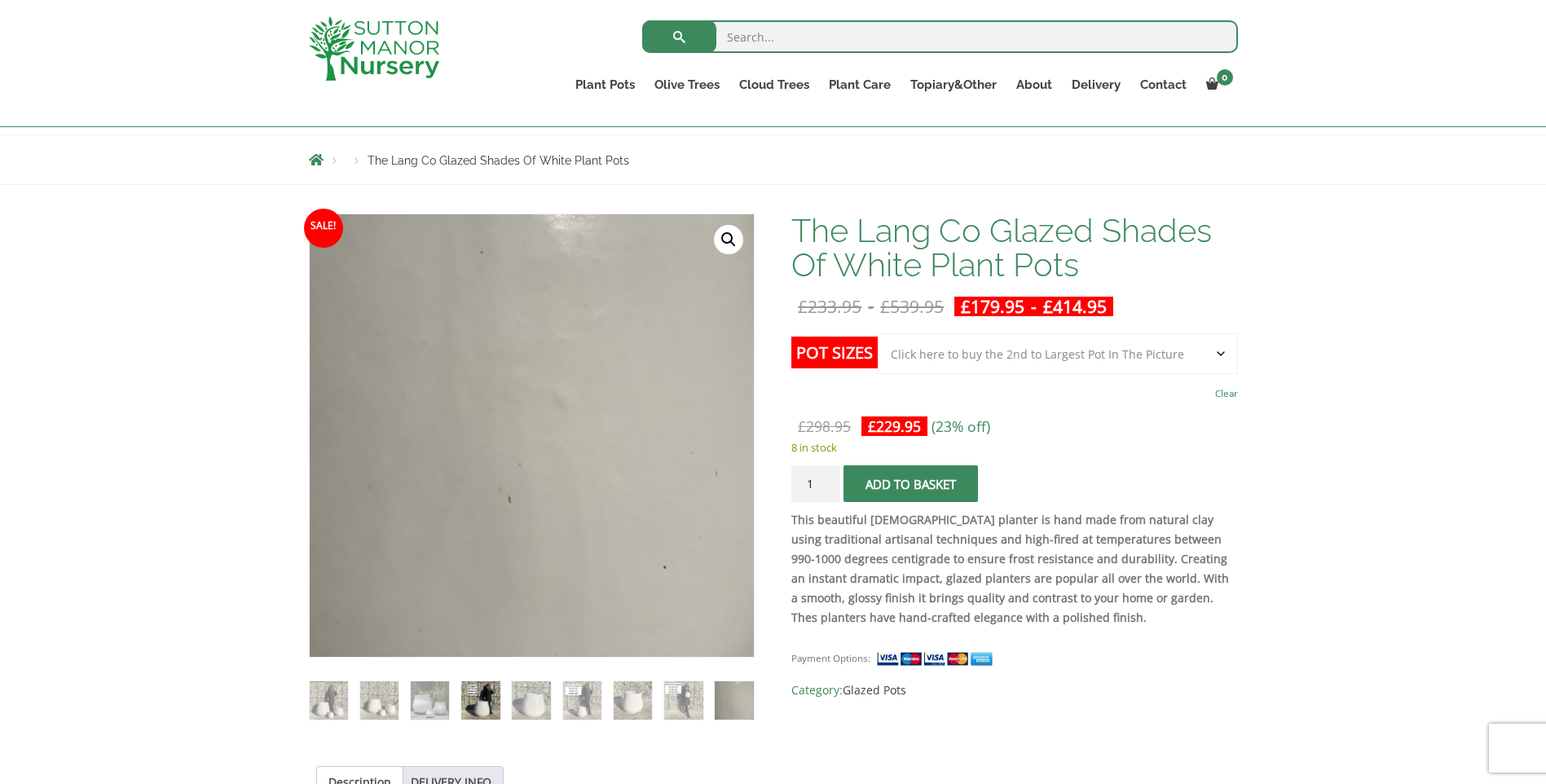
click at [462, 695] on img at bounding box center [480, 700] width 38 height 38
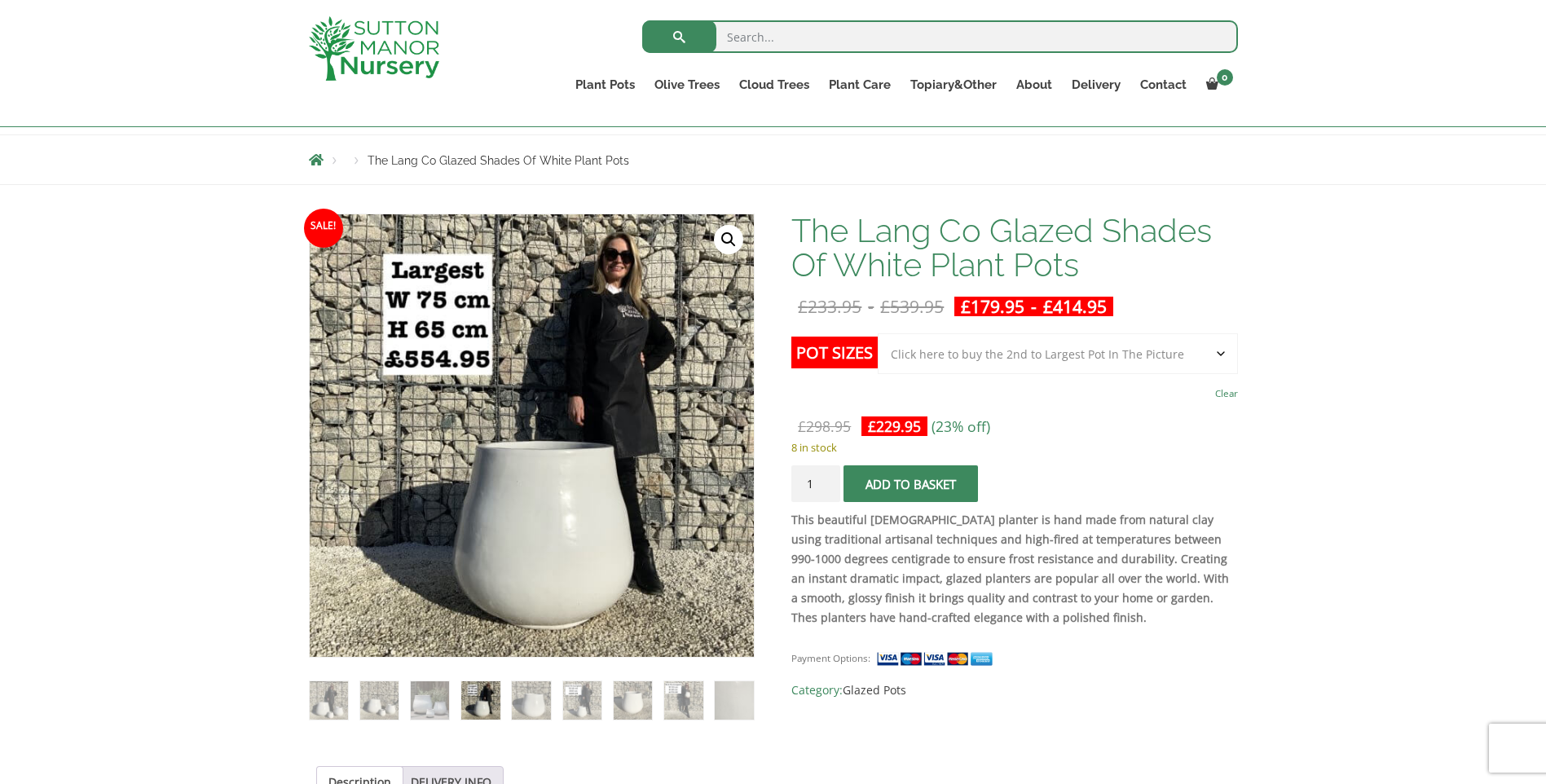
click at [490, 704] on img at bounding box center [480, 700] width 38 height 38
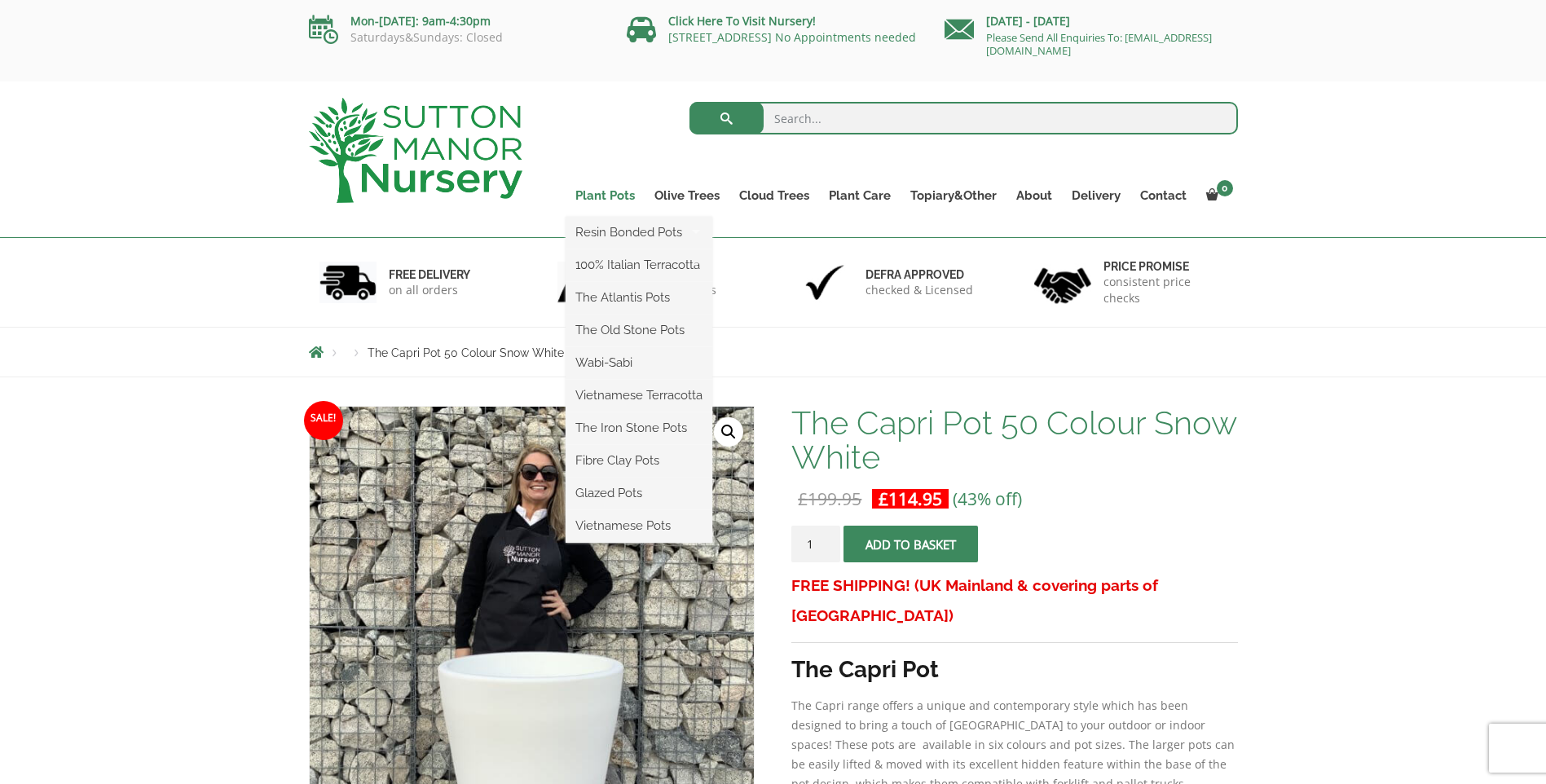
click at [622, 197] on link "Plant Pots" at bounding box center [605, 196] width 79 height 23
click at [613, 188] on link "Plant Pots" at bounding box center [605, 196] width 79 height 23
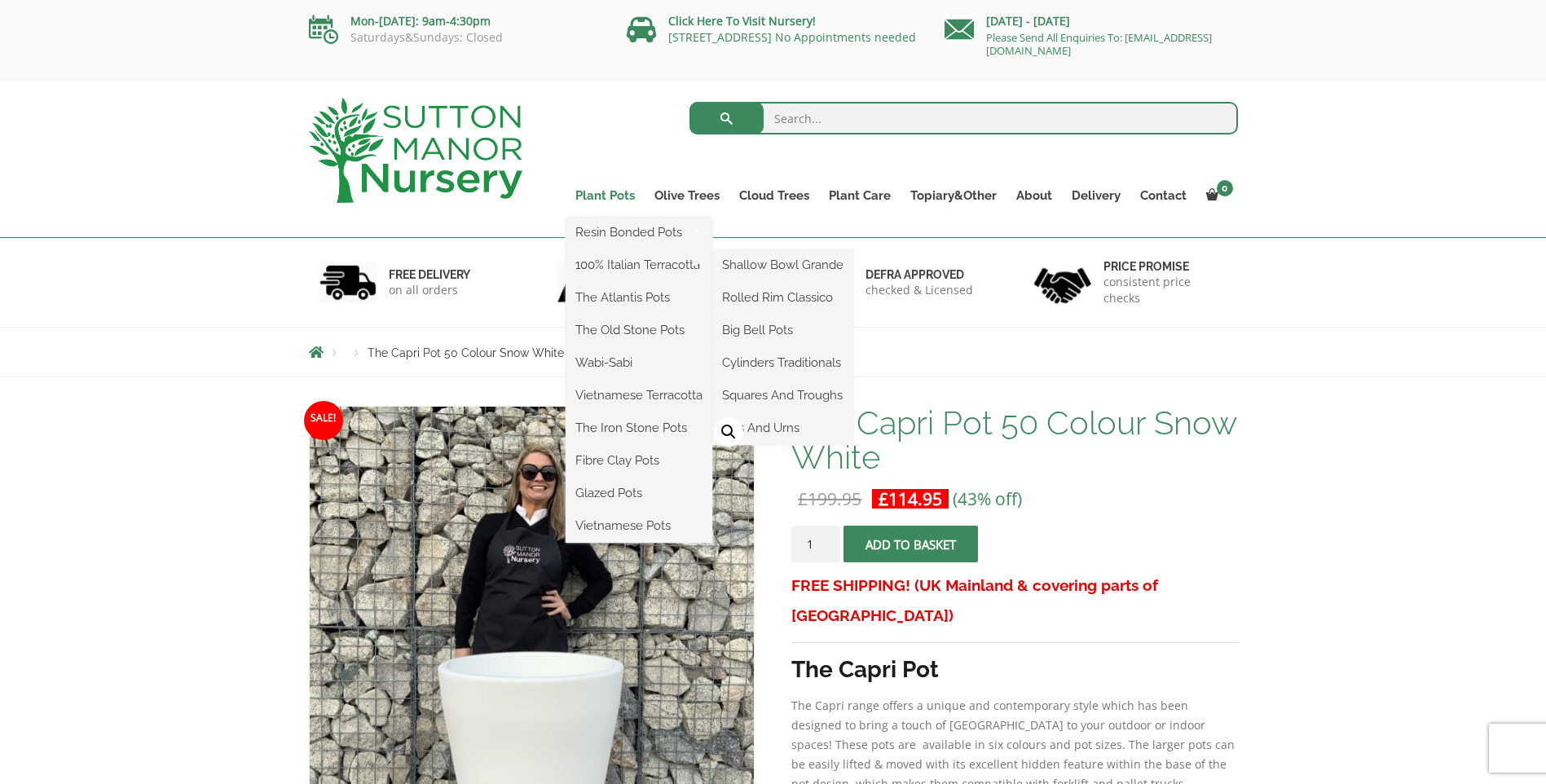
click at [596, 190] on link "Plant Pots" at bounding box center [605, 196] width 79 height 23
click at [593, 195] on link "Plant Pots" at bounding box center [605, 196] width 79 height 23
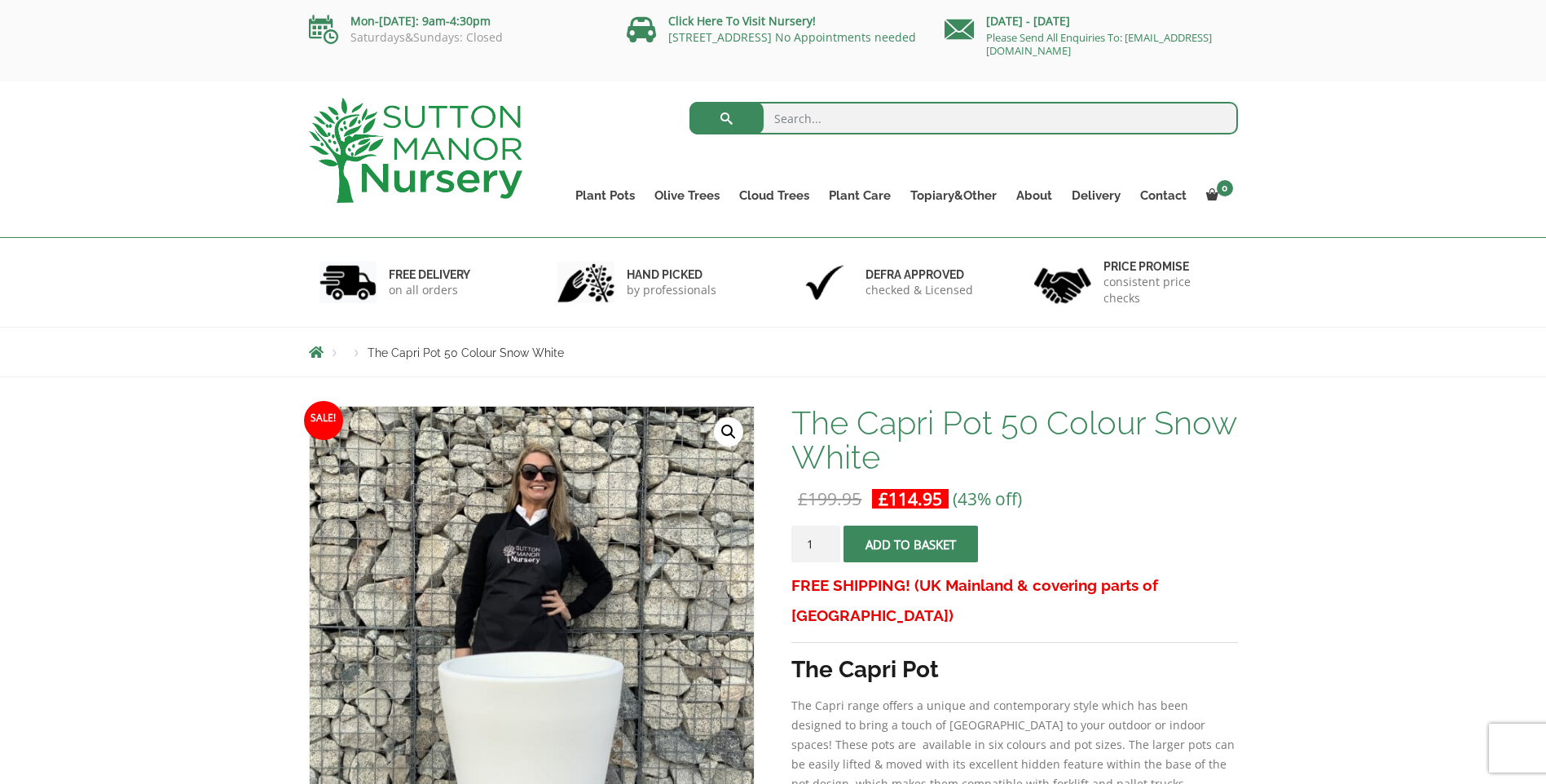
click at [315, 353] on span "Breadcrumbs" at bounding box center [316, 352] width 15 height 13
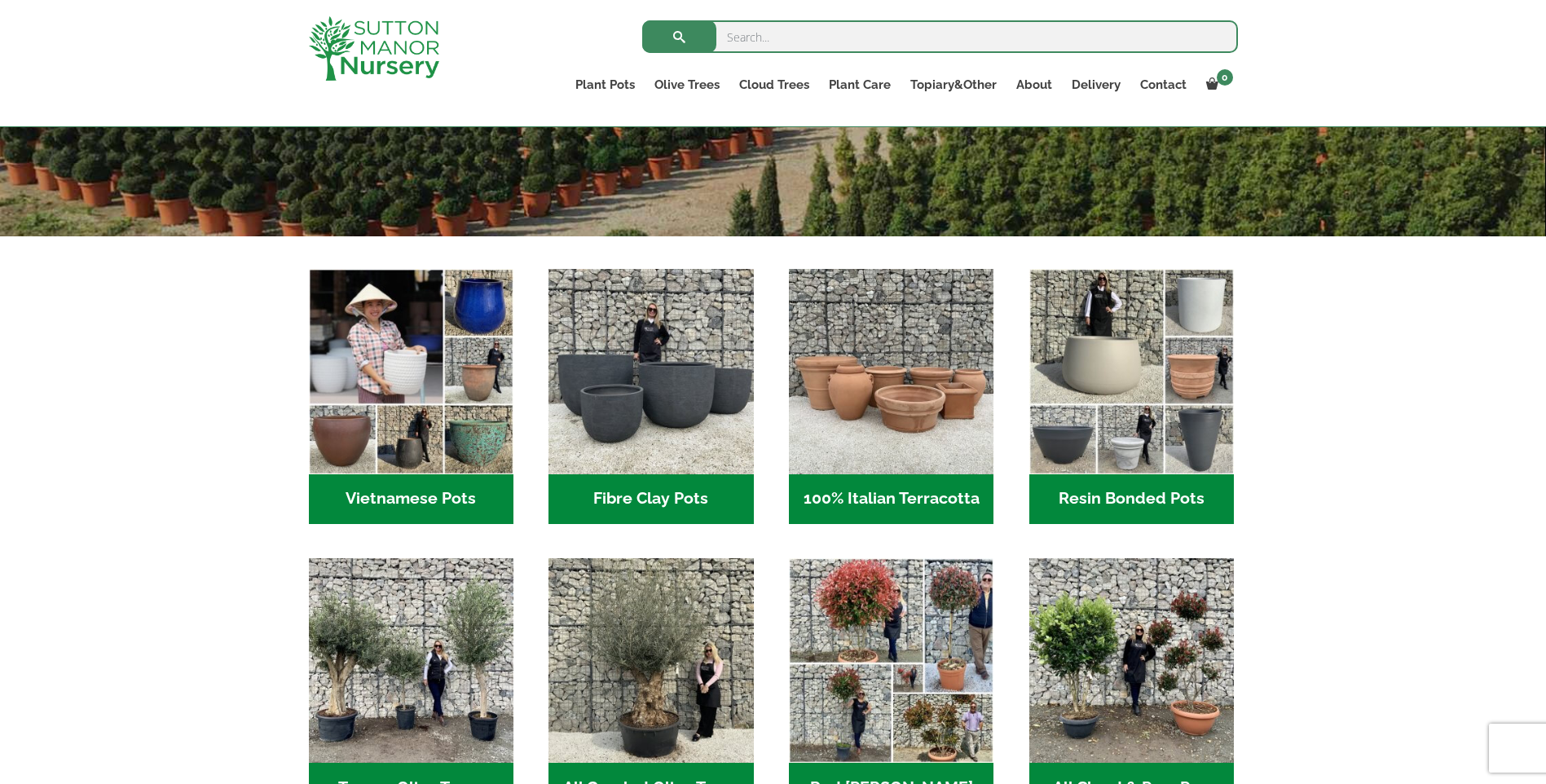
scroll to position [489, 0]
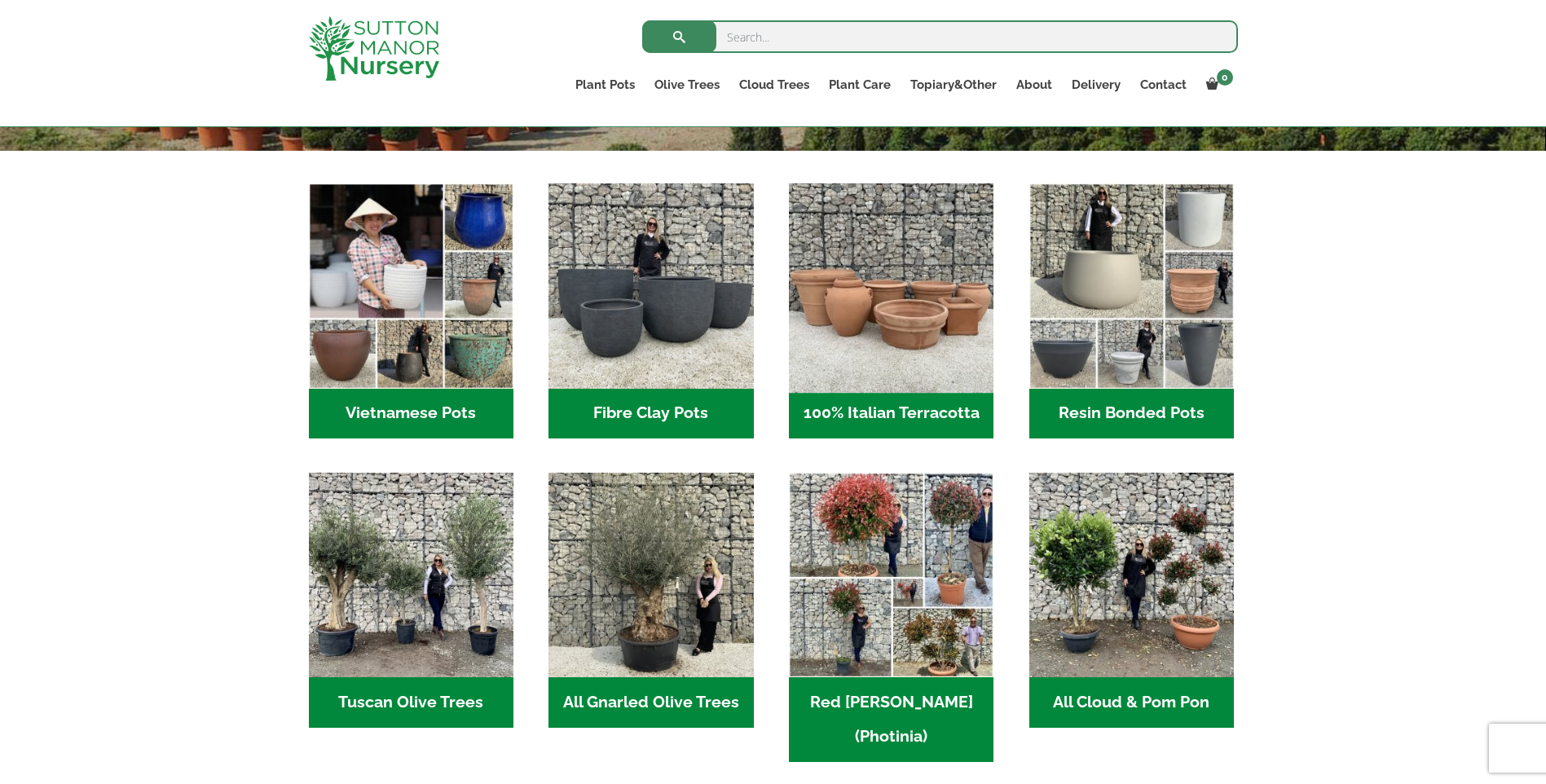
click at [942, 270] on img "Visit product category 100% Italian Terracotta" at bounding box center [891, 286] width 215 height 215
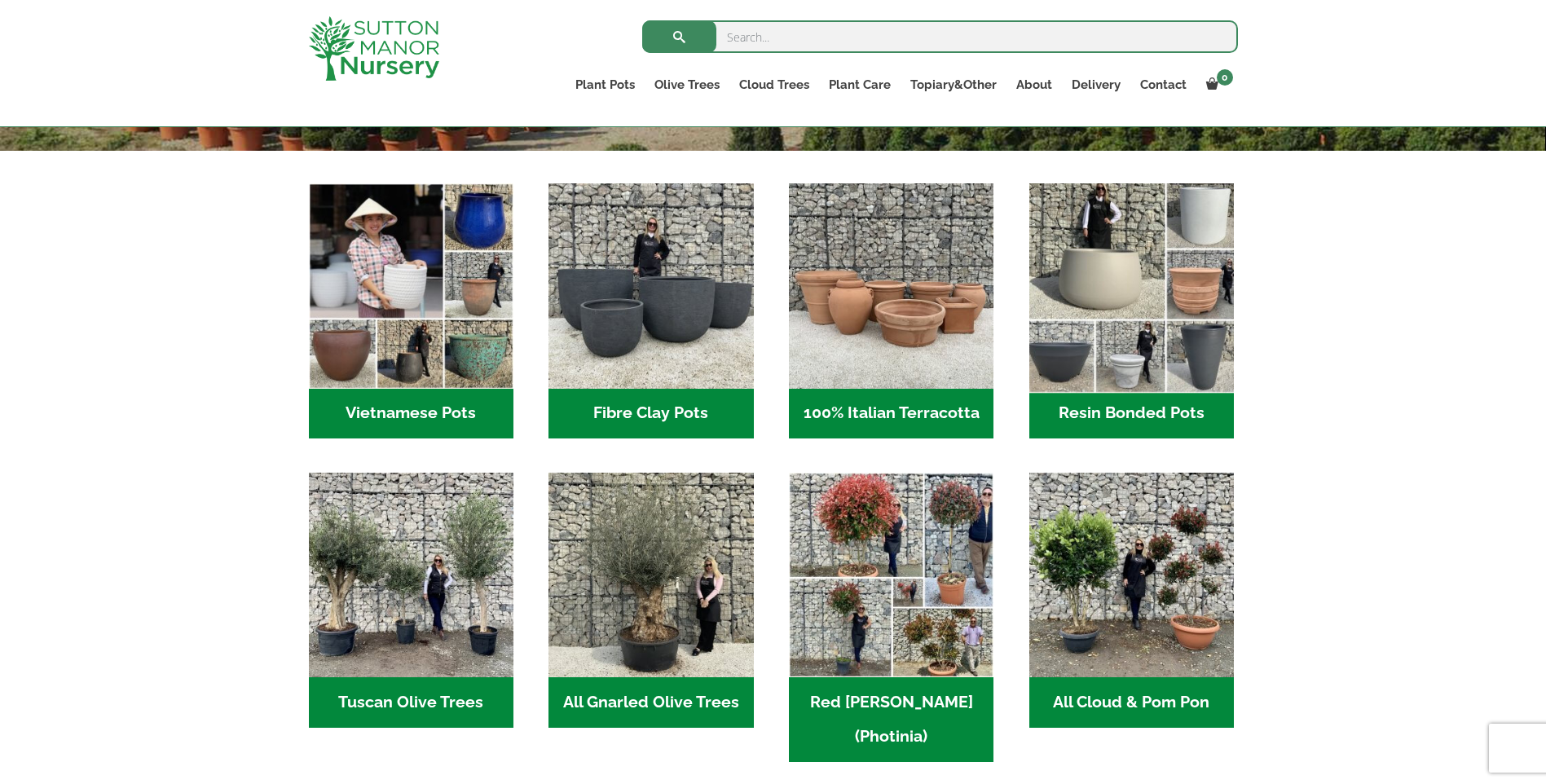
click at [1143, 307] on img "Visit product category Resin Bonded Pots" at bounding box center [1131, 286] width 215 height 215
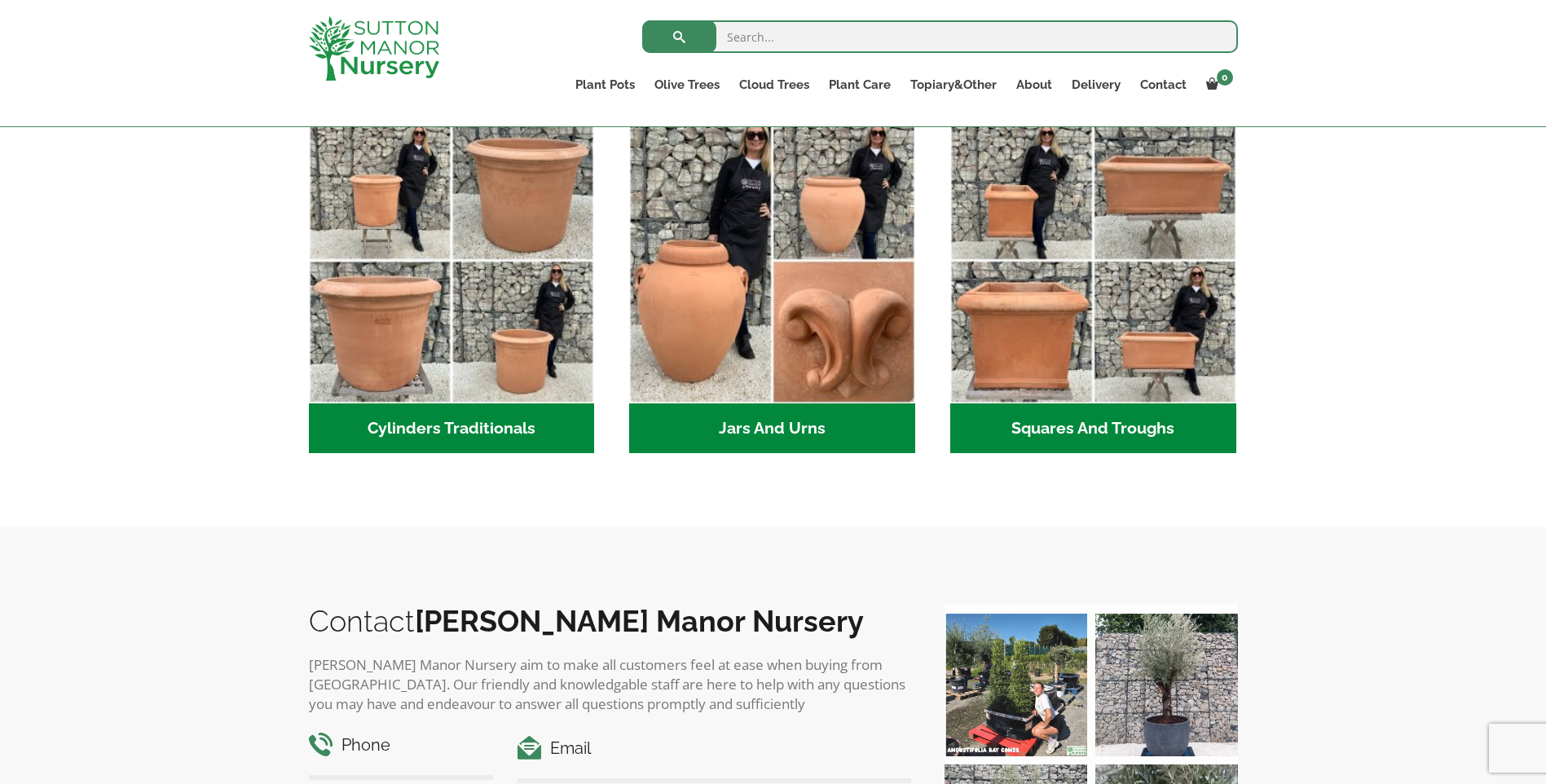
scroll to position [734, 0]
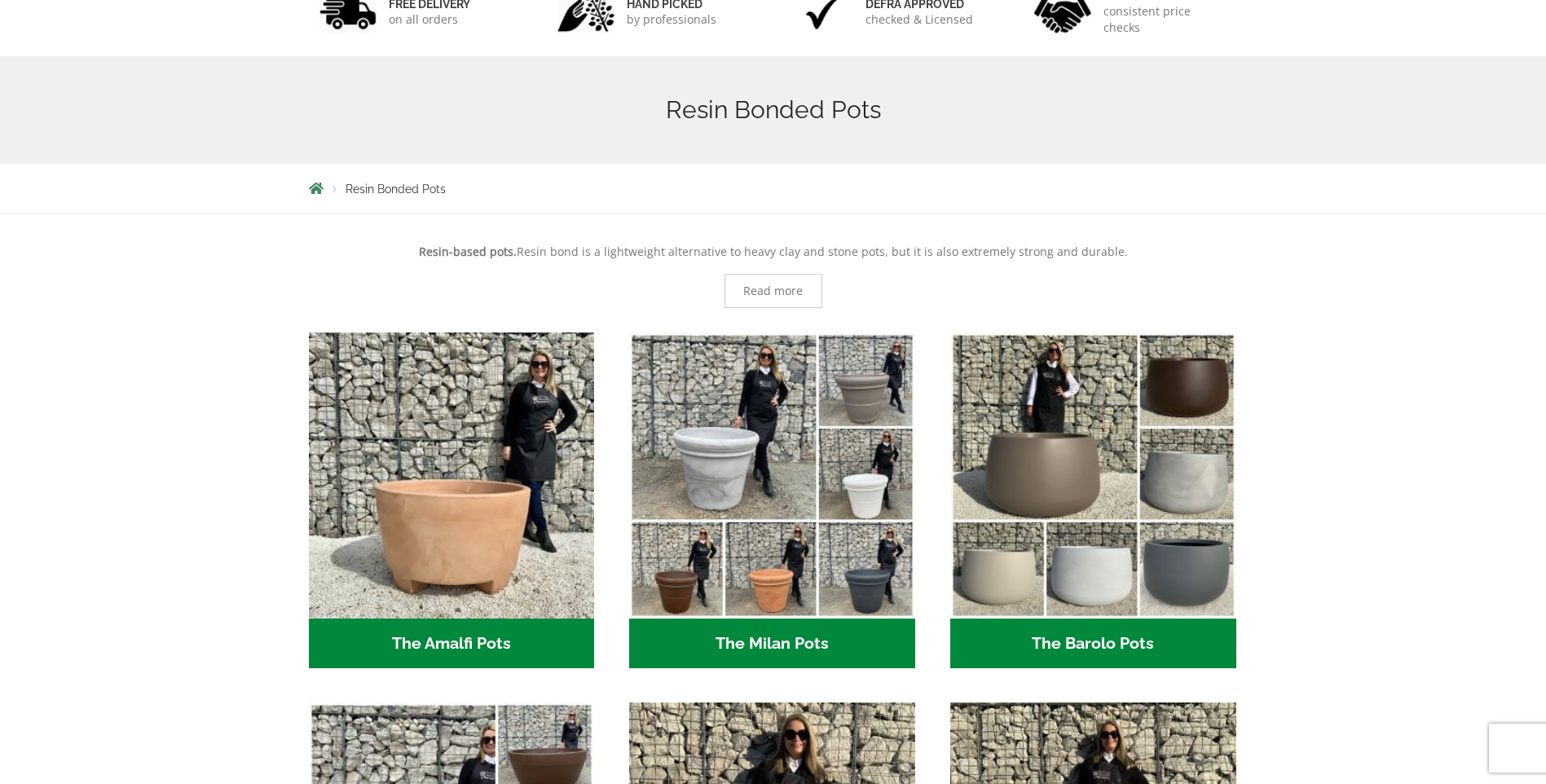
scroll to position [489, 0]
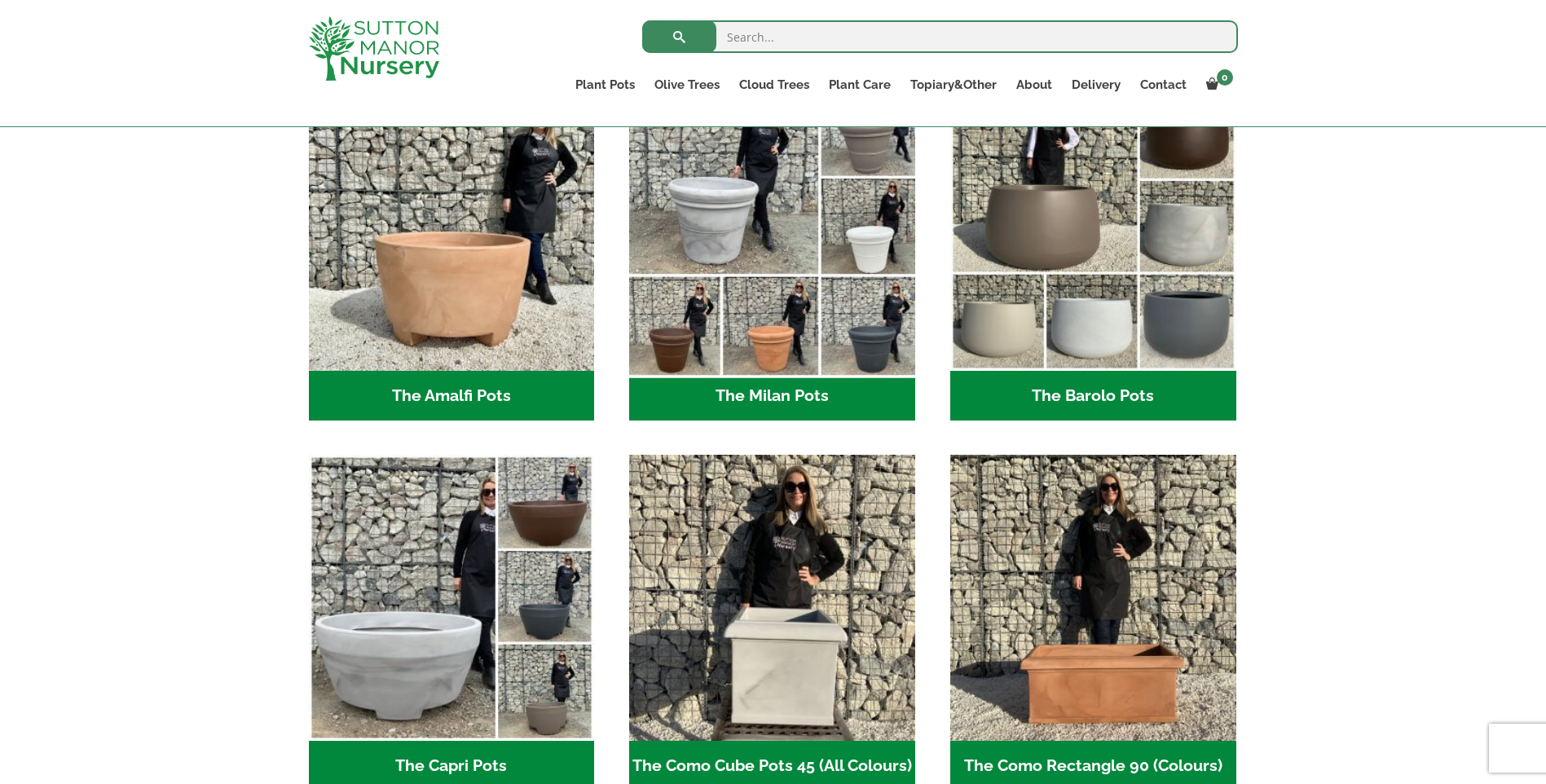
click at [750, 286] on img "Visit product category The Milan Pots" at bounding box center [773, 227] width 300 height 300
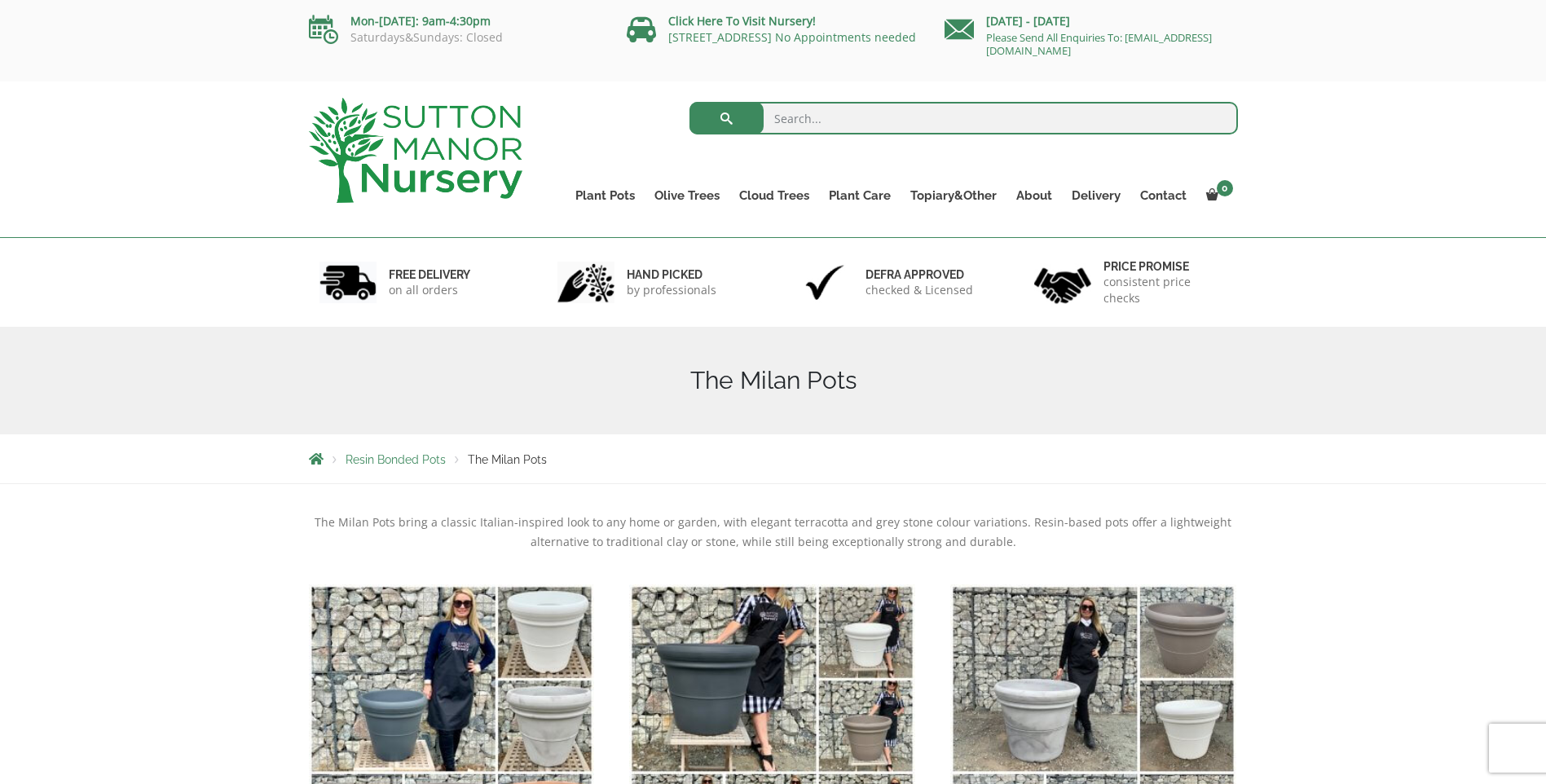
scroll to position [245, 0]
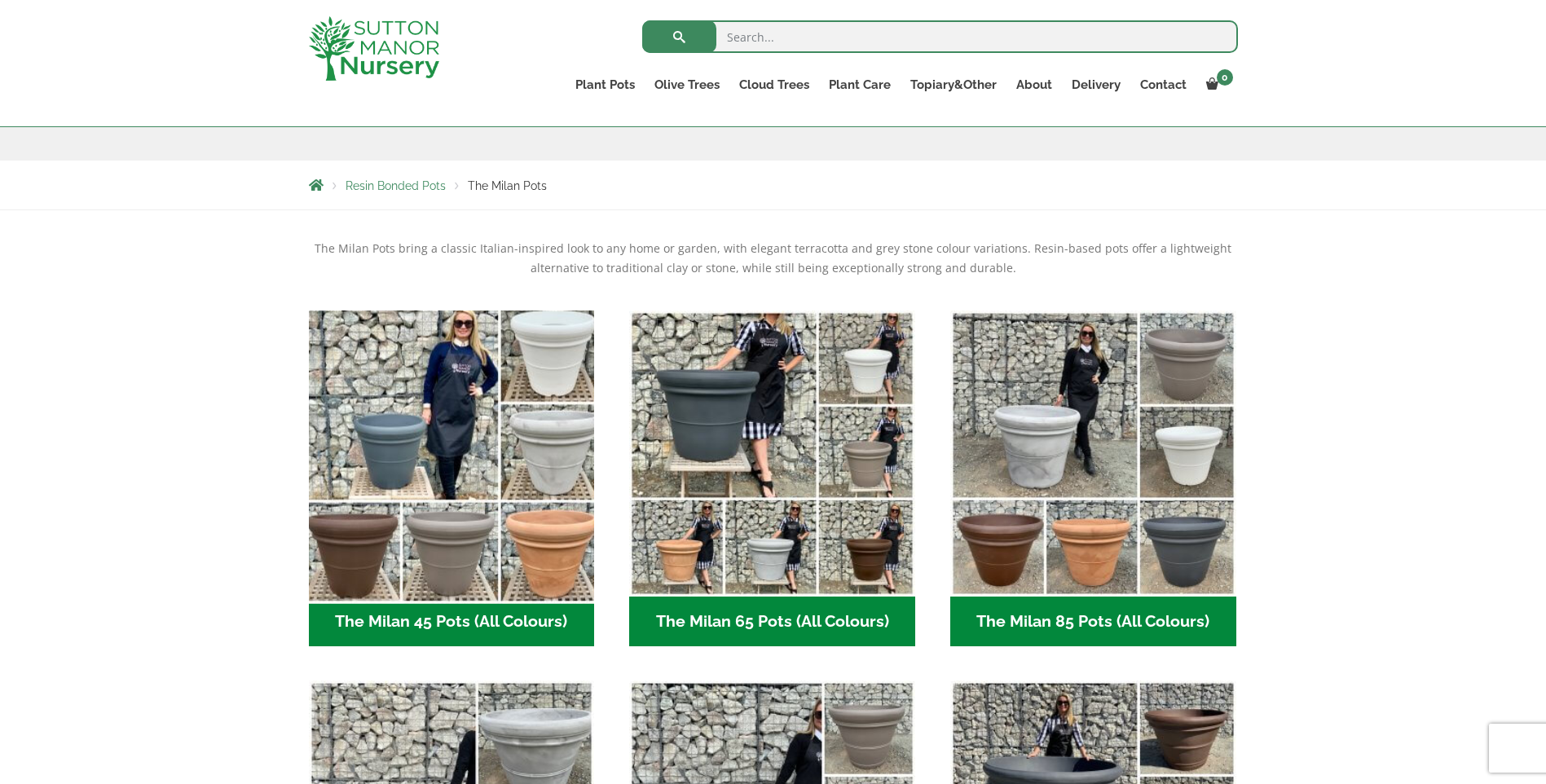
click at [447, 381] on img "Visit product category The Milan 45 Pots (All Colours)" at bounding box center [451, 453] width 300 height 300
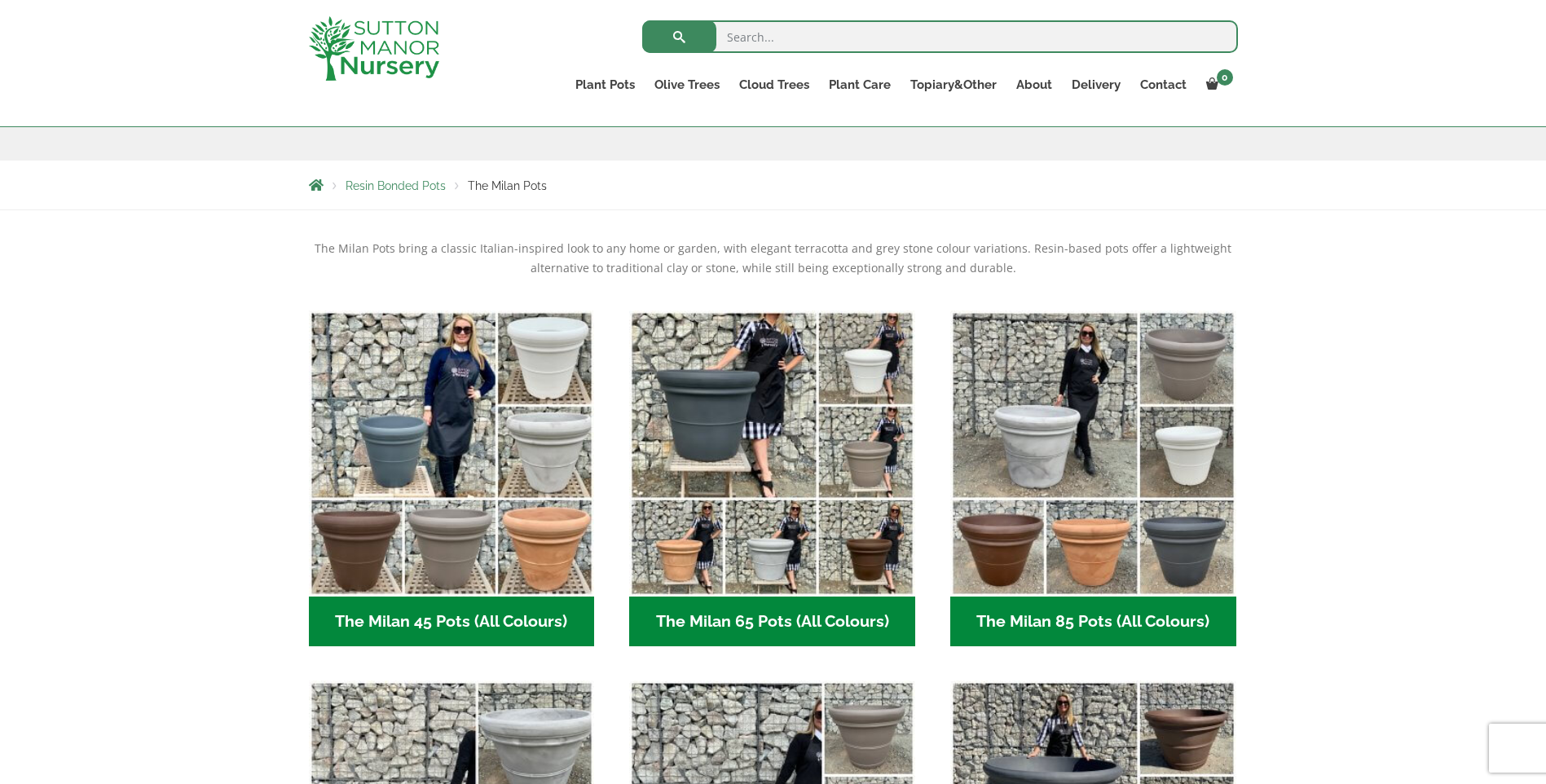
click at [398, 189] on span "Resin Bonded Pots" at bounding box center [395, 185] width 100 height 13
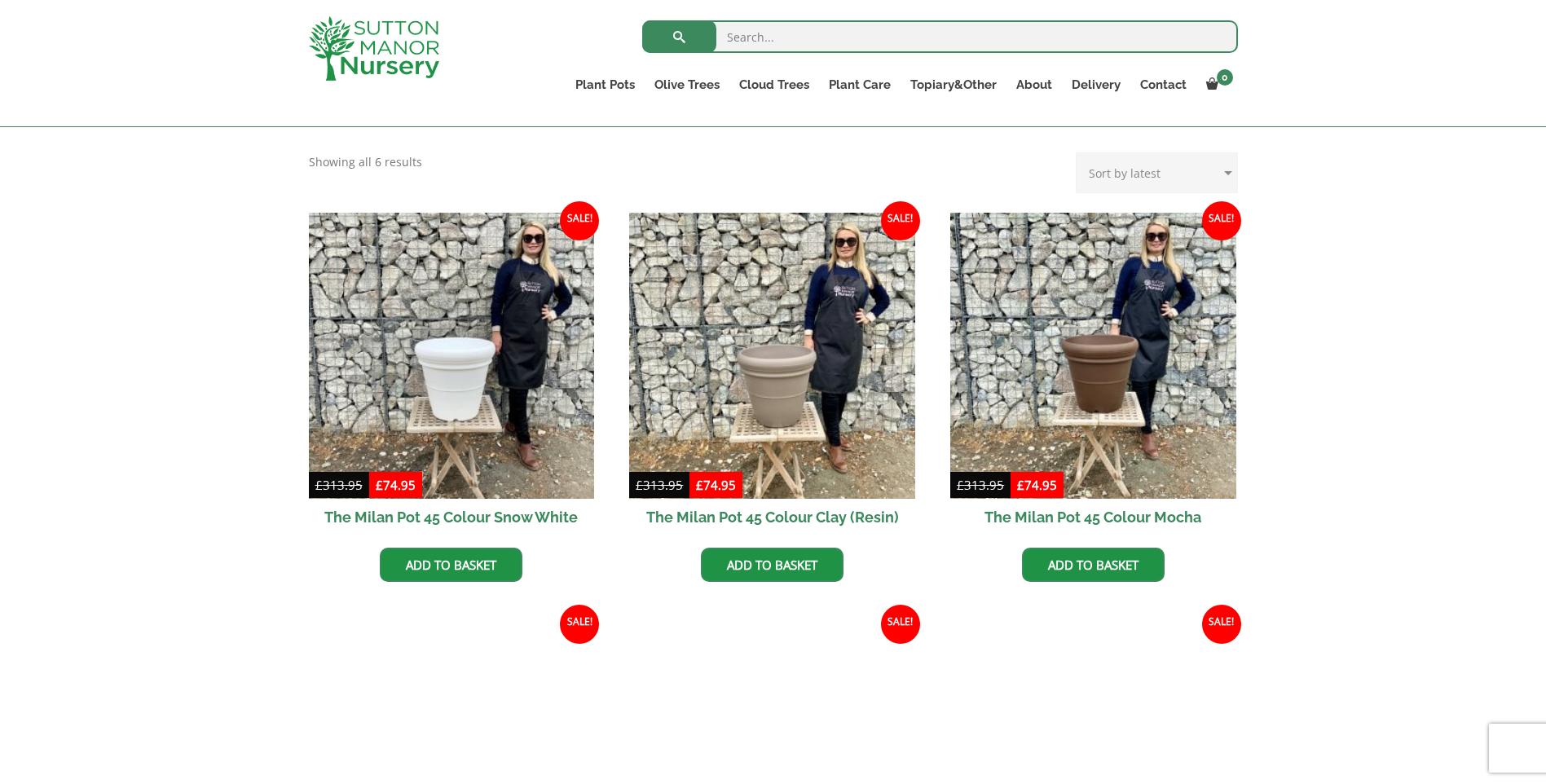
scroll to position [489, 0]
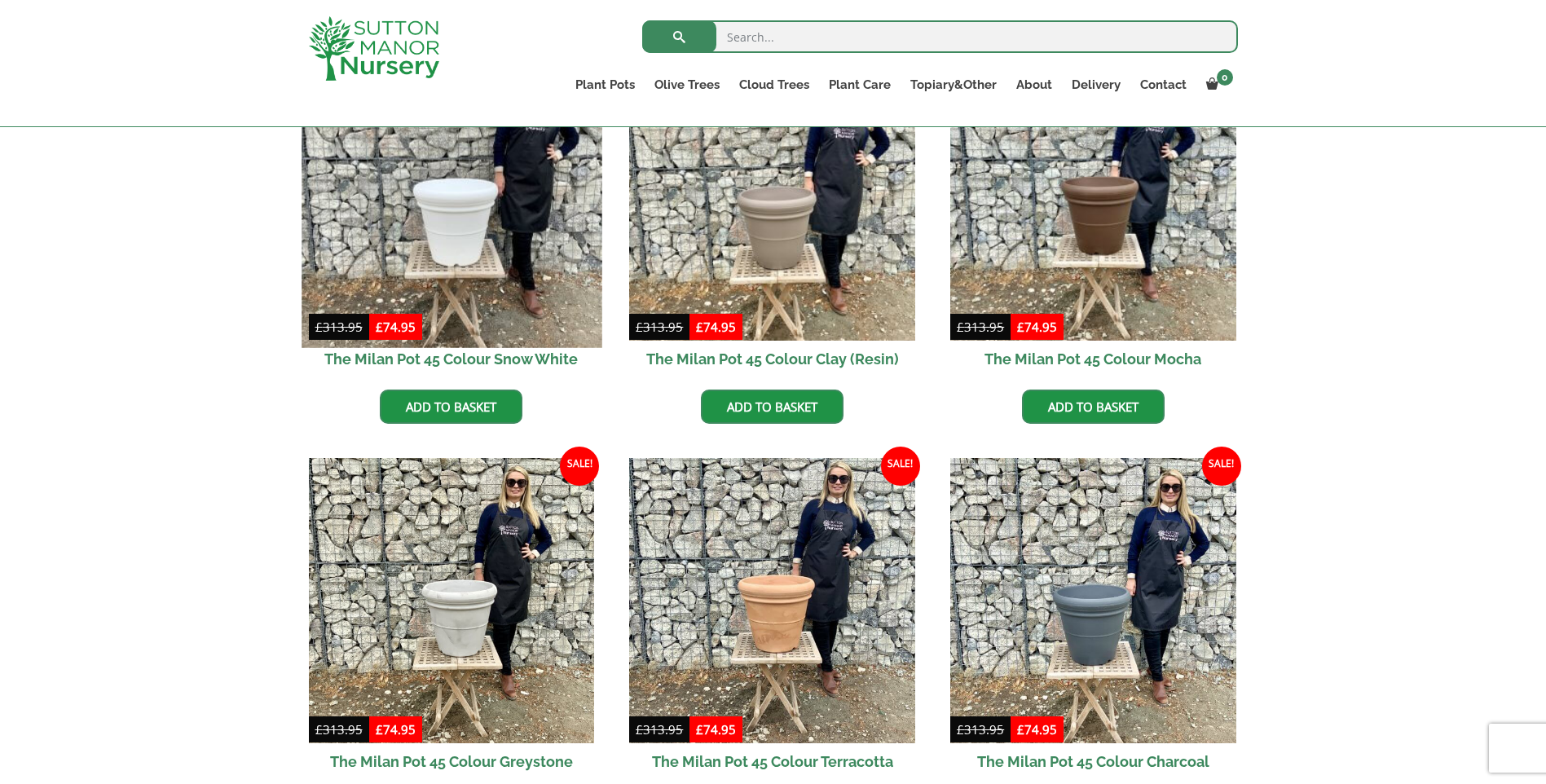
click at [454, 276] on img at bounding box center [451, 197] width 300 height 300
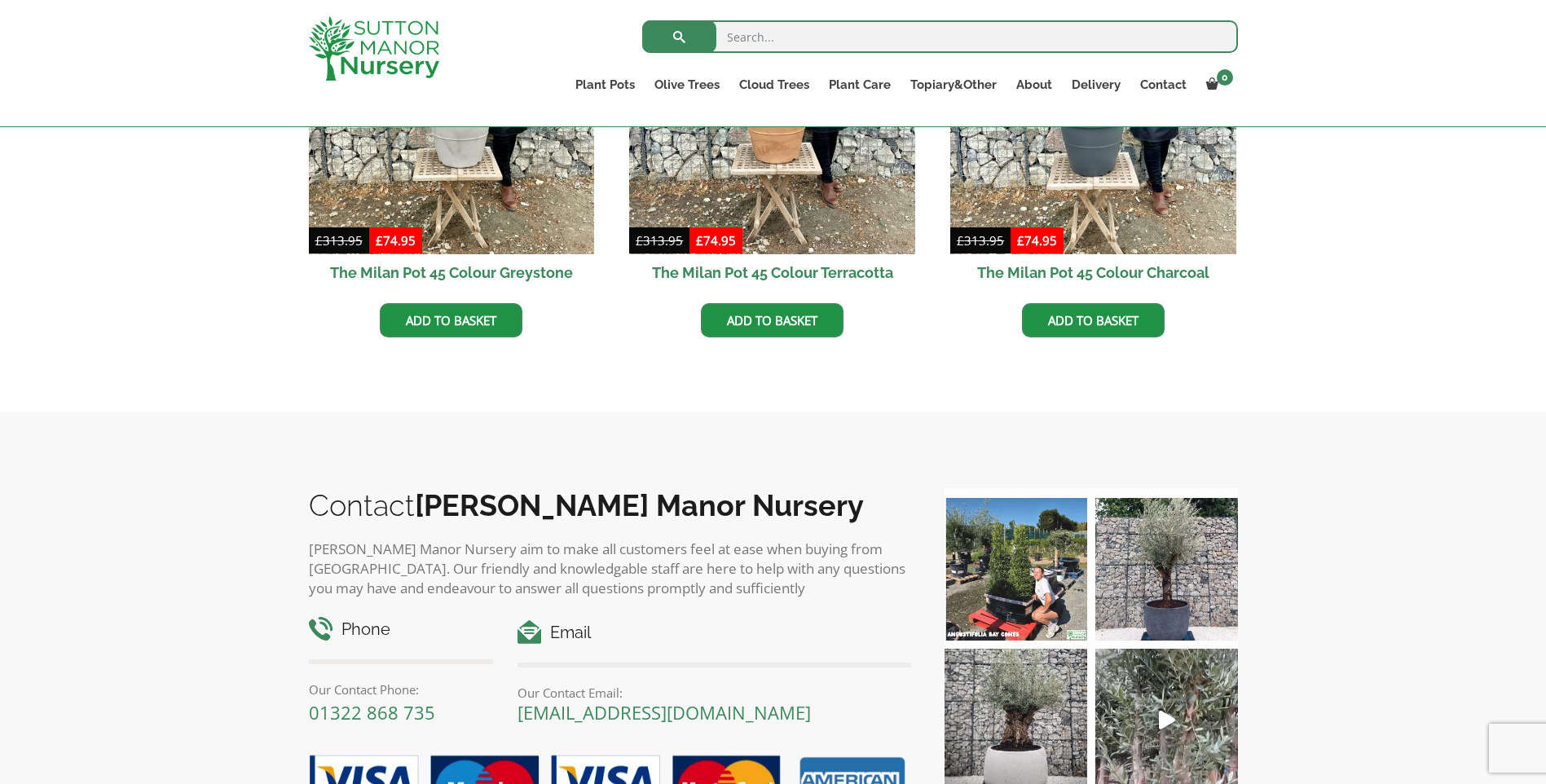
scroll to position [1304, 0]
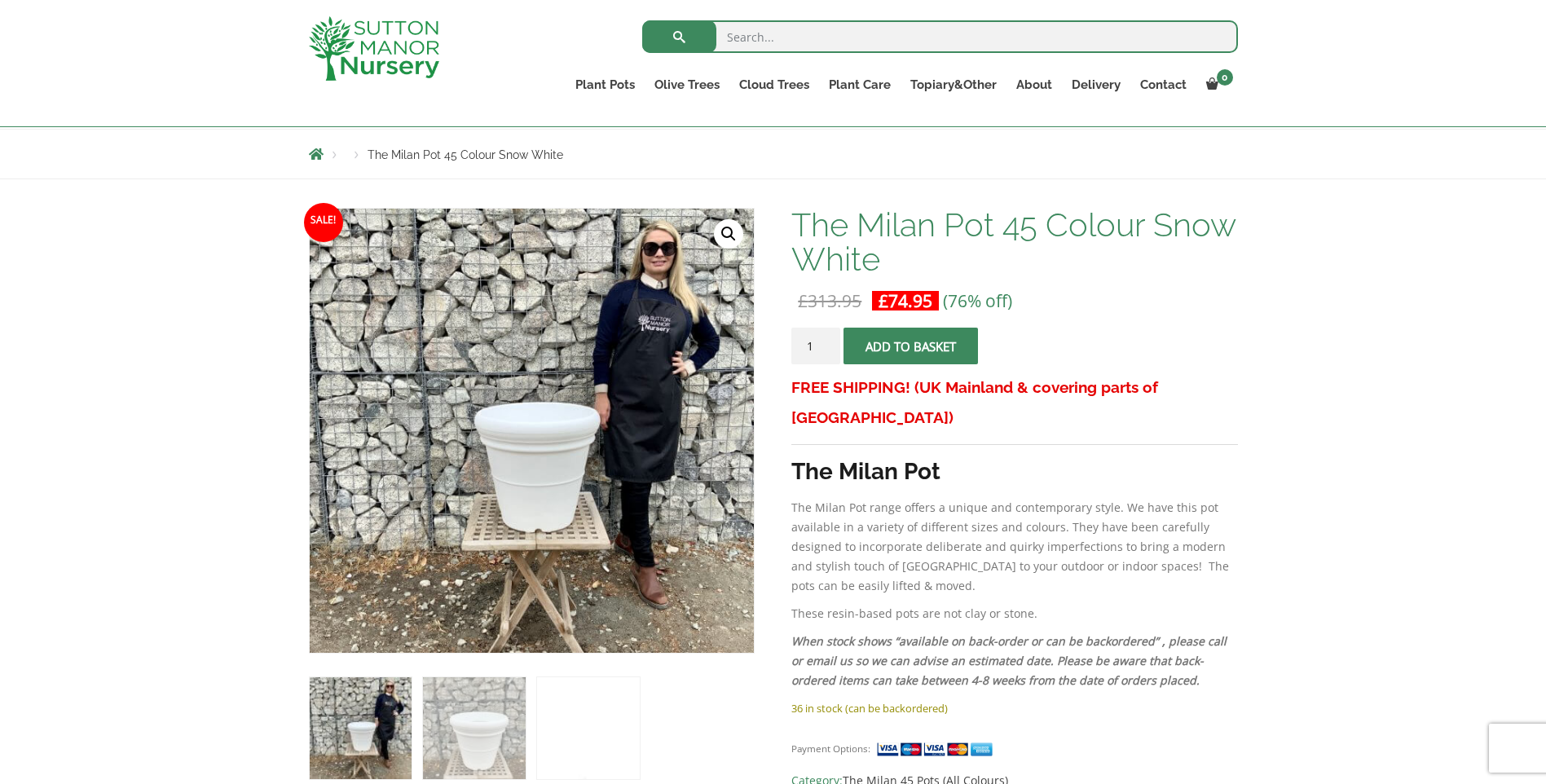
scroll to position [408, 0]
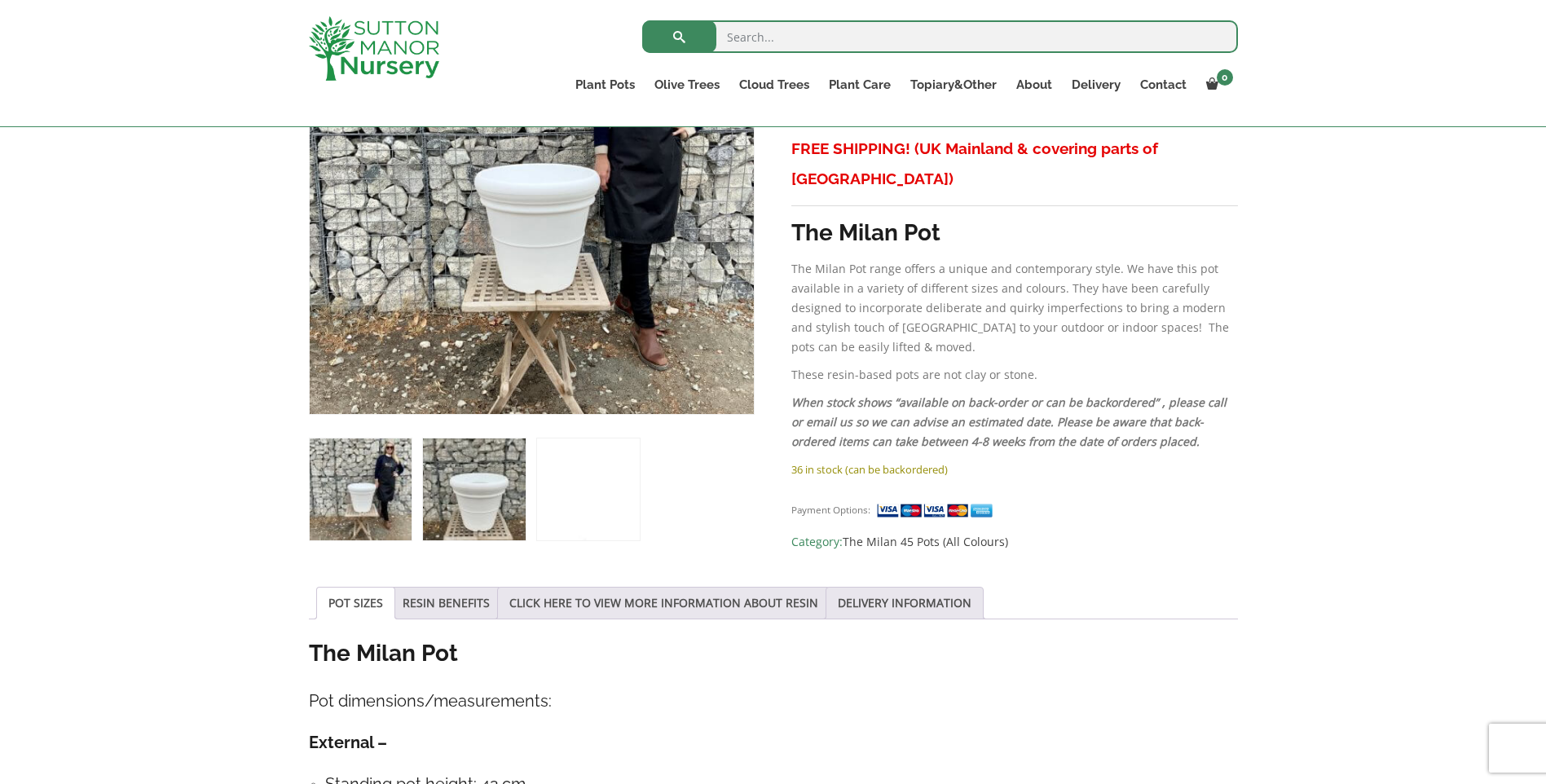
click at [508, 479] on img at bounding box center [474, 489] width 102 height 102
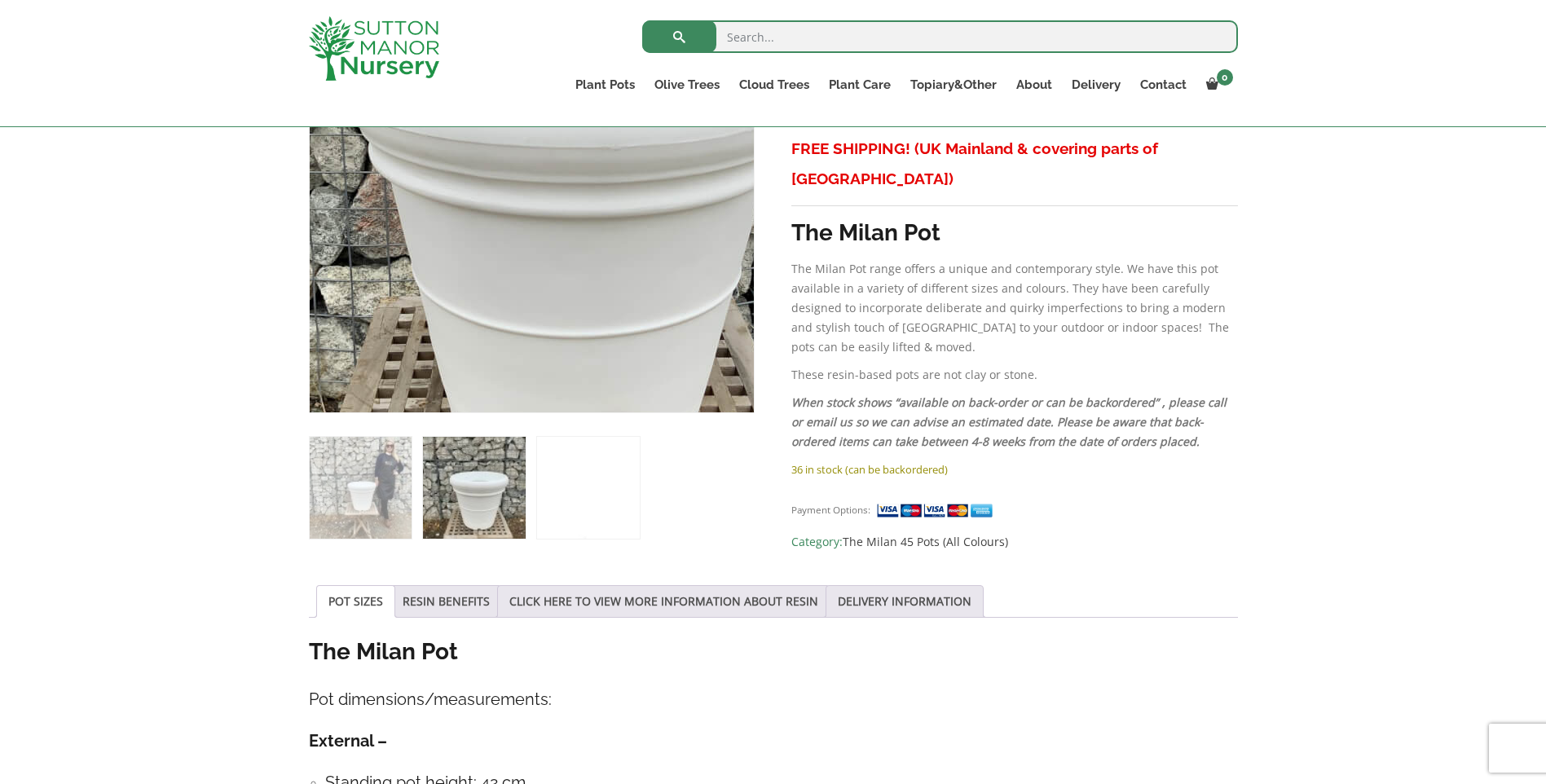
click at [523, 247] on img at bounding box center [540, 147] width 815 height 815
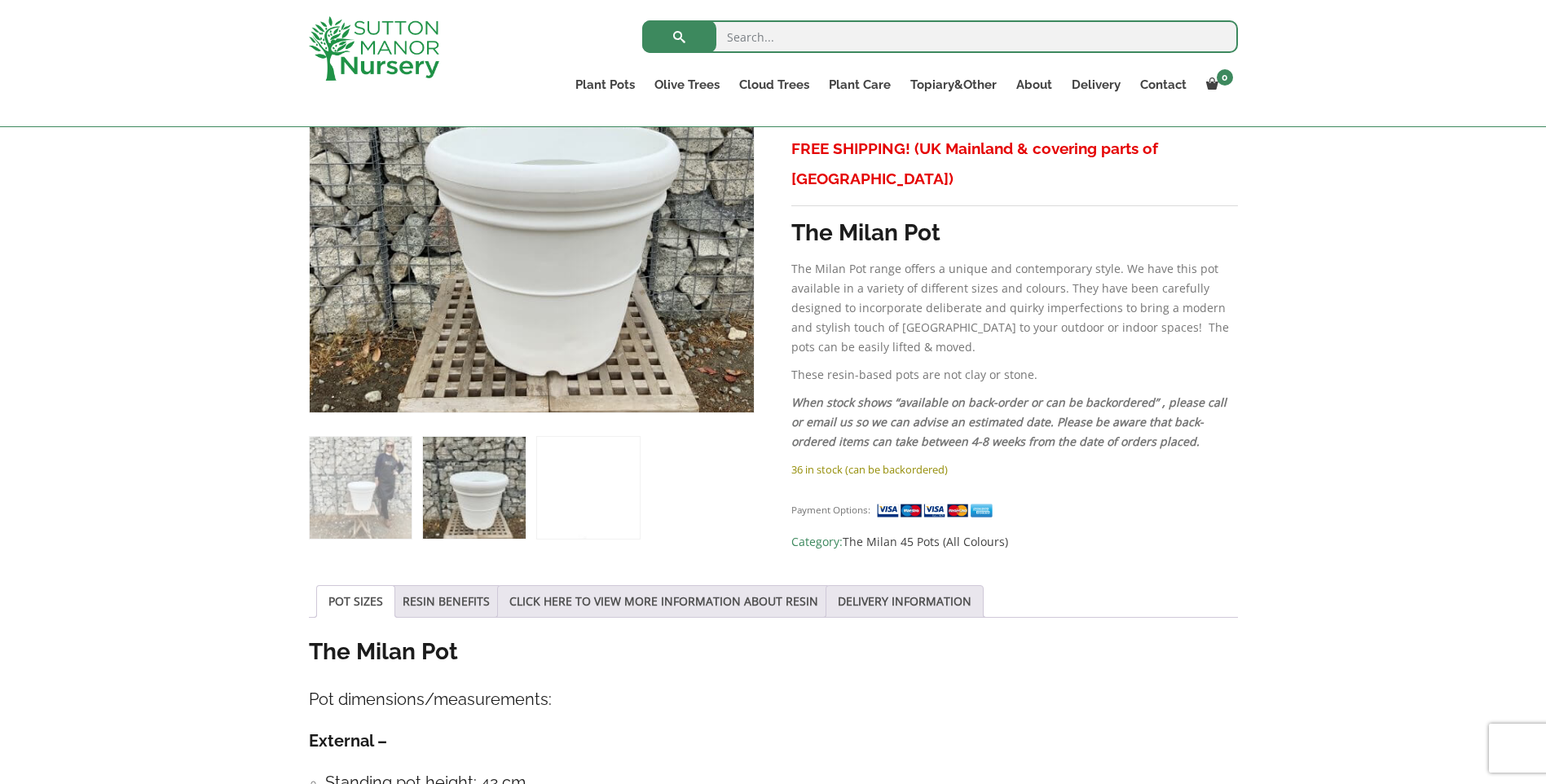
click at [1424, 419] on div "Sale! 🔍 The Milan Pot 45 Colour Snow White £ 313.95 Original price was: £313.95…" at bounding box center [773, 738] width 1546 height 1595
click at [1275, 586] on div "Sale! 🔍 The Milan Pot 45 Colour Snow White £ 313.95 Original price was: £313.95…" at bounding box center [773, 738] width 1546 height 1595
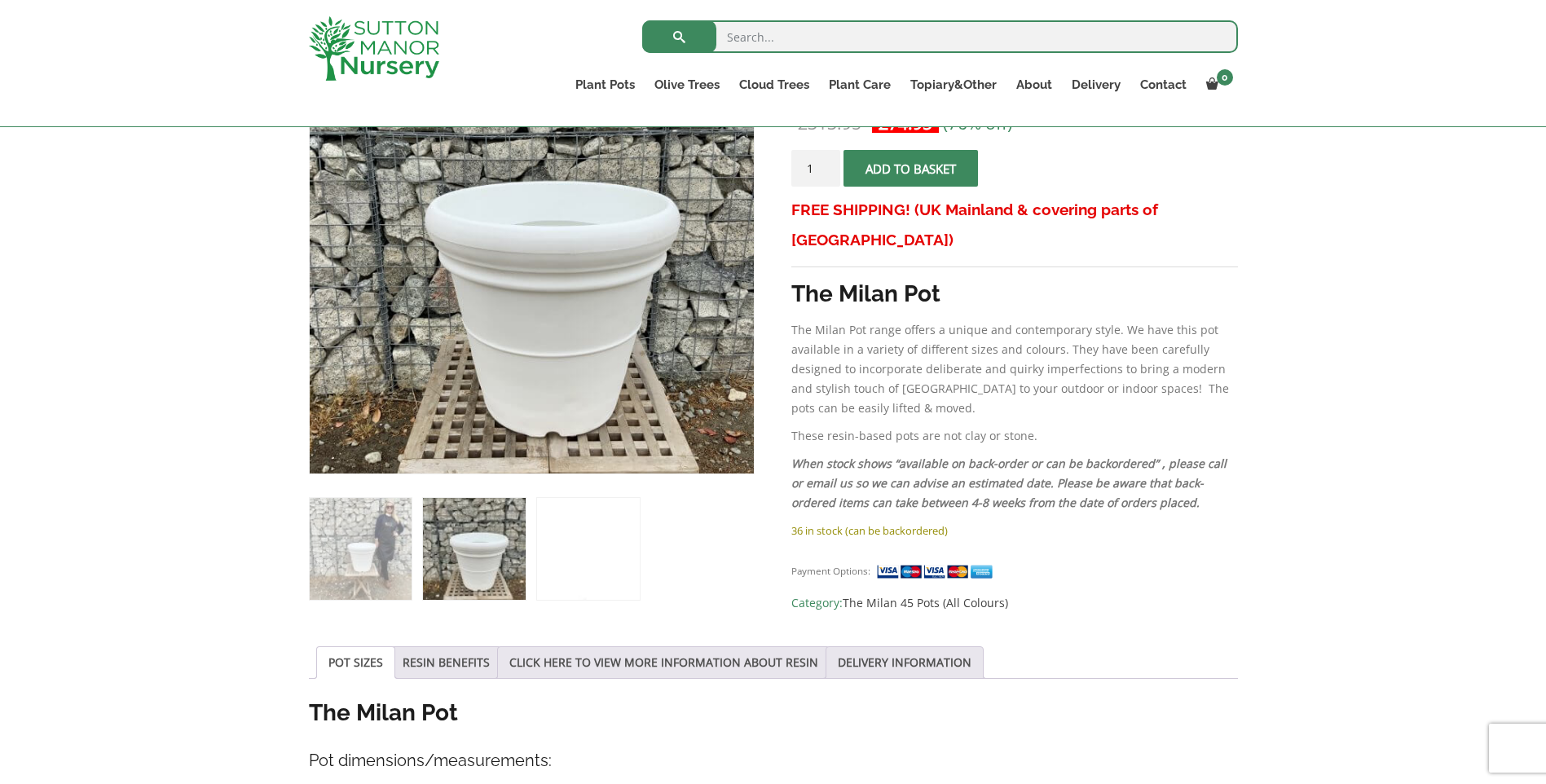
scroll to position [326, 0]
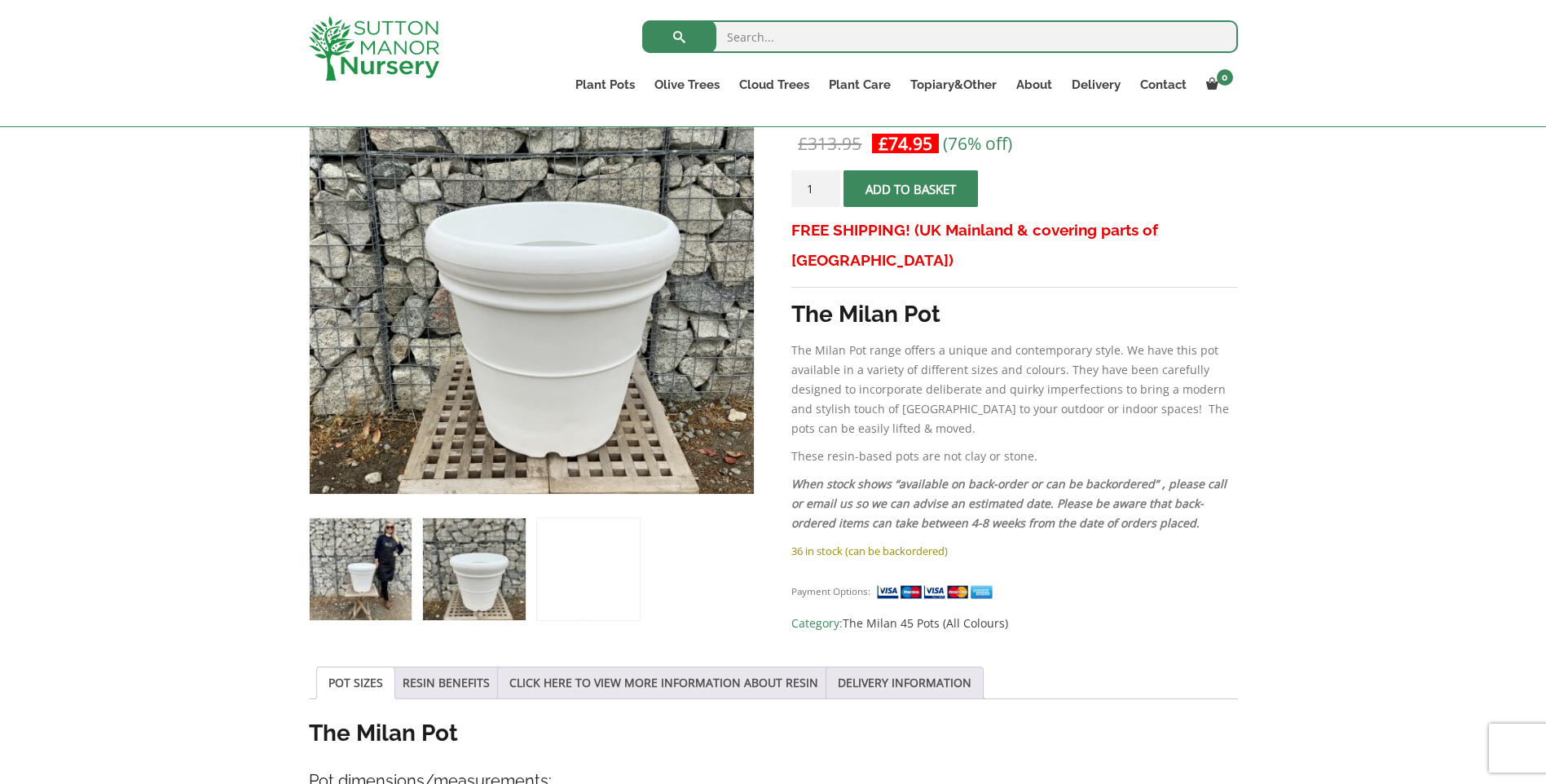
click at [387, 555] on img at bounding box center [361, 569] width 102 height 102
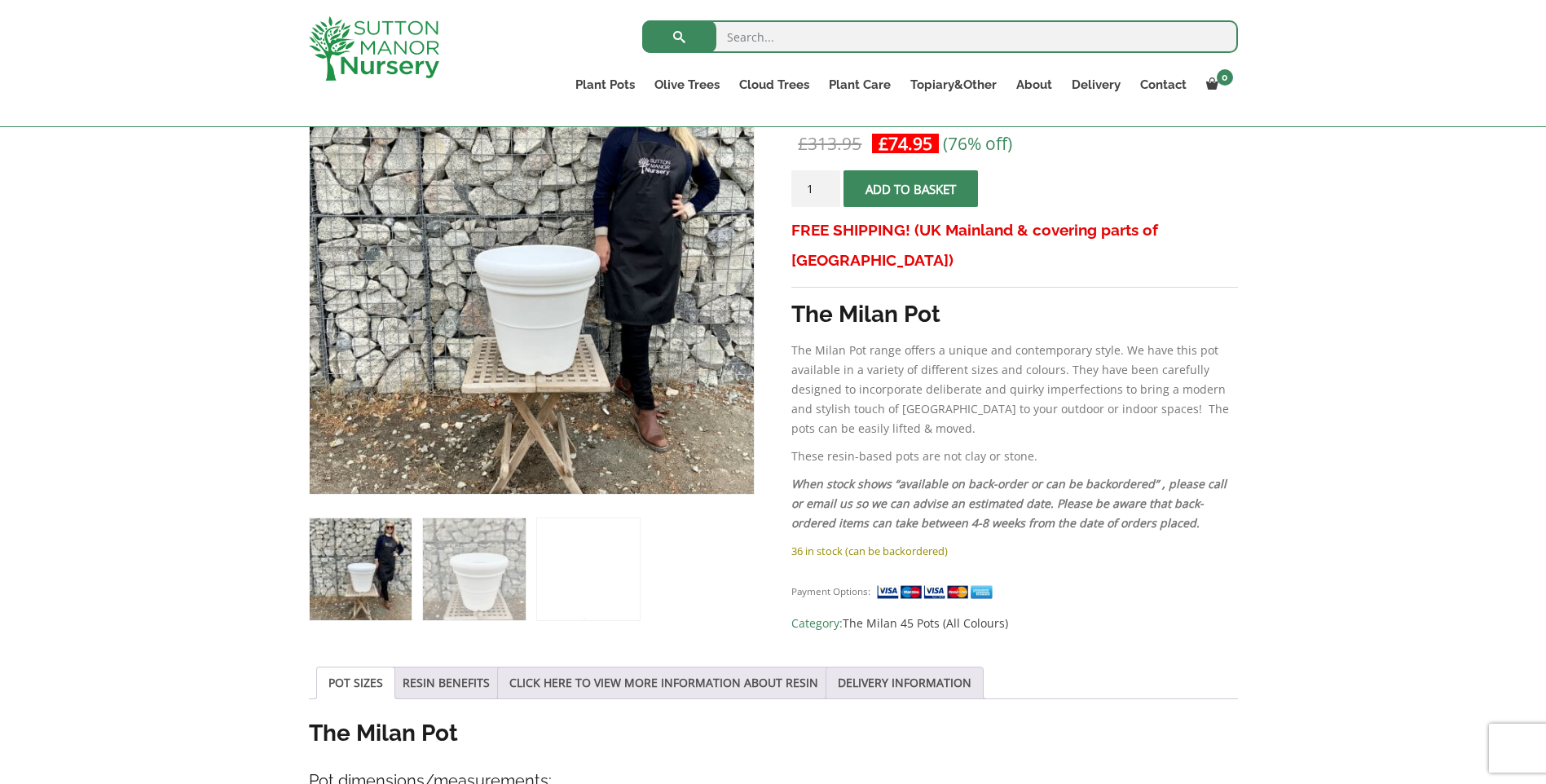
click at [529, 410] on img at bounding box center [510, 107] width 815 height 815
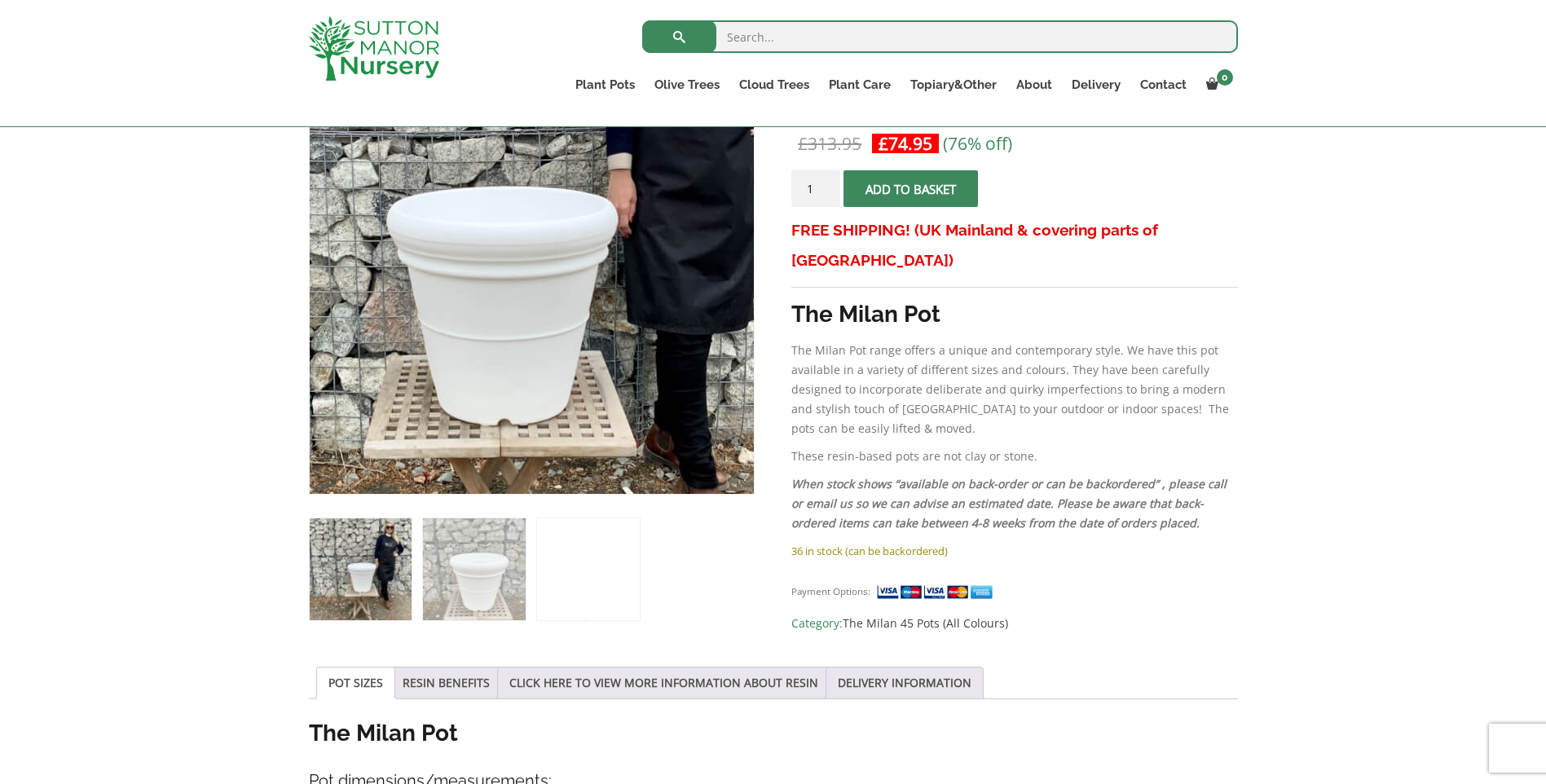
click at [579, 315] on img at bounding box center [493, 239] width 815 height 815
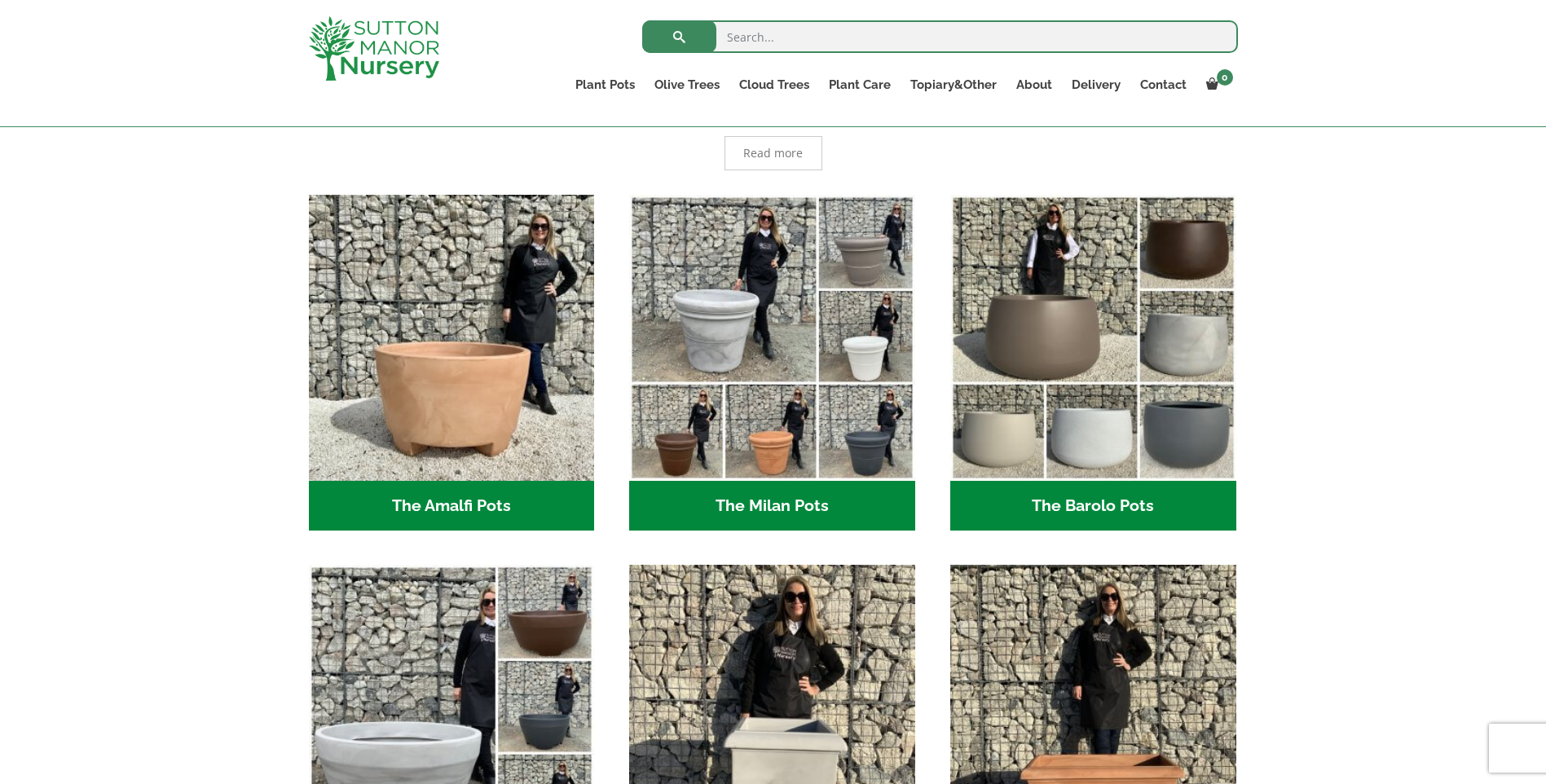
scroll to position [408, 0]
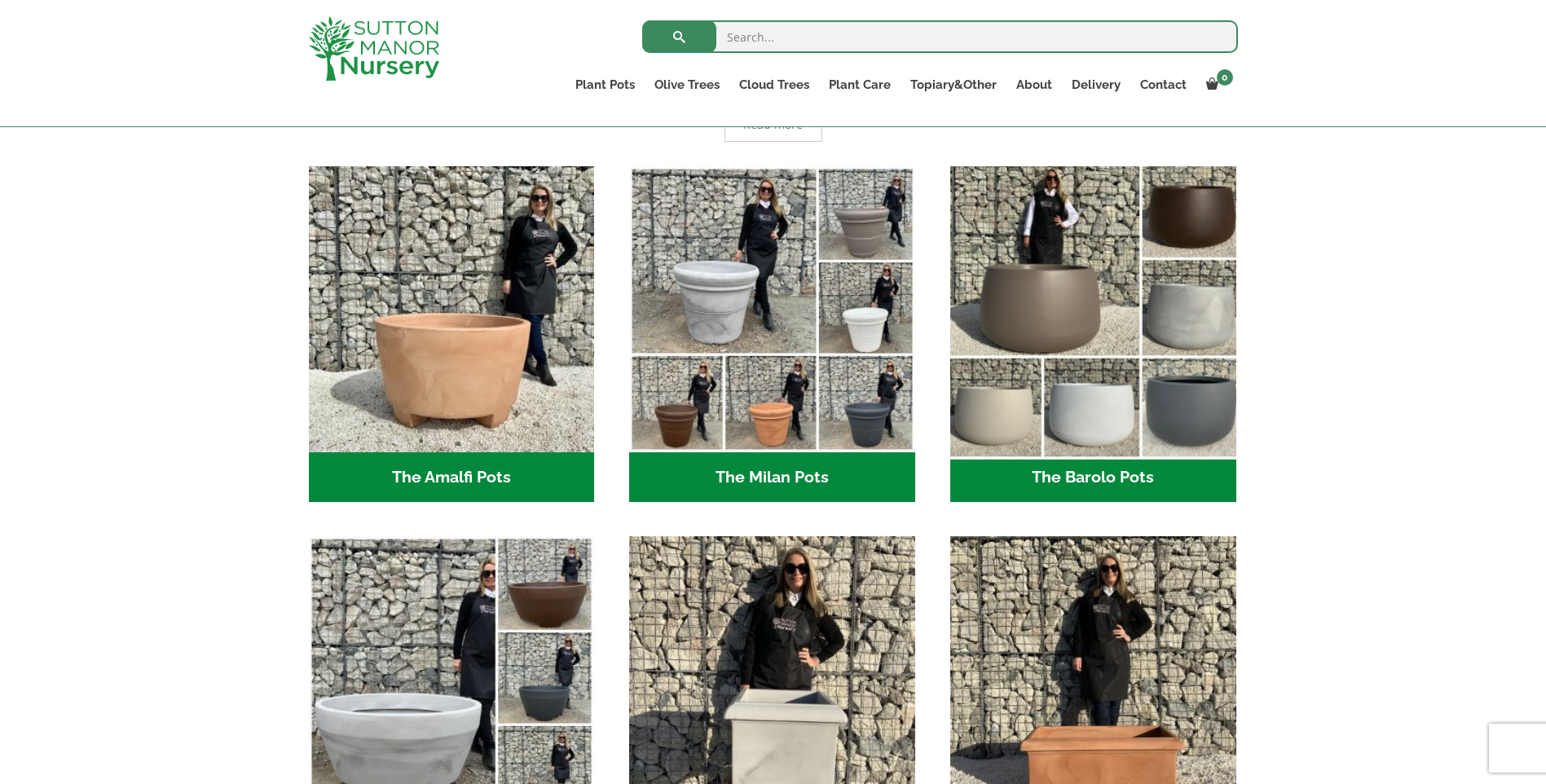
click at [1067, 322] on img "Visit product category The Barolo Pots" at bounding box center [1093, 308] width 300 height 300
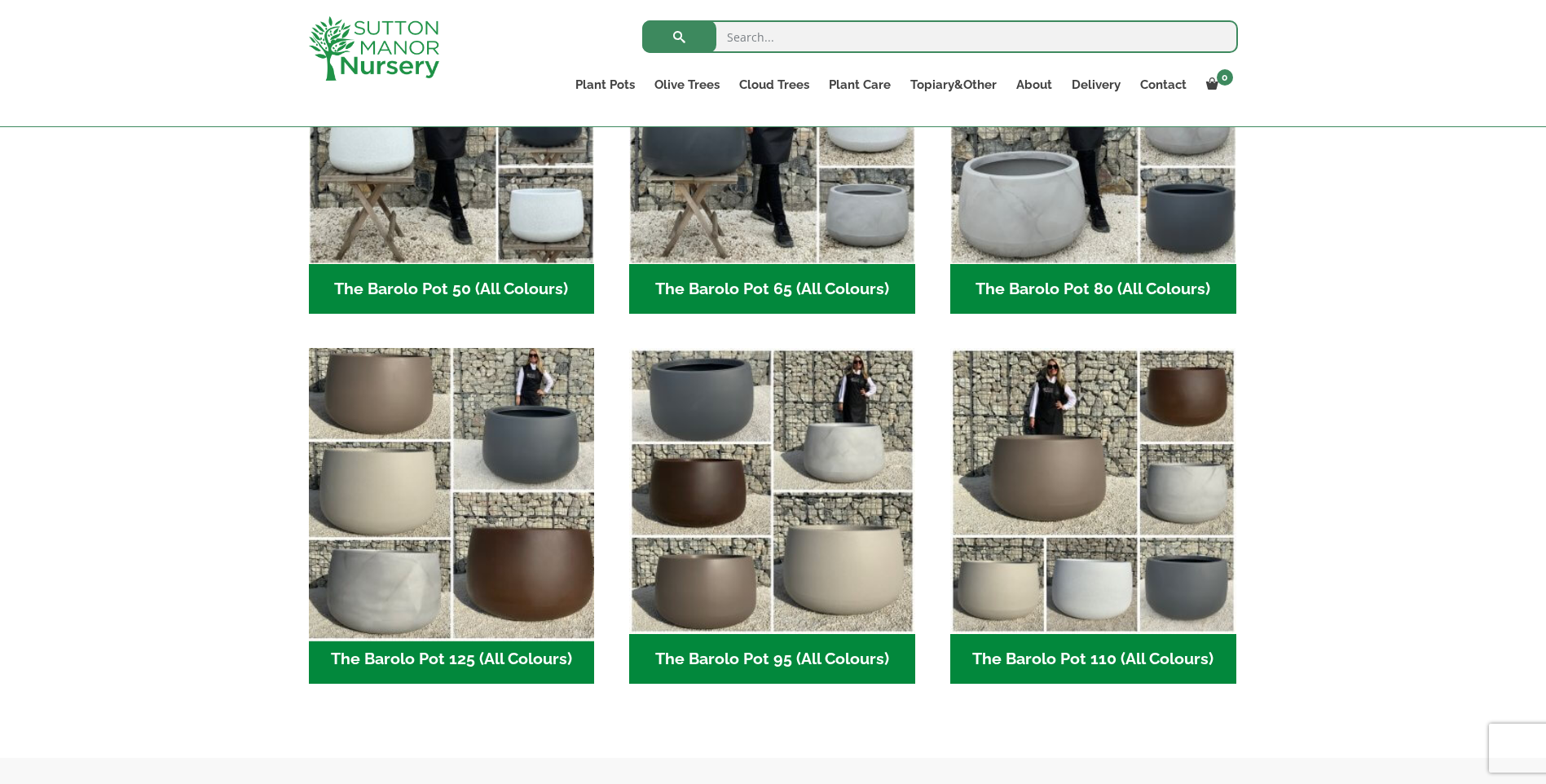
scroll to position [408, 0]
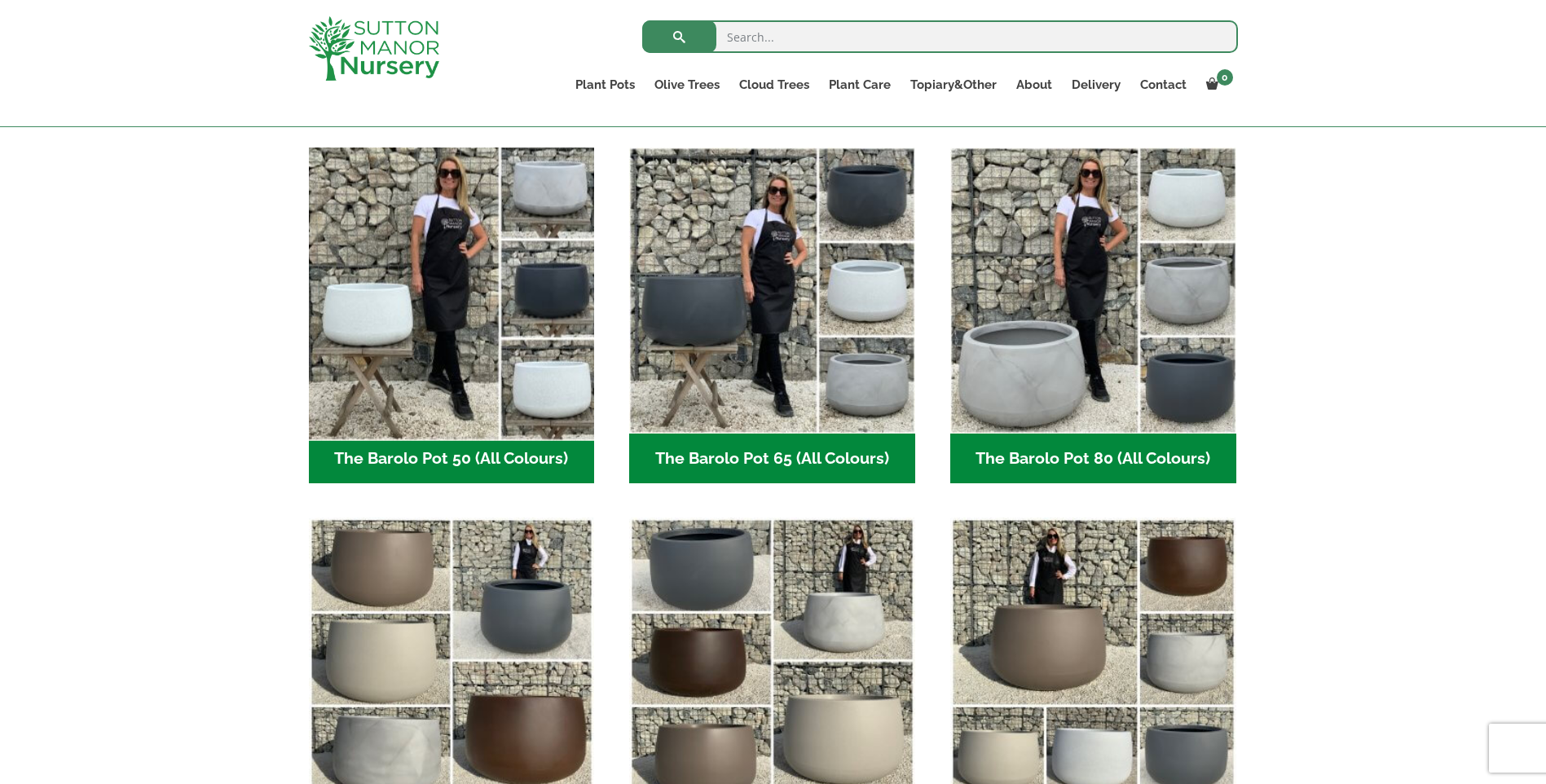
click at [394, 331] on img "Visit product category The Barolo Pot 50 (All Colours)" at bounding box center [451, 290] width 300 height 300
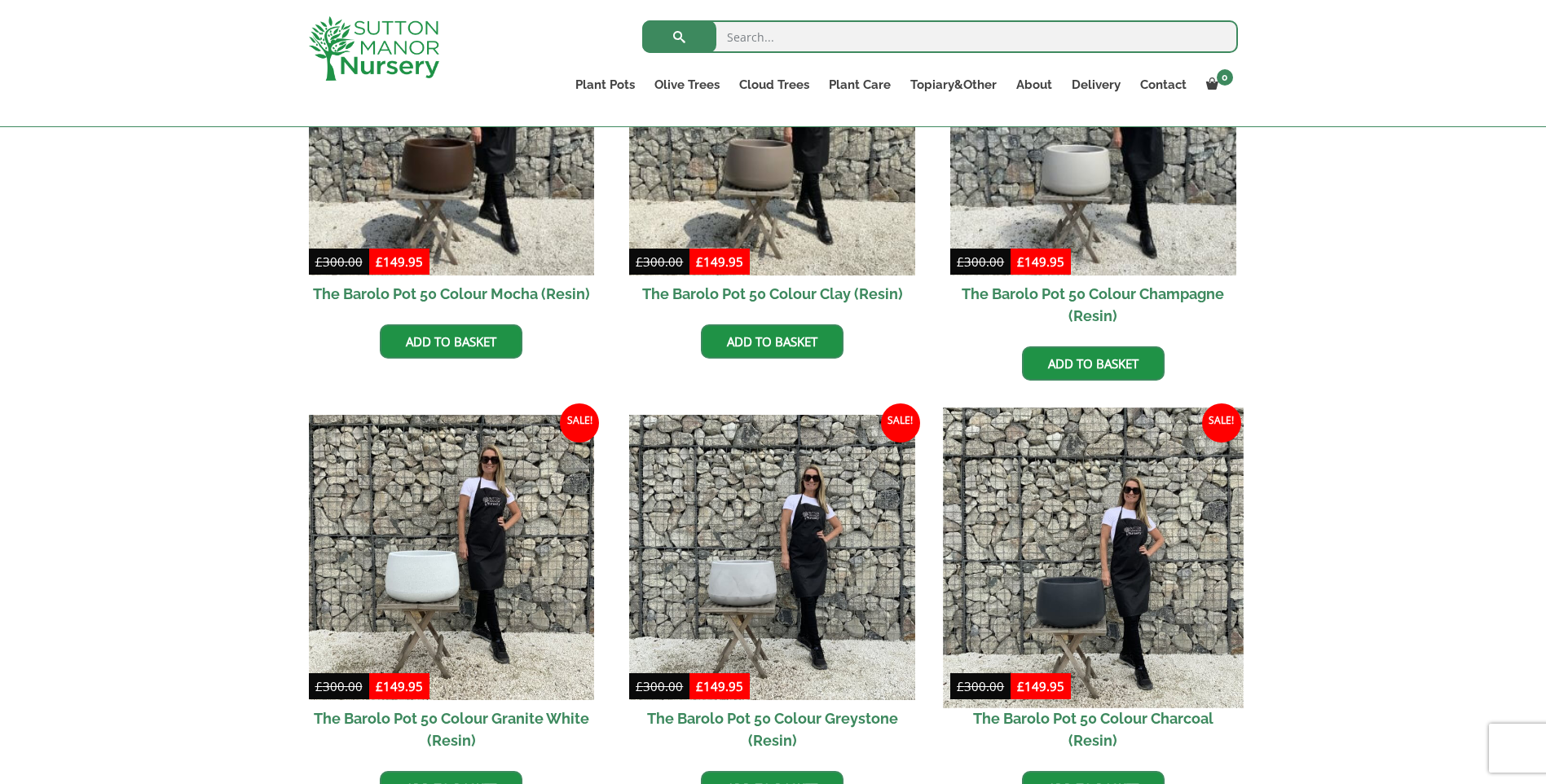
scroll to position [815, 0]
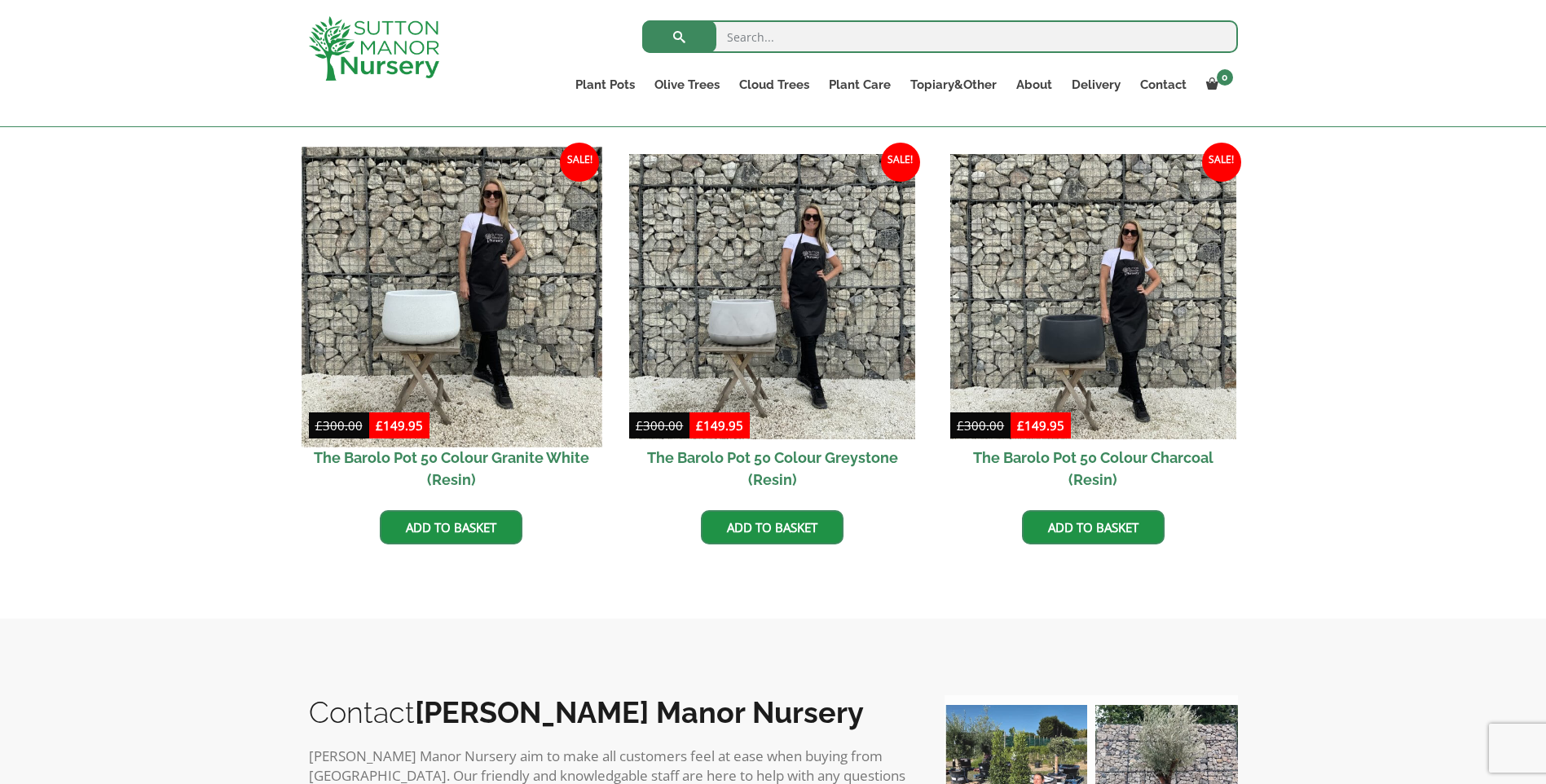
click at [388, 275] on img at bounding box center [451, 297] width 300 height 300
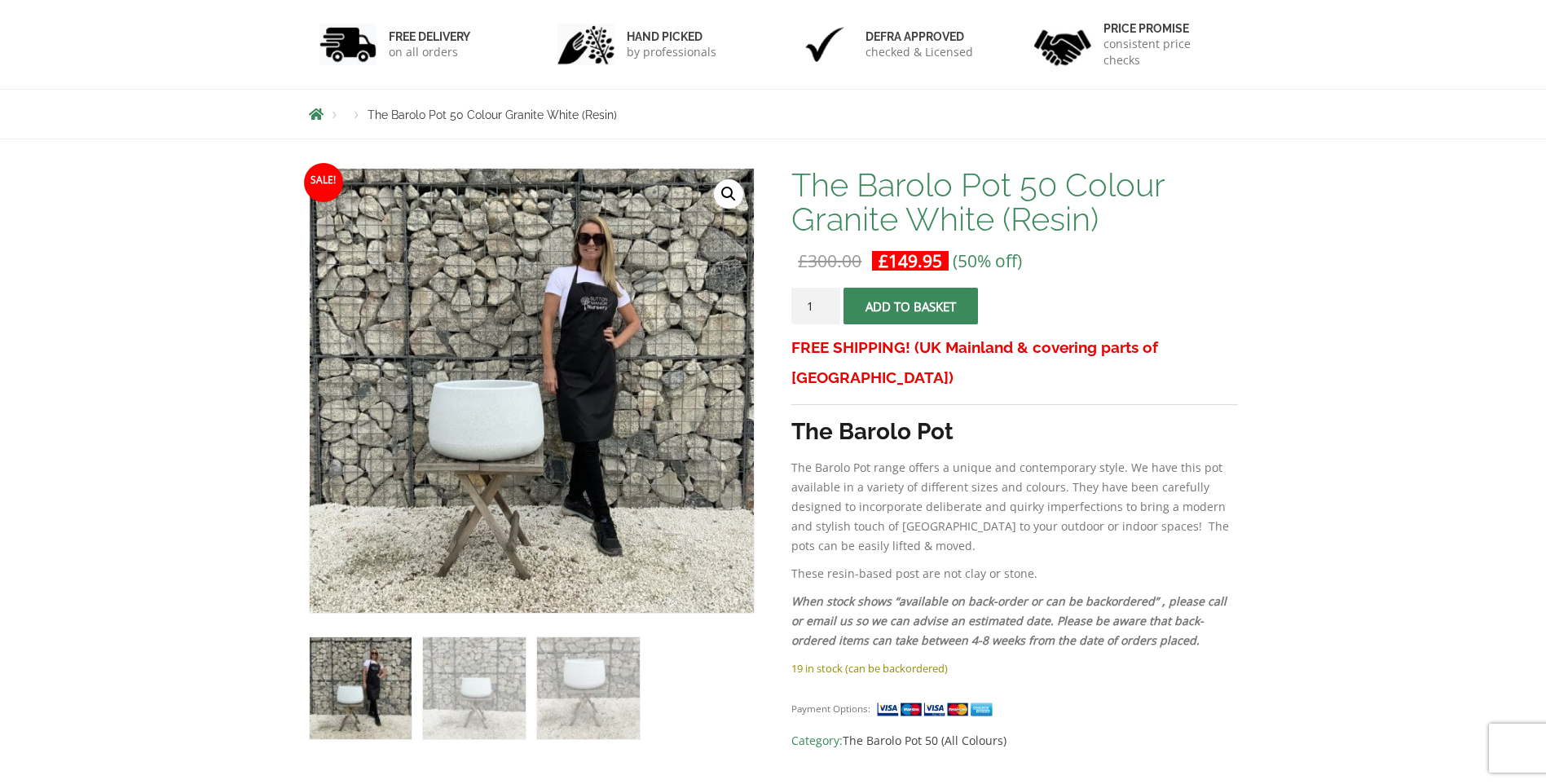
scroll to position [489, 0]
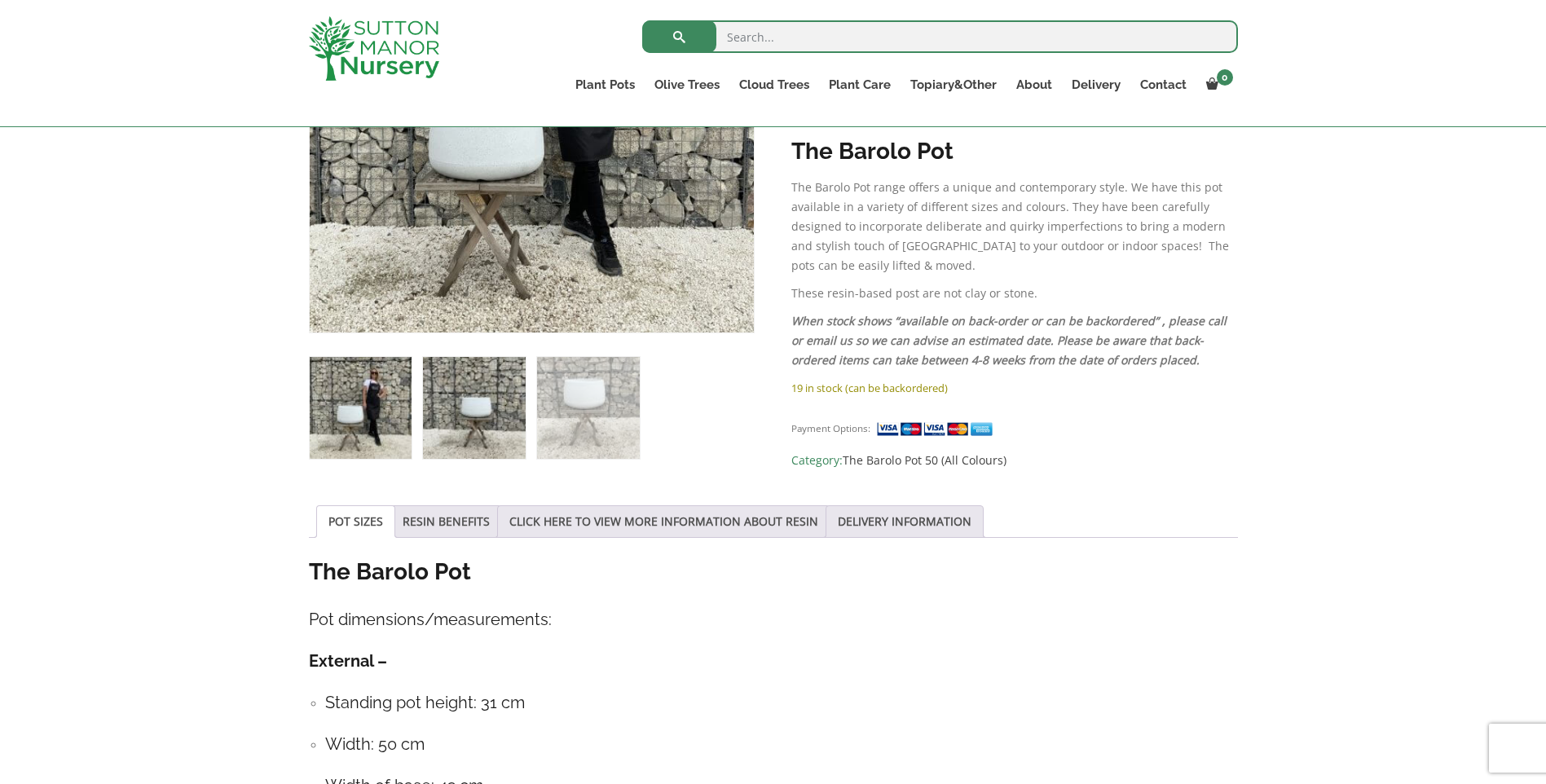
click at [463, 369] on img at bounding box center [474, 408] width 102 height 102
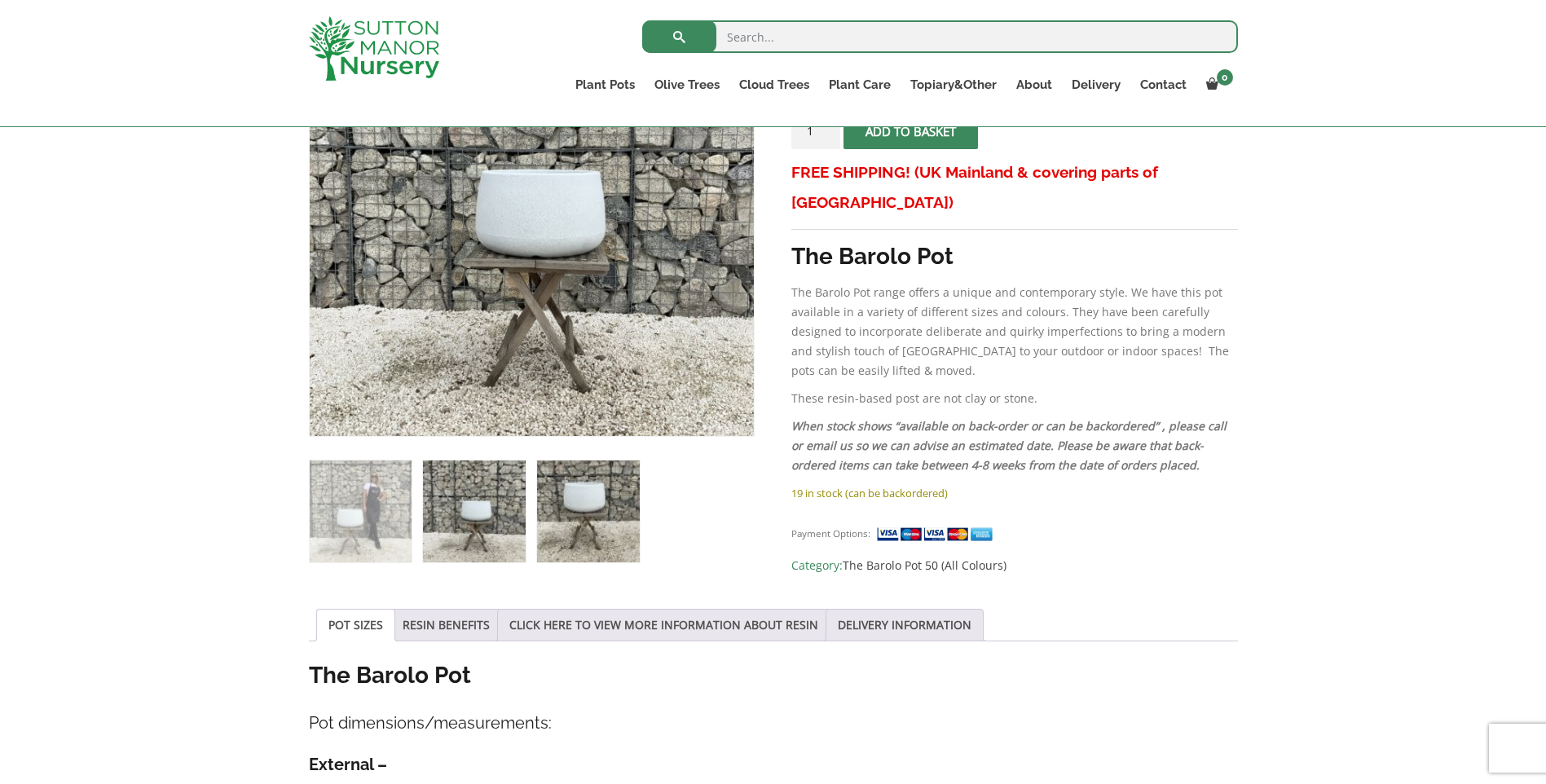
scroll to position [245, 0]
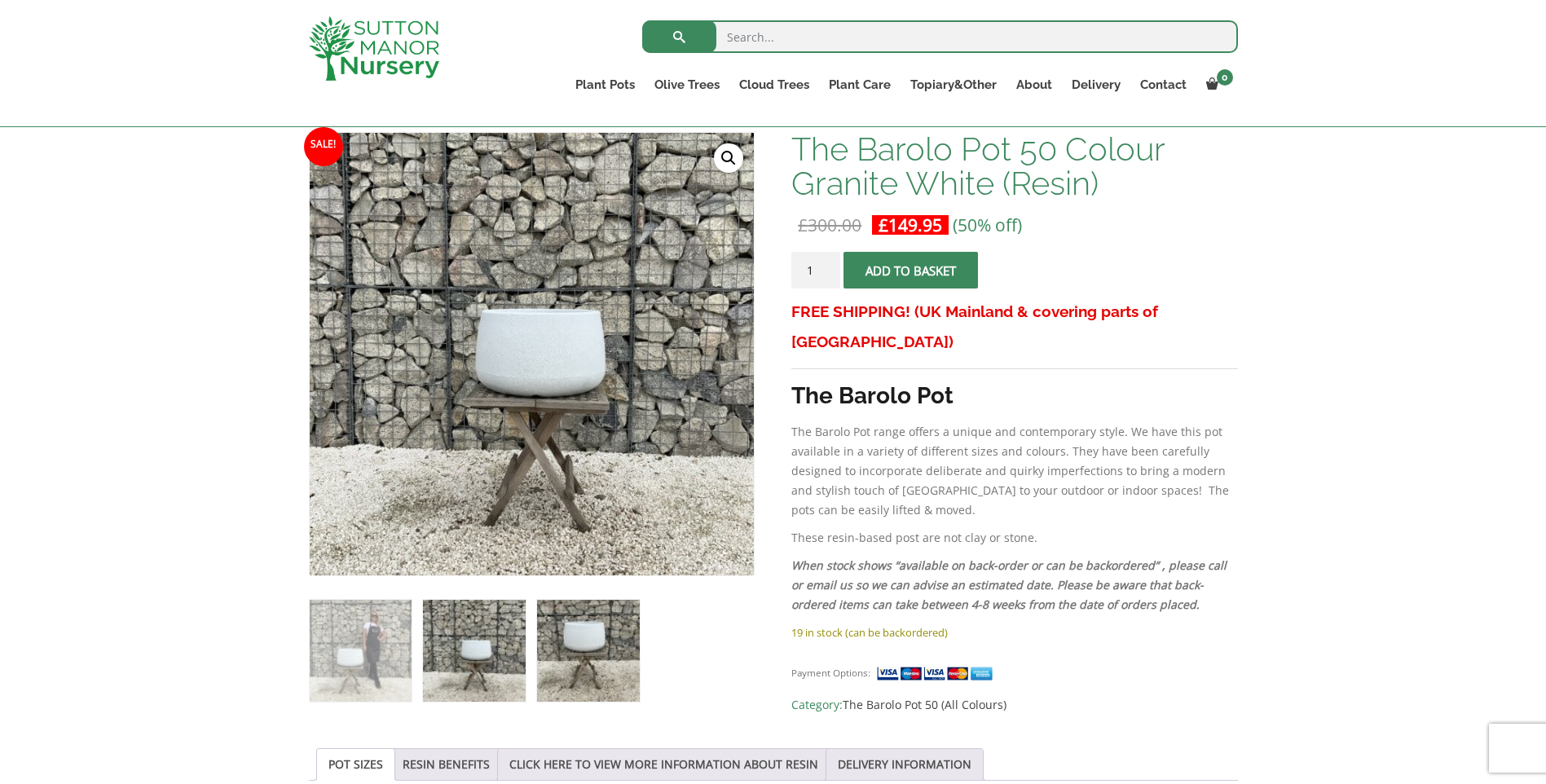
click at [579, 628] on img at bounding box center [587, 650] width 102 height 102
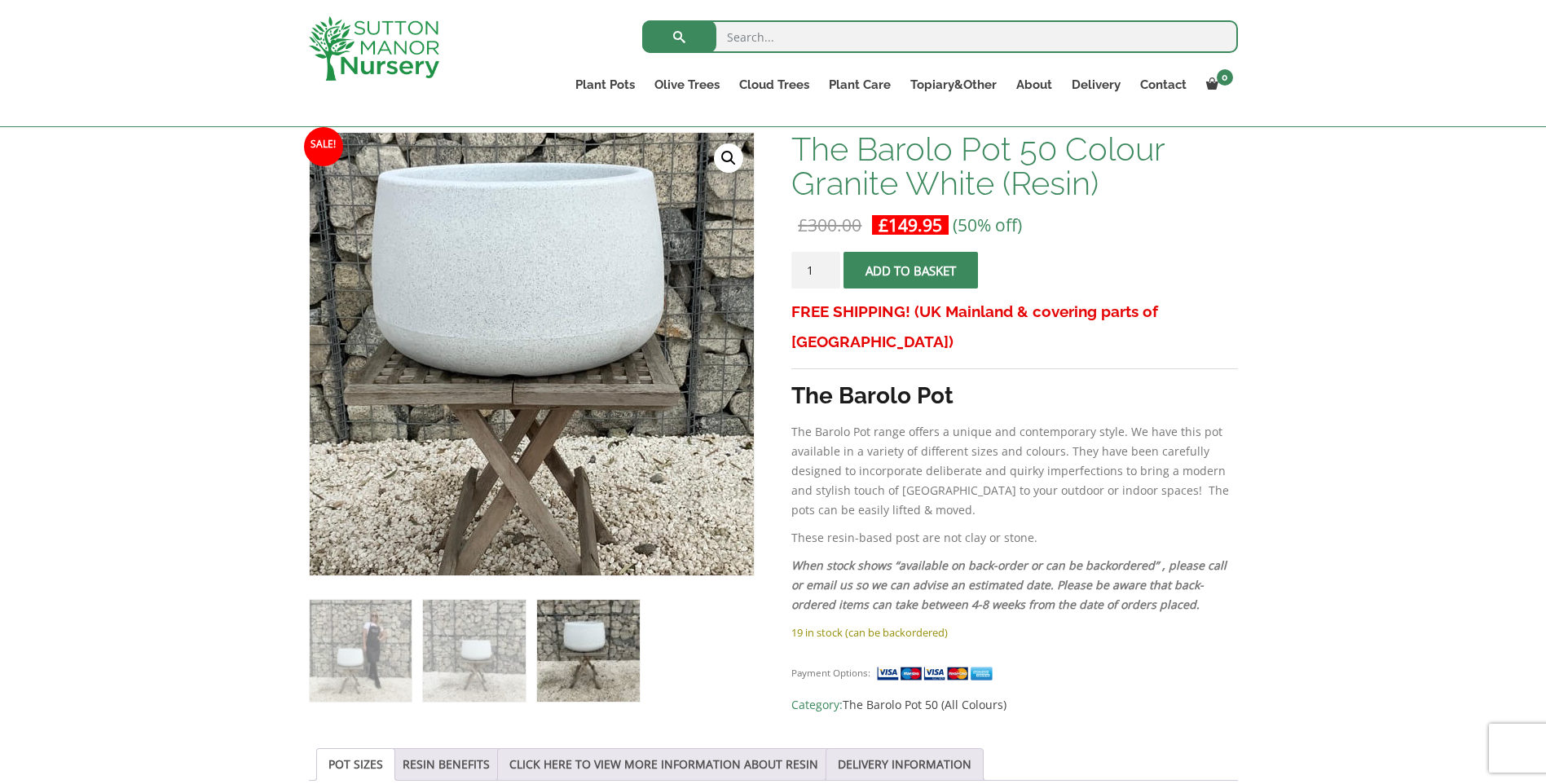
click at [508, 331] on img at bounding box center [546, 369] width 722 height 722
